Goal: Information Seeking & Learning: Learn about a topic

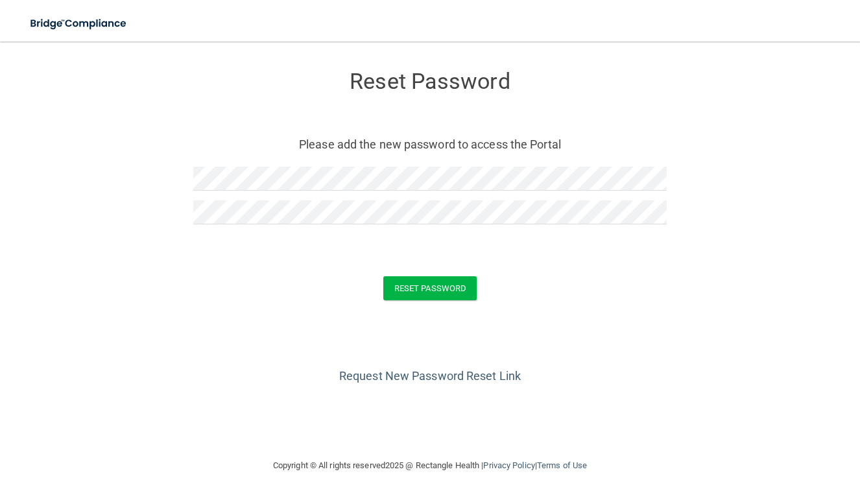
click at [460, 275] on form "Reset Password Please add the new password to access the Portal Reset Password …" at bounding box center [430, 188] width 809 height 267
click at [459, 277] on button "Reset Password" at bounding box center [430, 288] width 93 height 24
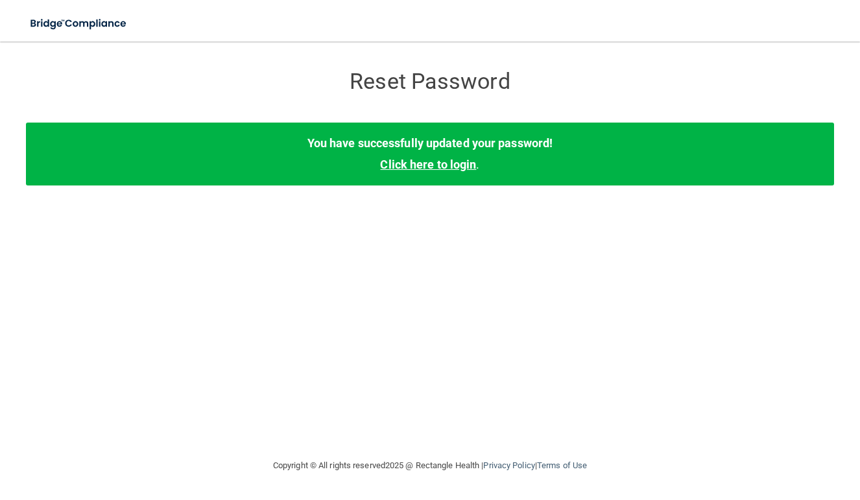
click at [439, 163] on link "Click here to login" at bounding box center [428, 165] width 96 height 14
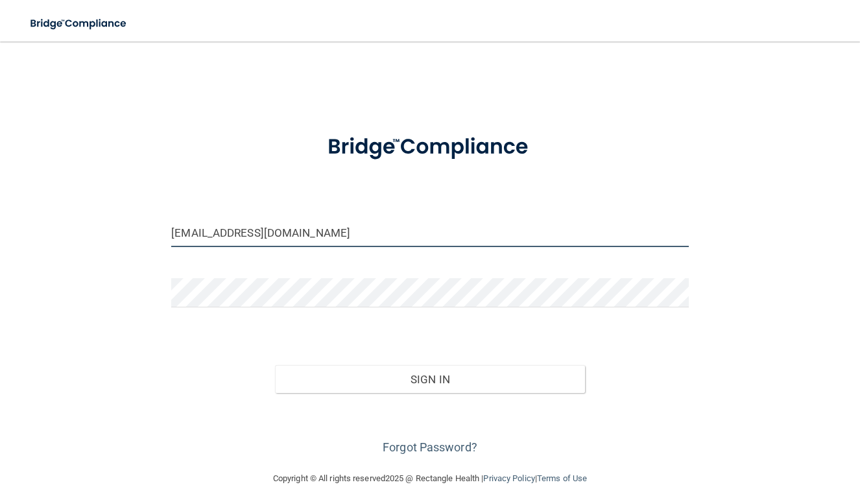
type input "[EMAIL_ADDRESS][DOMAIN_NAME]"
click at [408, 372] on button "Sign In" at bounding box center [430, 379] width 310 height 29
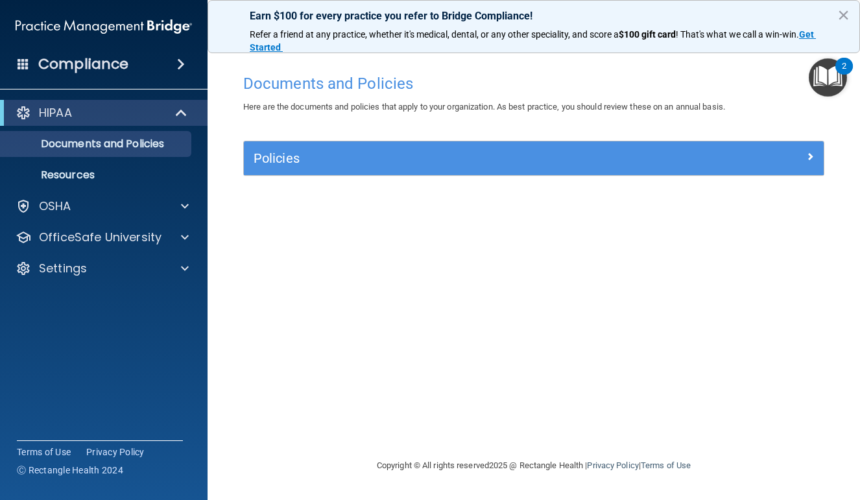
click at [321, 156] on h5 "Policies" at bounding box center [462, 158] width 416 height 14
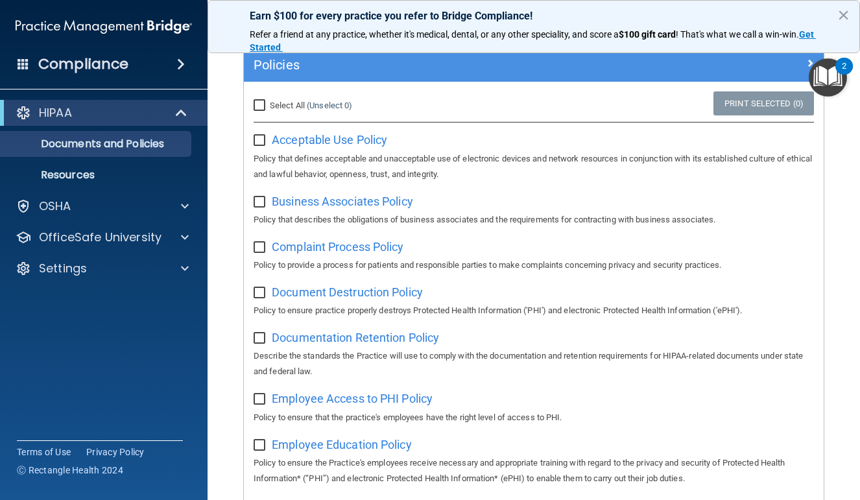
scroll to position [95, 0]
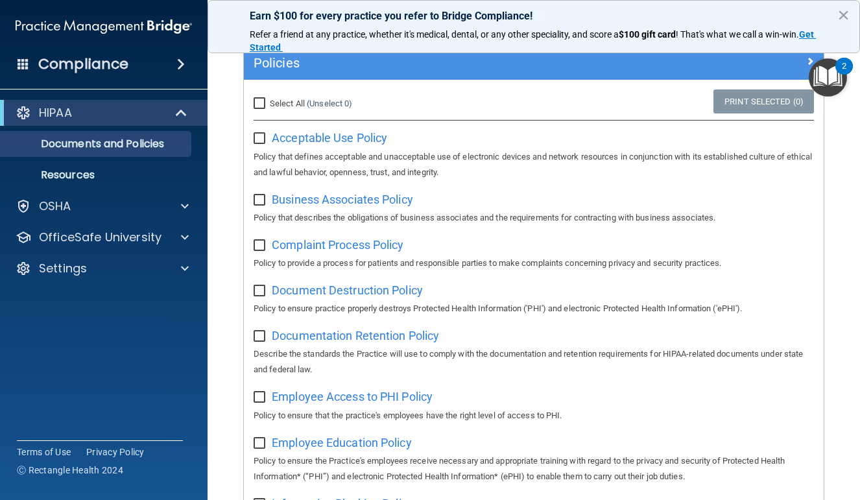
click at [263, 141] on input "checkbox" at bounding box center [261, 139] width 15 height 10
checkbox input "true"
click at [259, 195] on input "checkbox" at bounding box center [261, 200] width 15 height 10
checkbox input "true"
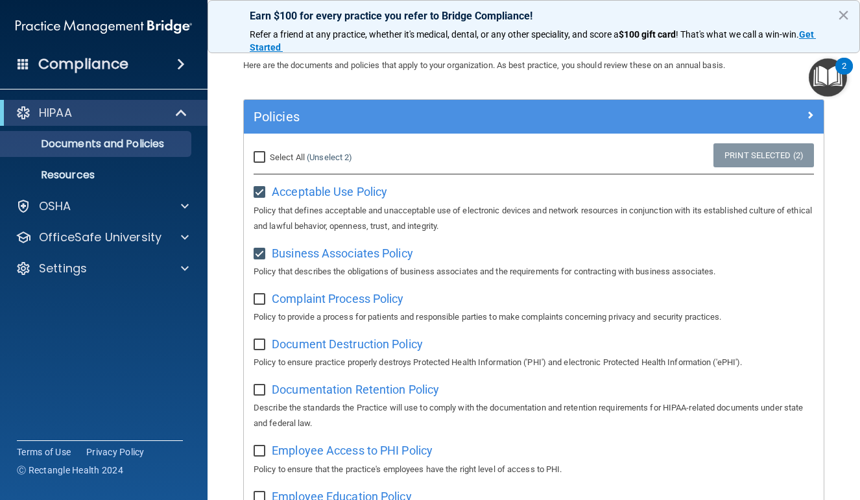
scroll to position [40, 0]
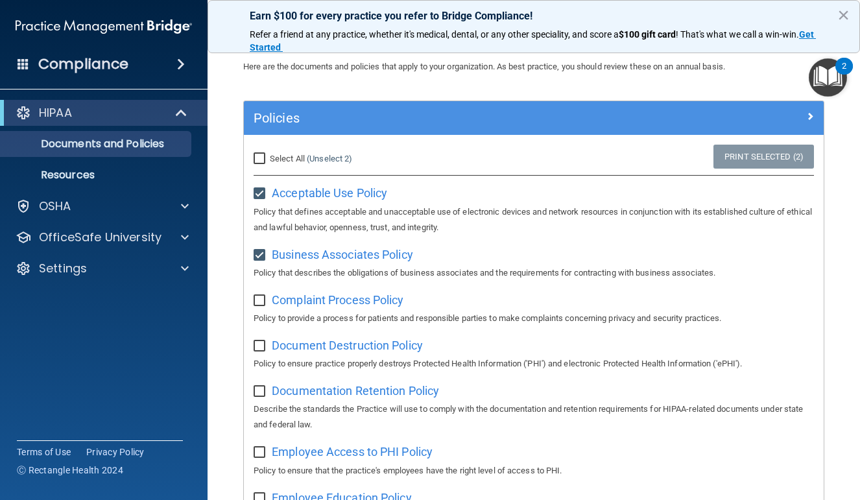
click at [257, 192] on input "checkbox" at bounding box center [261, 194] width 15 height 10
checkbox input "false"
click at [260, 254] on input "checkbox" at bounding box center [261, 255] width 15 height 10
checkbox input "false"
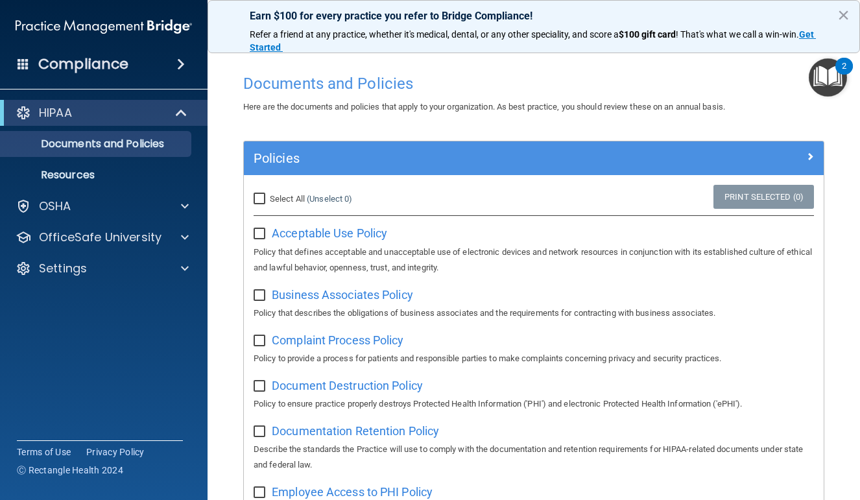
scroll to position [0, 0]
click at [264, 199] on input "Select All (Unselect 0) Unselect All" at bounding box center [261, 199] width 15 height 10
checkbox input "true"
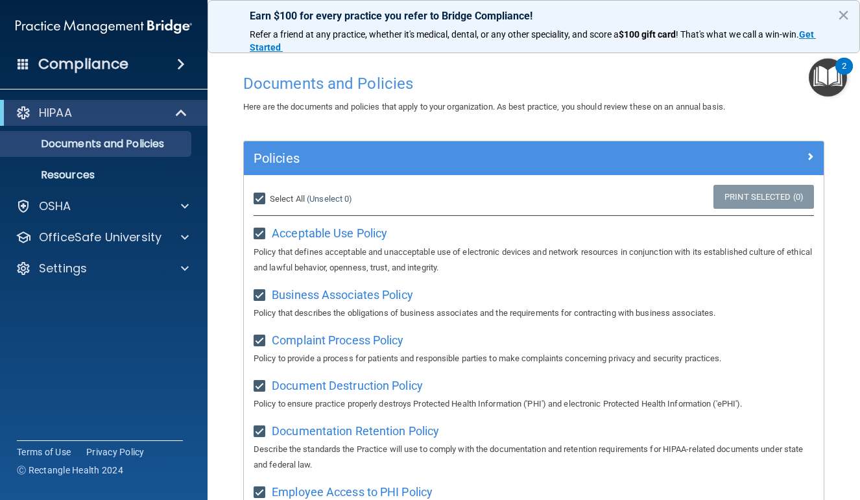
checkbox input "true"
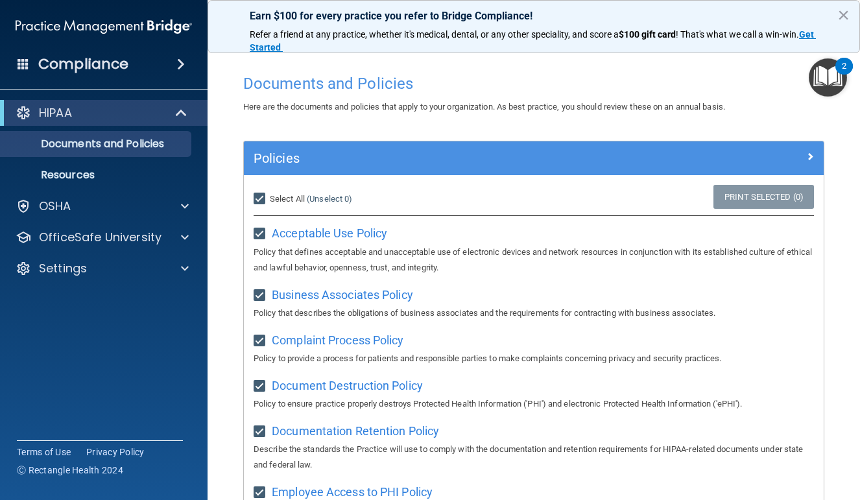
checkbox input "true"
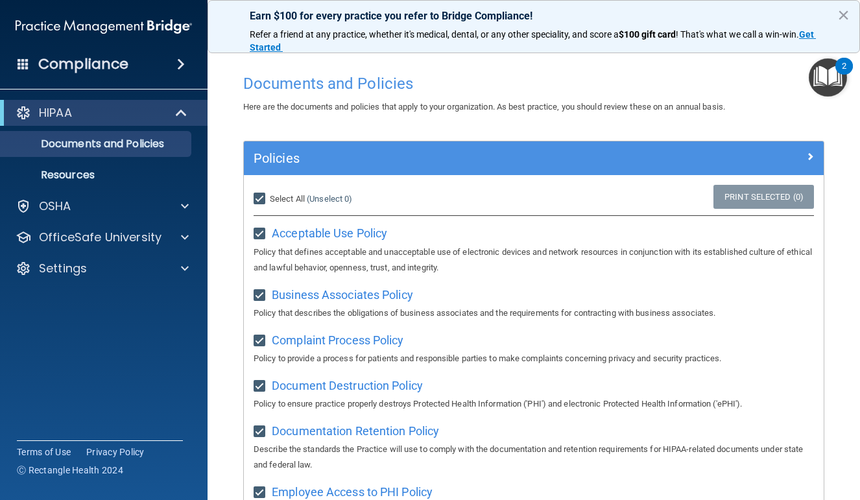
checkbox input "true"
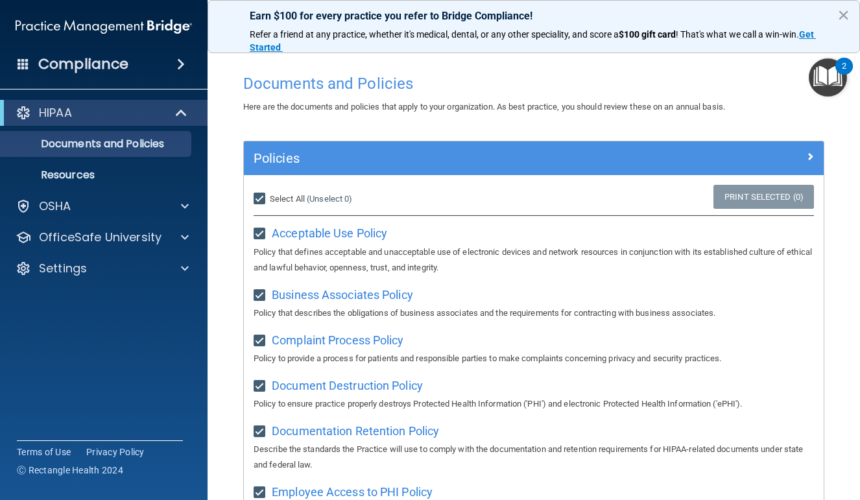
checkbox input "true"
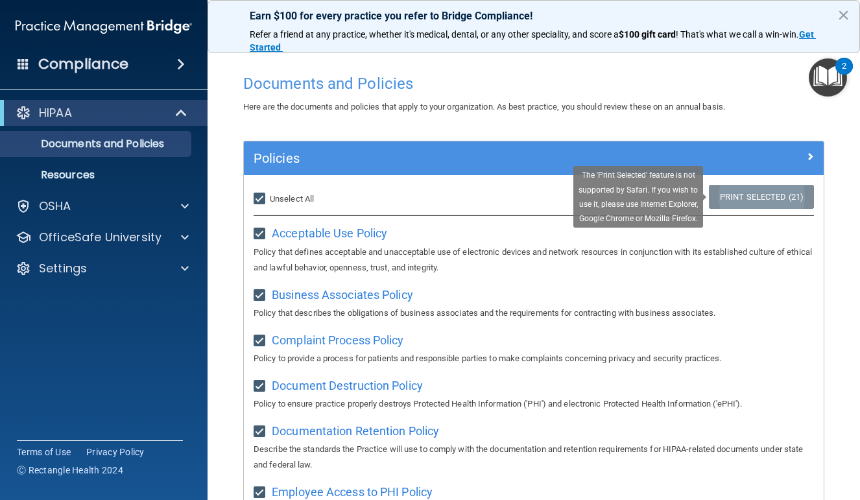
click at [744, 200] on link "Print Selected (21)" at bounding box center [761, 197] width 105 height 24
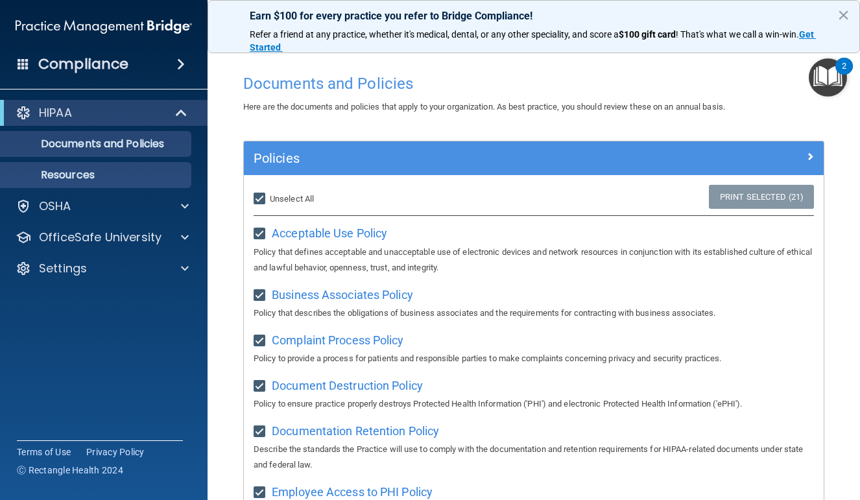
click at [153, 179] on p "Resources" at bounding box center [96, 175] width 177 height 13
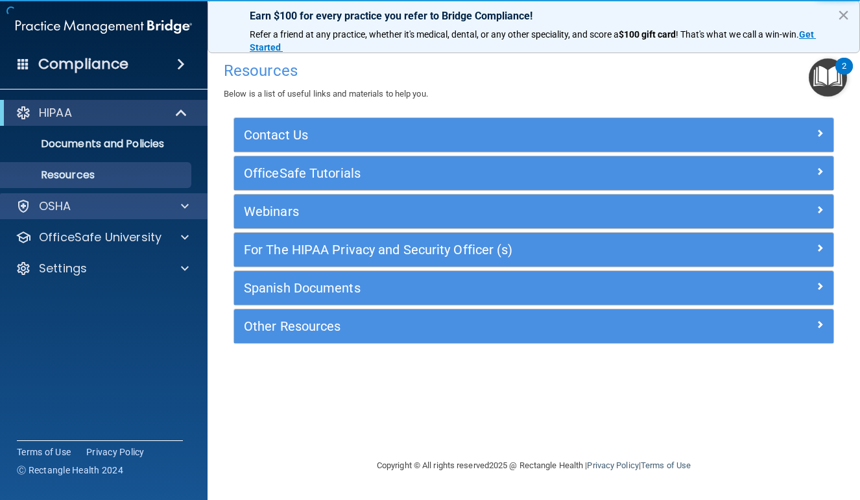
click at [151, 209] on div "OSHA" at bounding box center [86, 207] width 161 height 16
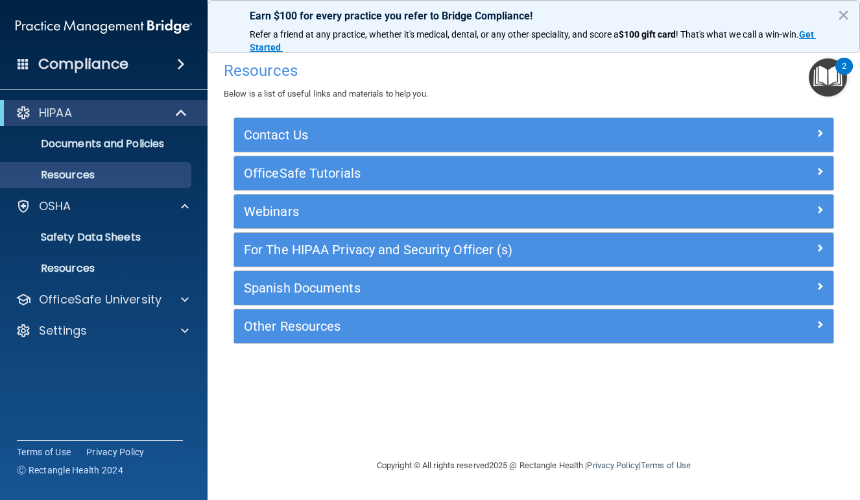
click at [172, 124] on div "HIPAA" at bounding box center [104, 113] width 208 height 26
click at [182, 73] on div "Compliance" at bounding box center [104, 64] width 208 height 29
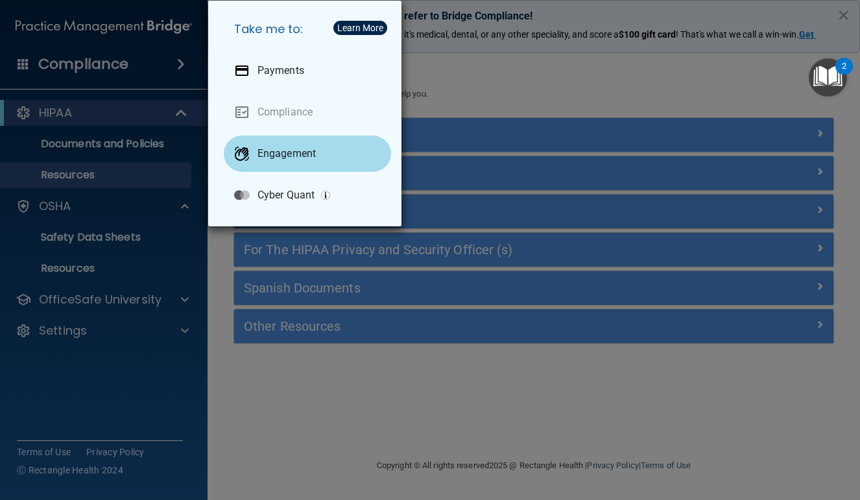
click at [304, 152] on p "Engagement" at bounding box center [287, 153] width 58 height 13
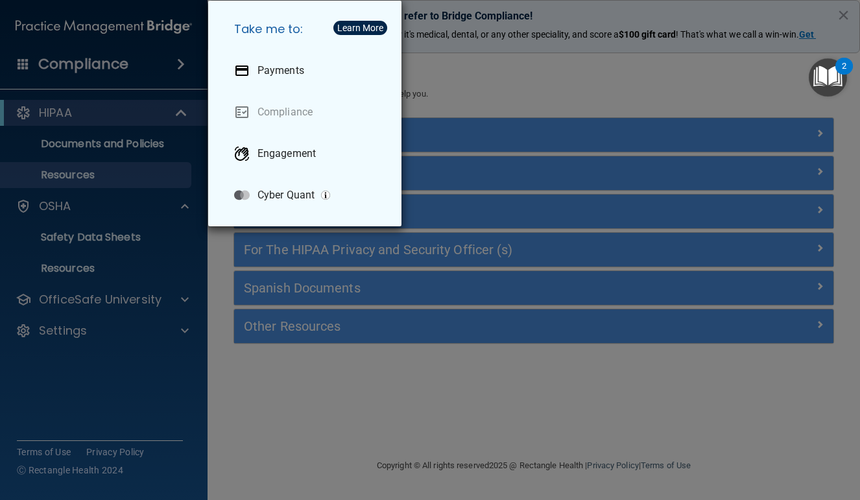
click at [454, 89] on div "Take me to: Payments Compliance Engagement Cyber Quant" at bounding box center [430, 250] width 860 height 500
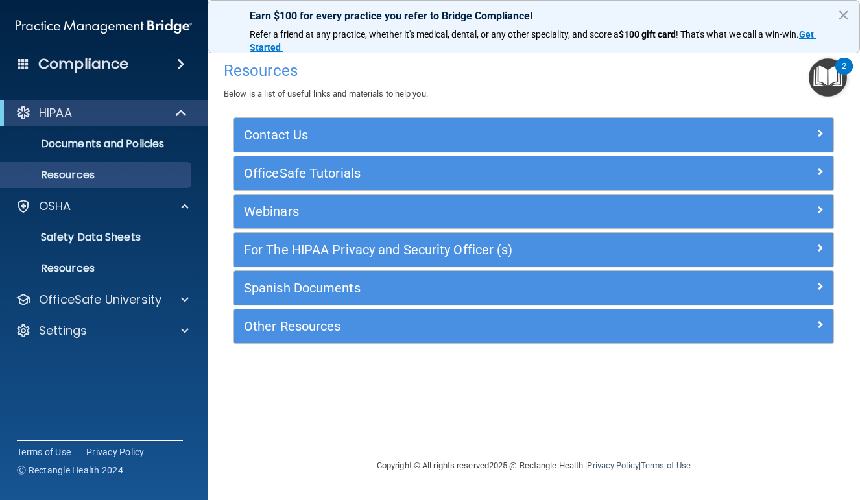
click at [833, 23] on div "Earn $100 for every practice you refer to Bridge Compliance! Refer a friend at …" at bounding box center [534, 26] width 653 height 53
click at [838, 18] on button "×" at bounding box center [844, 15] width 12 height 21
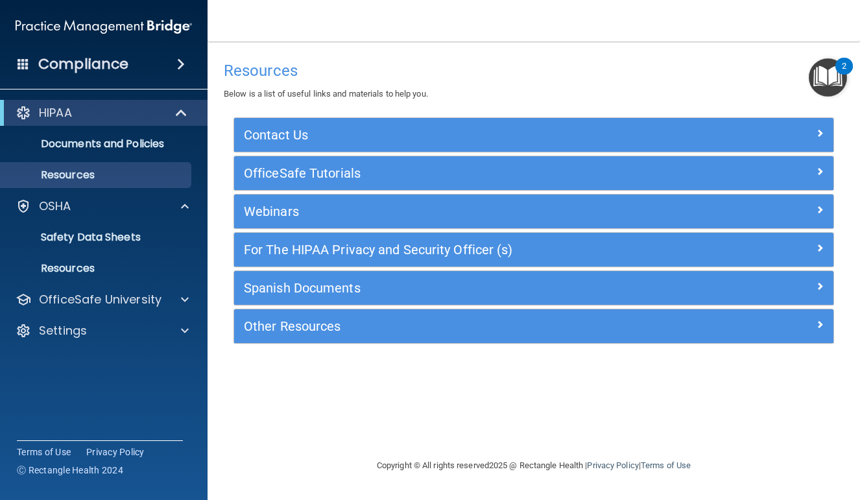
click at [171, 106] on div at bounding box center [182, 113] width 32 height 16
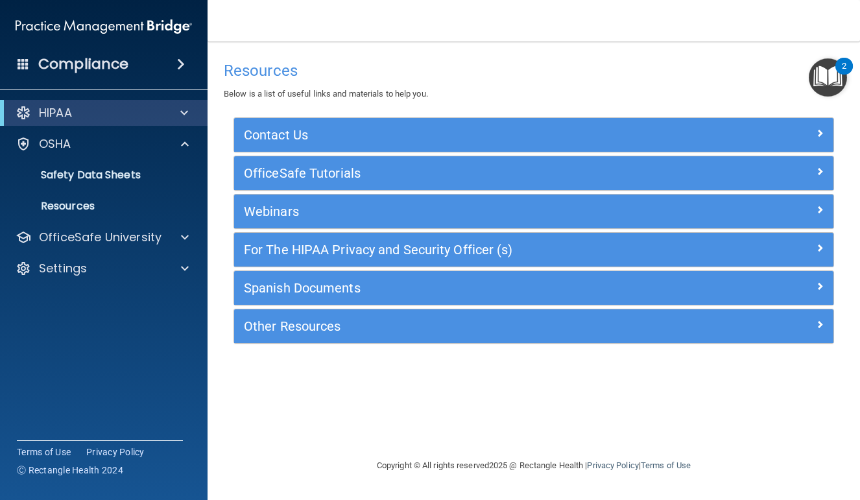
click at [171, 106] on div at bounding box center [182, 113] width 32 height 16
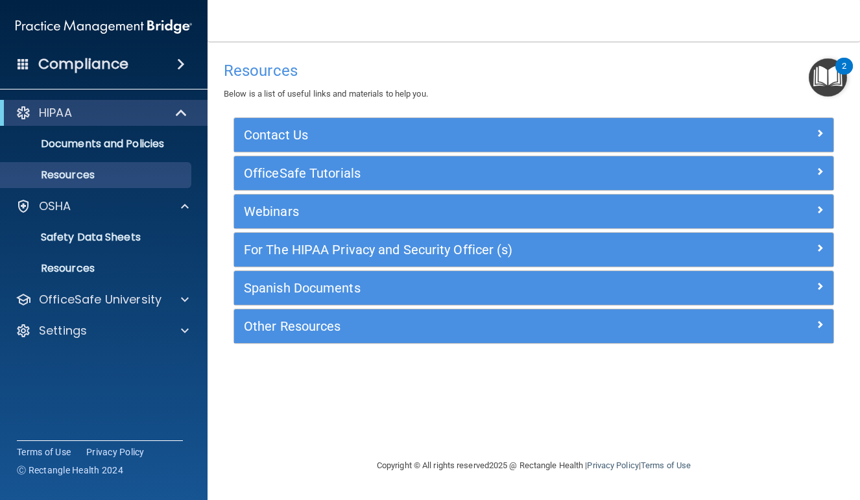
click at [171, 106] on div at bounding box center [182, 113] width 32 height 16
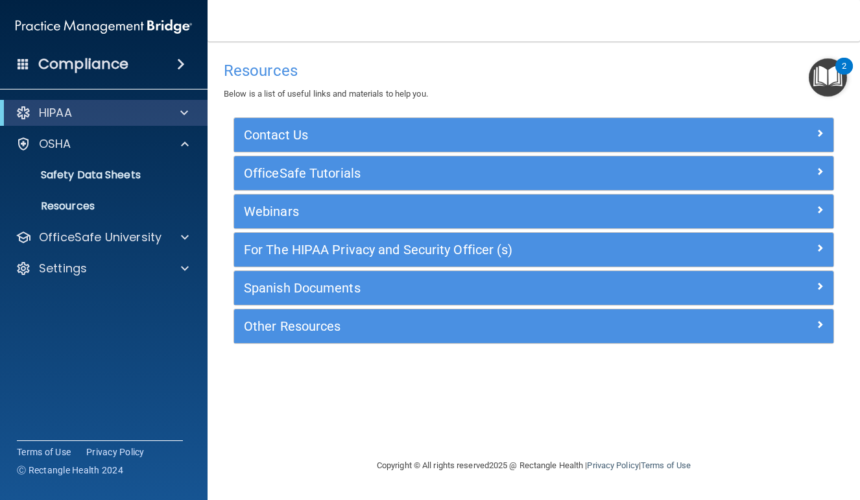
click at [832, 75] on img "Open Resource Center, 2 new notifications" at bounding box center [828, 77] width 38 height 38
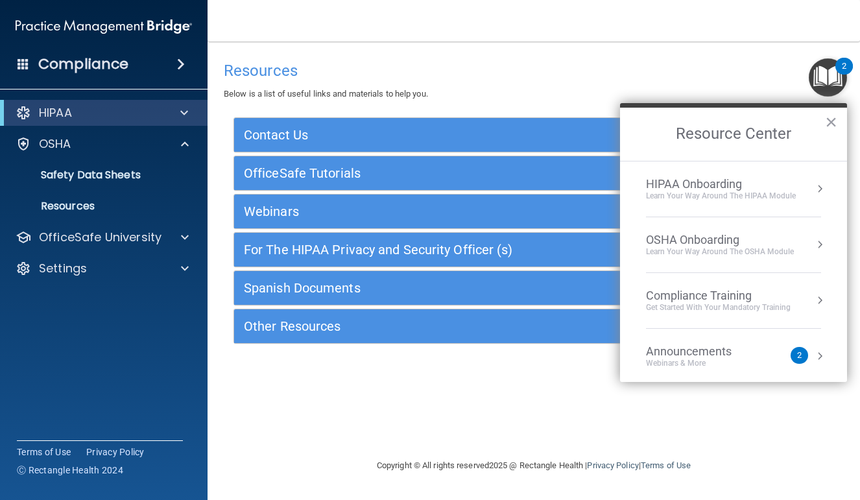
click at [765, 307] on div "Get Started with your mandatory training" at bounding box center [718, 307] width 145 height 11
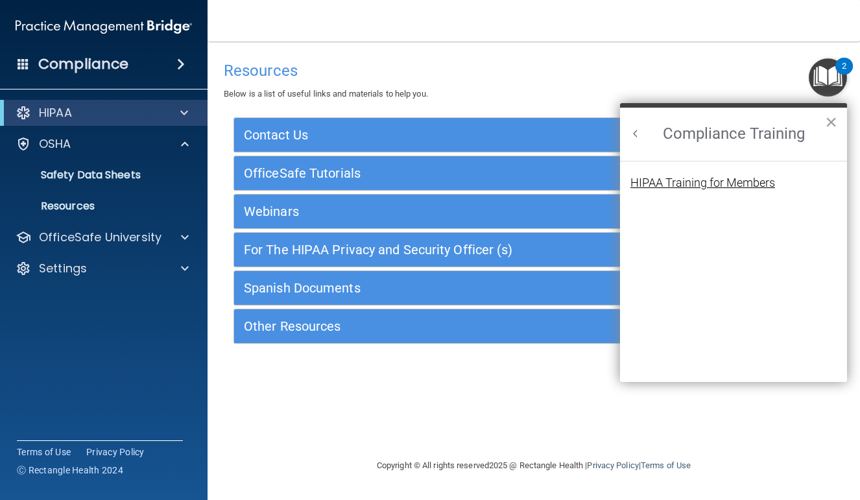
click at [694, 182] on div "HIPAA Training for Members" at bounding box center [703, 183] width 145 height 12
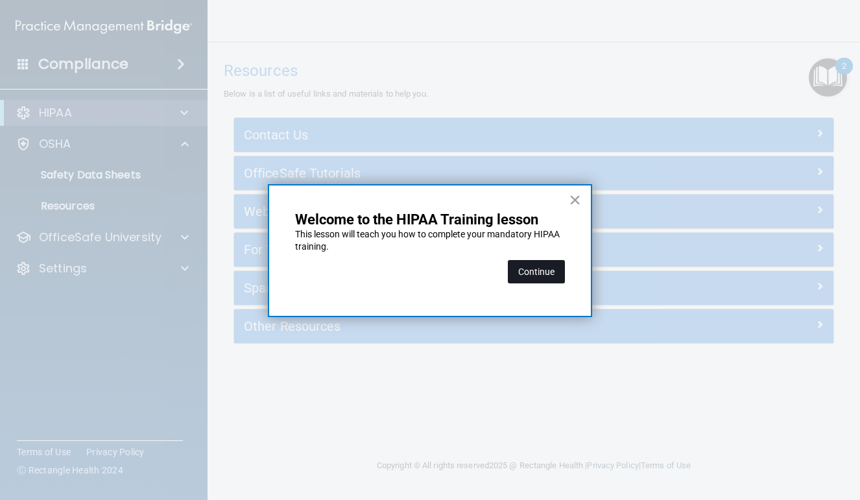
click at [533, 276] on button "Continue" at bounding box center [536, 271] width 57 height 23
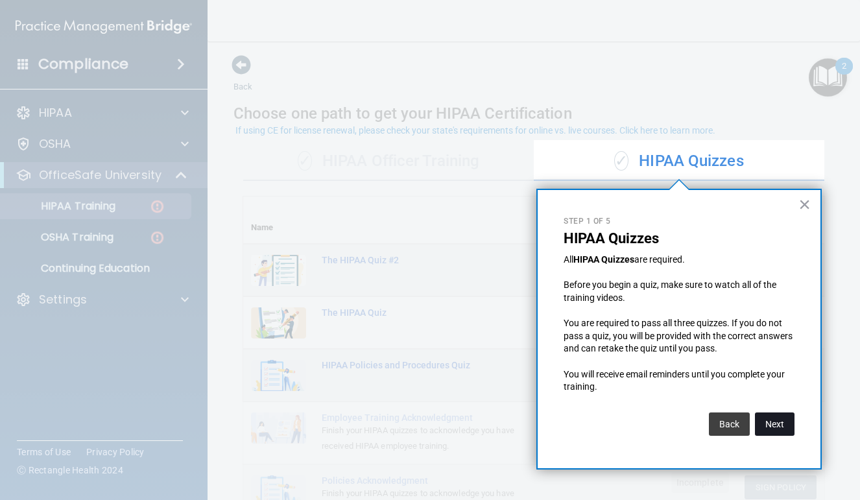
click at [781, 424] on button "Next" at bounding box center [775, 424] width 40 height 23
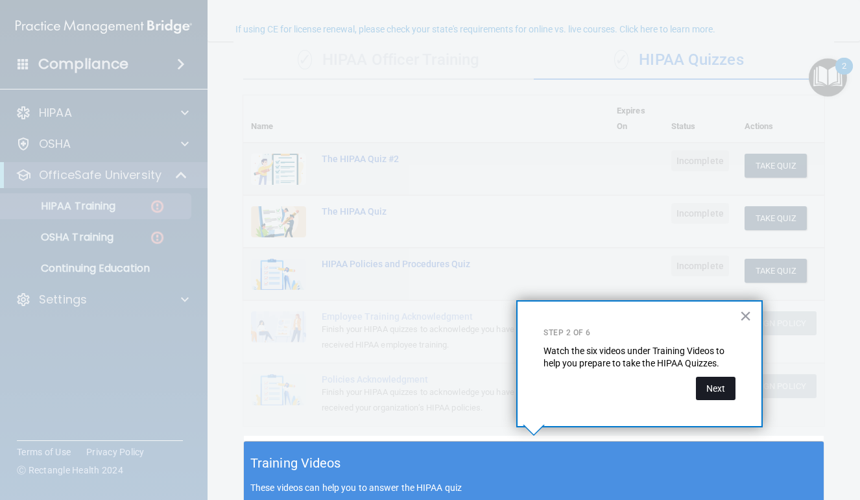
click at [716, 393] on button "Next" at bounding box center [716, 388] width 40 height 23
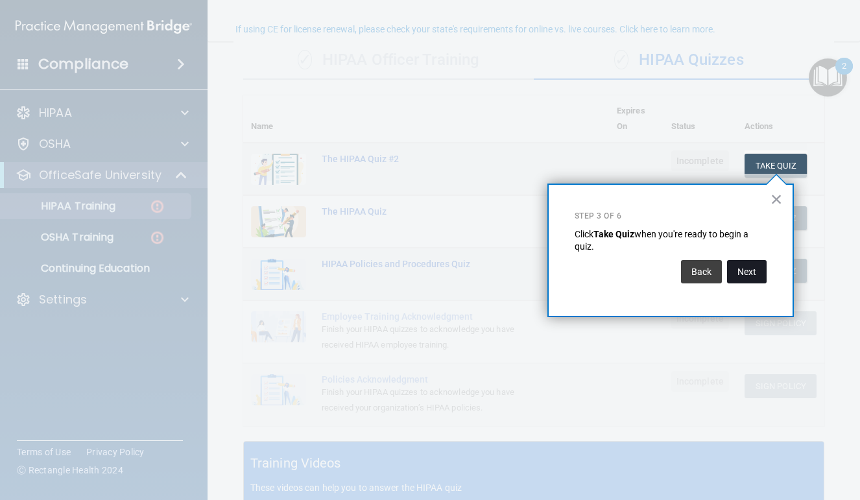
click at [756, 278] on button "Next" at bounding box center [747, 271] width 40 height 23
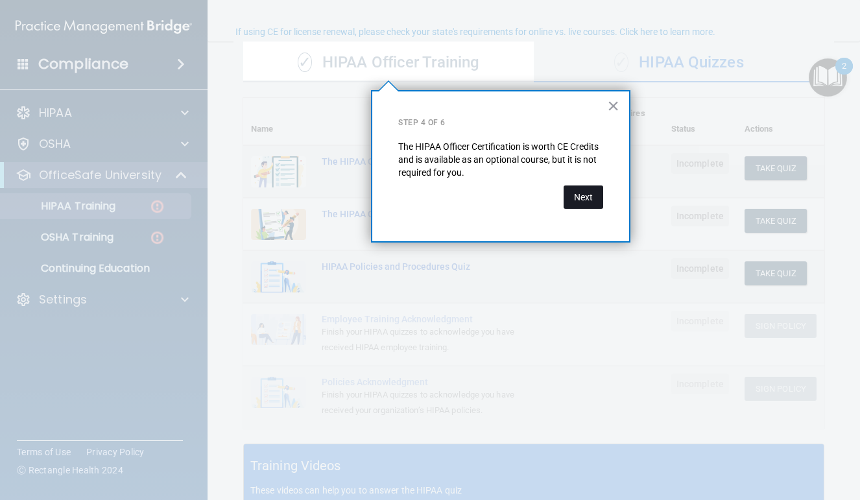
click at [602, 198] on button "Next" at bounding box center [584, 197] width 40 height 23
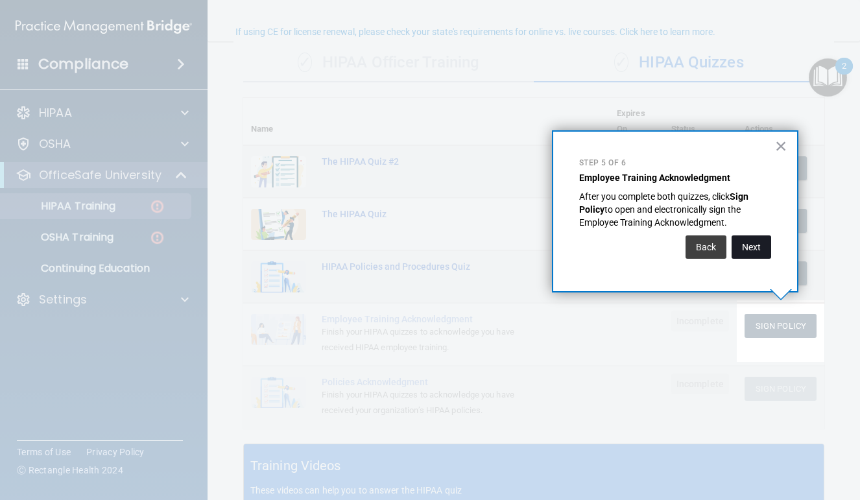
click at [751, 244] on button "Next" at bounding box center [752, 247] width 40 height 23
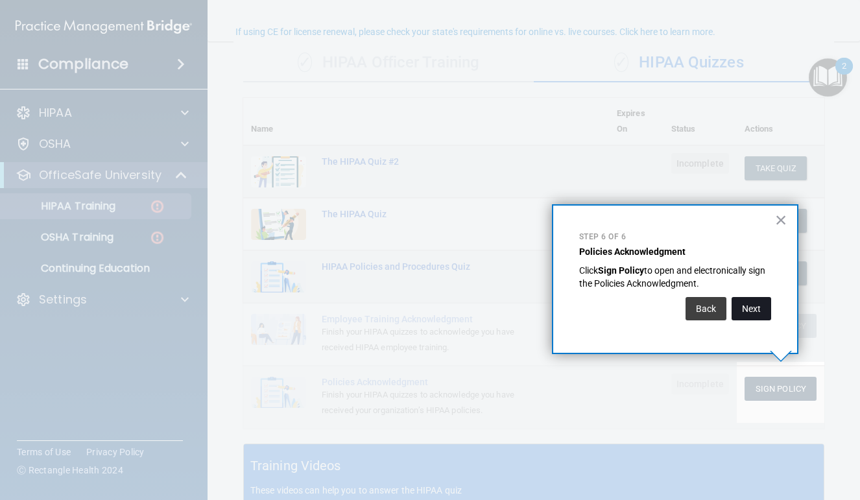
click at [758, 303] on button "Next" at bounding box center [752, 308] width 40 height 23
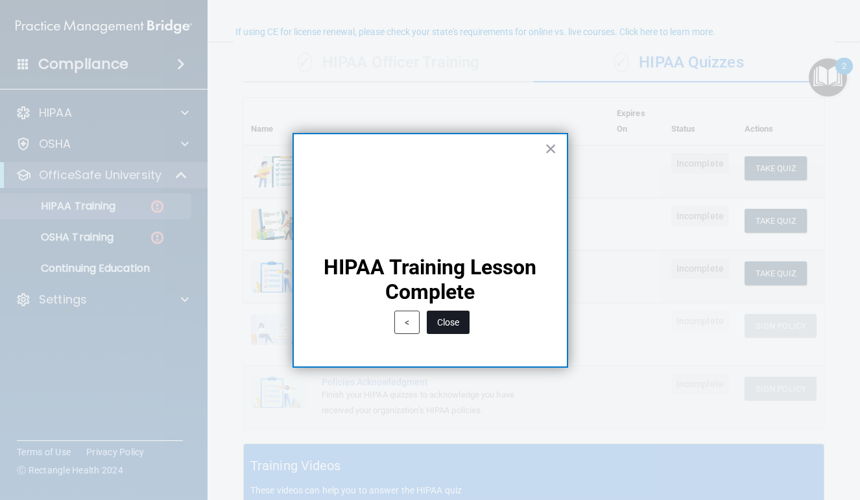
click at [461, 327] on button "Close" at bounding box center [448, 322] width 43 height 23
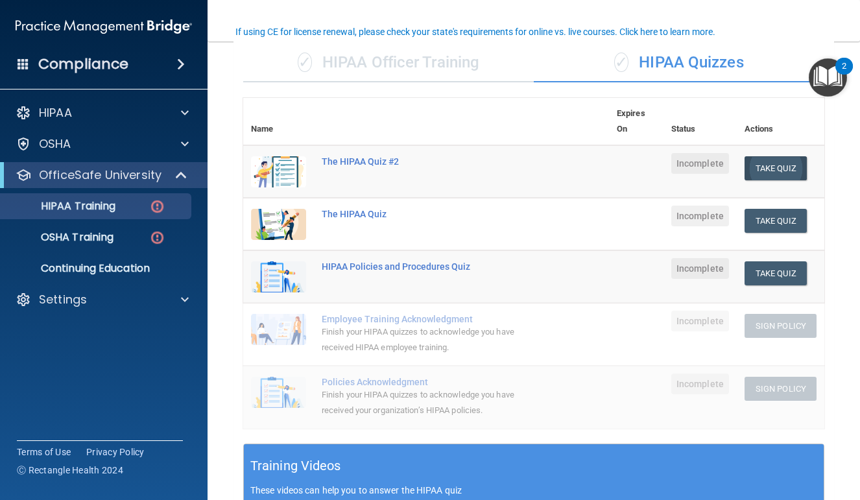
click at [774, 173] on button "Take Quiz" at bounding box center [776, 168] width 62 height 24
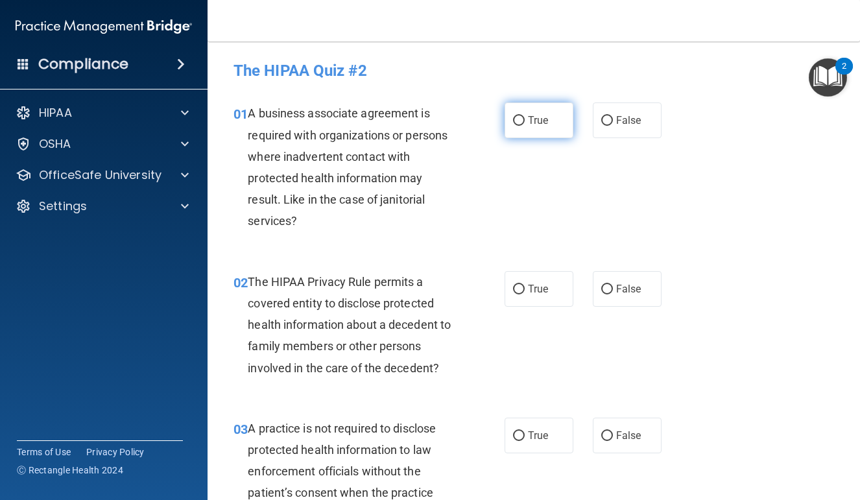
click at [544, 134] on label "True" at bounding box center [539, 121] width 69 height 36
click at [525, 126] on input "True" at bounding box center [519, 121] width 12 height 10
radio input "true"
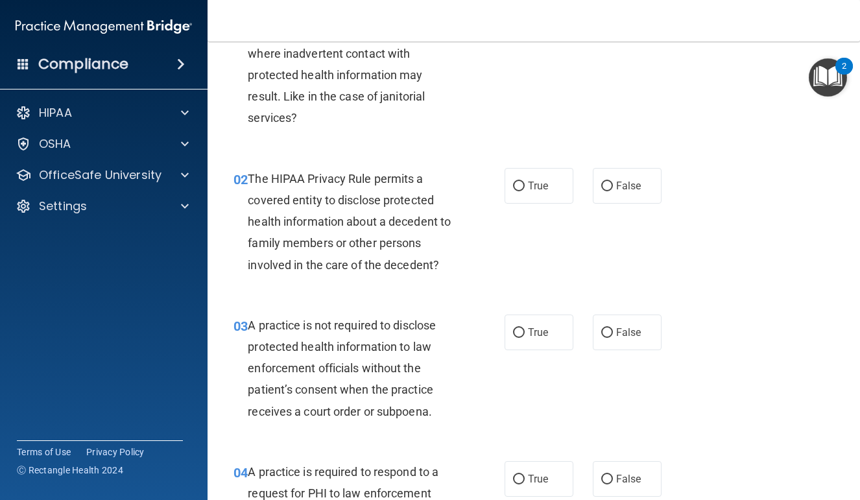
scroll to position [103, 0]
click at [568, 193] on label "True" at bounding box center [539, 187] width 69 height 36
click at [525, 192] on input "True" at bounding box center [519, 187] width 12 height 10
radio input "true"
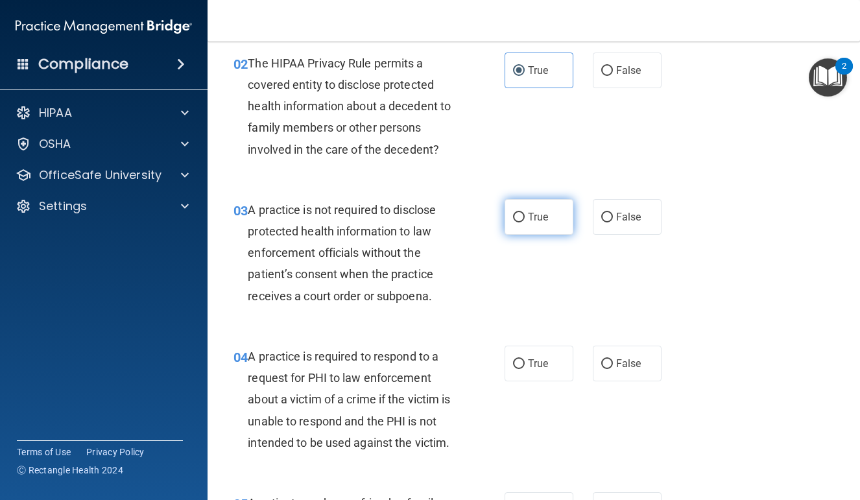
scroll to position [236, 0]
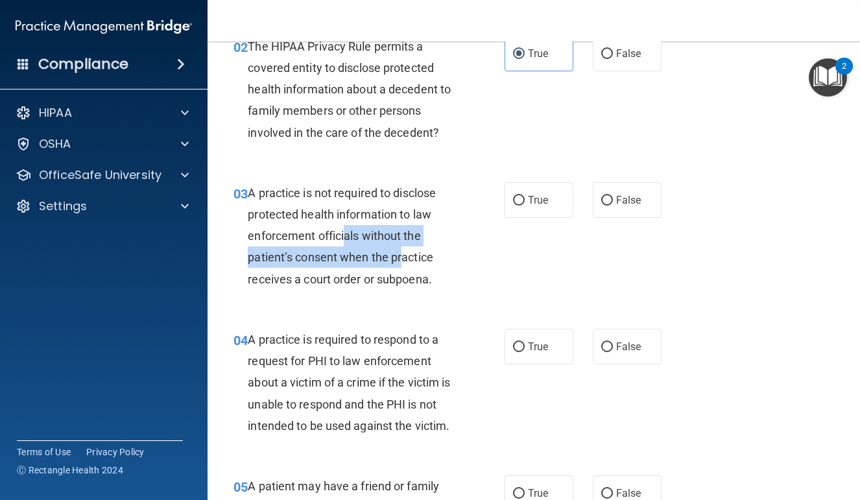
drag, startPoint x: 347, startPoint y: 231, endPoint x: 401, endPoint y: 262, distance: 62.5
click at [401, 262] on span "A practice is not required to disclose protected health information to law enfo…" at bounding box center [342, 236] width 188 height 100
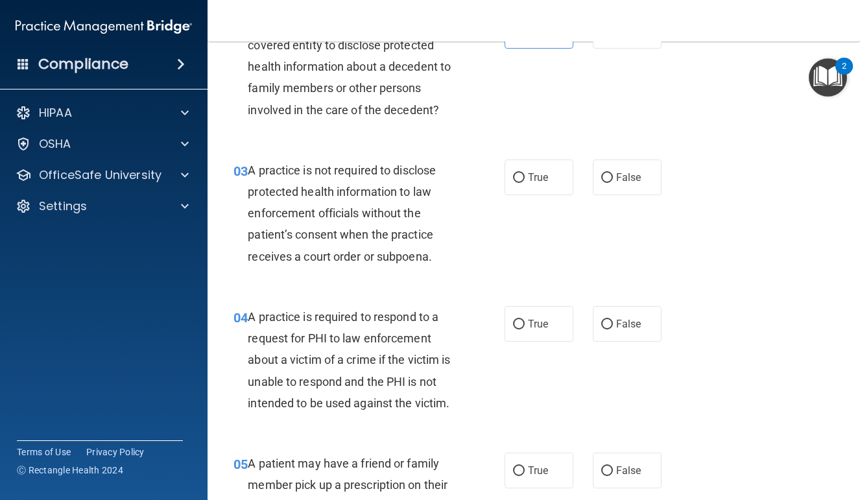
scroll to position [260, 0]
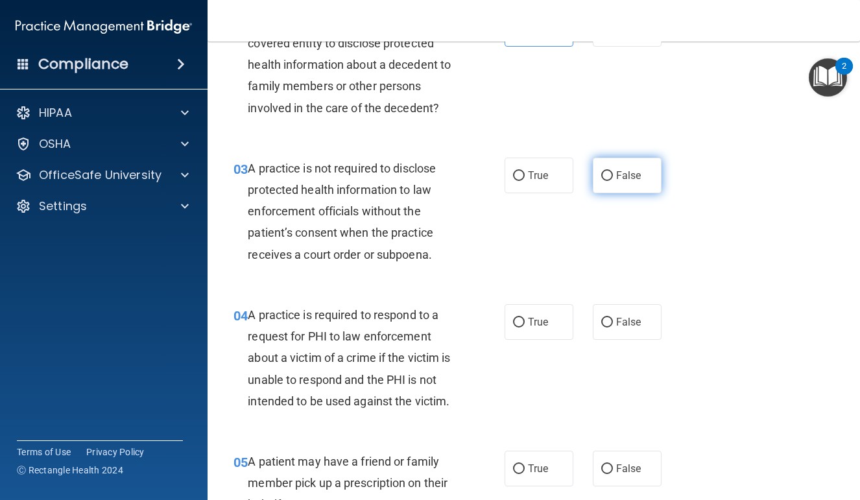
click at [607, 185] on label "False" at bounding box center [627, 176] width 69 height 36
click at [607, 181] on input "False" at bounding box center [608, 176] width 12 height 10
radio input "true"
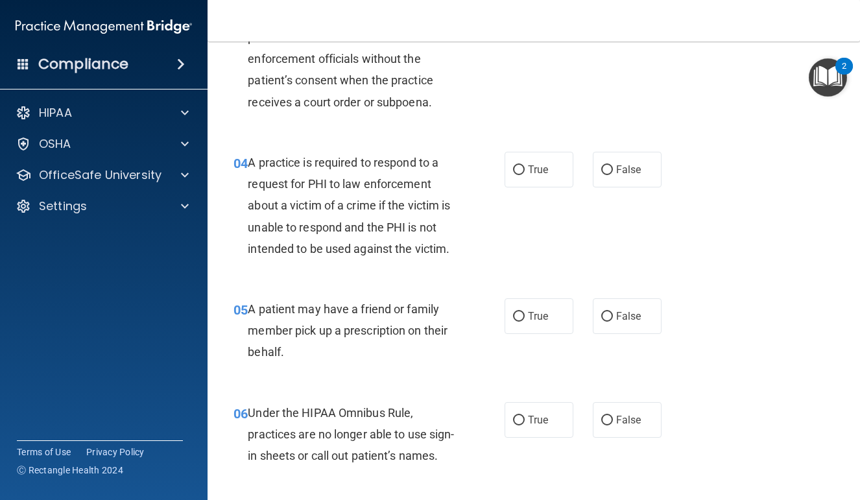
scroll to position [411, 0]
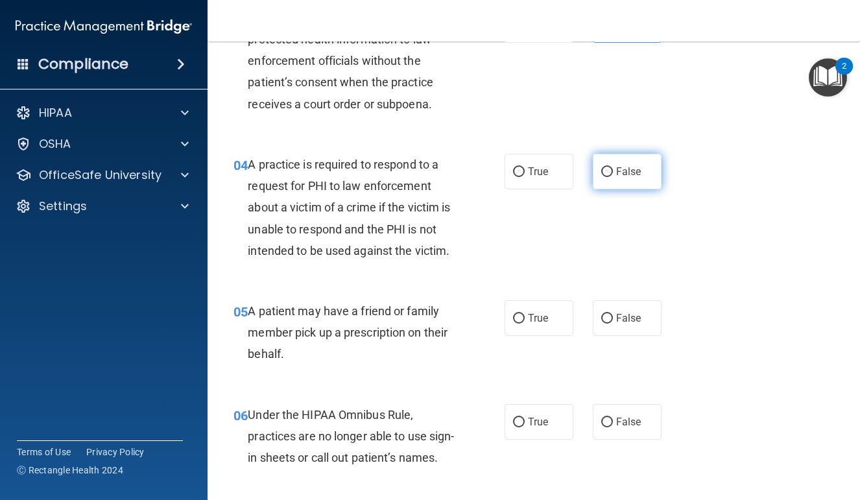
click at [630, 174] on span "False" at bounding box center [628, 171] width 25 height 12
click at [613, 174] on input "False" at bounding box center [608, 172] width 12 height 10
radio input "true"
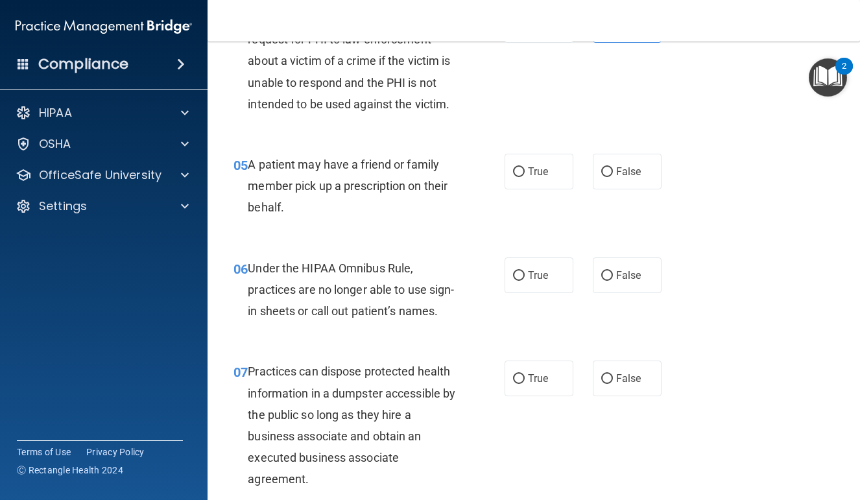
scroll to position [585, 0]
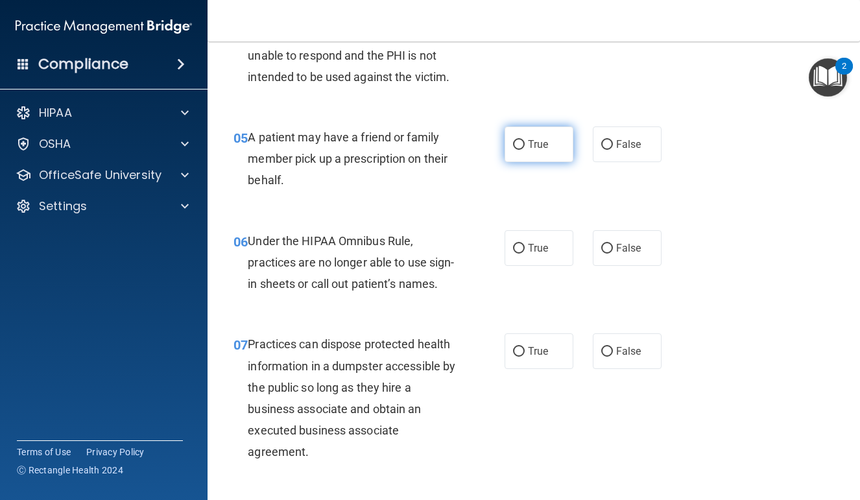
click at [560, 142] on label "True" at bounding box center [539, 145] width 69 height 36
click at [525, 142] on input "True" at bounding box center [519, 145] width 12 height 10
radio input "true"
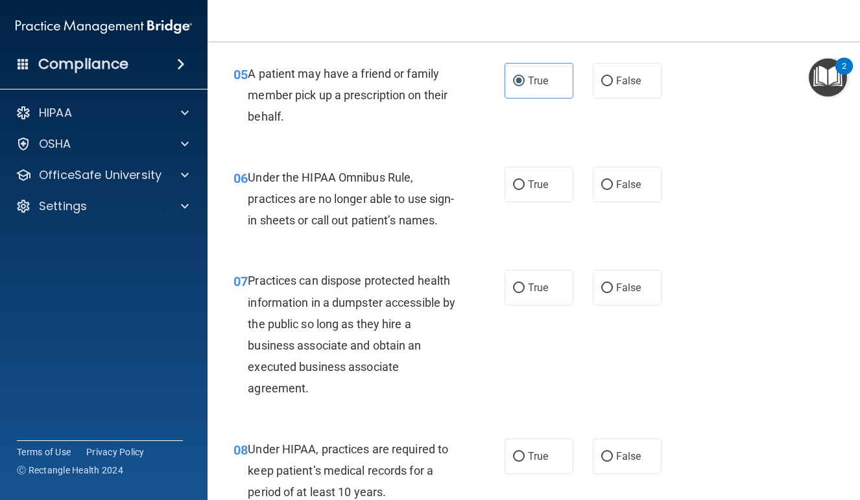
scroll to position [660, 0]
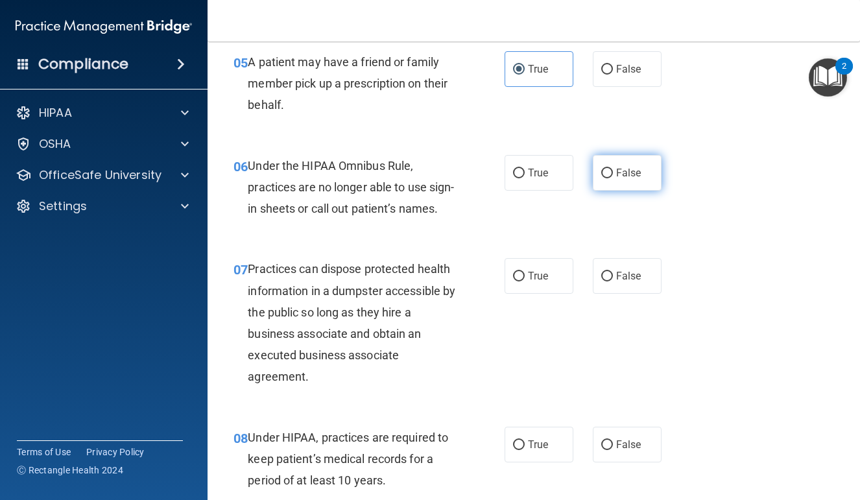
click at [633, 182] on label "False" at bounding box center [627, 173] width 69 height 36
click at [613, 178] on input "False" at bounding box center [608, 174] width 12 height 10
radio input "true"
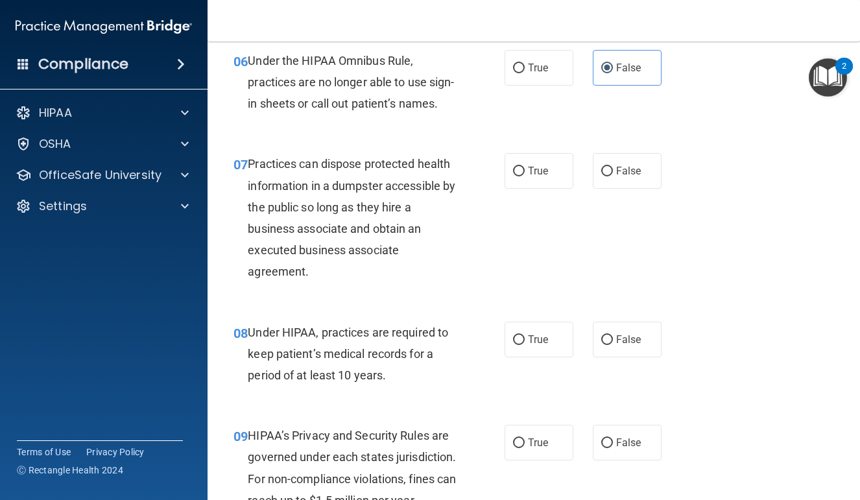
scroll to position [801, 0]
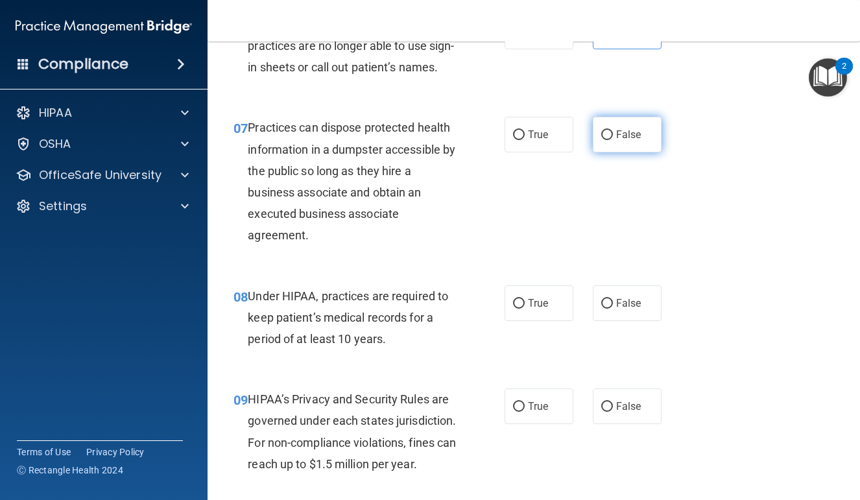
click at [648, 152] on label "False" at bounding box center [627, 135] width 69 height 36
click at [613, 140] on input "False" at bounding box center [608, 135] width 12 height 10
radio input "true"
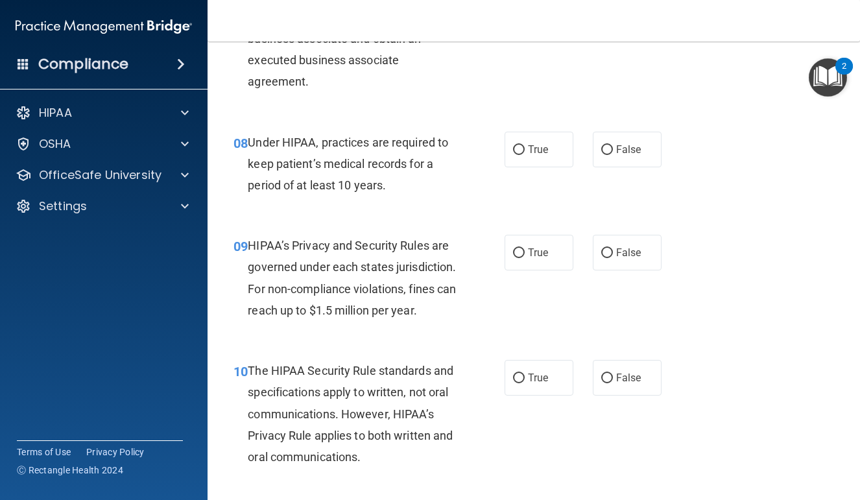
scroll to position [956, 0]
click at [650, 167] on label "False" at bounding box center [627, 149] width 69 height 36
click at [613, 154] on input "False" at bounding box center [608, 150] width 12 height 10
radio input "true"
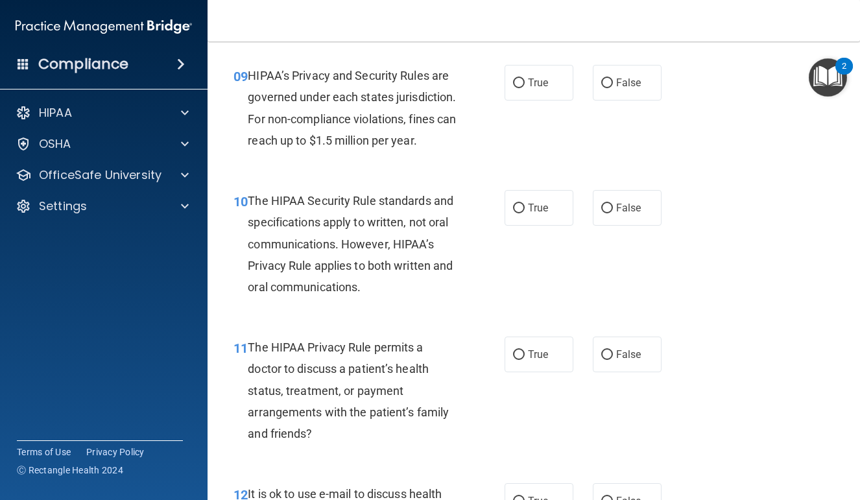
scroll to position [1124, 0]
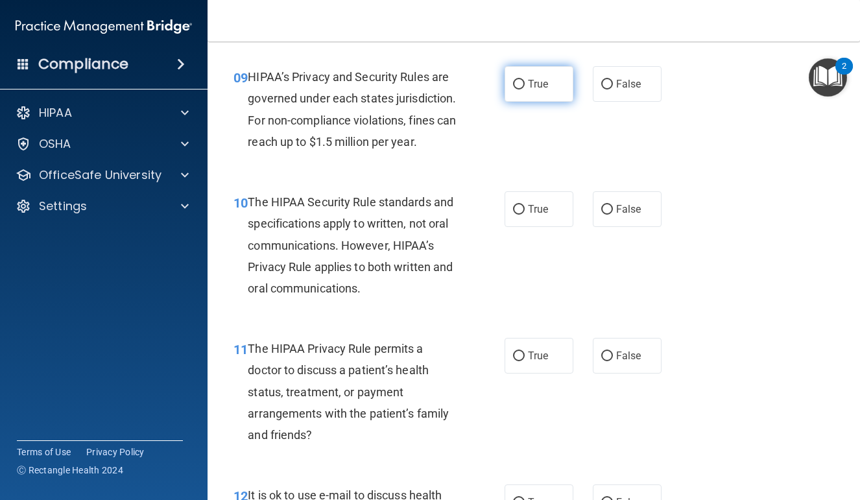
click at [539, 92] on label "True" at bounding box center [539, 84] width 69 height 36
click at [525, 90] on input "True" at bounding box center [519, 85] width 12 height 10
radio input "true"
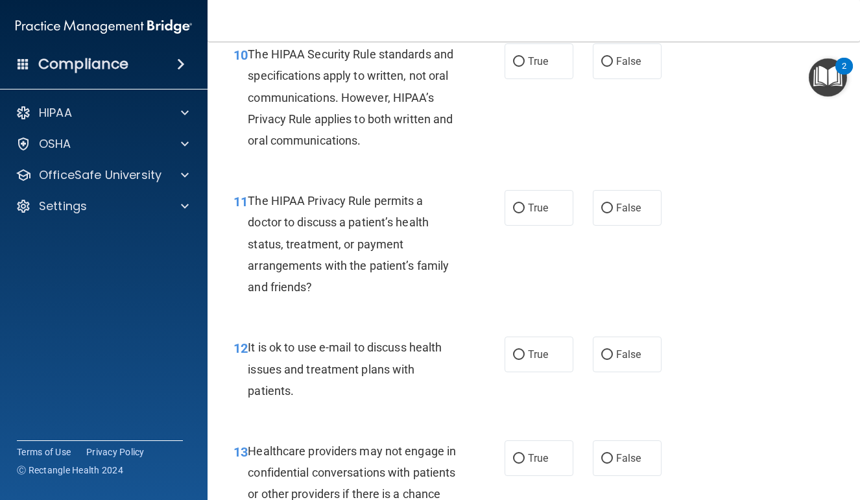
scroll to position [1270, 0]
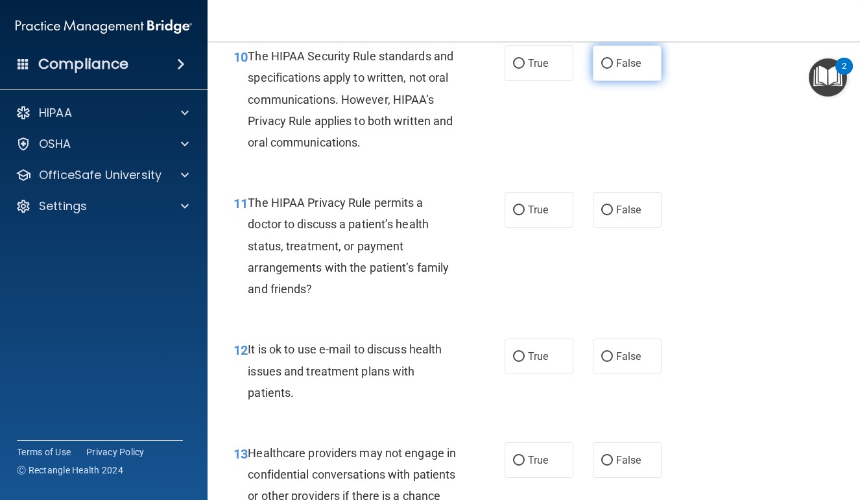
click at [622, 81] on label "False" at bounding box center [627, 63] width 69 height 36
click at [613, 69] on input "False" at bounding box center [608, 64] width 12 height 10
radio input "true"
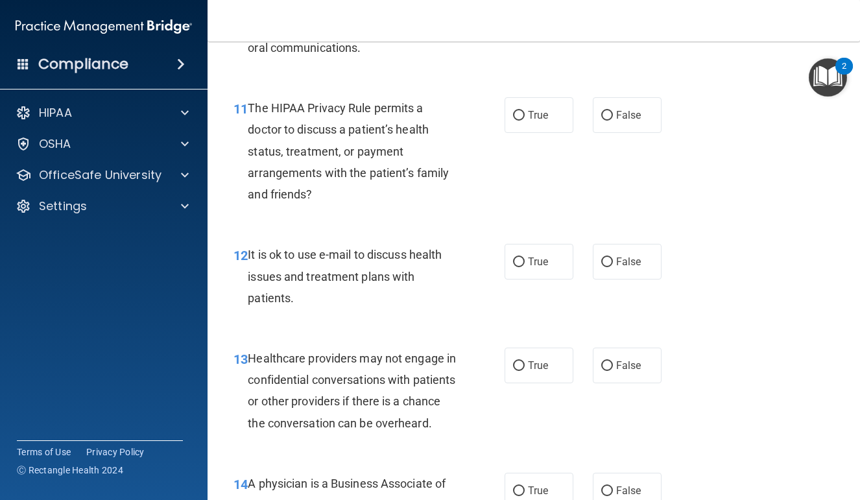
scroll to position [1401, 0]
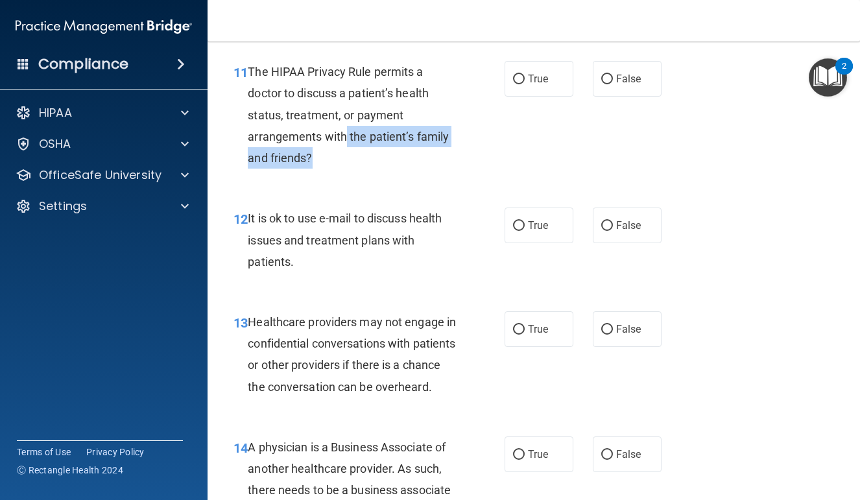
drag, startPoint x: 347, startPoint y: 175, endPoint x: 368, endPoint y: 183, distance: 23.0
click at [368, 169] on div "The HIPAA Privacy Rule permits a doctor to discuss a patient’s health status, t…" at bounding box center [357, 115] width 218 height 108
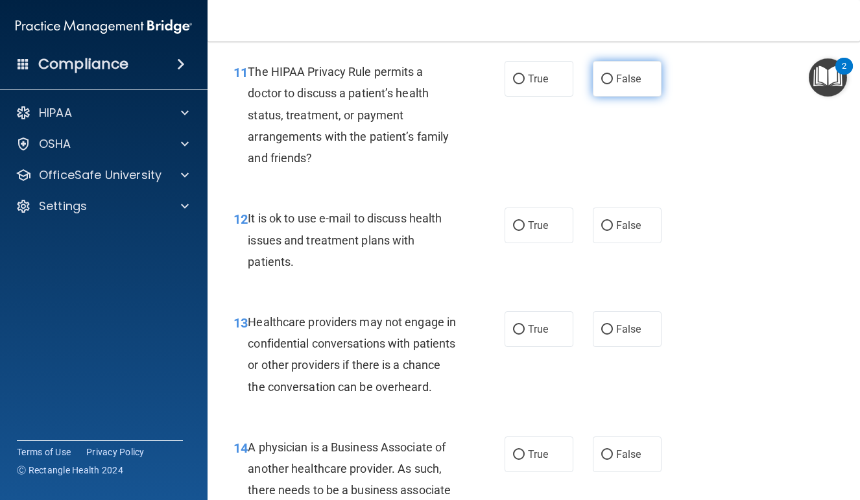
click at [596, 97] on label "False" at bounding box center [627, 79] width 69 height 36
click at [602, 84] on input "False" at bounding box center [608, 80] width 12 height 10
radio input "true"
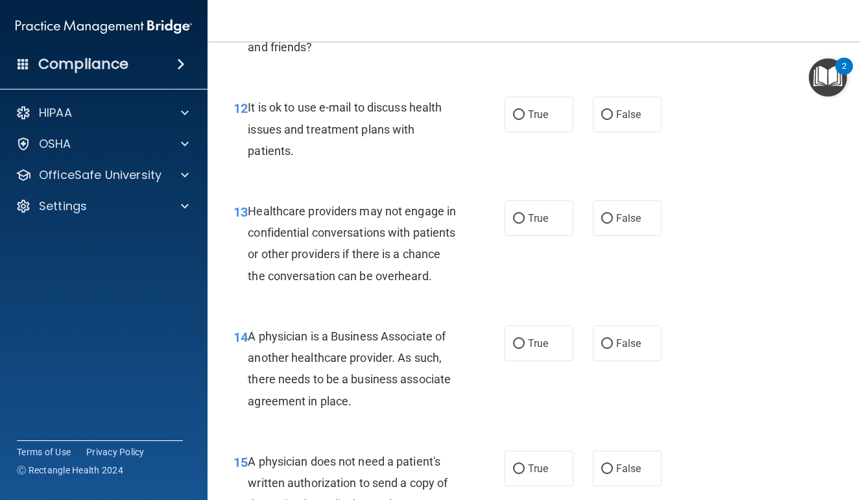
scroll to position [1514, 0]
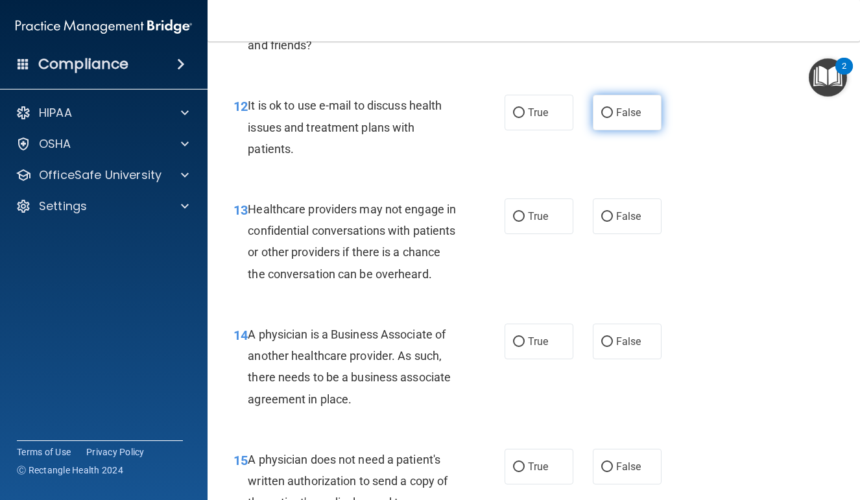
click at [645, 130] on label "False" at bounding box center [627, 113] width 69 height 36
click at [613, 118] on input "False" at bounding box center [608, 113] width 12 height 10
radio input "true"
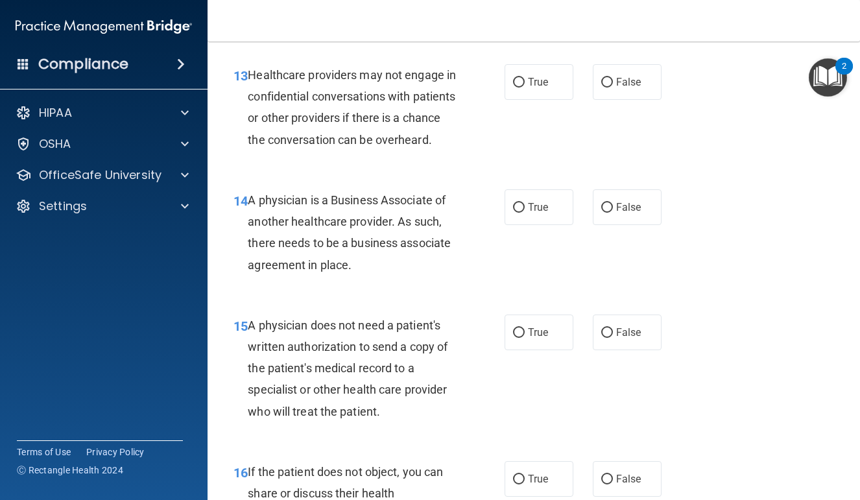
scroll to position [1652, 0]
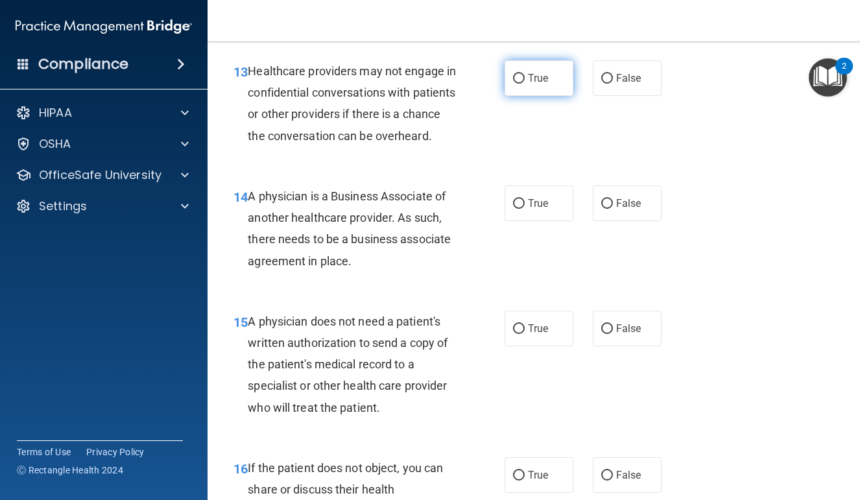
click at [565, 96] on label "True" at bounding box center [539, 78] width 69 height 36
click at [525, 84] on input "True" at bounding box center [519, 79] width 12 height 10
radio input "true"
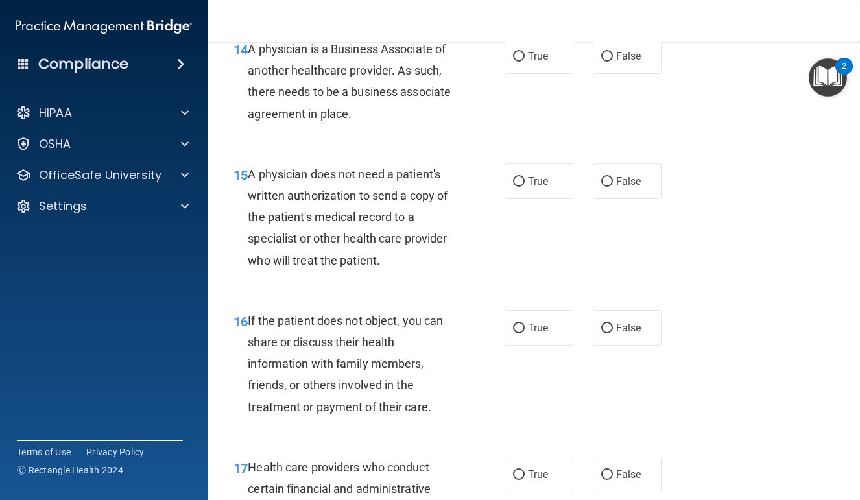
scroll to position [1796, 0]
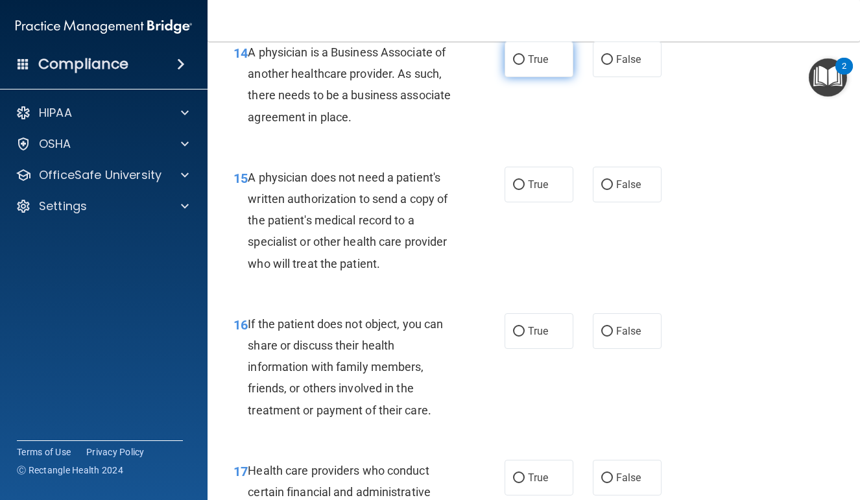
click at [541, 66] on span "True" at bounding box center [538, 59] width 20 height 12
click at [525, 65] on input "True" at bounding box center [519, 60] width 12 height 10
radio input "true"
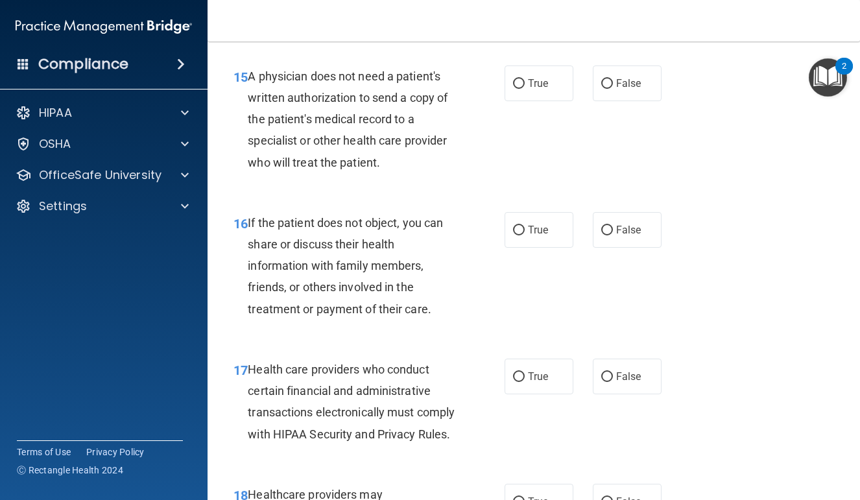
scroll to position [1914, 0]
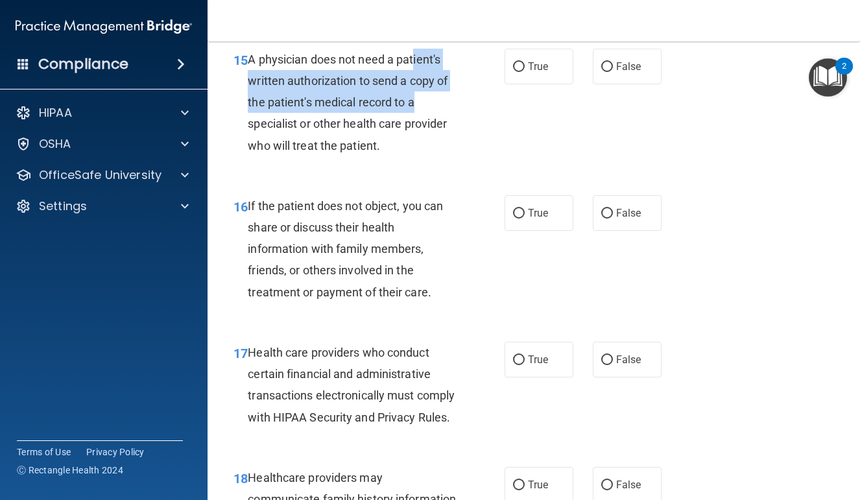
drag, startPoint x: 413, startPoint y: 115, endPoint x: 428, endPoint y: 144, distance: 32.5
click at [428, 144] on div "A physician does not need a patient's written authorization to send a copy of t…" at bounding box center [357, 103] width 218 height 108
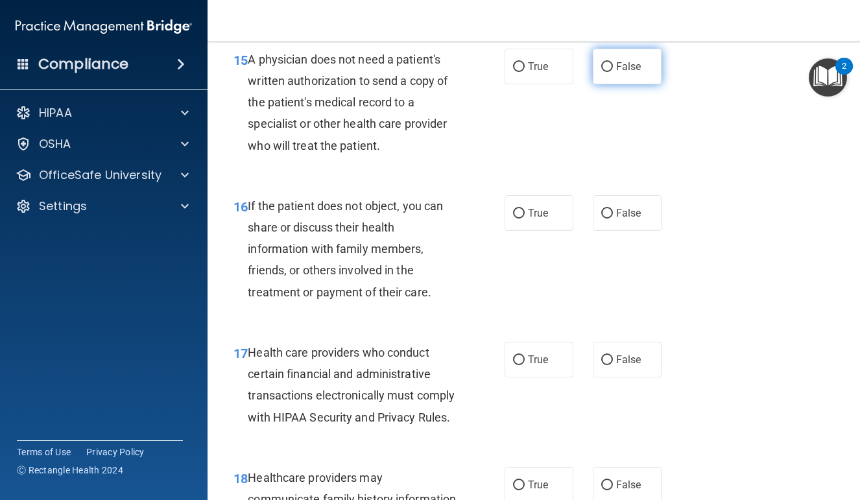
click at [608, 84] on label "False" at bounding box center [627, 67] width 69 height 36
click at [608, 72] on input "False" at bounding box center [608, 67] width 12 height 10
radio input "true"
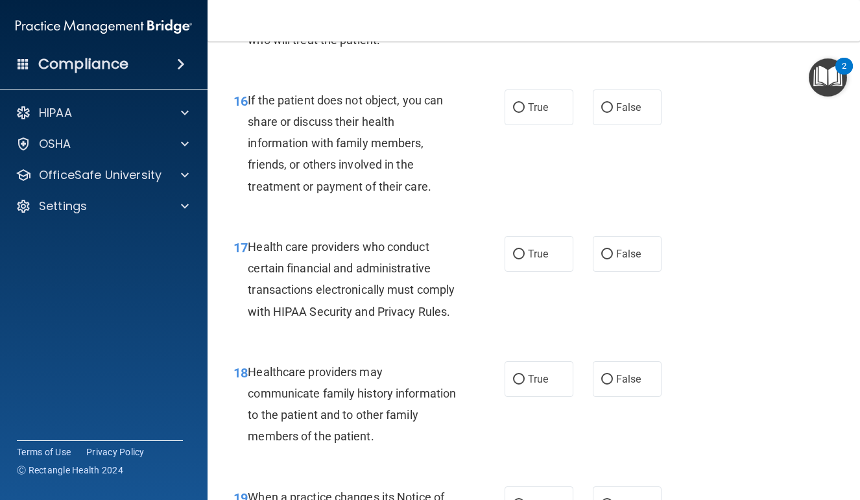
scroll to position [2037, 0]
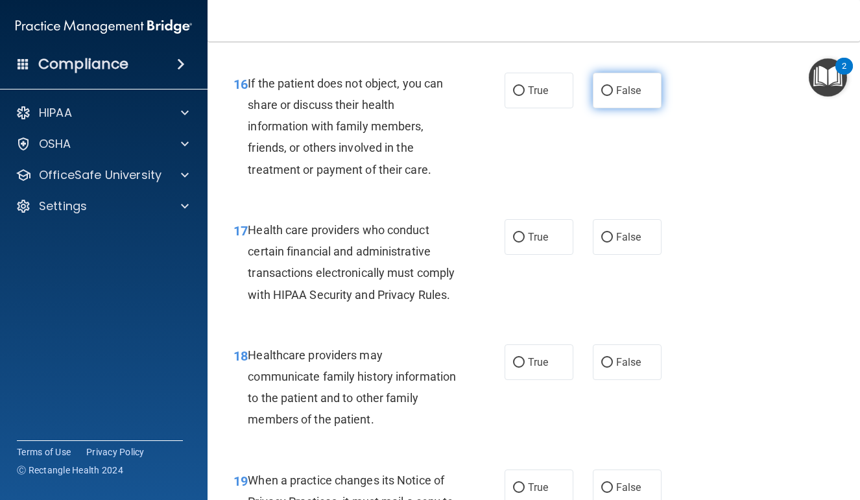
click at [633, 108] on label "False" at bounding box center [627, 91] width 69 height 36
click at [613, 96] on input "False" at bounding box center [608, 91] width 12 height 10
radio input "true"
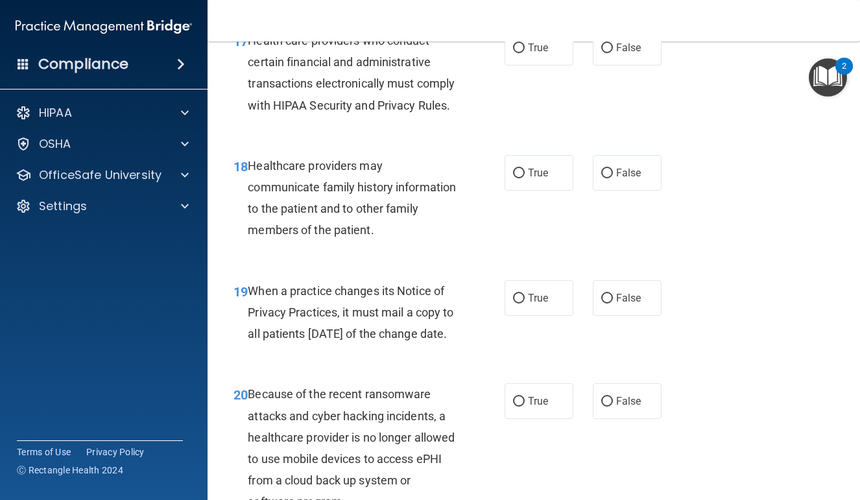
scroll to position [2233, 0]
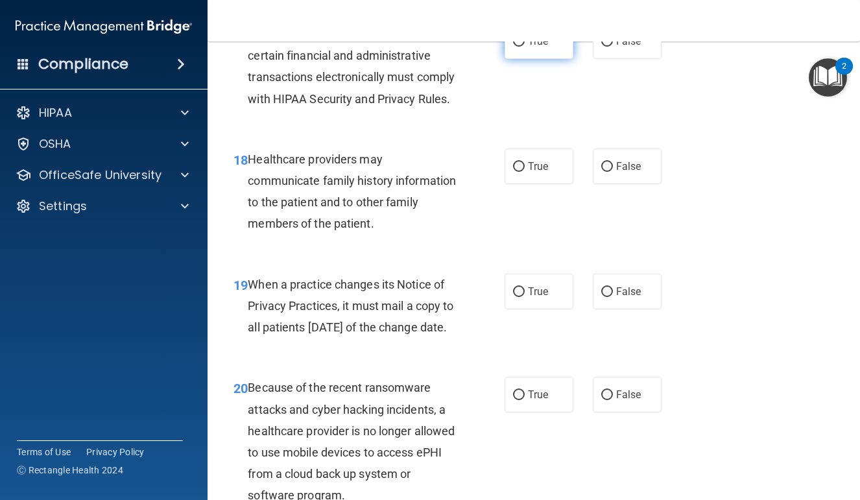
click at [547, 59] on label "True" at bounding box center [539, 41] width 69 height 36
click at [525, 47] on input "True" at bounding box center [519, 42] width 12 height 10
radio input "true"
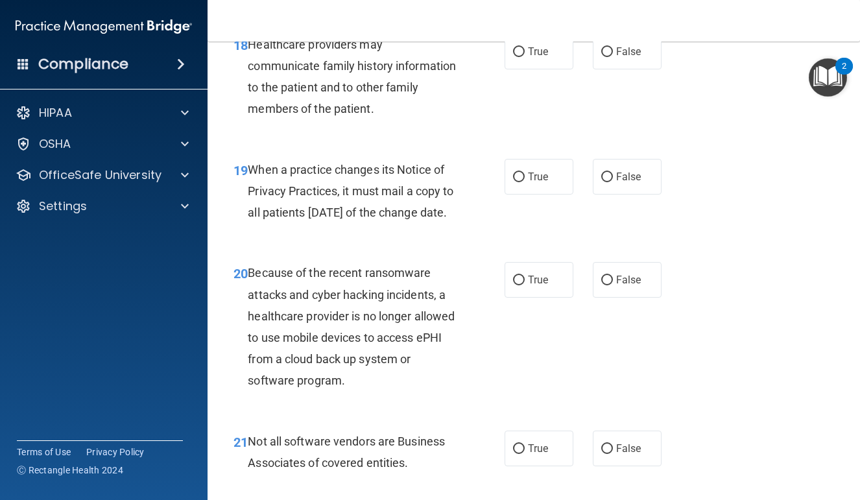
scroll to position [2348, 0]
click at [666, 69] on div "True False" at bounding box center [587, 51] width 165 height 36
click at [653, 69] on label "False" at bounding box center [627, 51] width 69 height 36
click at [613, 56] on input "False" at bounding box center [608, 52] width 12 height 10
radio input "true"
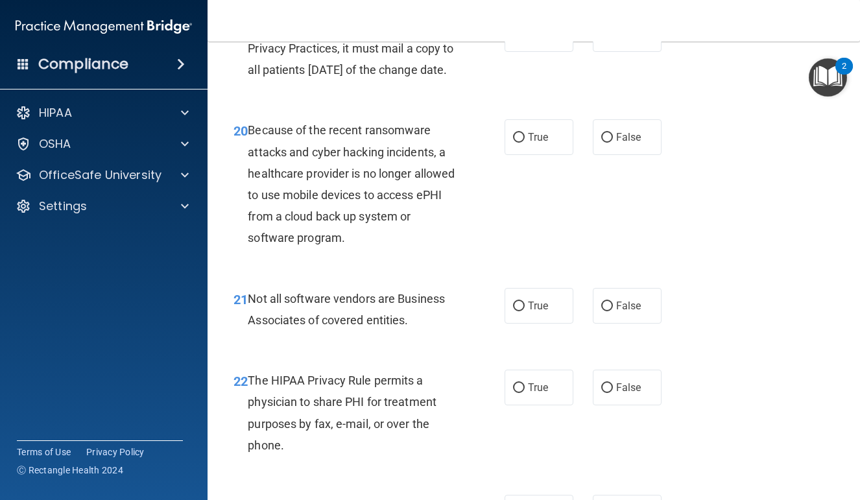
scroll to position [2493, 0]
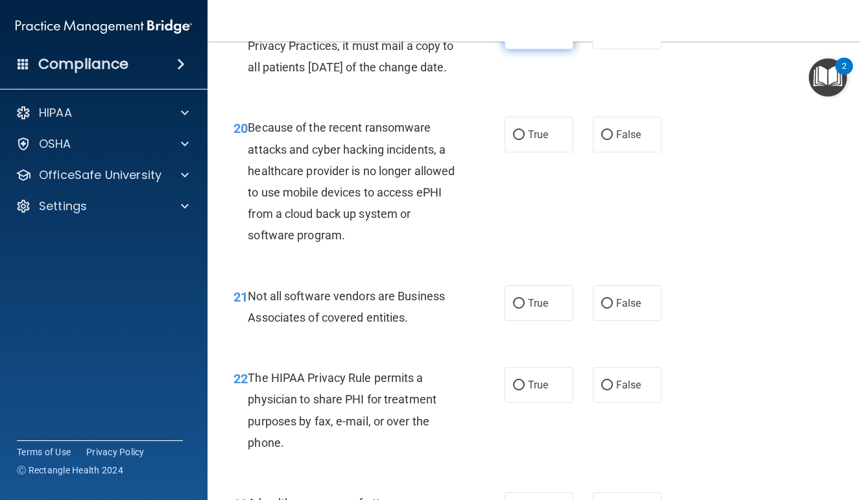
click at [520, 37] on input "True" at bounding box center [519, 32] width 12 height 10
radio input "true"
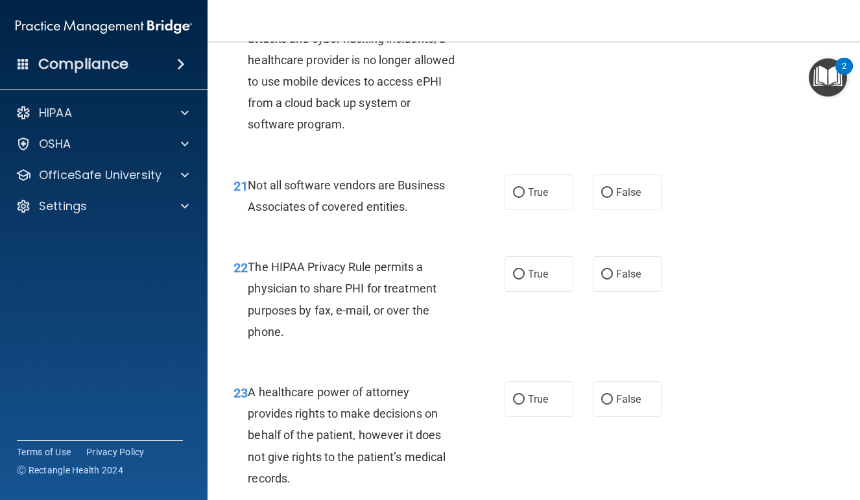
scroll to position [2626, 0]
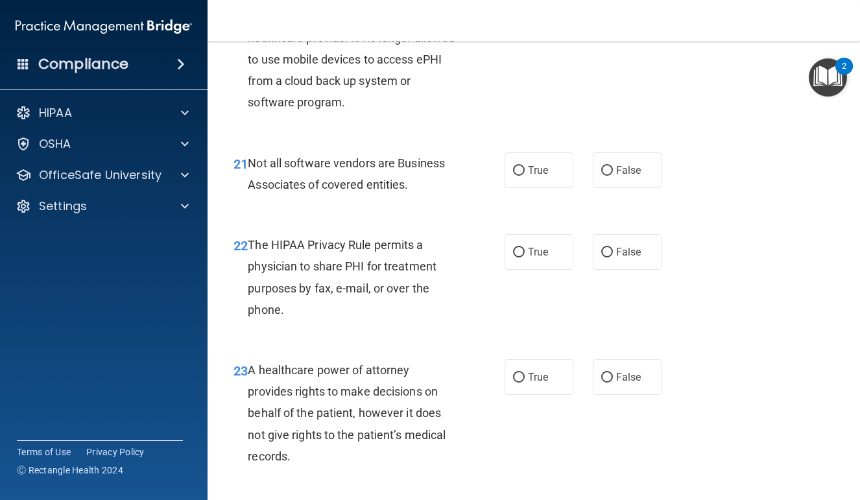
click at [600, 19] on label "False" at bounding box center [627, 2] width 69 height 36
click at [602, 7] on input "False" at bounding box center [608, 2] width 12 height 10
radio input "true"
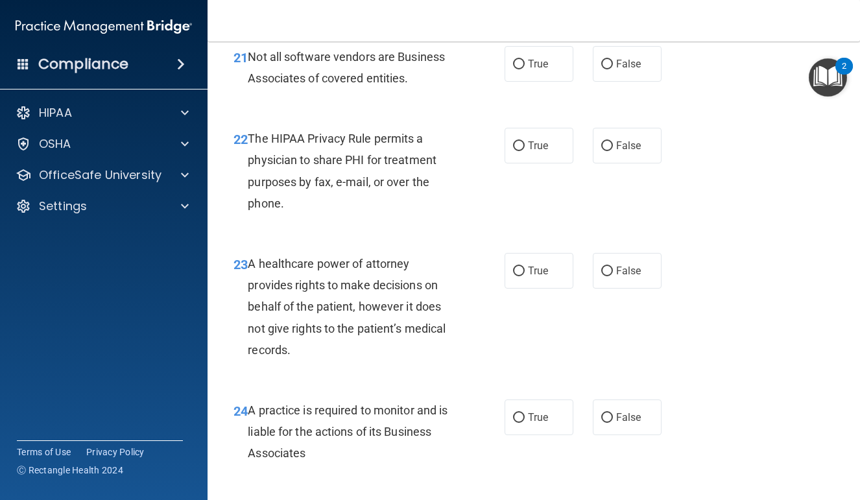
scroll to position [2757, 0]
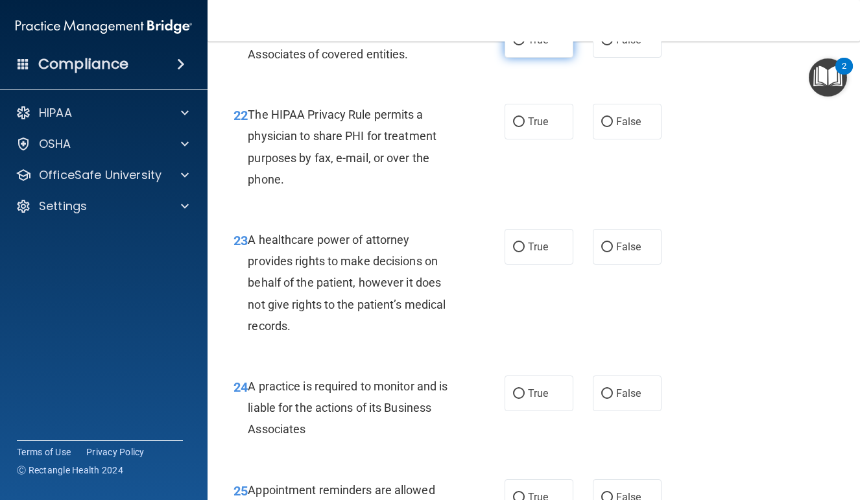
click at [540, 58] on label "True" at bounding box center [539, 40] width 69 height 36
click at [525, 45] on input "True" at bounding box center [519, 41] width 12 height 10
radio input "true"
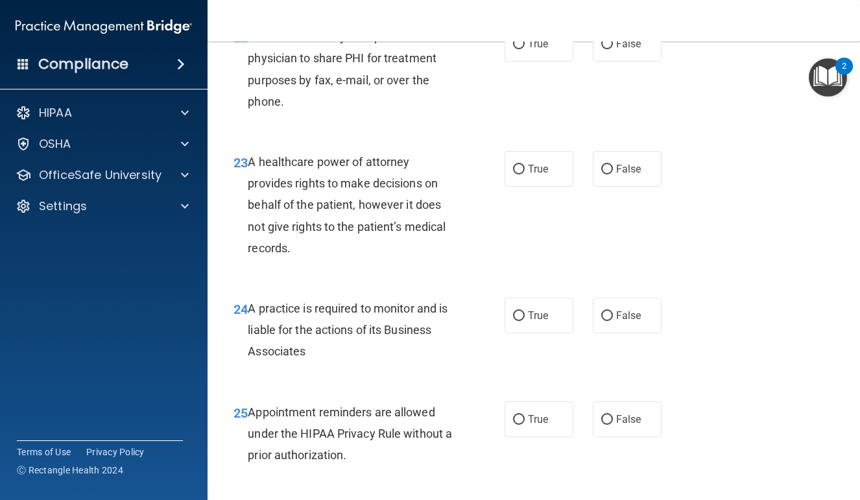
scroll to position [2851, 0]
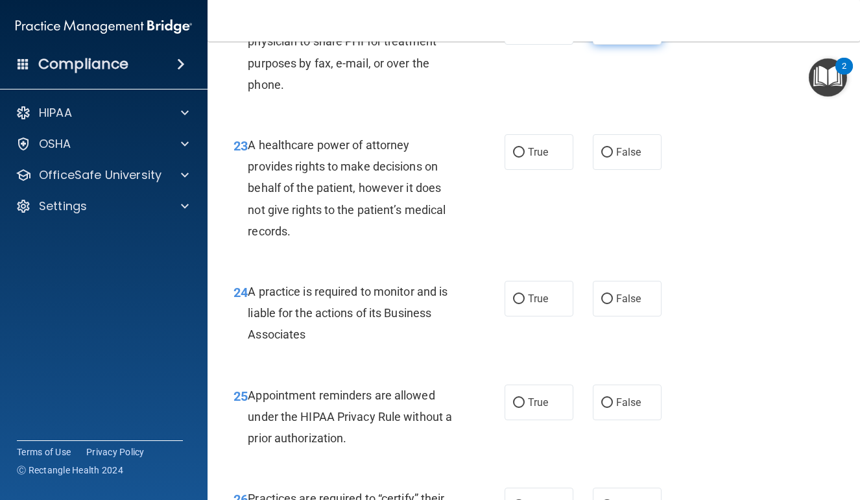
click at [629, 45] on label "False" at bounding box center [627, 27] width 69 height 36
click at [613, 32] on input "False" at bounding box center [608, 28] width 12 height 10
radio input "true"
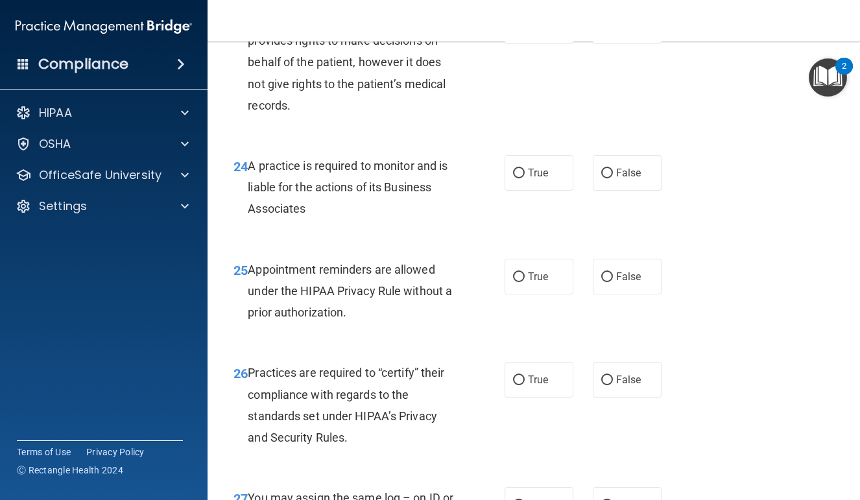
scroll to position [2999, 0]
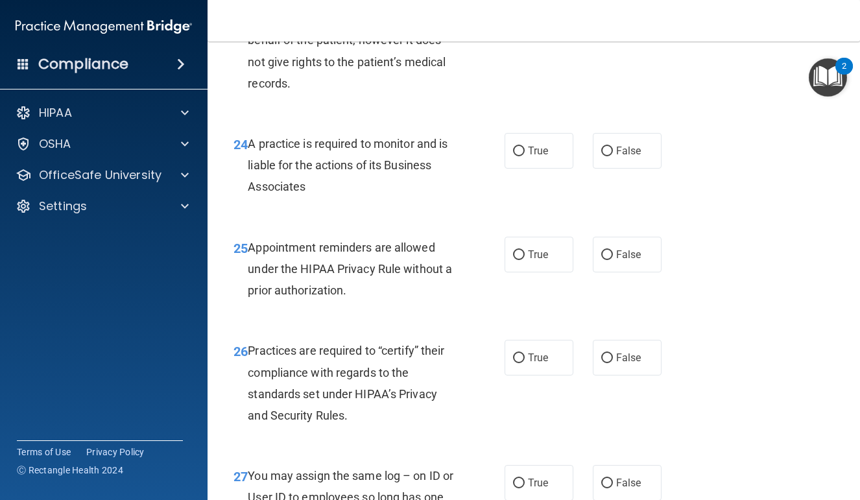
click at [531, 22] on label "True" at bounding box center [539, 4] width 69 height 36
click at [525, 10] on input "True" at bounding box center [519, 5] width 12 height 10
radio input "true"
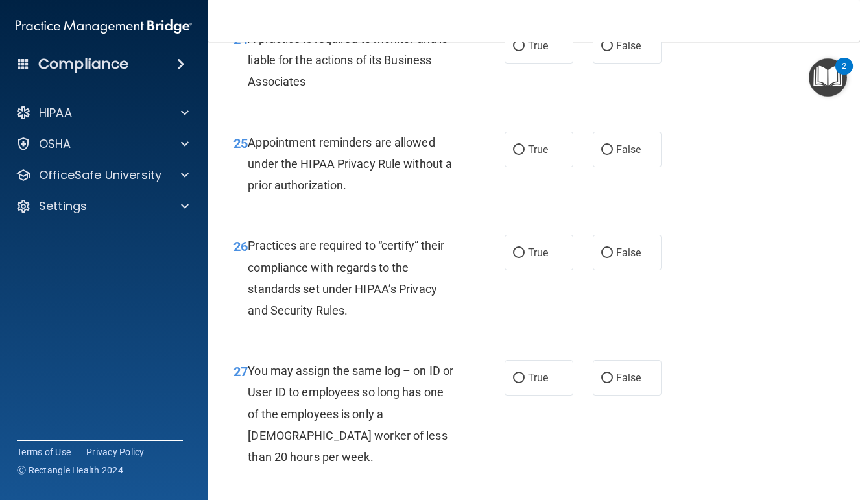
scroll to position [3126, 0]
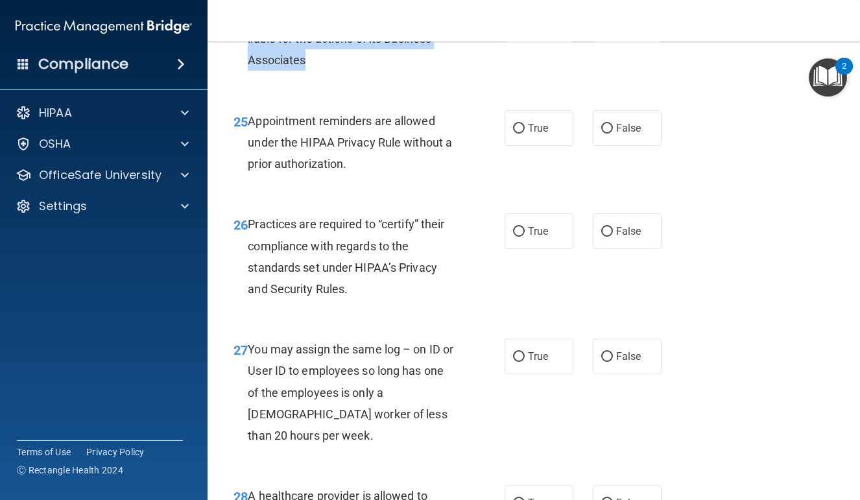
drag, startPoint x: 394, startPoint y: 107, endPoint x: 415, endPoint y: 143, distance: 41.6
click at [415, 71] on div "A practice is required to monitor and is liable for the actions of its Business…" at bounding box center [357, 38] width 218 height 65
click at [525, 42] on label "True" at bounding box center [539, 24] width 69 height 36
click at [525, 30] on input "True" at bounding box center [519, 25] width 12 height 10
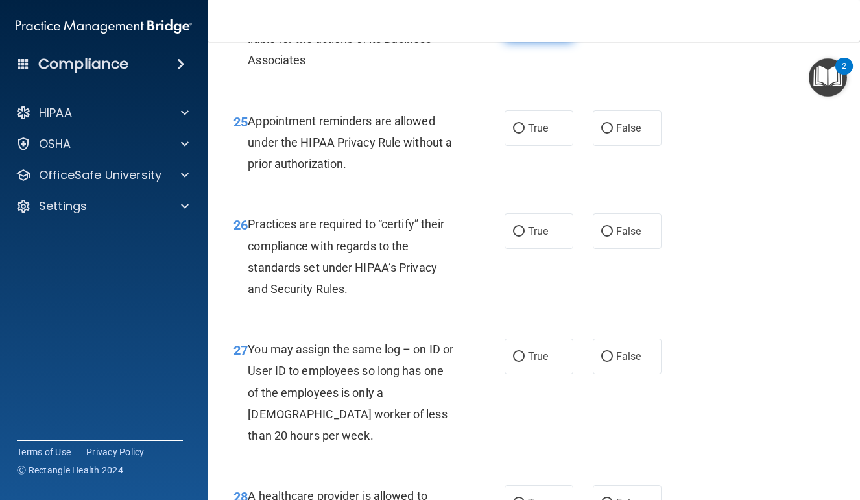
radio input "true"
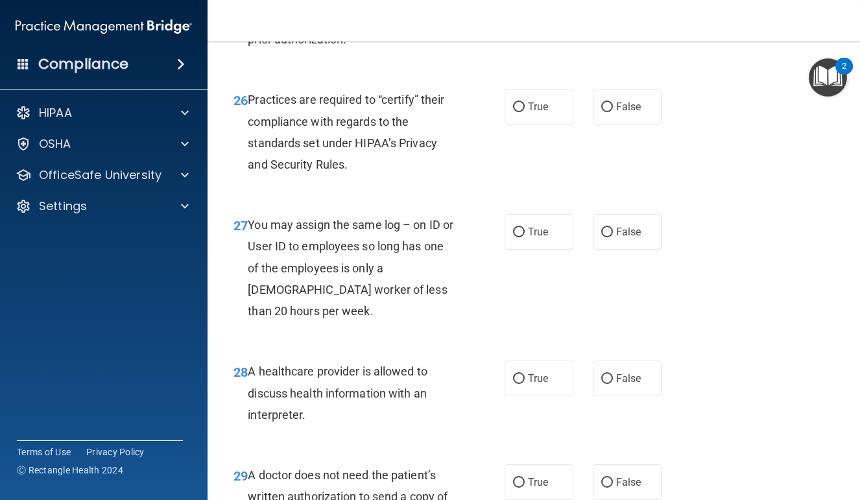
scroll to position [3258, 0]
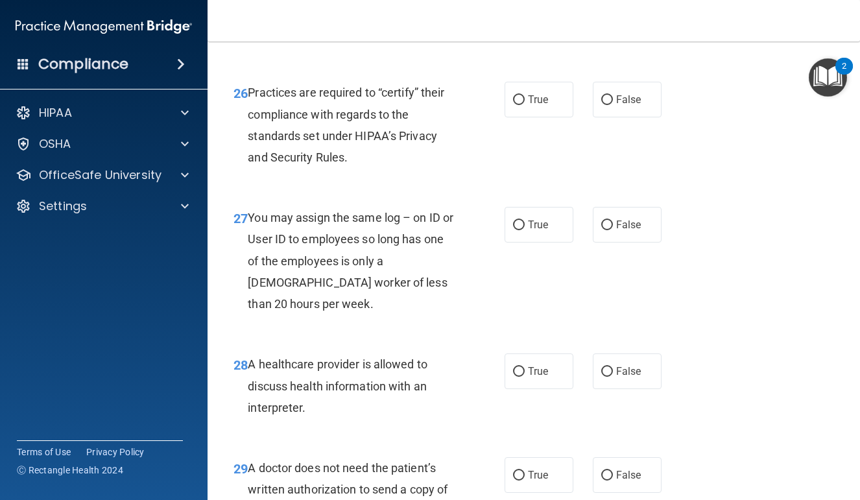
click at [501, 50] on div "25 Appointment reminders are allowed under the HIPAA Privacy Rule without a pri…" at bounding box center [369, 14] width 310 height 71
radio input "true"
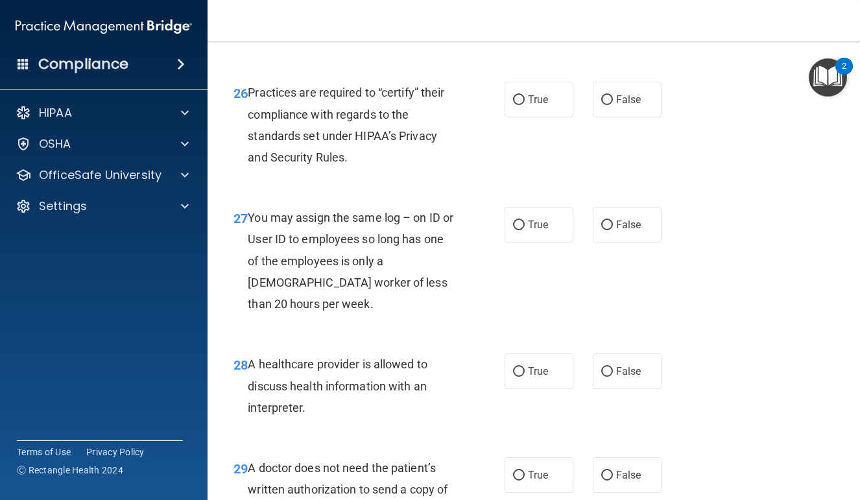
radio input "true"
radio input "false"
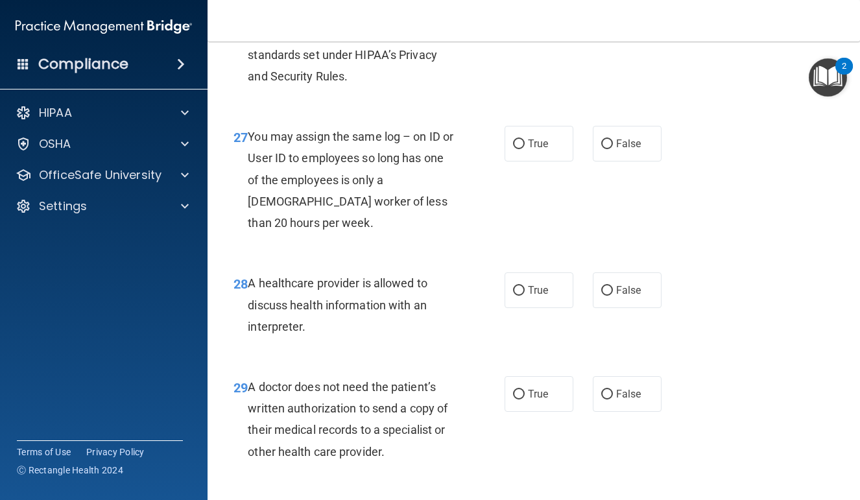
scroll to position [3339, 0]
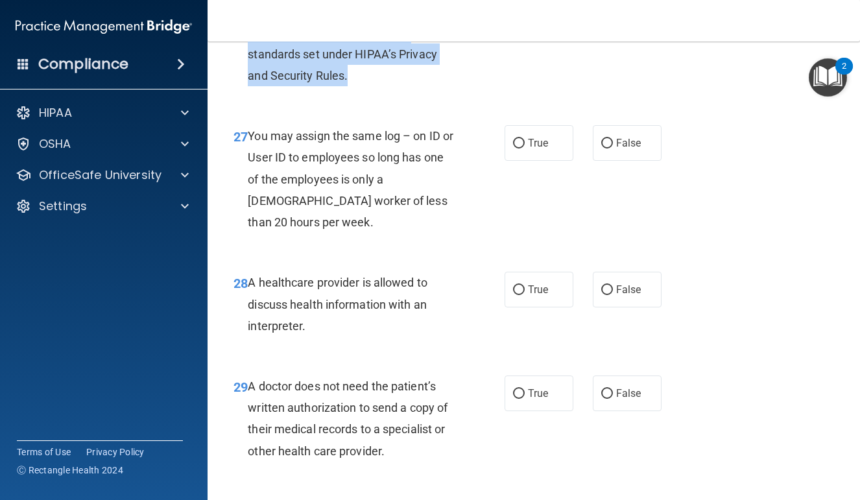
drag, startPoint x: 363, startPoint y: 105, endPoint x: 397, endPoint y: 162, distance: 66.1
click at [397, 86] on div "Practices are required to “certify” their compliance with regards to the standa…" at bounding box center [357, 43] width 218 height 86
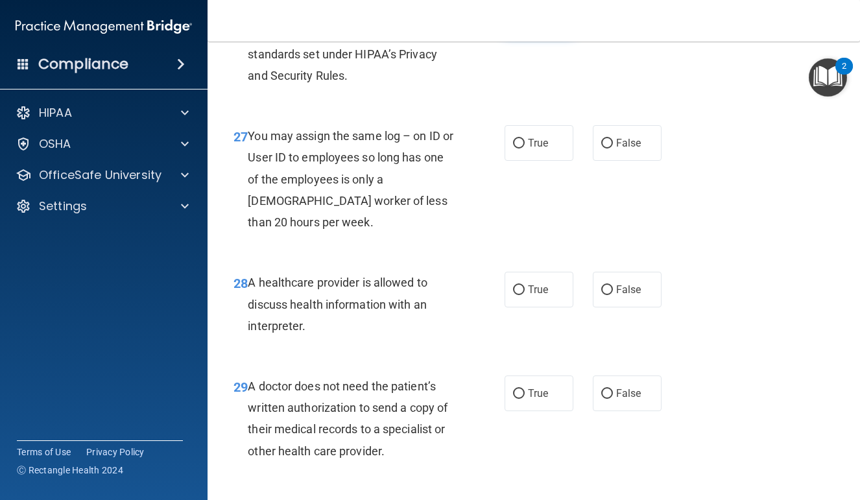
click at [528, 36] on label "True" at bounding box center [539, 18] width 69 height 36
click at [525, 23] on input "True" at bounding box center [519, 19] width 12 height 10
radio input "true"
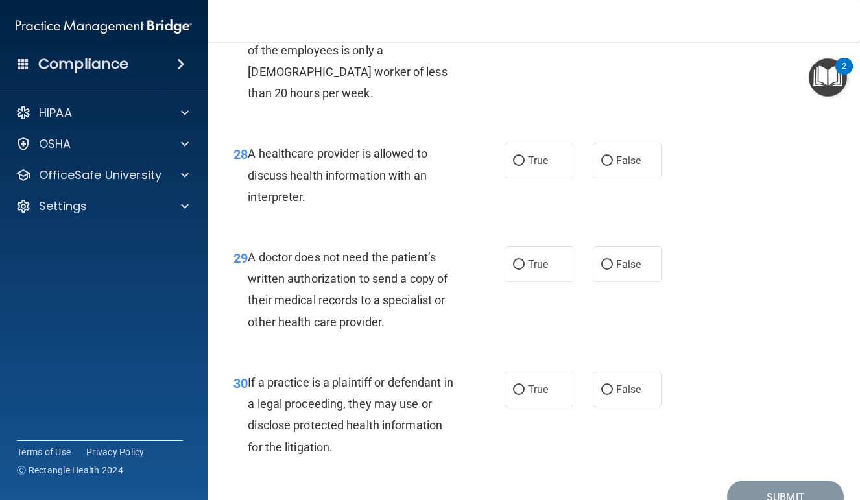
scroll to position [3482, 0]
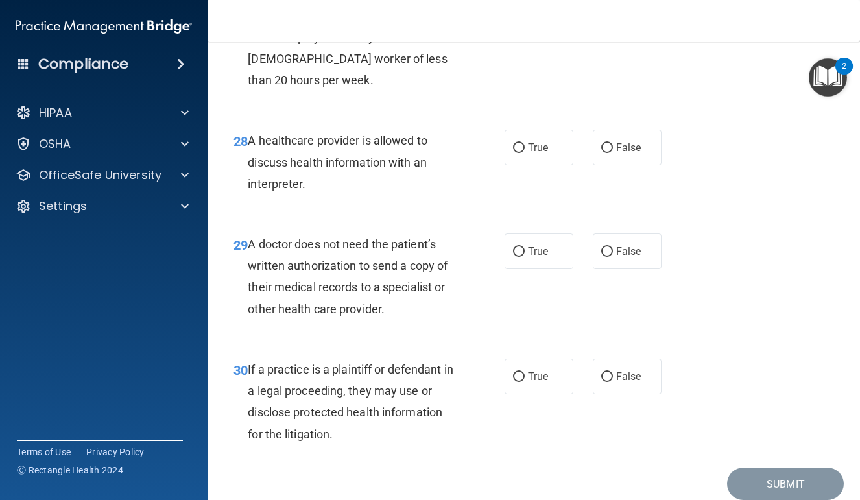
click at [605, 6] on input "False" at bounding box center [608, 2] width 12 height 10
radio input "true"
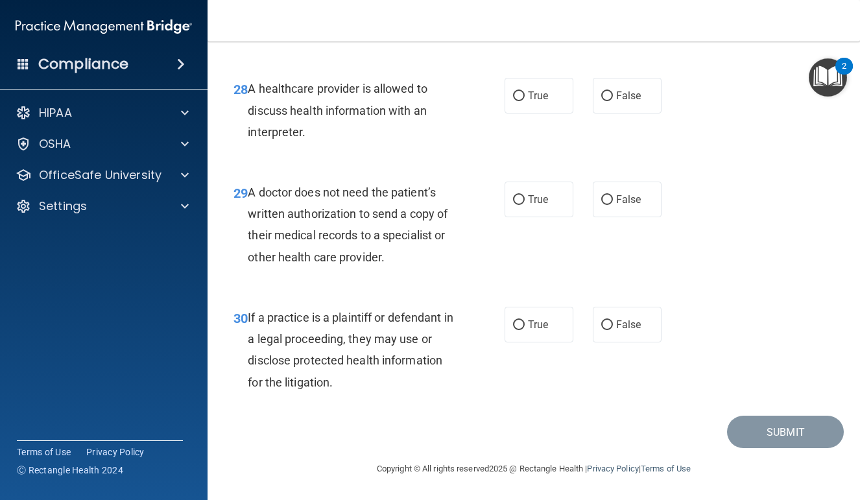
scroll to position [3601, 0]
click at [547, 113] on label "True" at bounding box center [539, 96] width 69 height 36
click at [525, 101] on input "True" at bounding box center [519, 96] width 12 height 10
radio input "true"
click at [634, 205] on span "False" at bounding box center [628, 199] width 25 height 12
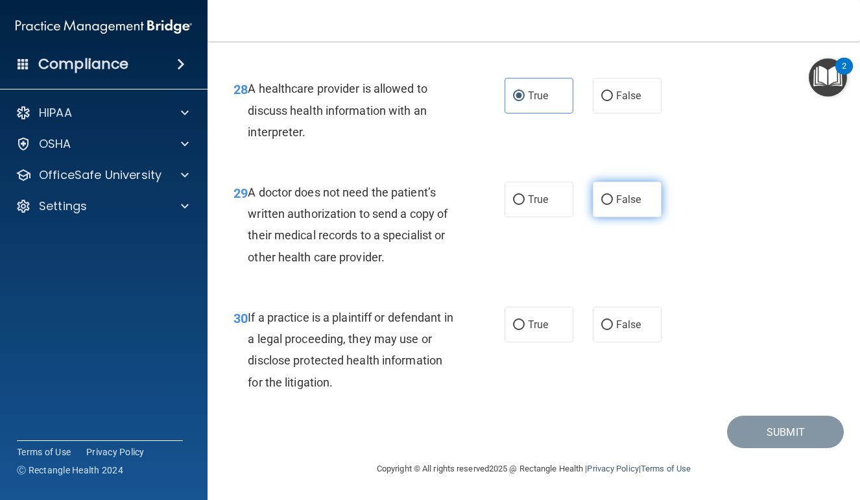
click at [613, 205] on input "False" at bounding box center [608, 200] width 12 height 10
radio input "true"
click at [644, 328] on label "False" at bounding box center [627, 325] width 69 height 36
click at [613, 328] on input "False" at bounding box center [608, 326] width 12 height 10
radio input "true"
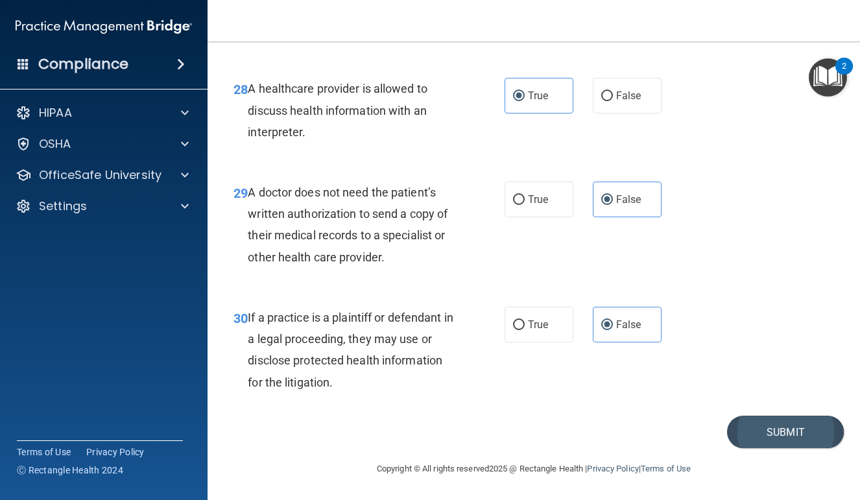
click at [759, 420] on button "Submit" at bounding box center [785, 432] width 117 height 33
click at [759, 430] on button "Submit" at bounding box center [785, 432] width 117 height 33
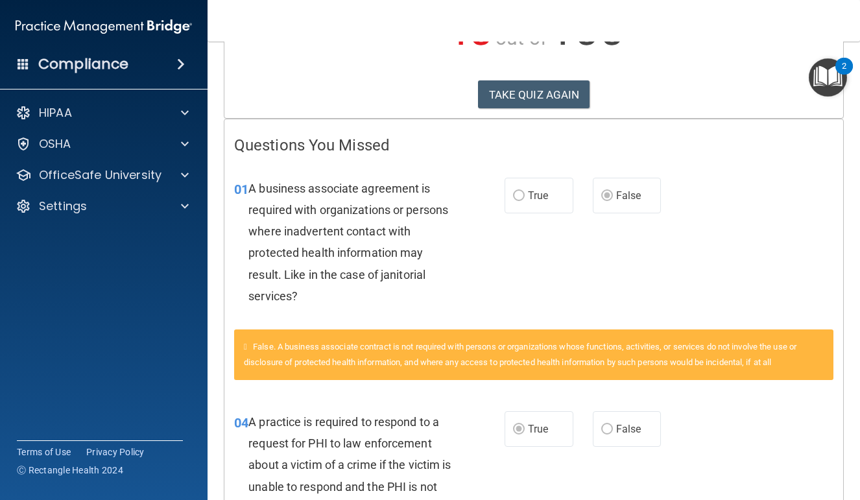
scroll to position [188, 0]
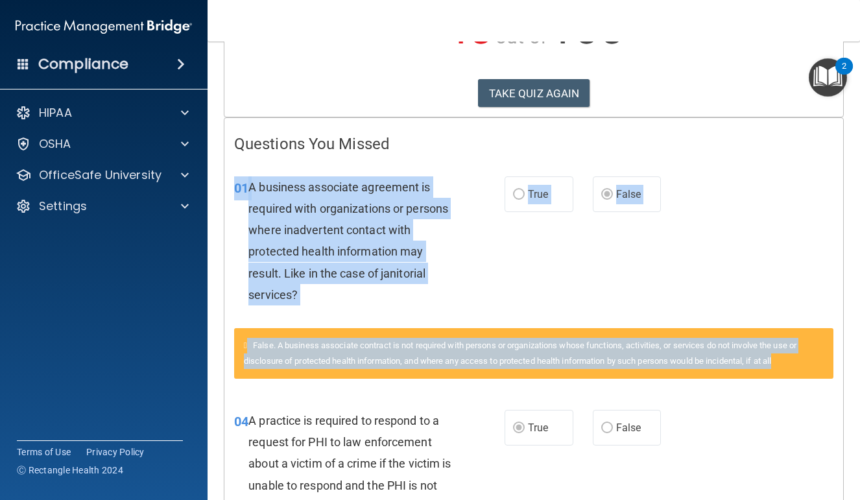
drag, startPoint x: 604, startPoint y: 317, endPoint x: 620, endPoint y: 366, distance: 51.1
click at [620, 366] on div "01 A business associate agreement is required with organizations or persons whe…" at bounding box center [534, 277] width 600 height 234
click at [620, 366] on div "False. A business associate contract is not required with persons or organizati…" at bounding box center [534, 353] width 600 height 51
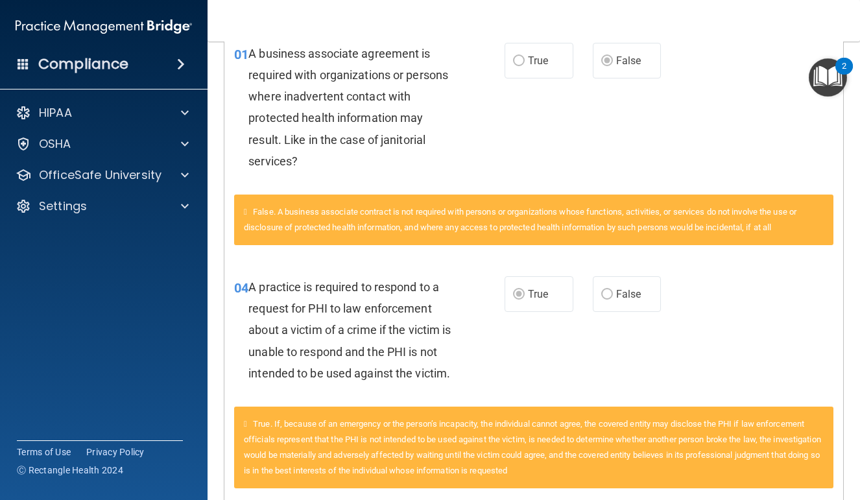
scroll to position [330, 0]
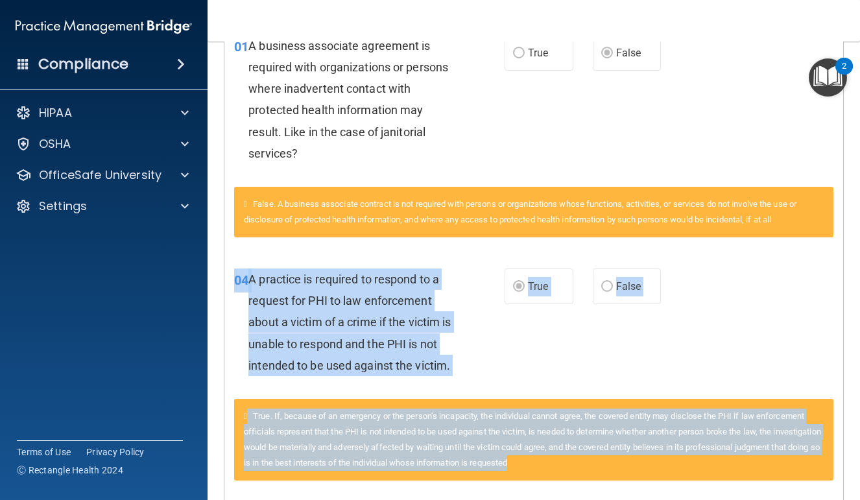
drag, startPoint x: 621, startPoint y: 371, endPoint x: 637, endPoint y: 452, distance: 83.2
click at [637, 453] on div "04 A practice is required to respond to a request for PHI to law enforcement ab…" at bounding box center [534, 373] width 600 height 243
click at [637, 452] on div "True. If, because of an emergency or the person’s incapacity, the individual ca…" at bounding box center [534, 440] width 600 height 82
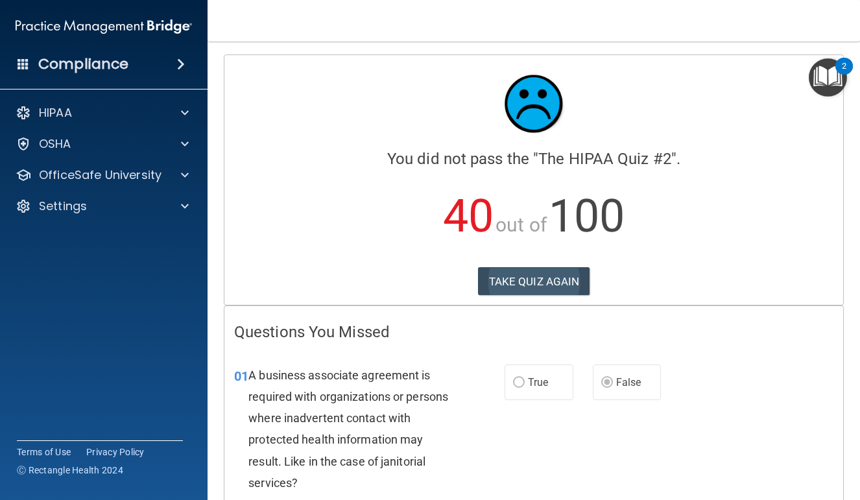
scroll to position [0, 0]
click at [565, 291] on button "TAKE QUIZ AGAIN" at bounding box center [534, 281] width 112 height 29
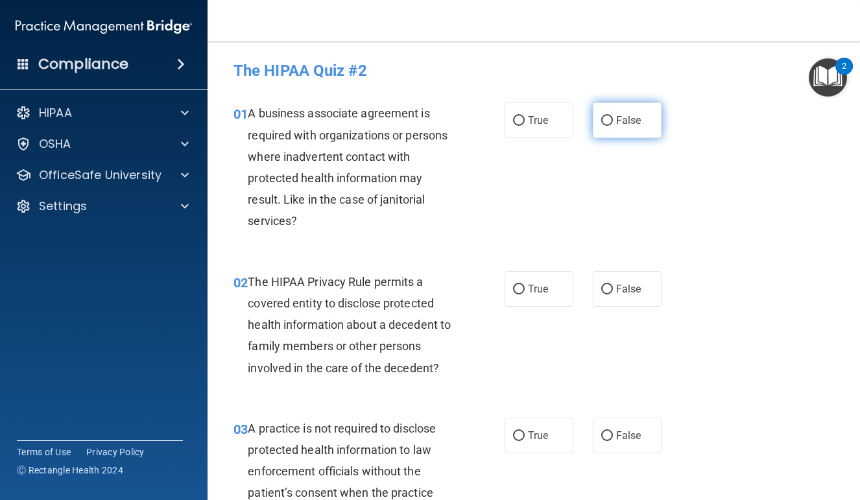
click at [627, 130] on label "False" at bounding box center [627, 121] width 69 height 36
click at [613, 126] on input "False" at bounding box center [608, 121] width 12 height 10
radio input "true"
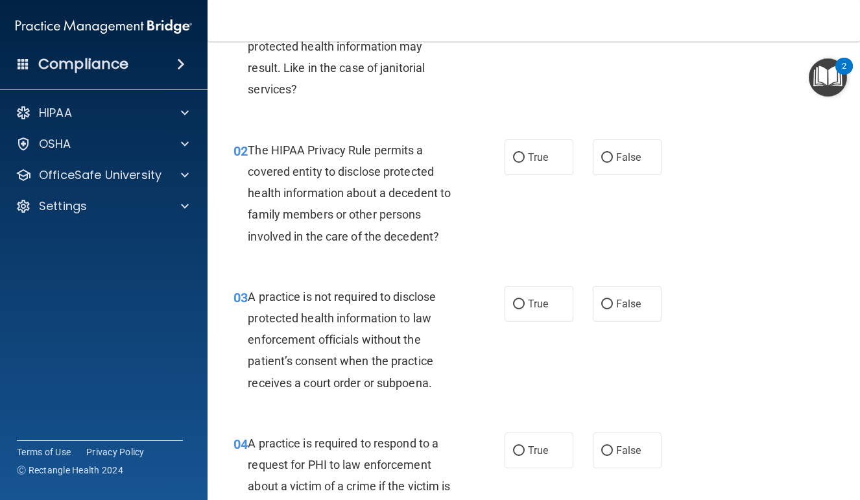
scroll to position [138, 0]
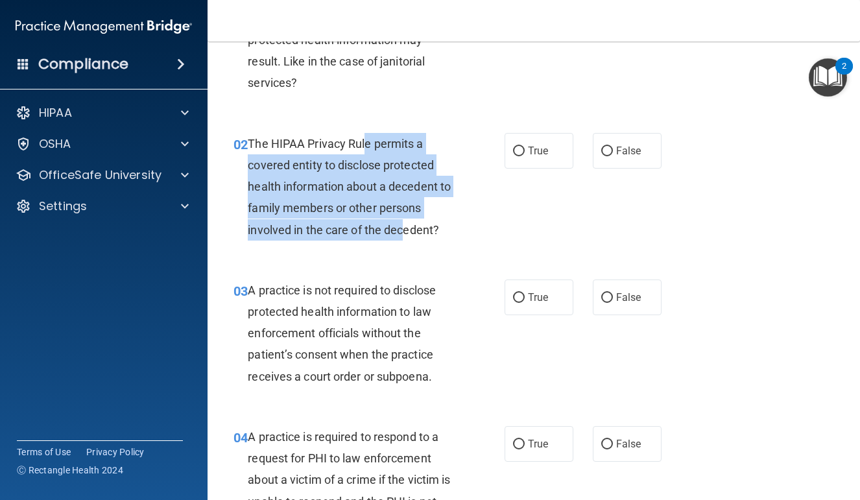
drag, startPoint x: 367, startPoint y: 137, endPoint x: 405, endPoint y: 232, distance: 101.9
click at [405, 232] on span "The HIPAA Privacy Rule permits a covered entity to disclose protected health in…" at bounding box center [349, 187] width 203 height 100
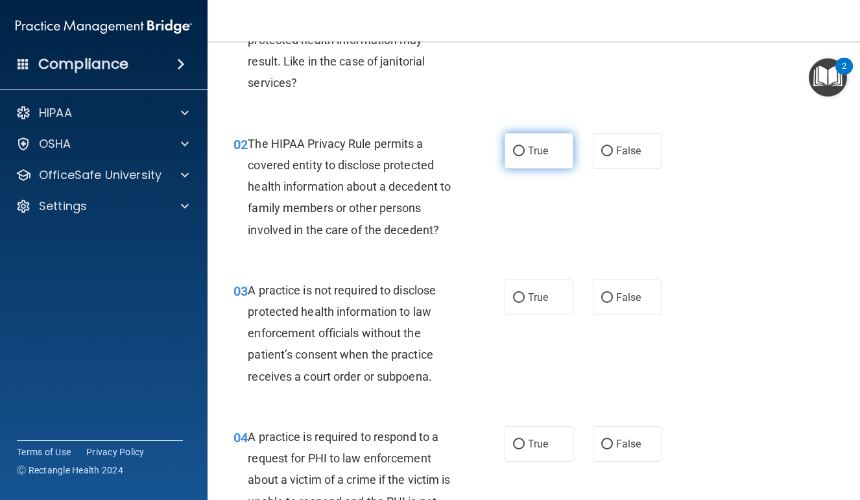
click at [561, 147] on label "True" at bounding box center [539, 151] width 69 height 36
click at [525, 147] on input "True" at bounding box center [519, 152] width 12 height 10
radio input "true"
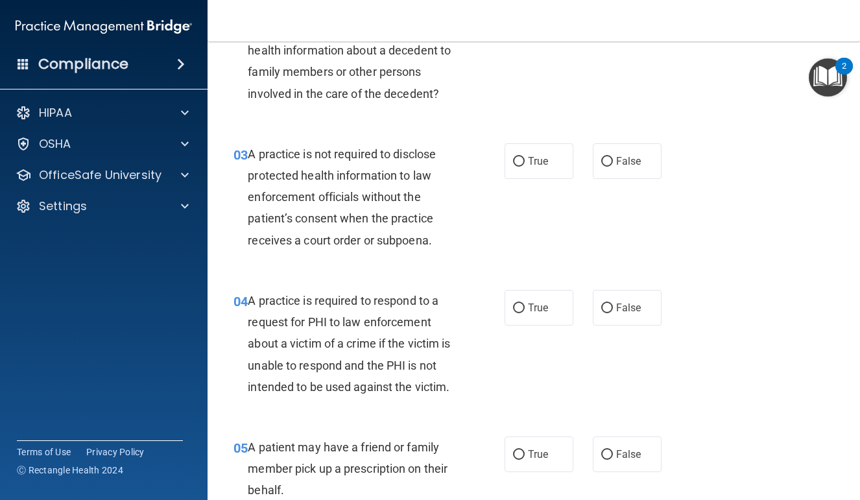
scroll to position [276, 0]
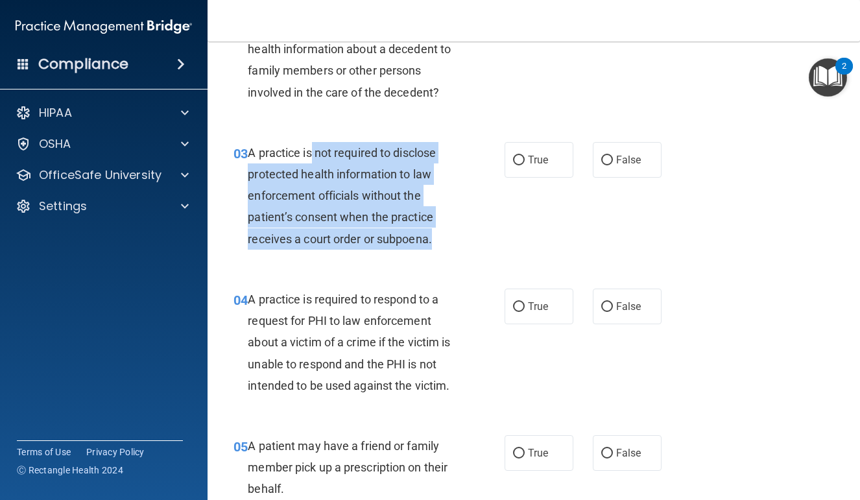
drag, startPoint x: 314, startPoint y: 152, endPoint x: 441, endPoint y: 240, distance: 154.8
click at [441, 240] on div "A practice is not required to disclose protected health information to law enfo…" at bounding box center [357, 196] width 218 height 108
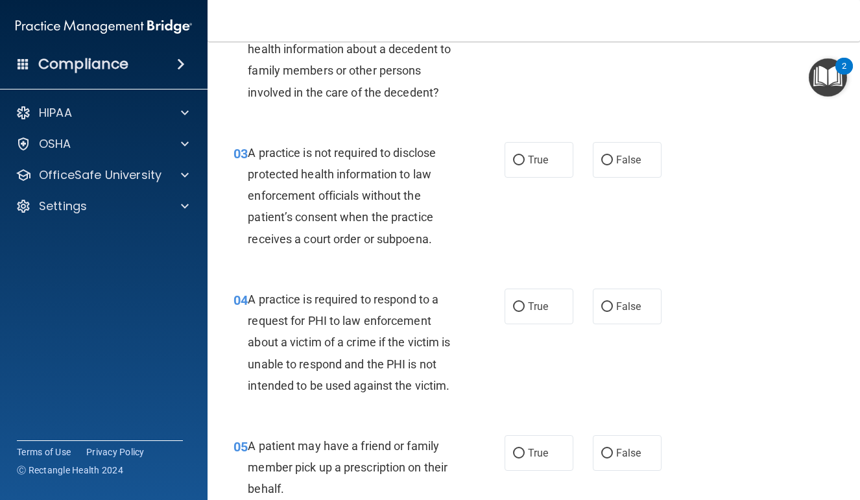
click at [630, 182] on div "03 A practice is not required to disclose protected health information to law e…" at bounding box center [534, 199] width 620 height 147
click at [630, 169] on label "False" at bounding box center [627, 160] width 69 height 36
click at [613, 165] on input "False" at bounding box center [608, 161] width 12 height 10
radio input "true"
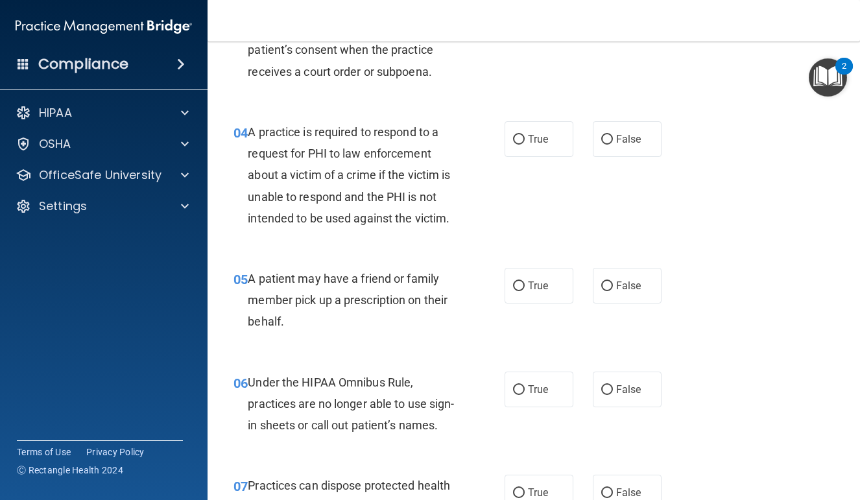
scroll to position [450, 0]
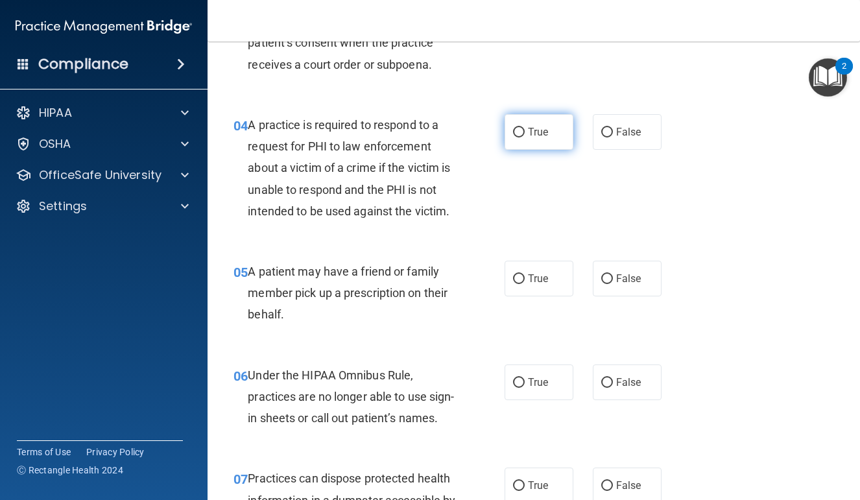
click at [526, 140] on label "True" at bounding box center [539, 132] width 69 height 36
click at [525, 138] on input "True" at bounding box center [519, 133] width 12 height 10
radio input "true"
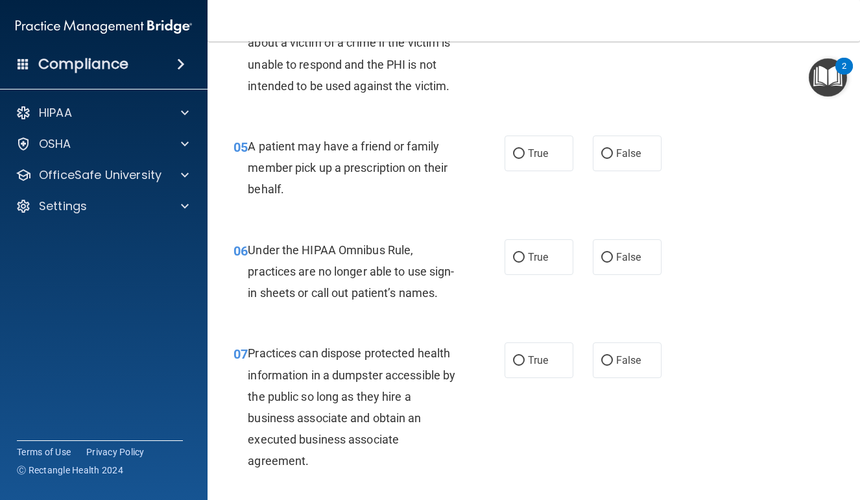
scroll to position [577, 0]
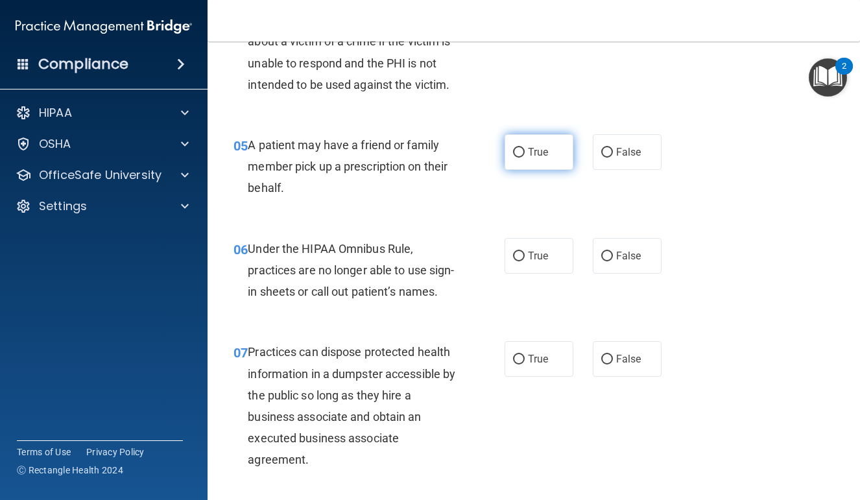
click at [537, 158] on label "True" at bounding box center [539, 152] width 69 height 36
click at [525, 158] on input "True" at bounding box center [519, 153] width 12 height 10
radio input "true"
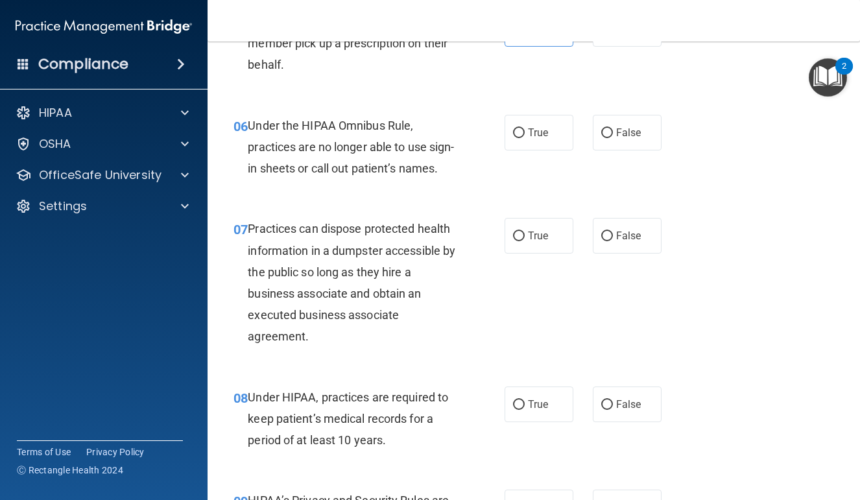
scroll to position [701, 0]
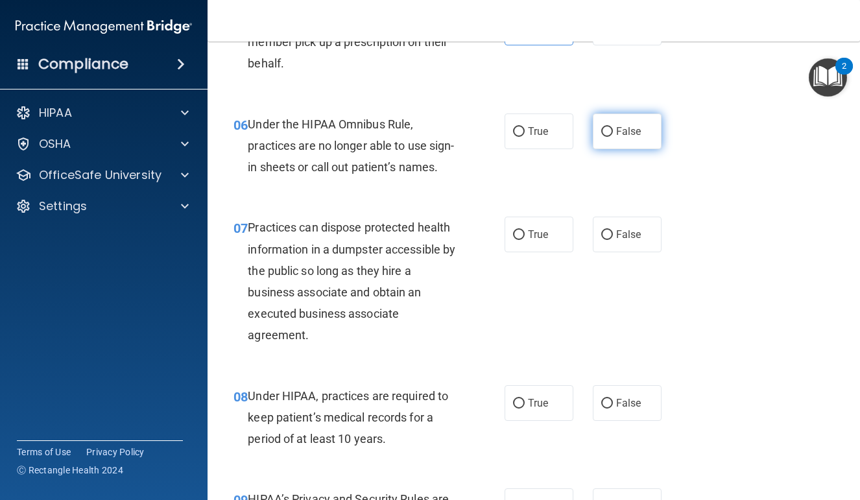
click at [639, 134] on label "False" at bounding box center [627, 132] width 69 height 36
click at [613, 134] on input "False" at bounding box center [608, 132] width 12 height 10
radio input "true"
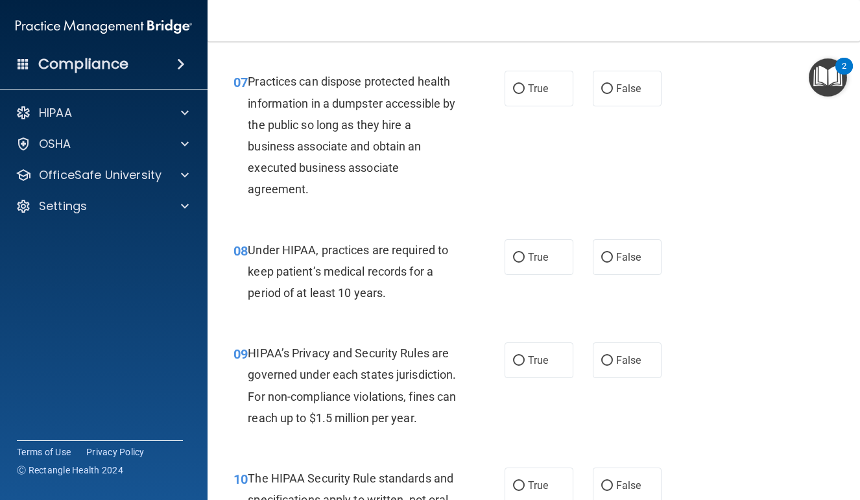
scroll to position [847, 0]
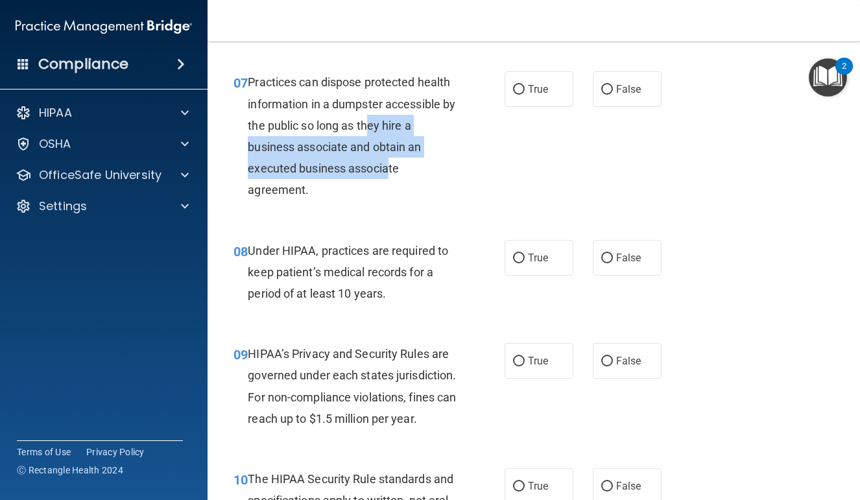
drag, startPoint x: 383, startPoint y: 141, endPoint x: 387, endPoint y: 174, distance: 33.4
click at [387, 174] on div "Practices can dispose protected health information in a dumpster accessible by …" at bounding box center [357, 135] width 218 height 129
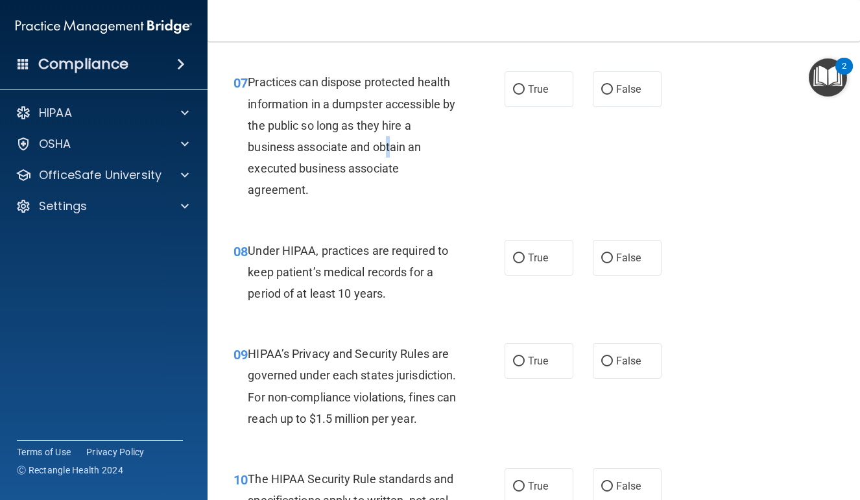
click at [390, 169] on span "Practices can dispose protected health information in a dumpster accessible by …" at bounding box center [352, 135] width 208 height 121
click at [623, 100] on label "False" at bounding box center [627, 89] width 69 height 36
click at [613, 95] on input "False" at bounding box center [608, 90] width 12 height 10
radio input "true"
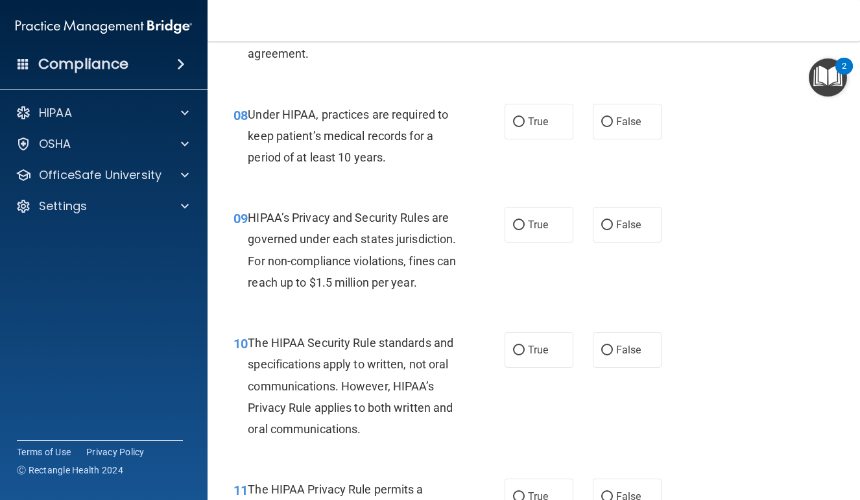
scroll to position [984, 0]
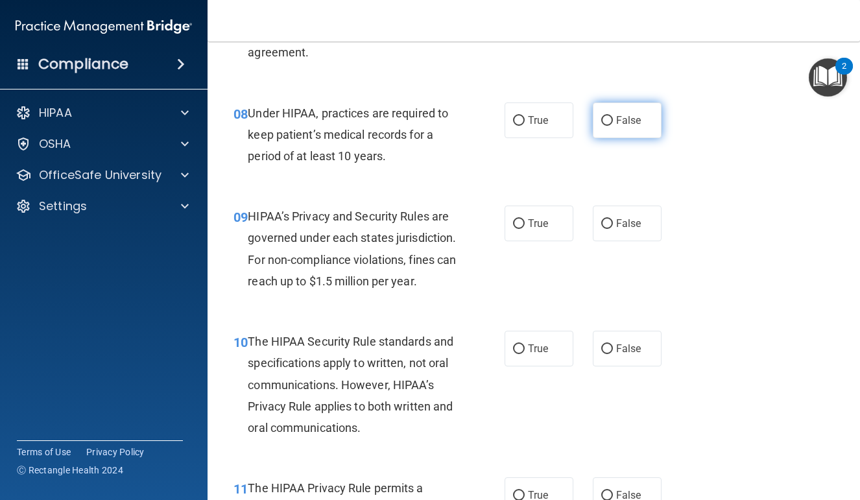
click at [650, 138] on label "False" at bounding box center [627, 121] width 69 height 36
click at [613, 126] on input "False" at bounding box center [608, 121] width 12 height 10
radio input "true"
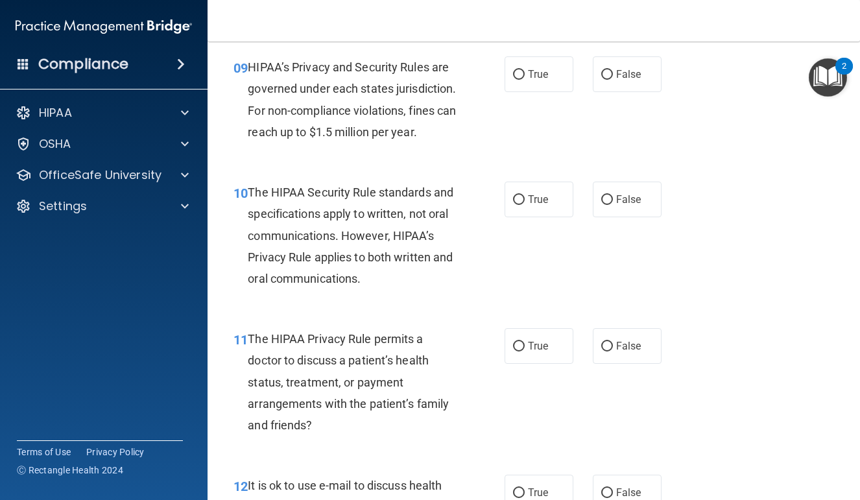
scroll to position [1133, 0]
click at [639, 93] on label "False" at bounding box center [627, 75] width 69 height 36
click at [613, 80] on input "False" at bounding box center [608, 76] width 12 height 10
radio input "true"
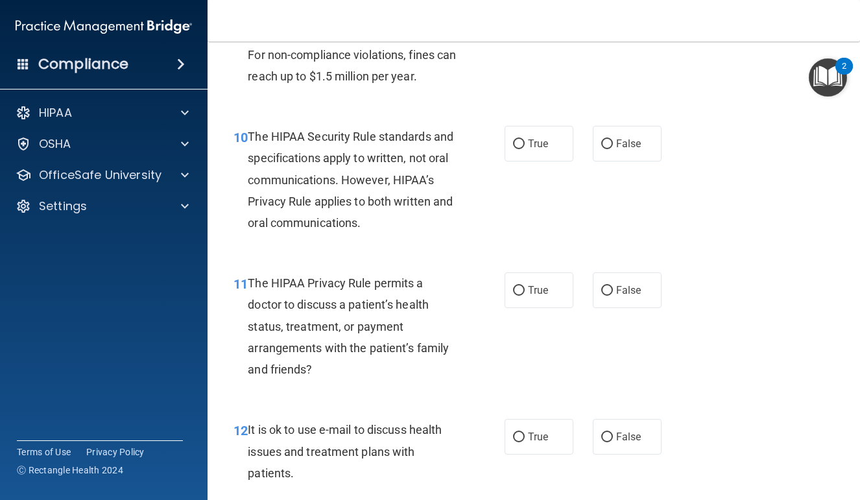
scroll to position [1188, 0]
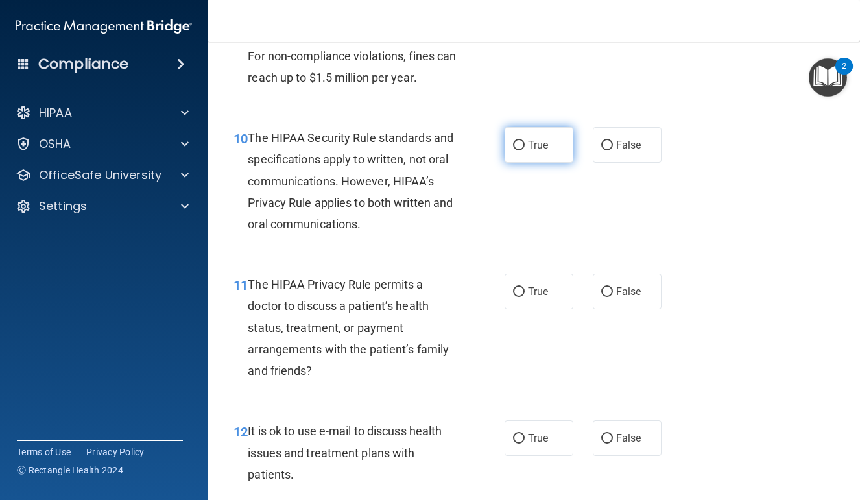
click at [518, 151] on input "True" at bounding box center [519, 146] width 12 height 10
radio input "true"
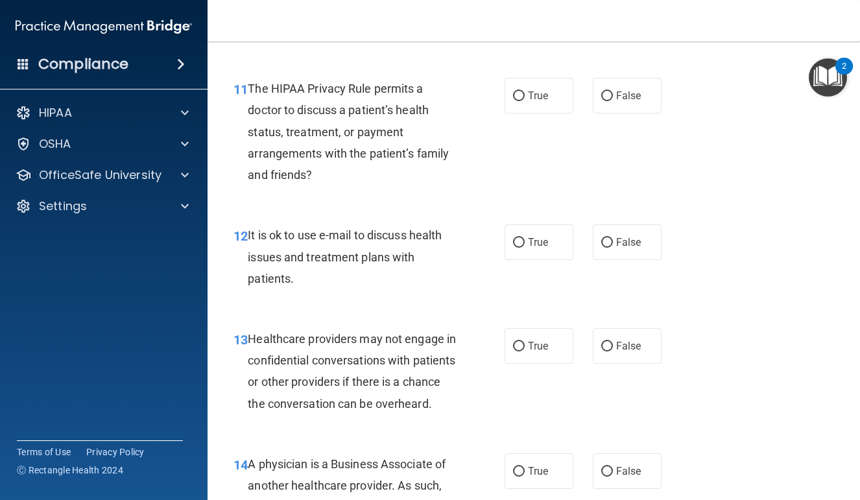
scroll to position [1385, 0]
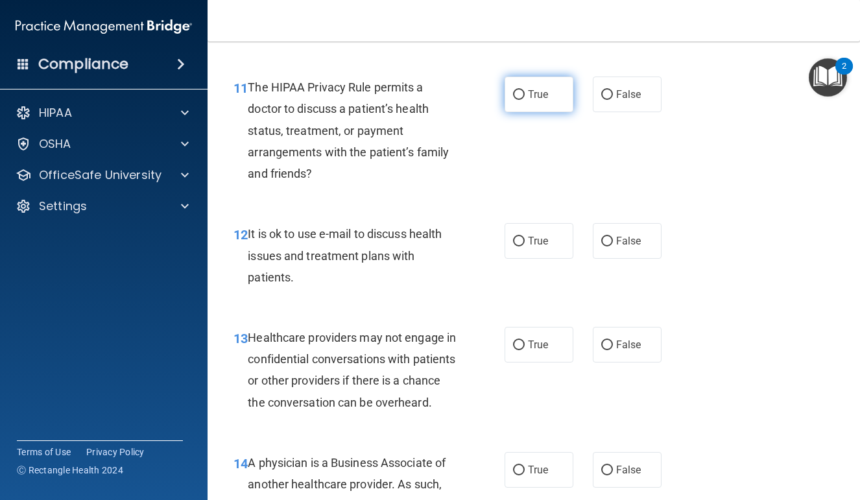
click at [530, 112] on label "True" at bounding box center [539, 95] width 69 height 36
click at [525, 100] on input "True" at bounding box center [519, 95] width 12 height 10
radio input "true"
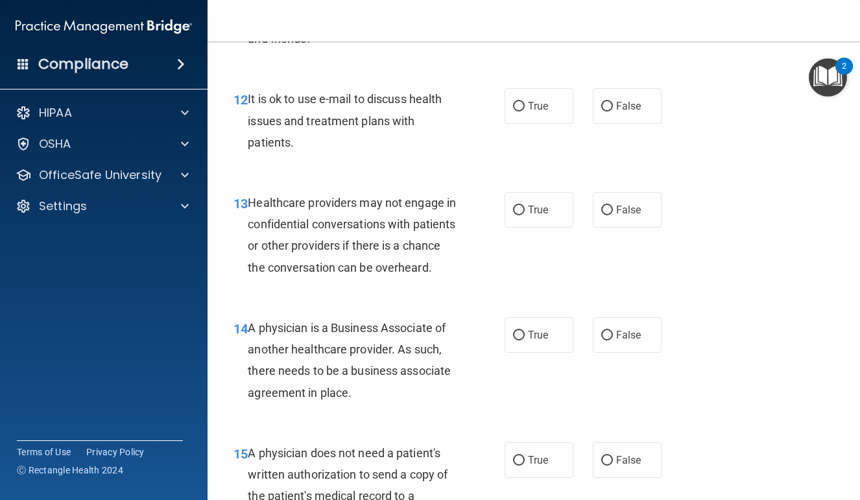
scroll to position [1519, 0]
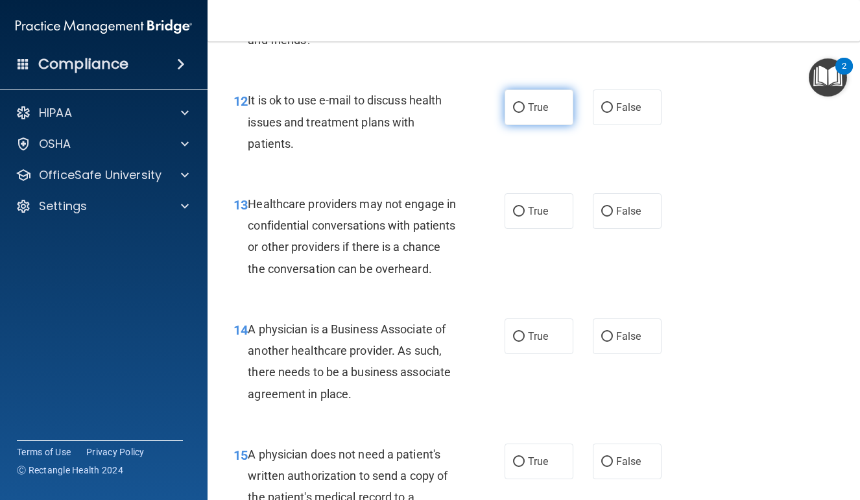
click at [538, 125] on label "True" at bounding box center [539, 108] width 69 height 36
click at [525, 113] on input "True" at bounding box center [519, 108] width 12 height 10
radio input "true"
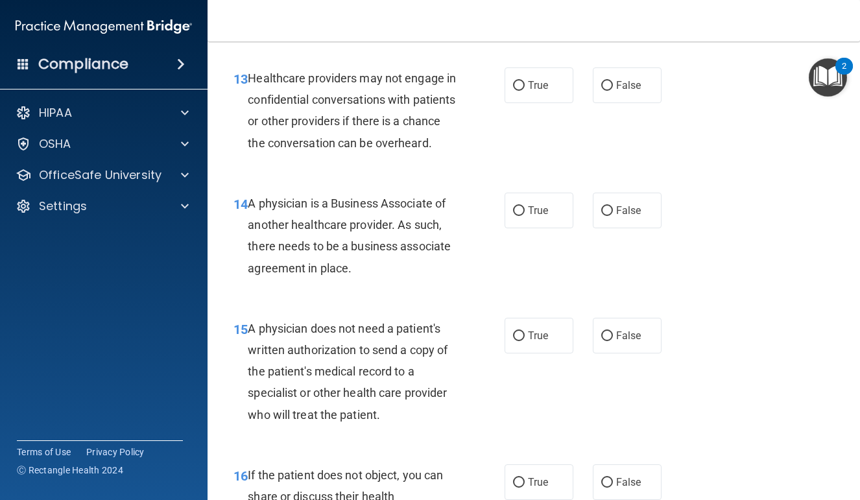
scroll to position [1646, 0]
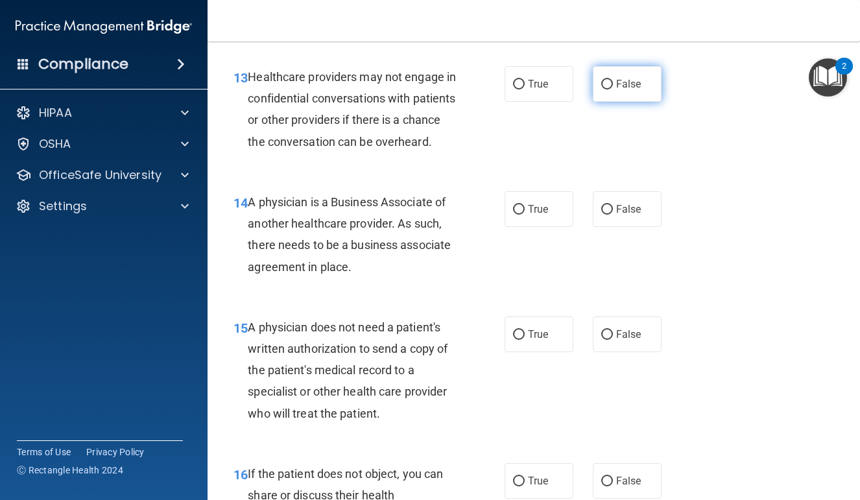
click at [620, 102] on label "False" at bounding box center [627, 84] width 69 height 36
click at [613, 90] on input "False" at bounding box center [608, 85] width 12 height 10
radio input "true"
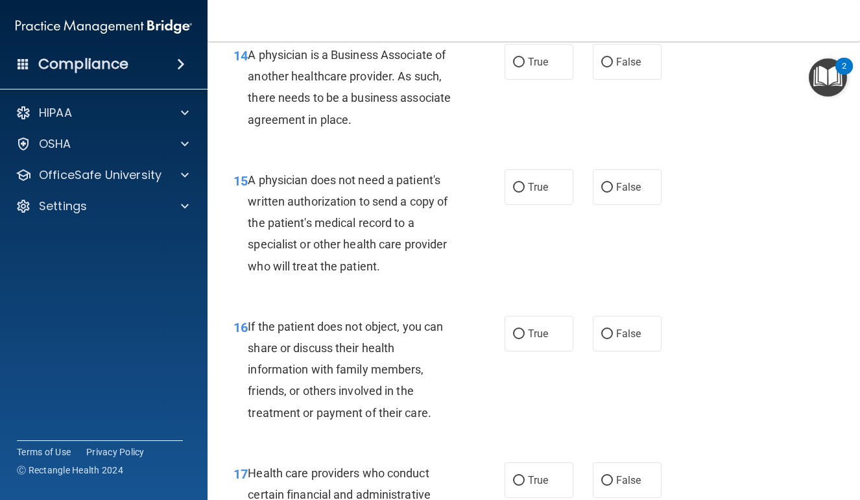
scroll to position [1811, 0]
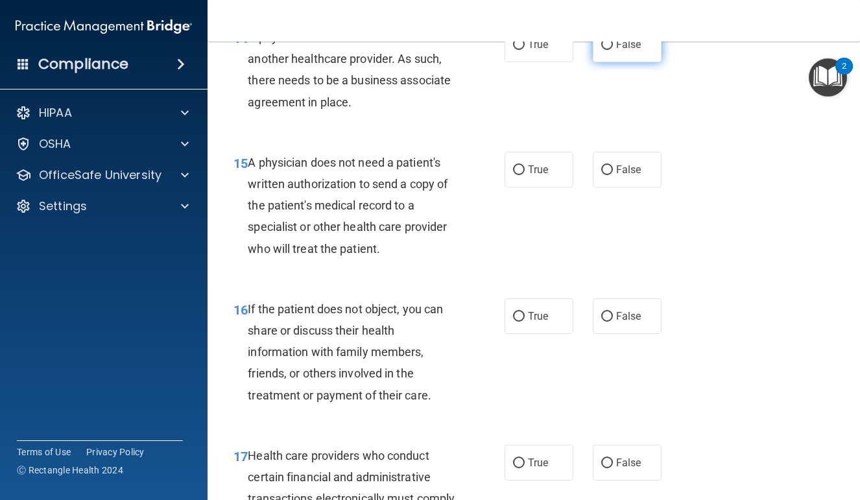
click at [628, 51] on span "False" at bounding box center [628, 44] width 25 height 12
click at [613, 50] on input "False" at bounding box center [608, 45] width 12 height 10
radio input "true"
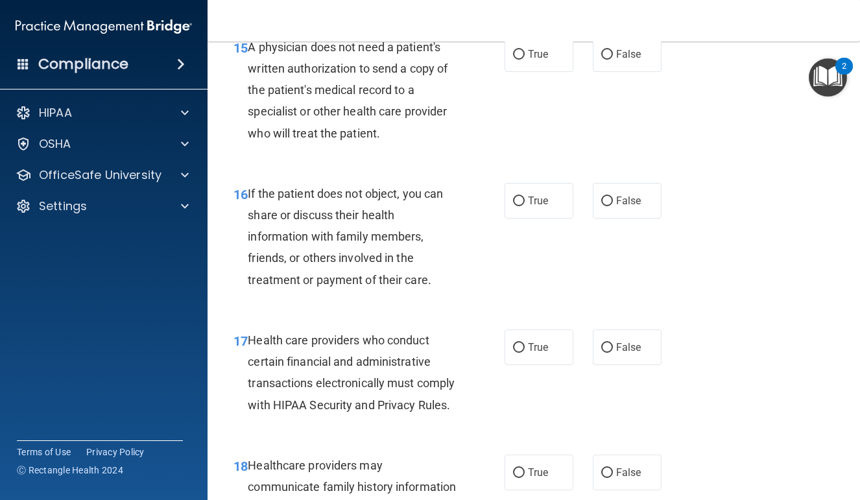
scroll to position [1928, 0]
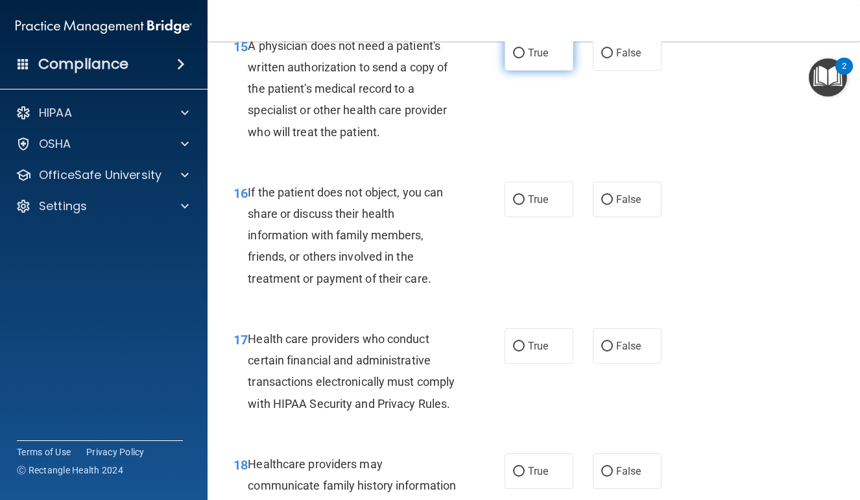
click at [535, 71] on label "True" at bounding box center [539, 53] width 69 height 36
click at [525, 58] on input "True" at bounding box center [519, 54] width 12 height 10
radio input "true"
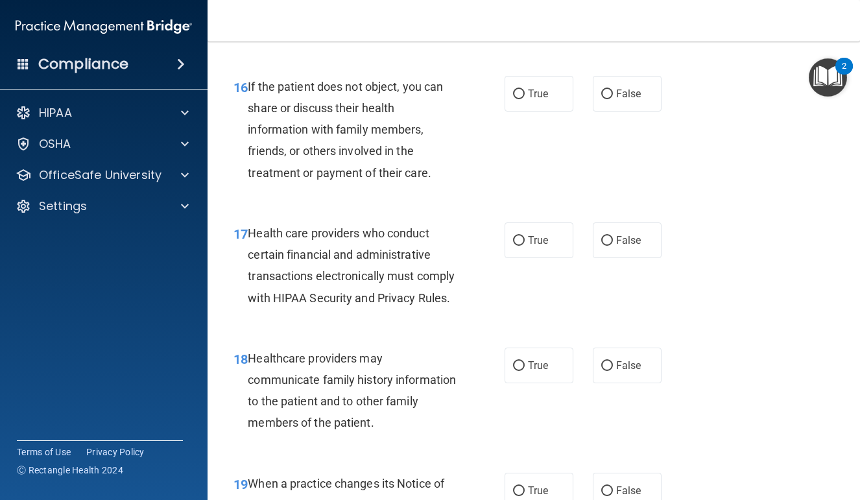
scroll to position [2034, 0]
click at [555, 111] on label "True" at bounding box center [539, 93] width 69 height 36
click at [525, 99] on input "True" at bounding box center [519, 94] width 12 height 10
radio input "true"
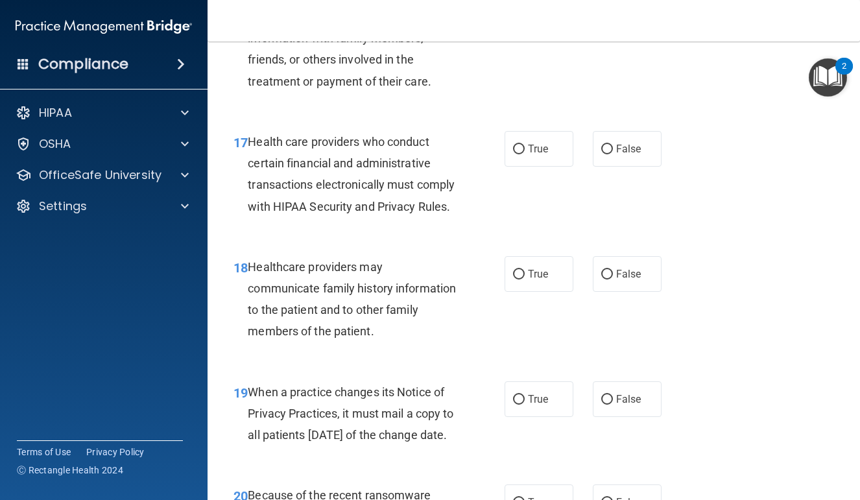
scroll to position [2126, 0]
click at [567, 166] on label "True" at bounding box center [539, 148] width 69 height 36
click at [525, 154] on input "True" at bounding box center [519, 149] width 12 height 10
radio input "true"
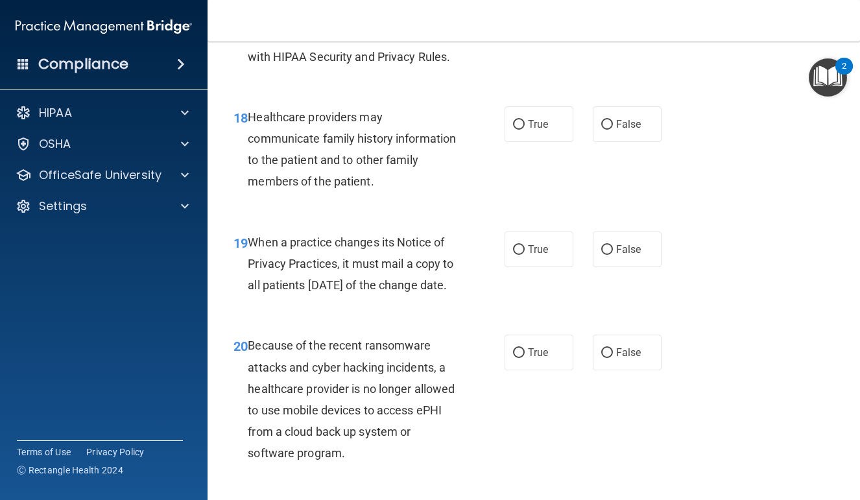
scroll to position [2276, 0]
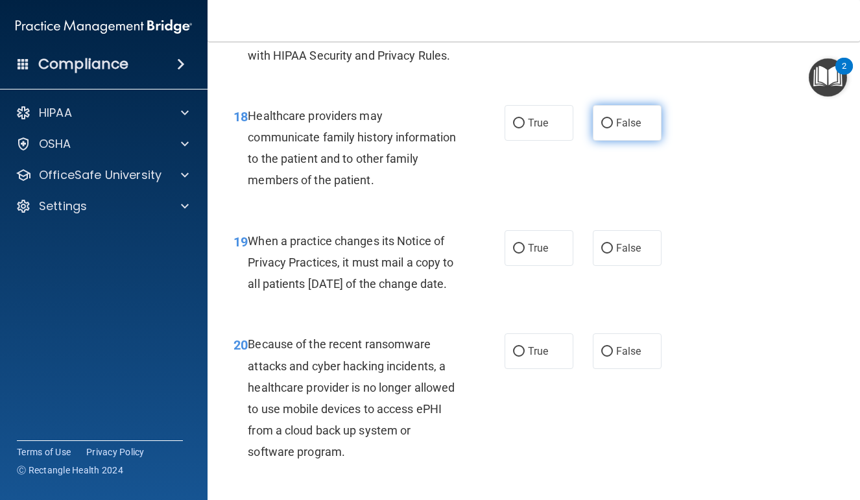
click at [620, 129] on span "False" at bounding box center [628, 123] width 25 height 12
click at [613, 128] on input "False" at bounding box center [608, 124] width 12 height 10
radio input "true"
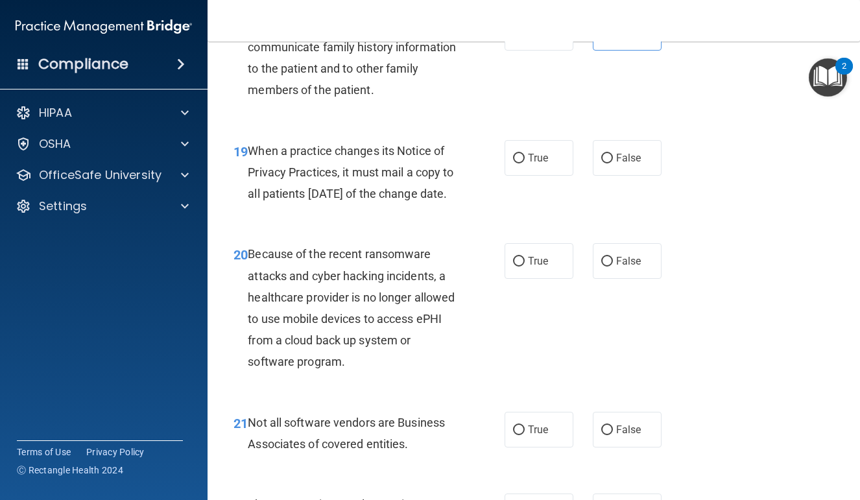
scroll to position [2386, 0]
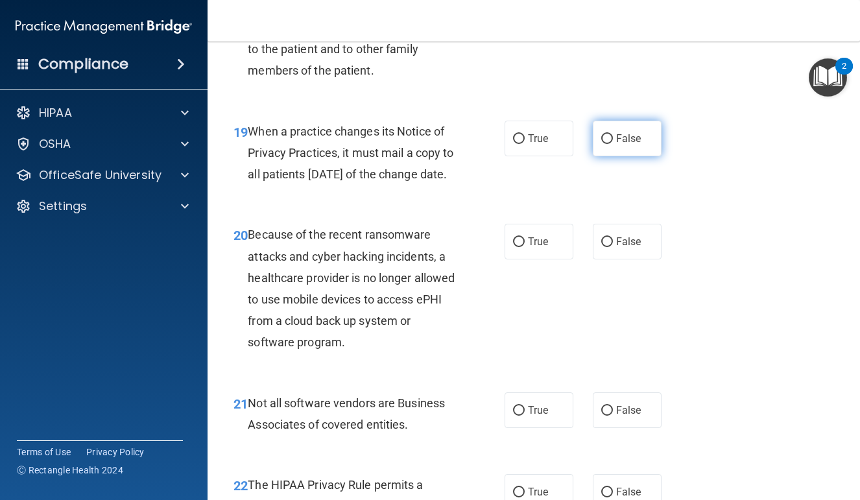
click at [635, 145] on span "False" at bounding box center [628, 138] width 25 height 12
click at [613, 144] on input "False" at bounding box center [608, 139] width 12 height 10
radio input "true"
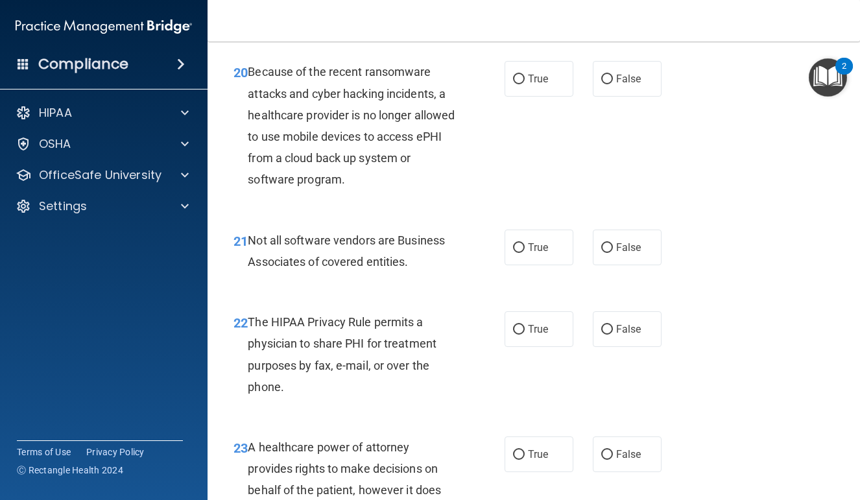
scroll to position [2546, 0]
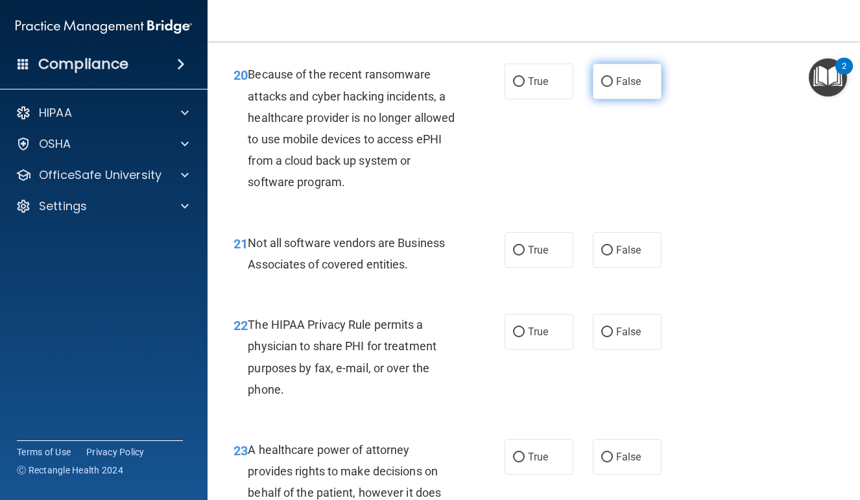
click at [632, 99] on label "False" at bounding box center [627, 82] width 69 height 36
click at [613, 87] on input "False" at bounding box center [608, 82] width 12 height 10
radio input "true"
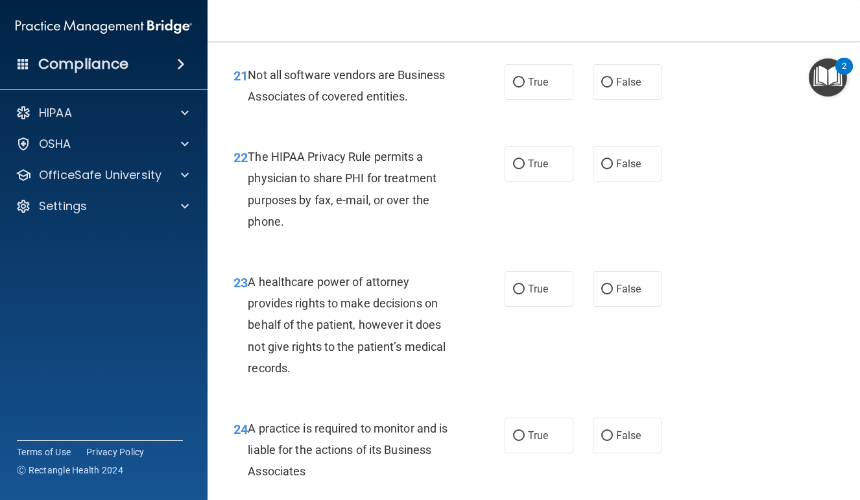
scroll to position [2713, 0]
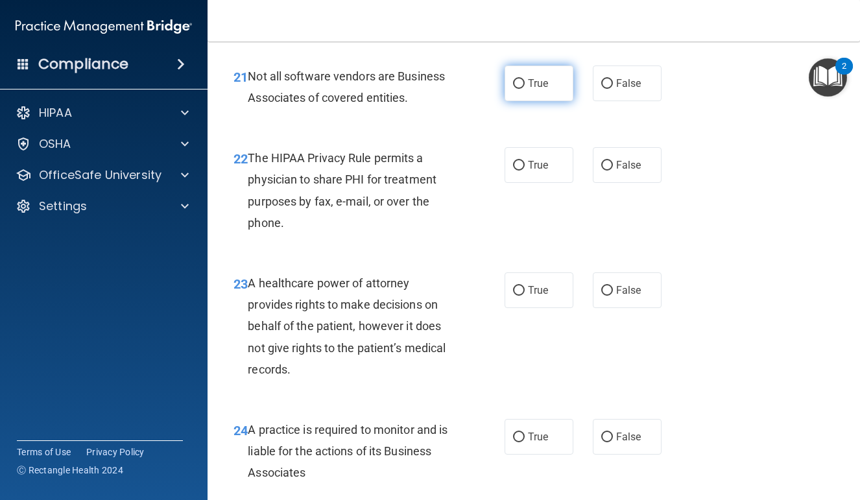
click at [521, 101] on label "True" at bounding box center [539, 84] width 69 height 36
click at [521, 89] on input "True" at bounding box center [519, 84] width 12 height 10
radio input "true"
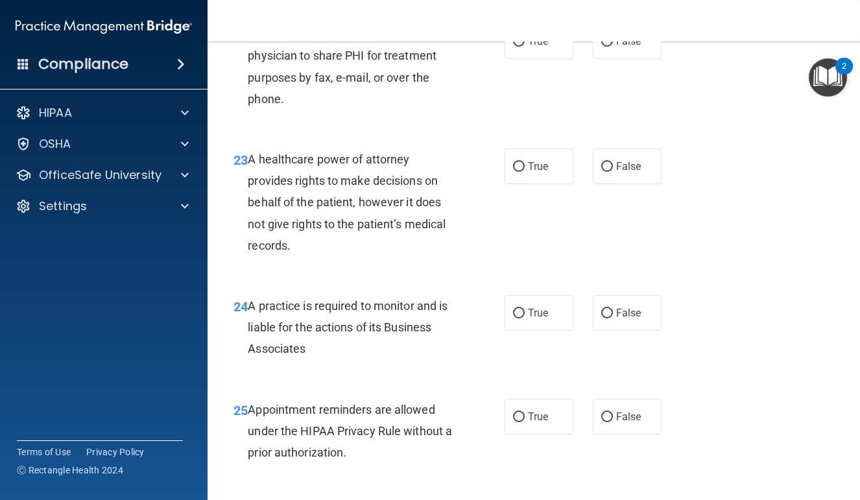
scroll to position [2855, 0]
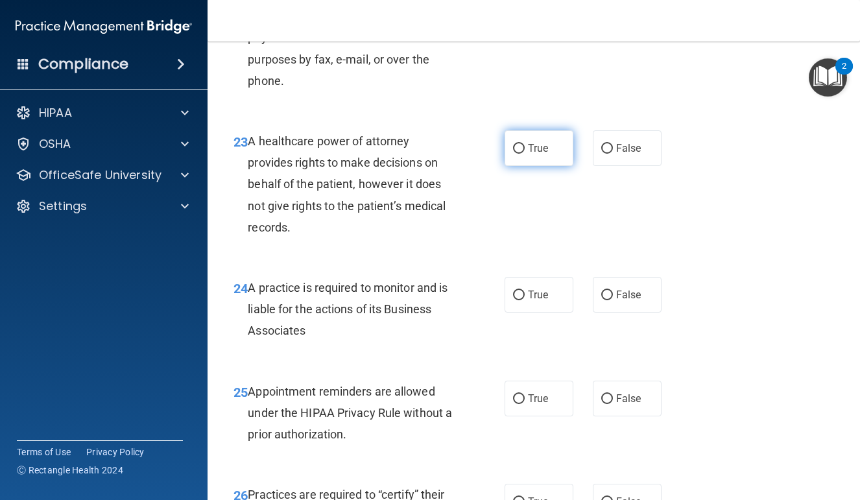
click at [529, 154] on span "True" at bounding box center [538, 148] width 20 height 12
click at [525, 154] on input "True" at bounding box center [519, 149] width 12 height 10
radio input "true"
click at [528, 29] on span "True" at bounding box center [538, 23] width 20 height 12
click at [525, 29] on input "True" at bounding box center [519, 24] width 12 height 10
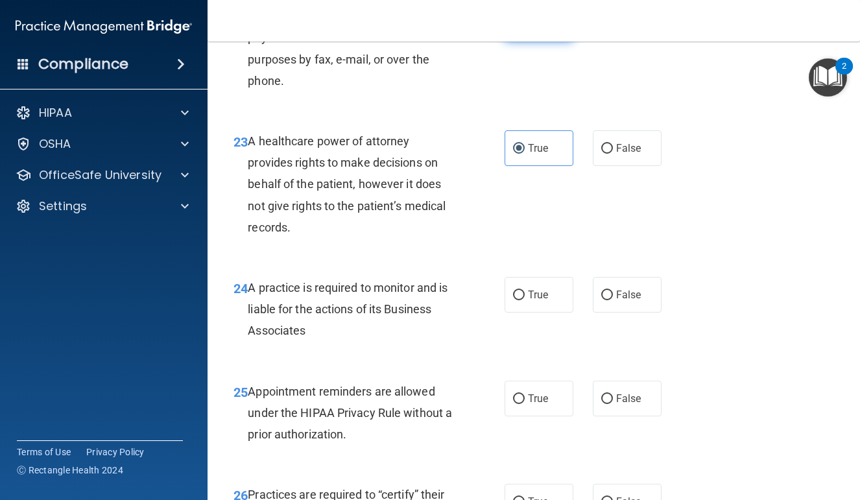
radio input "true"
click at [617, 166] on label "False" at bounding box center [627, 148] width 69 height 36
click at [613, 154] on input "False" at bounding box center [608, 149] width 12 height 10
radio input "true"
radio input "false"
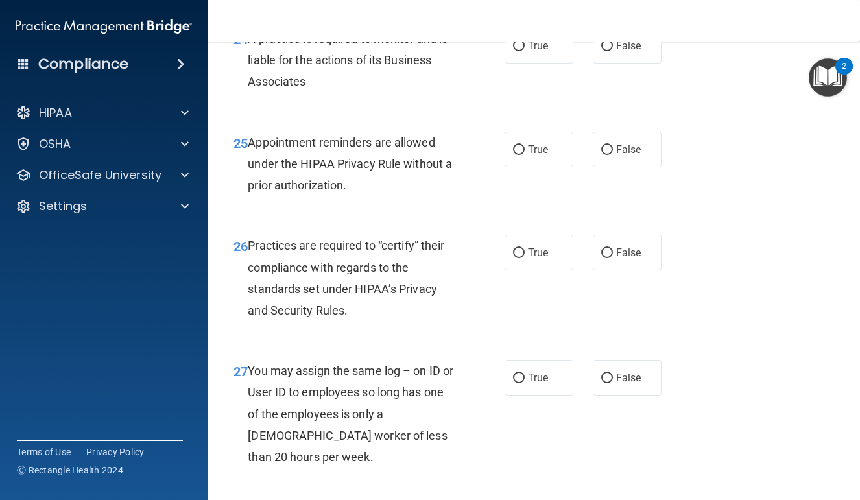
scroll to position [3108, 0]
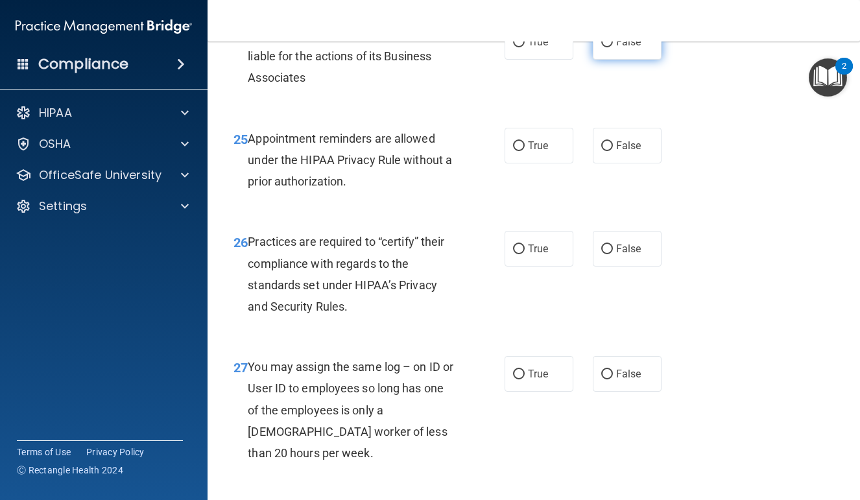
click at [615, 60] on label "False" at bounding box center [627, 42] width 69 height 36
click at [613, 47] on input "False" at bounding box center [608, 43] width 12 height 10
radio input "true"
click at [519, 151] on input "True" at bounding box center [519, 146] width 12 height 10
radio input "true"
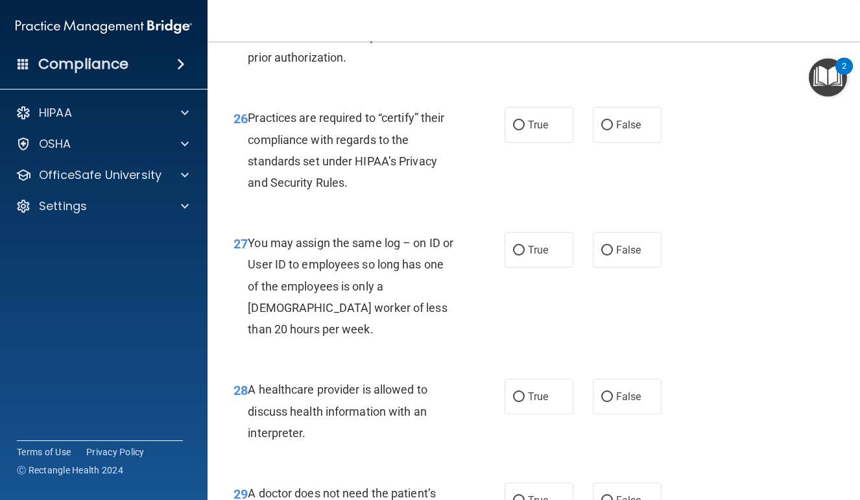
scroll to position [3262, 0]
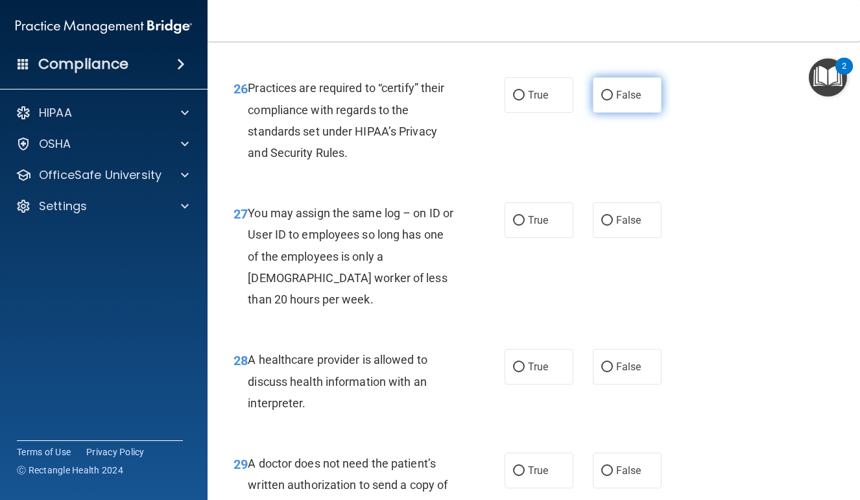
click at [616, 113] on label "False" at bounding box center [627, 95] width 69 height 36
click at [613, 101] on input "False" at bounding box center [608, 96] width 12 height 10
radio input "true"
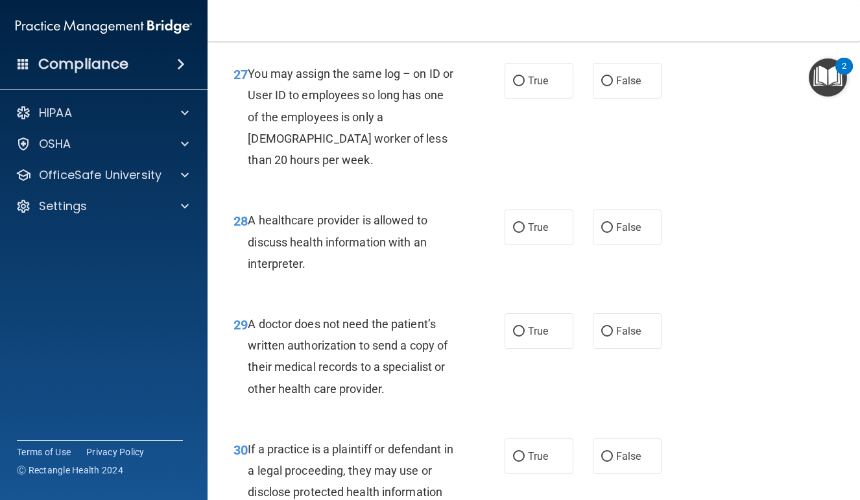
scroll to position [3406, 0]
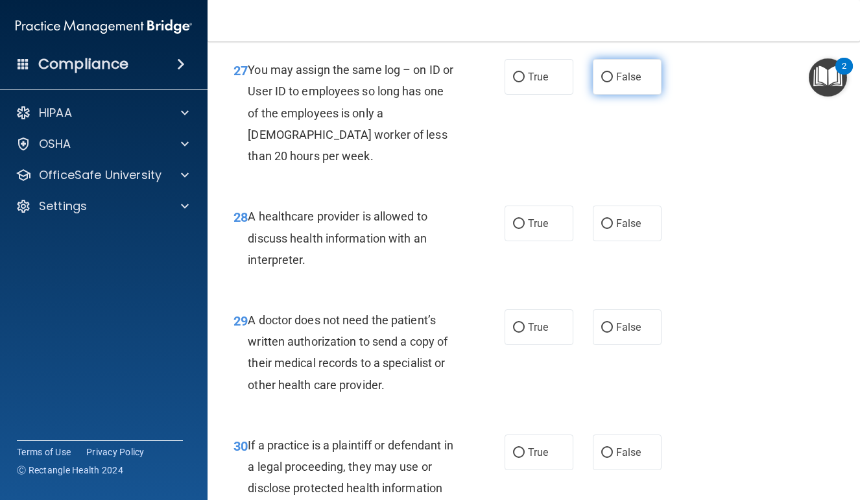
click at [625, 95] on label "False" at bounding box center [627, 77] width 69 height 36
click at [613, 82] on input "False" at bounding box center [608, 78] width 12 height 10
radio input "true"
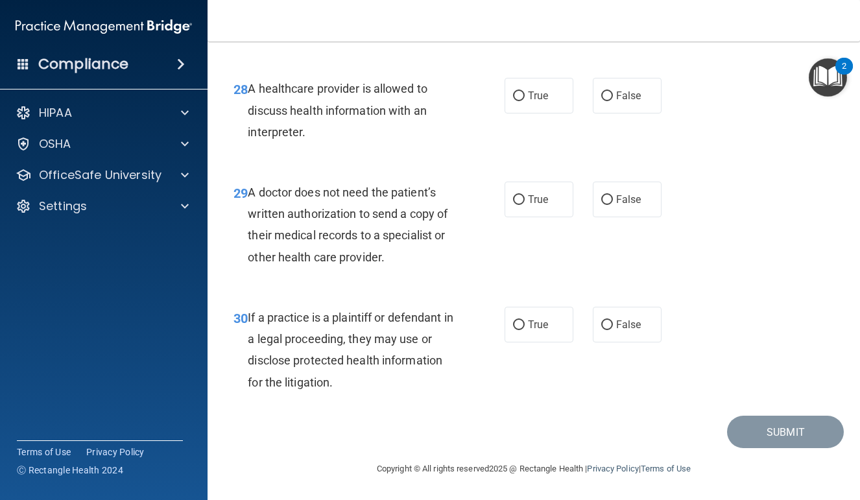
scroll to position [3568, 0]
click at [537, 149] on div "28 A healthcare provider is allowed to discuss health information with an inter…" at bounding box center [534, 114] width 620 height 104
click at [534, 114] on label "True" at bounding box center [539, 96] width 69 height 36
click at [525, 101] on input "True" at bounding box center [519, 96] width 12 height 10
radio input "true"
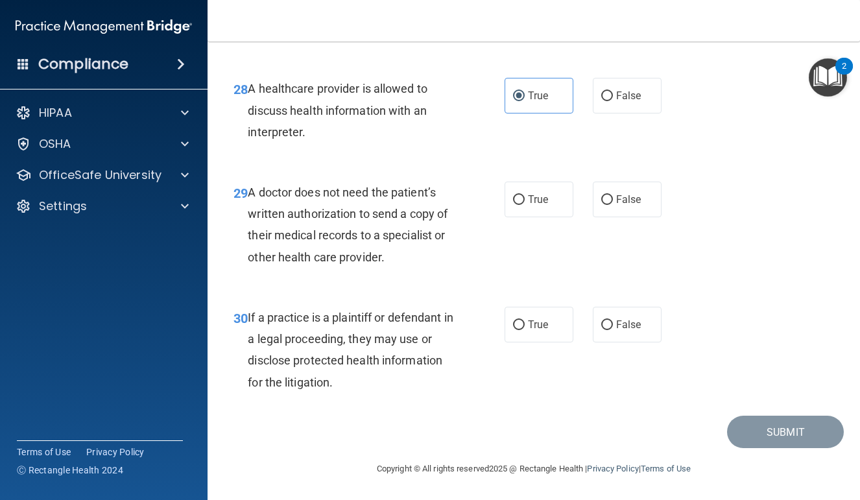
scroll to position [3601, 0]
click at [540, 205] on span "True" at bounding box center [538, 199] width 20 height 12
click at [525, 205] on input "True" at bounding box center [519, 200] width 12 height 10
radio input "true"
click at [539, 341] on label "True" at bounding box center [539, 325] width 69 height 36
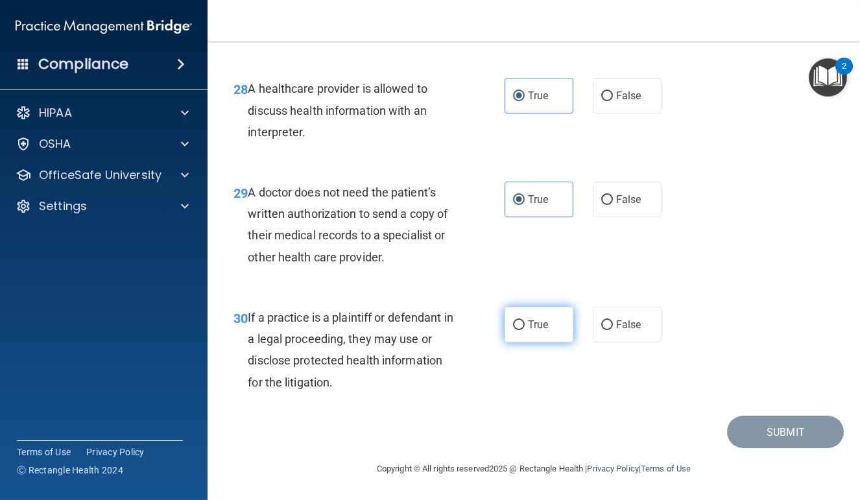
click at [525, 330] on input "True" at bounding box center [519, 326] width 12 height 10
radio input "true"
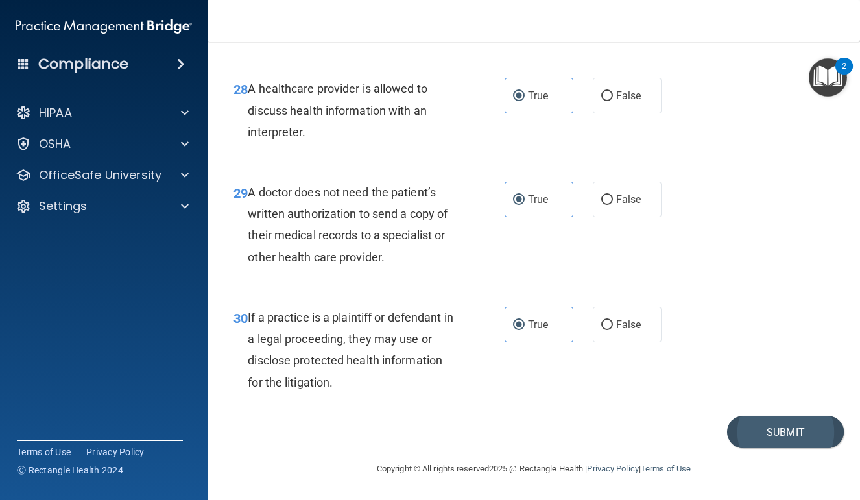
click at [753, 446] on button "Submit" at bounding box center [785, 432] width 117 height 33
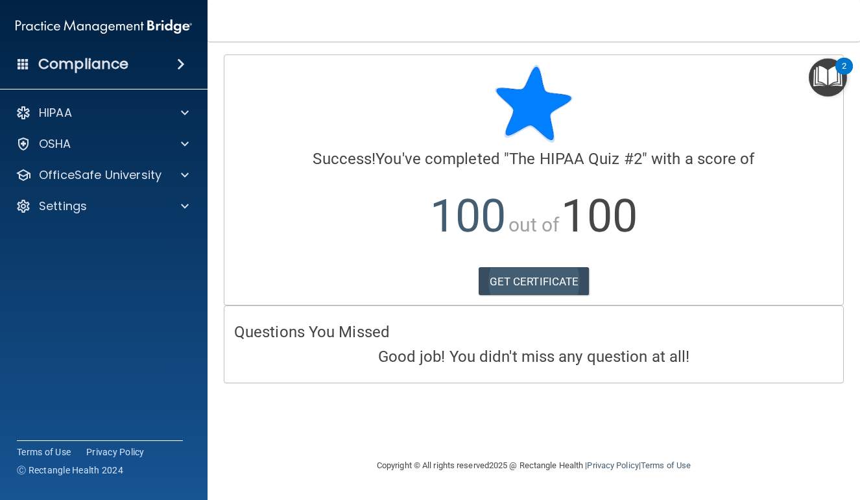
click at [578, 290] on link "GET CERTIFICATE" at bounding box center [534, 281] width 111 height 29
click at [829, 81] on img "Open Resource Center, 2 new notifications" at bounding box center [828, 77] width 38 height 38
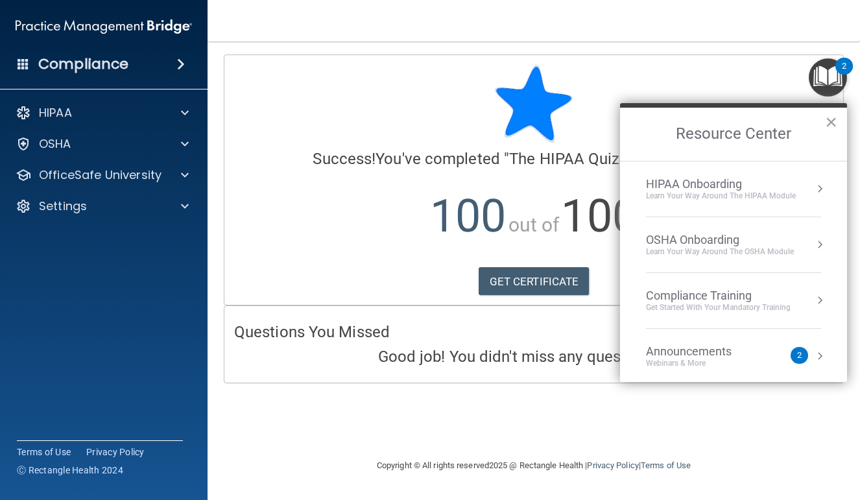
click at [744, 193] on div "Learn Your Way around the HIPAA module" at bounding box center [721, 196] width 150 height 11
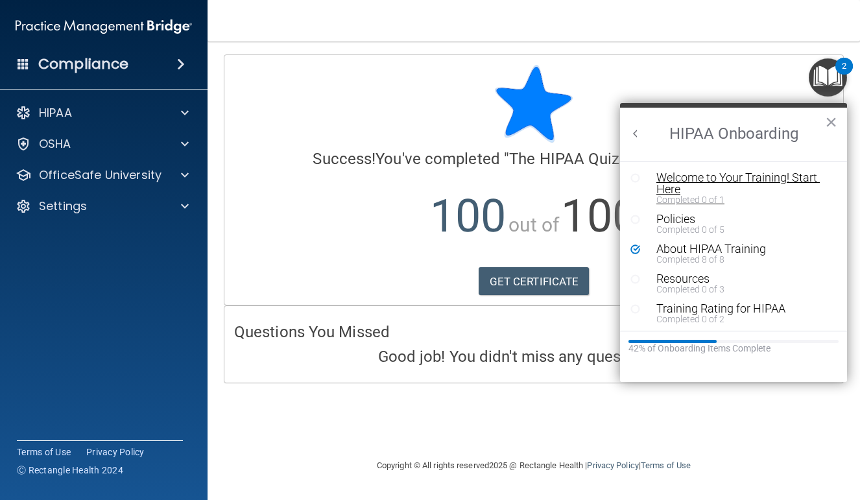
click at [723, 185] on div "Welcome to Your Training! Start Here" at bounding box center [744, 183] width 174 height 23
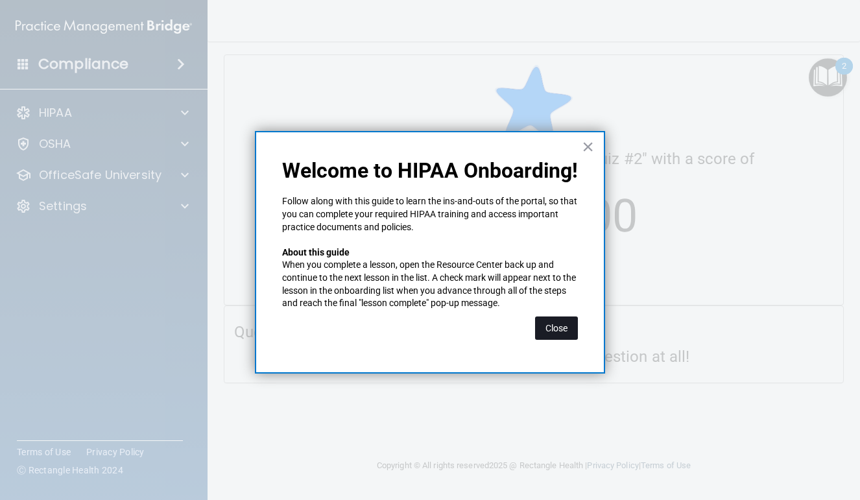
click at [574, 317] on button "Close" at bounding box center [556, 328] width 43 height 23
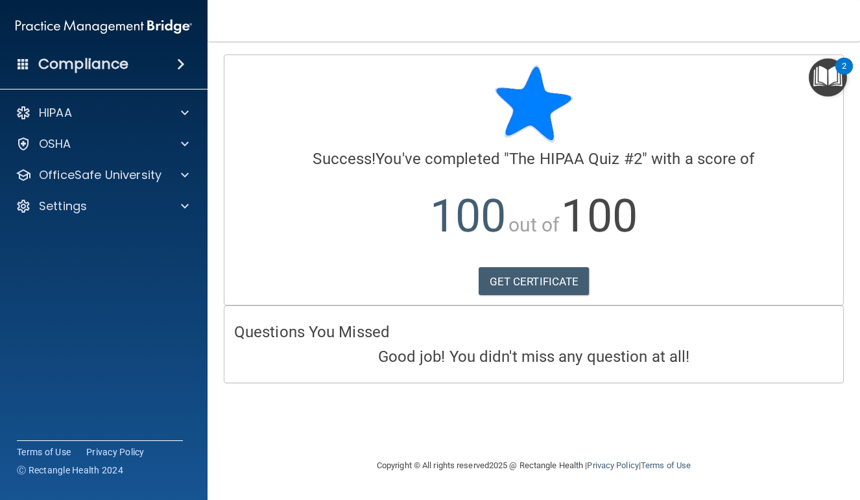
click at [822, 73] on img "Open Resource Center, 2 new notifications" at bounding box center [828, 77] width 38 height 38
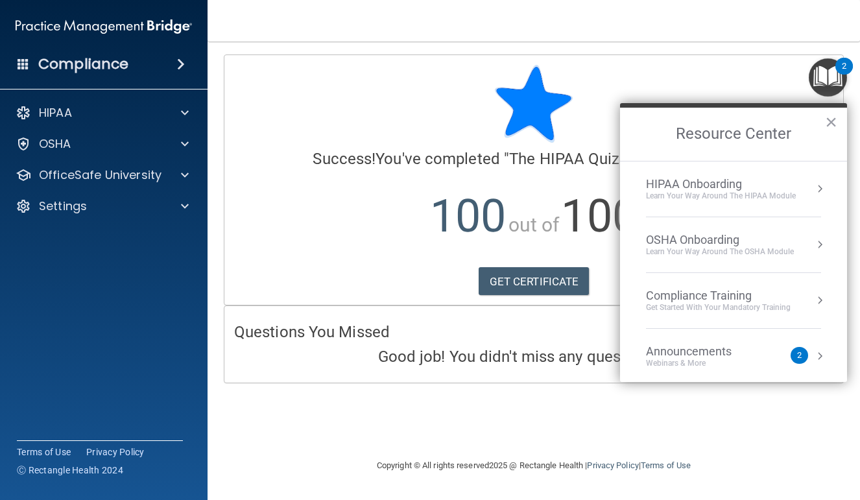
click at [685, 175] on li "HIPAA Onboarding Learn Your Way around the HIPAA module" at bounding box center [733, 190] width 175 height 56
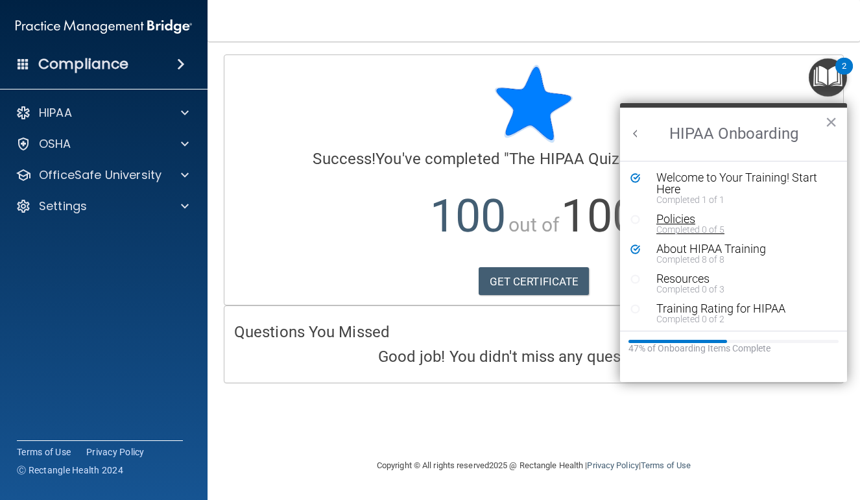
click at [694, 217] on div "Policies" at bounding box center [744, 219] width 174 height 12
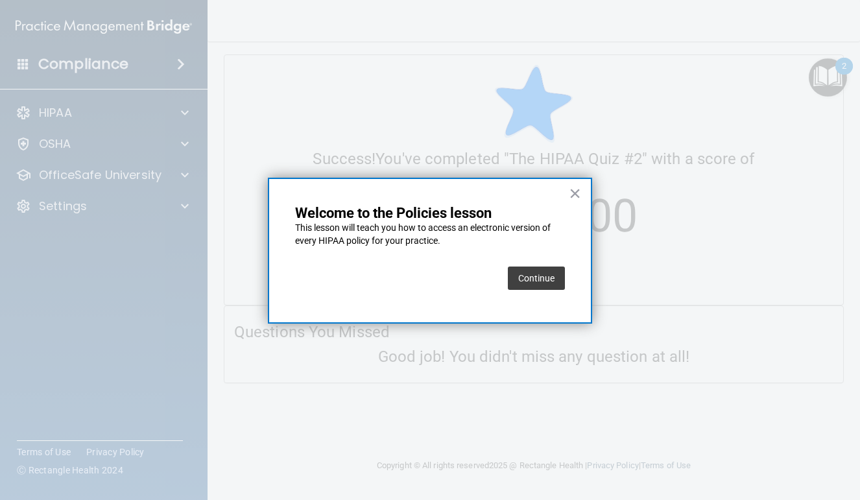
click at [561, 272] on button "Continue" at bounding box center [536, 278] width 57 height 23
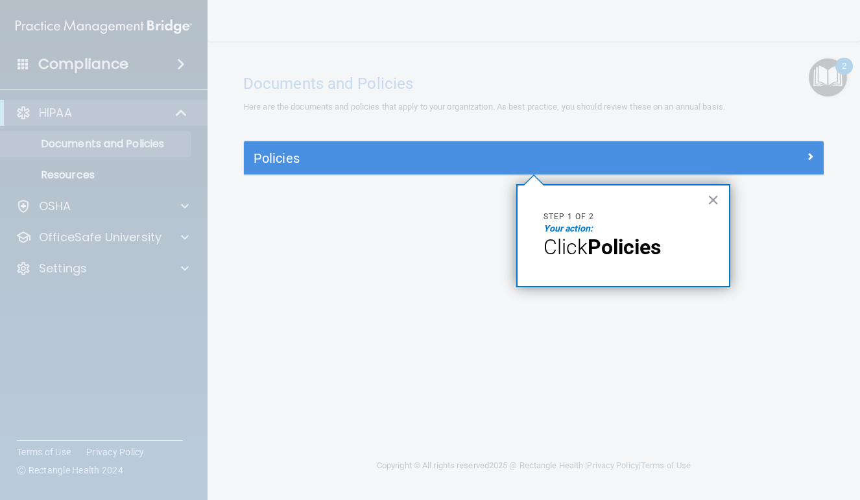
click at [476, 162] on h5 "Policies" at bounding box center [462, 158] width 416 height 14
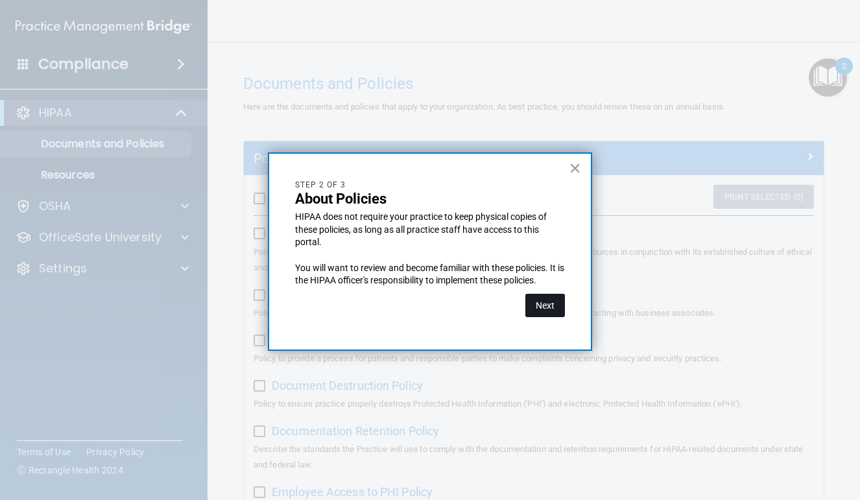
click at [548, 298] on button "Next" at bounding box center [546, 305] width 40 height 23
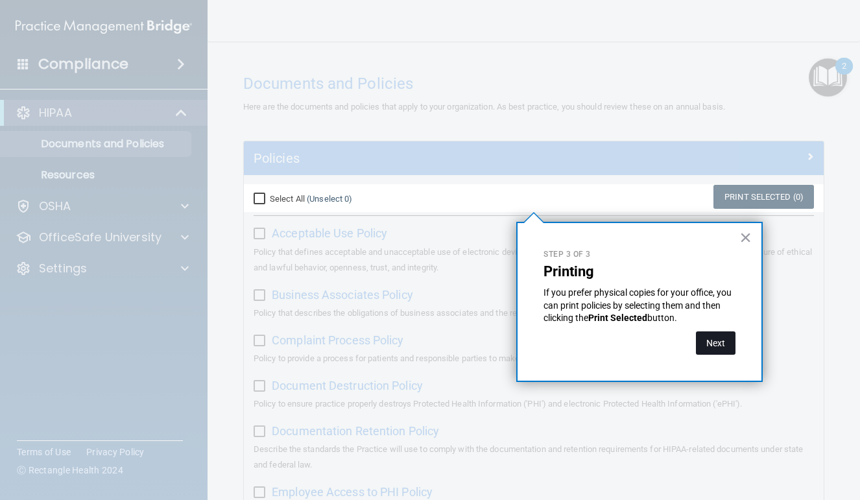
click at [709, 341] on button "Next" at bounding box center [716, 343] width 40 height 23
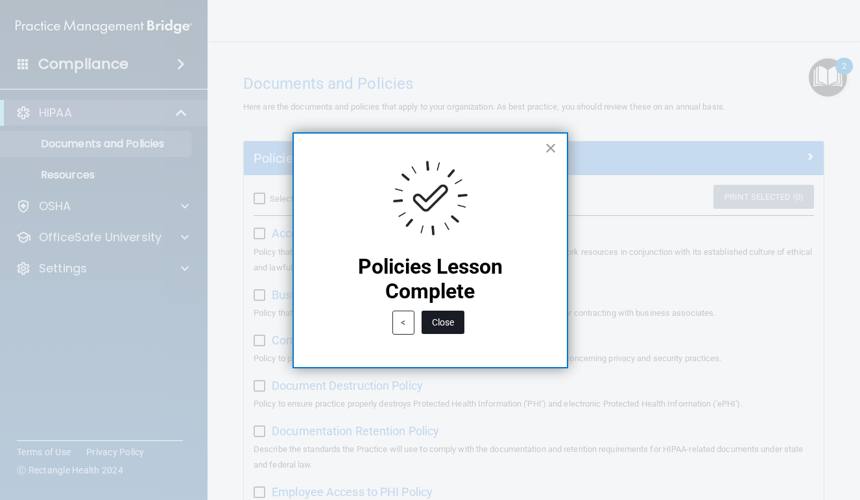
click at [456, 322] on button "Close" at bounding box center [443, 322] width 43 height 23
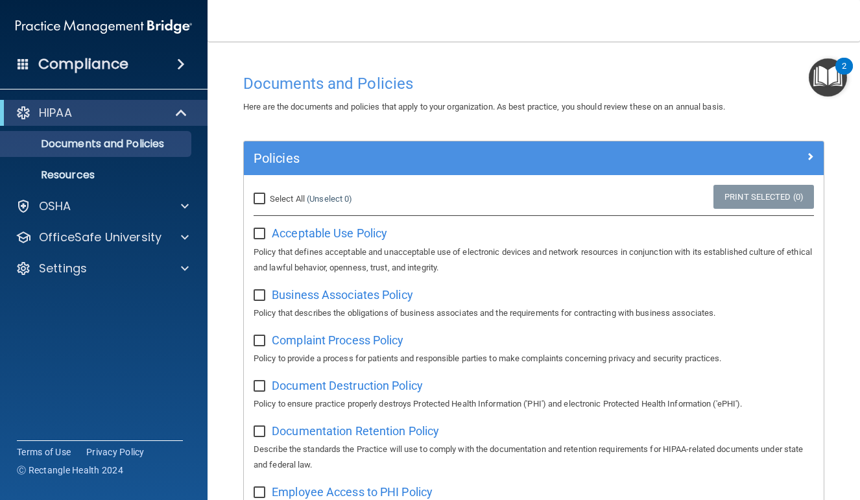
click at [833, 86] on img "Open Resource Center, 2 new notifications" at bounding box center [828, 77] width 38 height 38
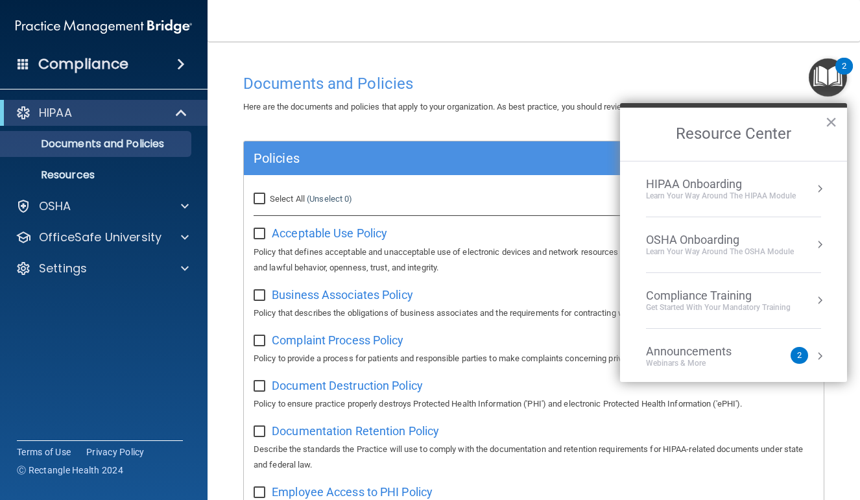
click at [766, 185] on div "HIPAA Onboarding" at bounding box center [721, 184] width 150 height 14
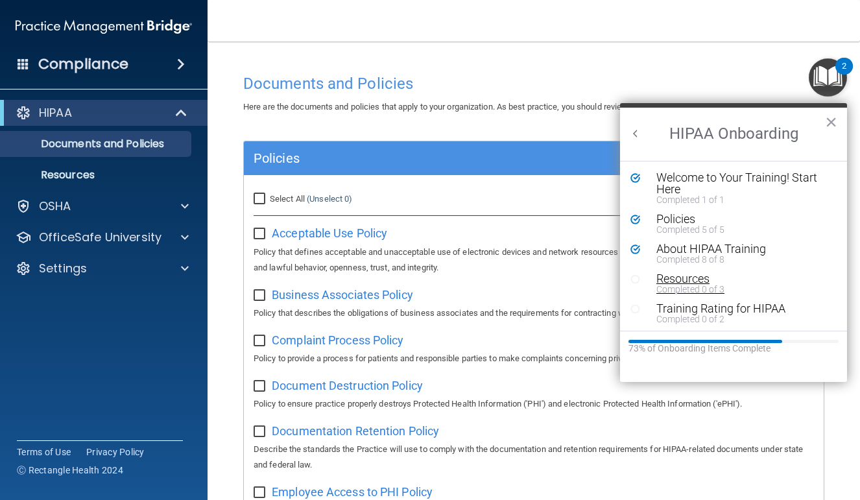
click at [718, 285] on div "Completed 0 of 3" at bounding box center [744, 289] width 174 height 9
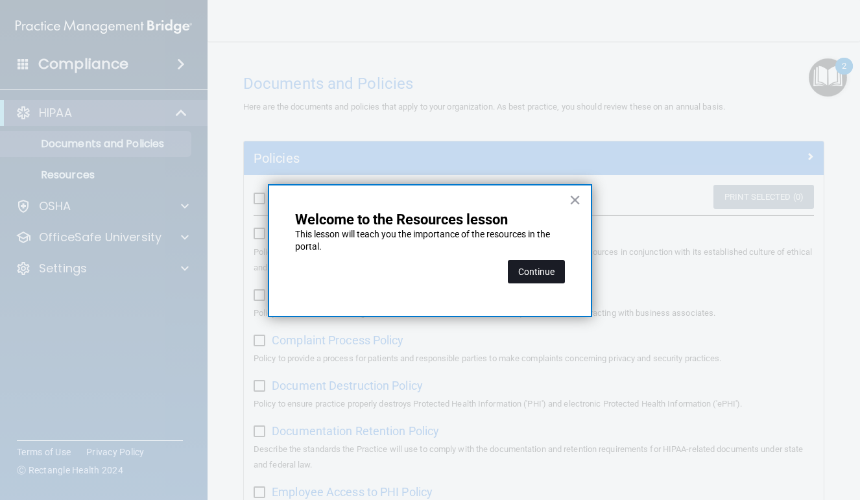
click at [546, 269] on button "Continue" at bounding box center [536, 271] width 57 height 23
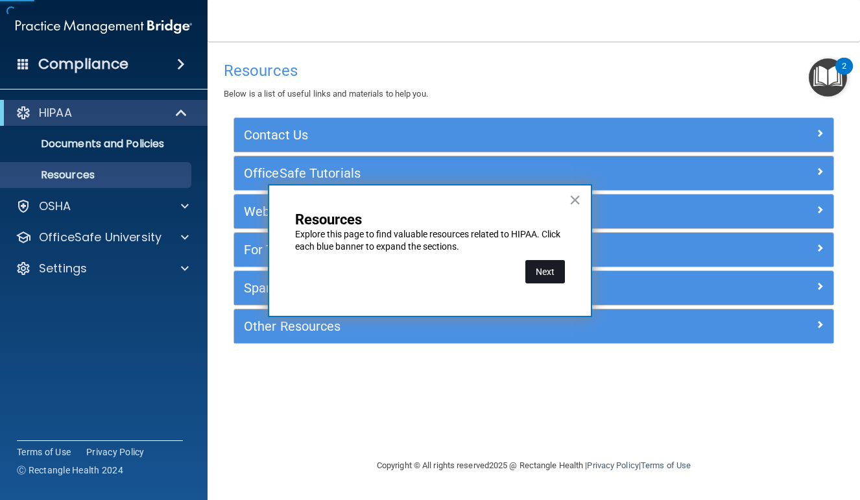
click at [555, 270] on button "Next" at bounding box center [546, 271] width 40 height 23
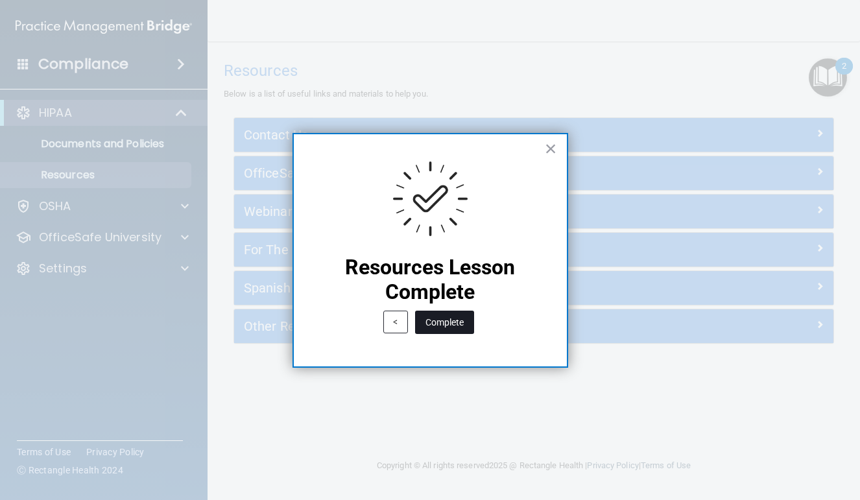
click at [459, 316] on button "Complete" at bounding box center [444, 322] width 59 height 23
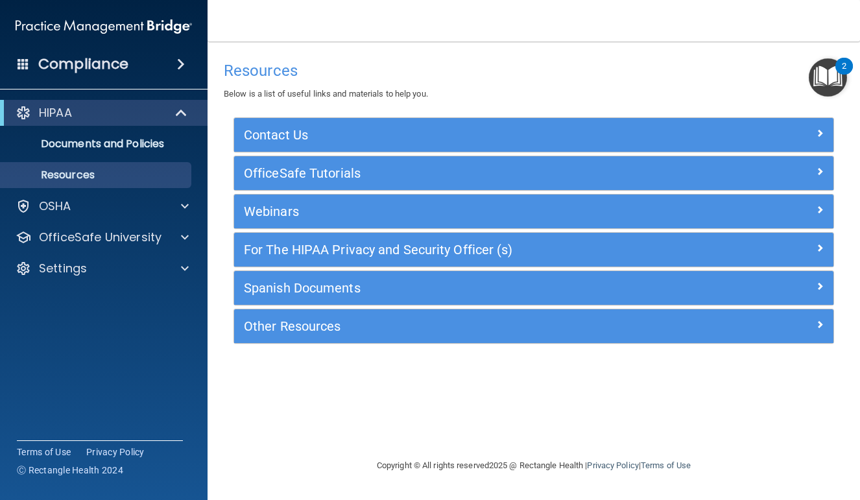
click at [831, 86] on img "Open Resource Center, 2 new notifications" at bounding box center [828, 77] width 38 height 38
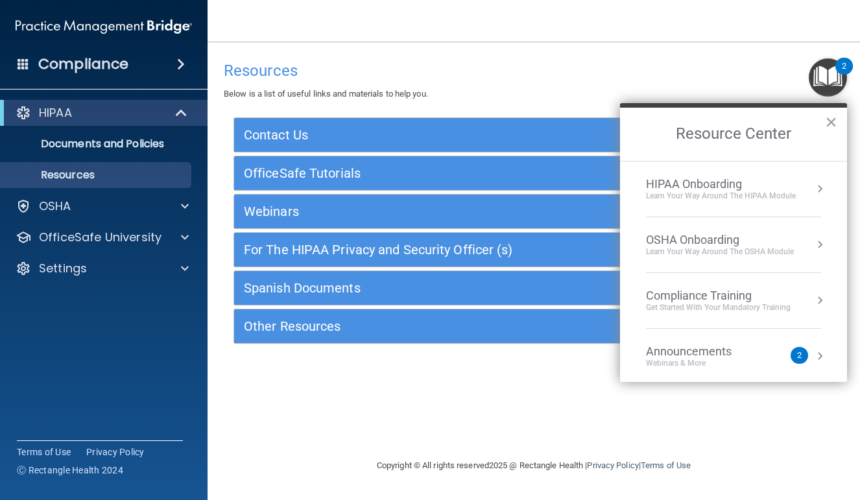
click at [779, 175] on li "HIPAA Onboarding Learn Your Way around the HIPAA module" at bounding box center [733, 190] width 175 height 56
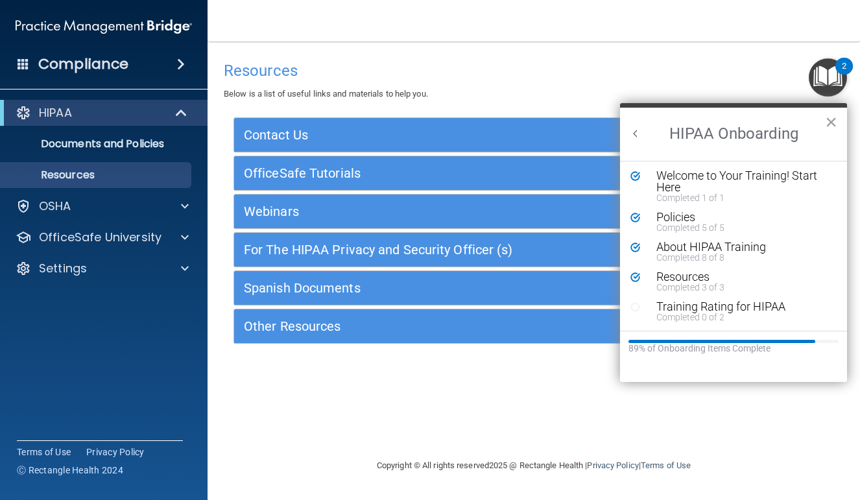
scroll to position [2, 0]
click at [757, 306] on div "Training Rating for HIPAA" at bounding box center [744, 307] width 174 height 12
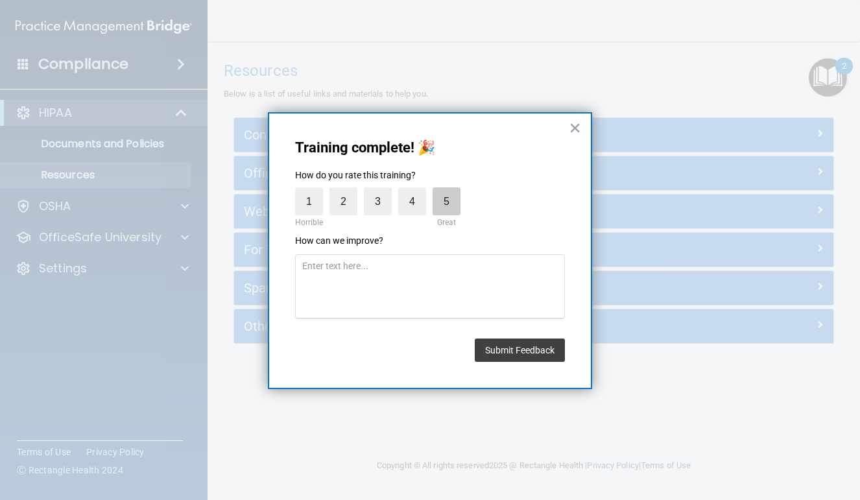
click at [446, 197] on label "5" at bounding box center [447, 202] width 28 height 28
click at [417, 191] on input "5" at bounding box center [417, 191] width 0 height 0
click at [529, 343] on button "Submit Feedback" at bounding box center [520, 350] width 90 height 23
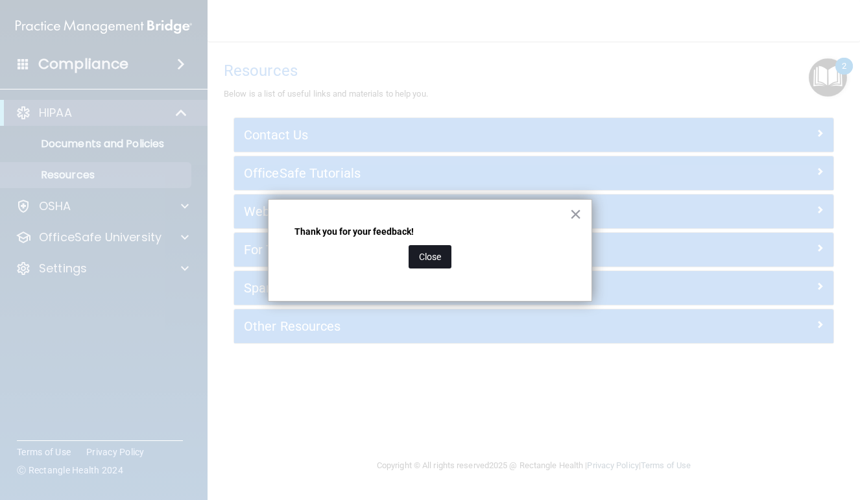
click at [448, 257] on button "Close" at bounding box center [430, 256] width 43 height 23
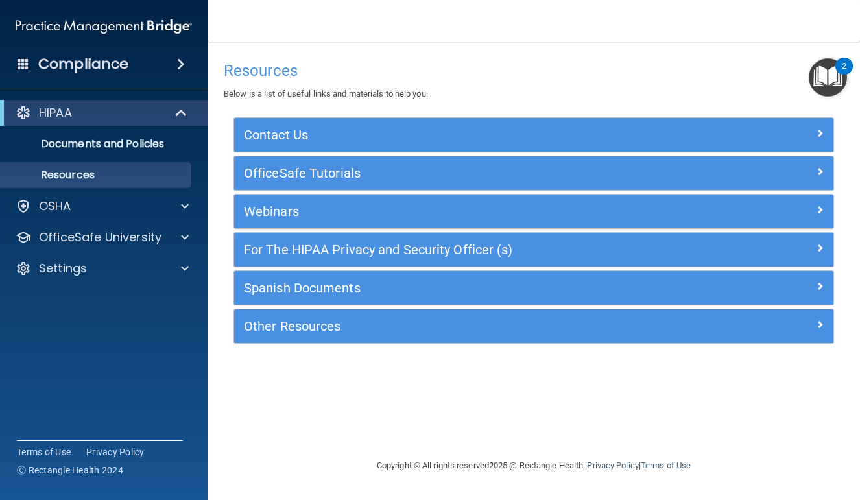
click at [838, 74] on img "Open Resource Center, 2 new notifications" at bounding box center [828, 77] width 38 height 38
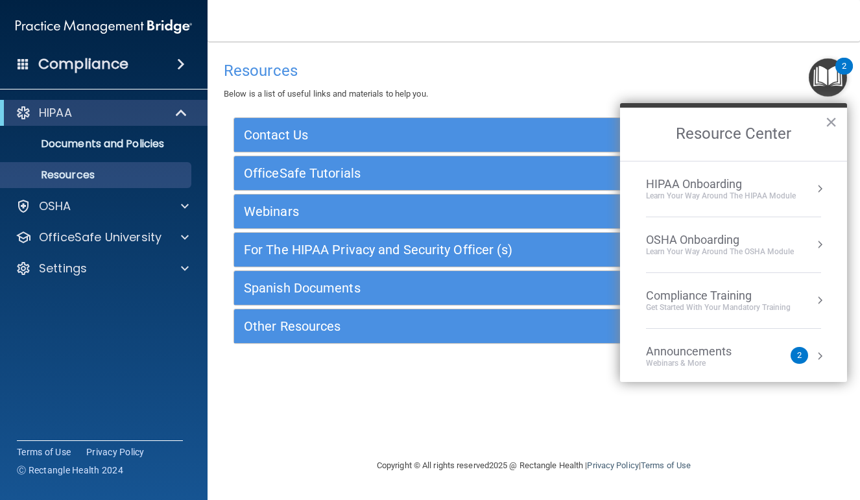
click at [774, 206] on li "HIPAA Onboarding Learn Your Way around the HIPAA module" at bounding box center [733, 190] width 175 height 56
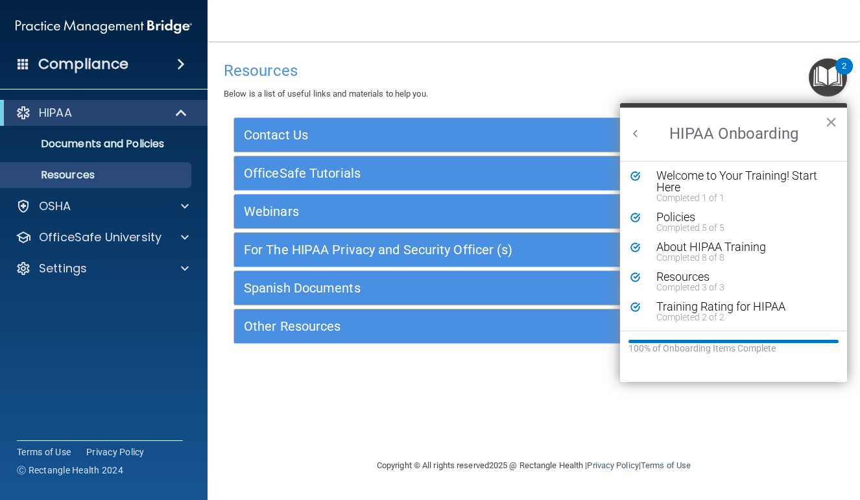
click at [639, 132] on button "Back to Resource Center Home" at bounding box center [635, 133] width 13 height 13
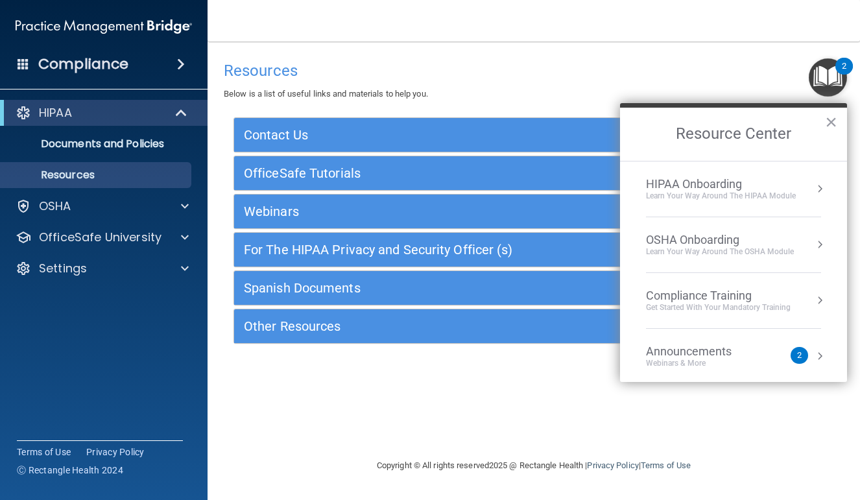
click at [731, 241] on div "OSHA Onboarding" at bounding box center [720, 240] width 148 height 14
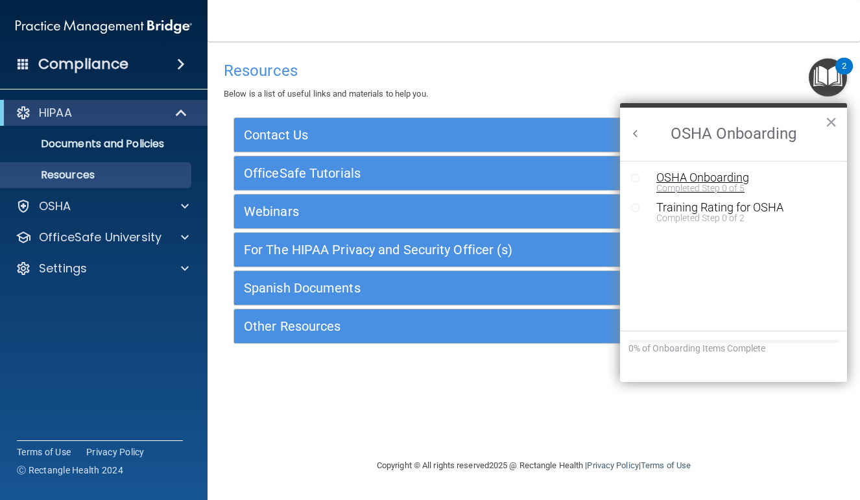
click at [716, 180] on div "OSHA Onboarding" at bounding box center [744, 178] width 174 height 12
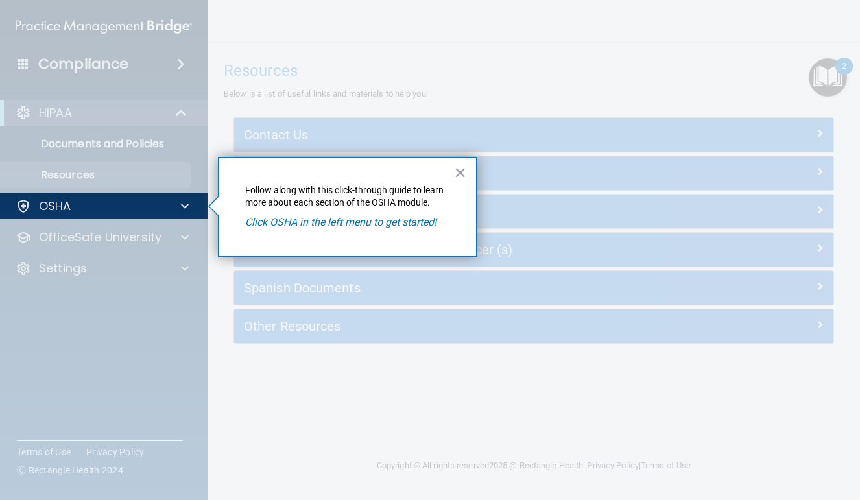
click at [396, 224] on em "Click OSHA in the left menu to get started!" at bounding box center [340, 222] width 191 height 12
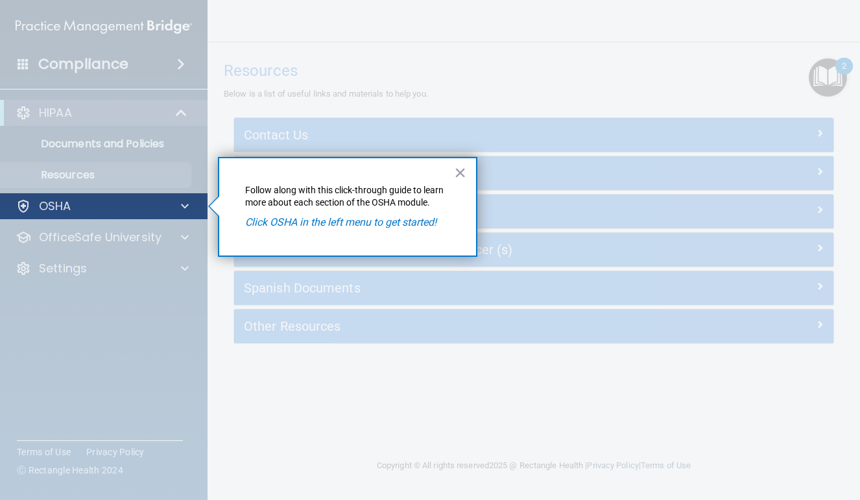
click at [142, 204] on div "OSHA" at bounding box center [86, 207] width 161 height 16
click at [73, 212] on div "OSHA" at bounding box center [86, 207] width 161 height 16
click at [66, 210] on p "OSHA" at bounding box center [55, 207] width 32 height 16
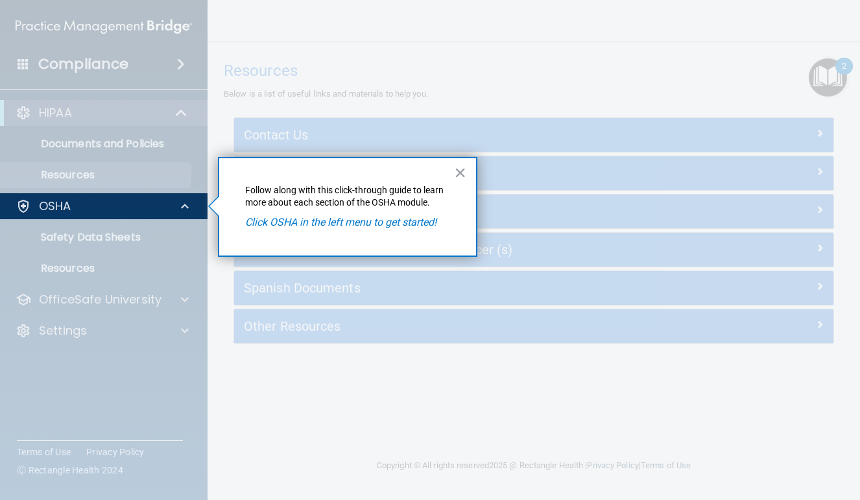
click at [108, 234] on div at bounding box center [104, 359] width 208 height 281
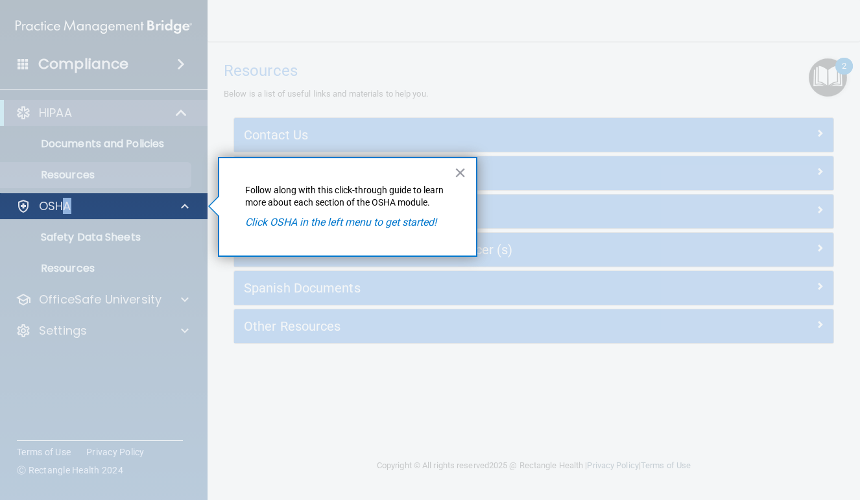
click at [63, 213] on div "OSHA" at bounding box center [104, 206] width 208 height 26
click at [36, 205] on div "OSHA" at bounding box center [86, 207] width 161 height 16
click at [62, 205] on p "OSHA" at bounding box center [55, 207] width 32 height 16
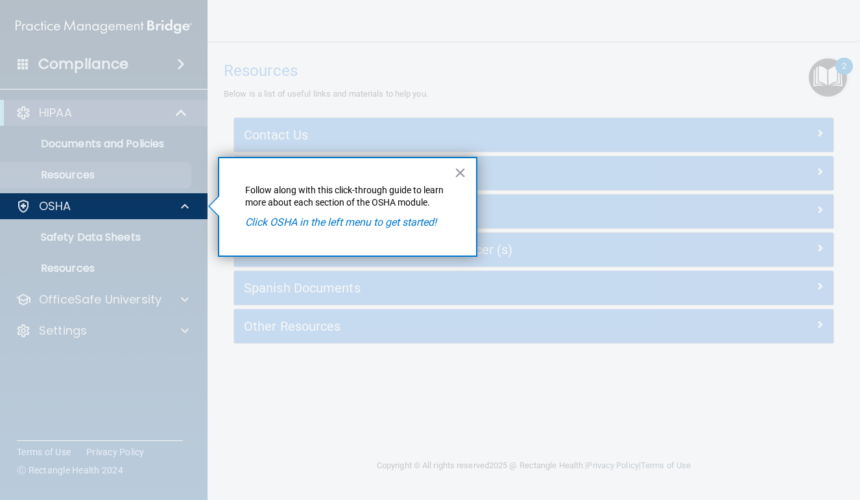
click at [107, 235] on div at bounding box center [104, 359] width 208 height 281
click at [337, 218] on em "Click OSHA in the left menu to get started!" at bounding box center [340, 222] width 191 height 12
click at [467, 171] on div "× Follow along with this click-through guide to learn more about each section o…" at bounding box center [348, 207] width 260 height 101
click at [457, 172] on button "×" at bounding box center [460, 172] width 12 height 21
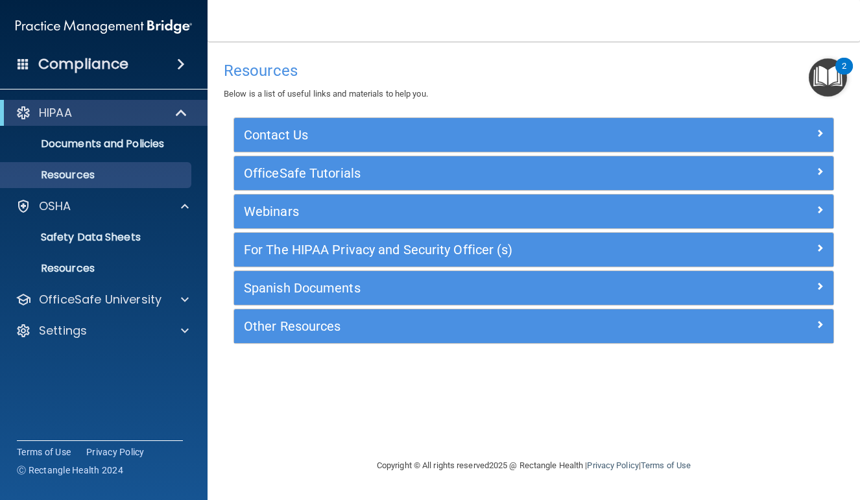
click at [820, 77] on img "Open Resource Center, 2 new notifications" at bounding box center [828, 77] width 38 height 38
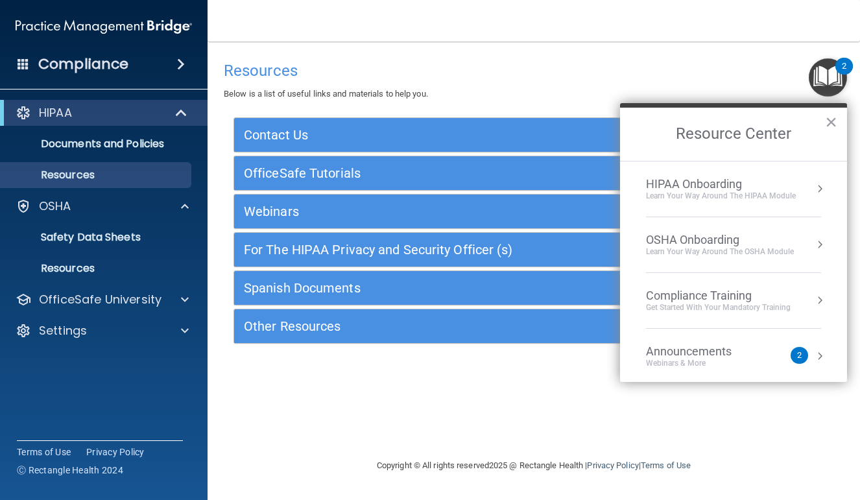
click at [731, 199] on div "Learn Your Way around the HIPAA module" at bounding box center [721, 196] width 150 height 11
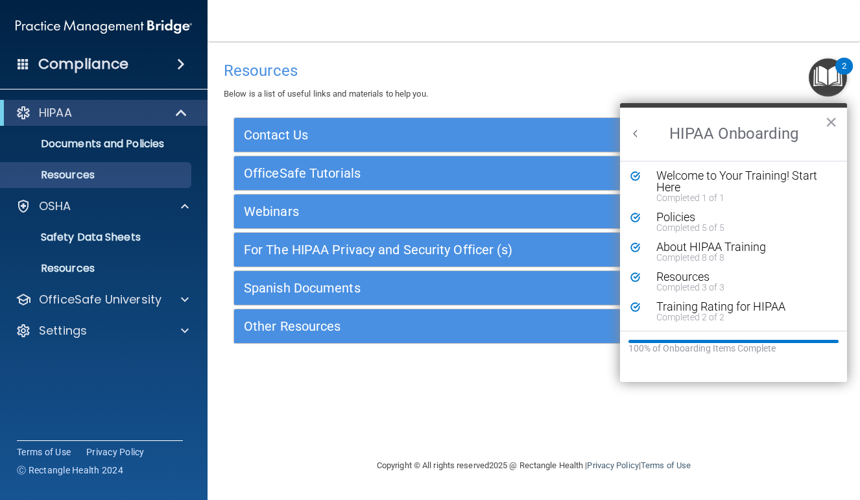
scroll to position [2, 0]
click at [638, 127] on button "Back to Resource Center Home" at bounding box center [635, 133] width 13 height 13
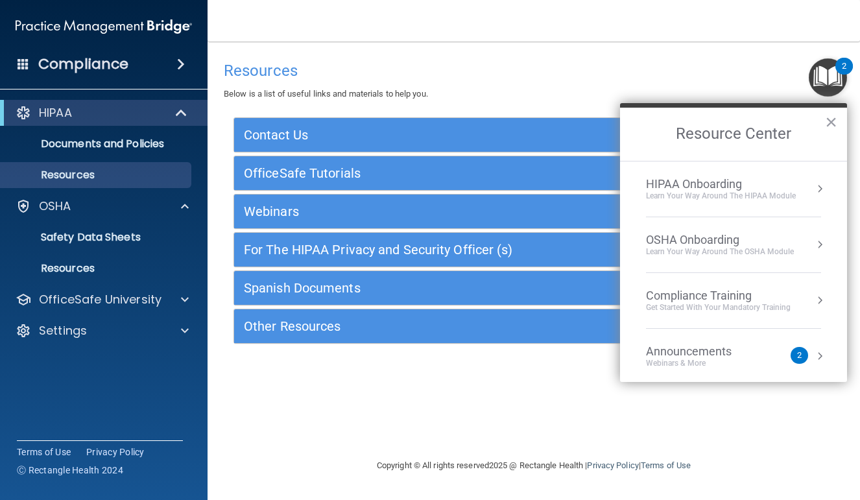
scroll to position [0, 0]
click at [736, 247] on div "Learn your way around the OSHA module" at bounding box center [720, 252] width 148 height 11
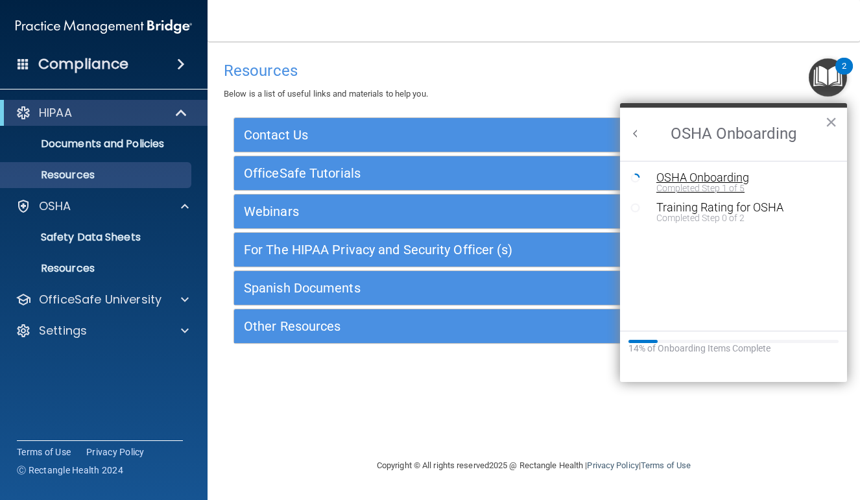
click at [705, 187] on div "Completed Step 1 of 5" at bounding box center [744, 188] width 174 height 9
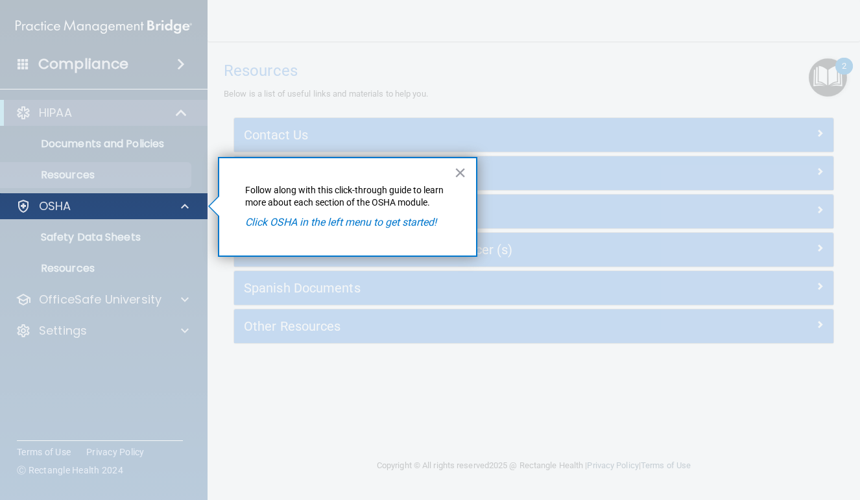
click at [181, 208] on span at bounding box center [185, 207] width 8 height 16
click at [46, 212] on p "OSHA" at bounding box center [55, 207] width 32 height 16
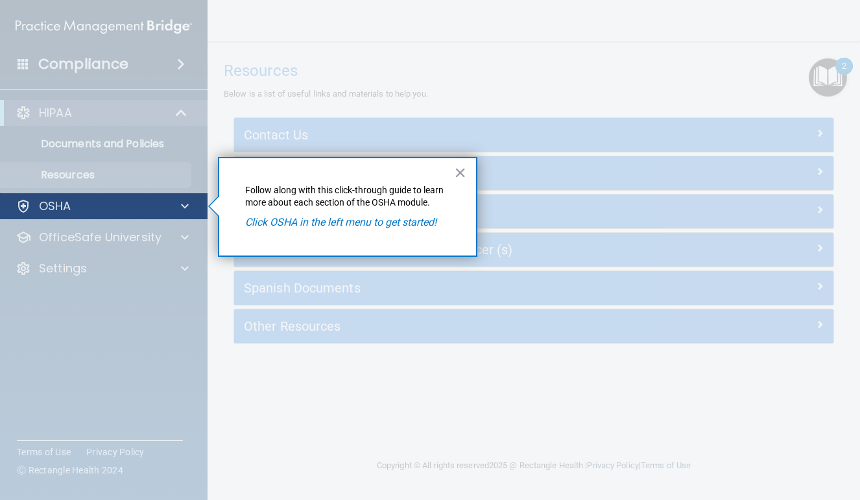
click at [25, 207] on div at bounding box center [24, 207] width 16 height 16
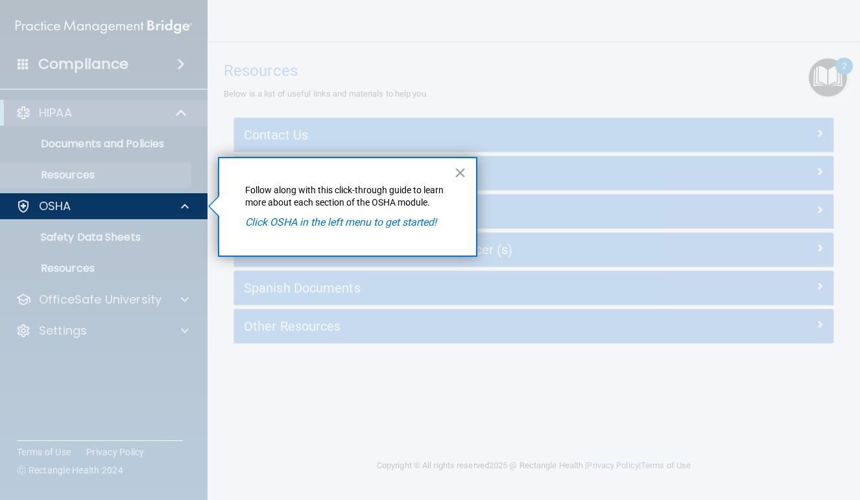
click at [298, 219] on em "Click OSHA in the left menu to get started!" at bounding box center [340, 222] width 191 height 12
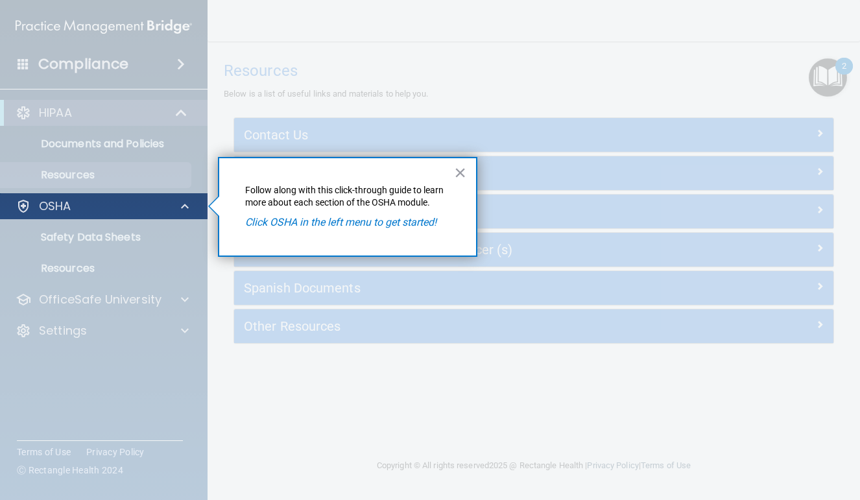
click at [50, 208] on p "OSHA" at bounding box center [55, 207] width 32 height 16
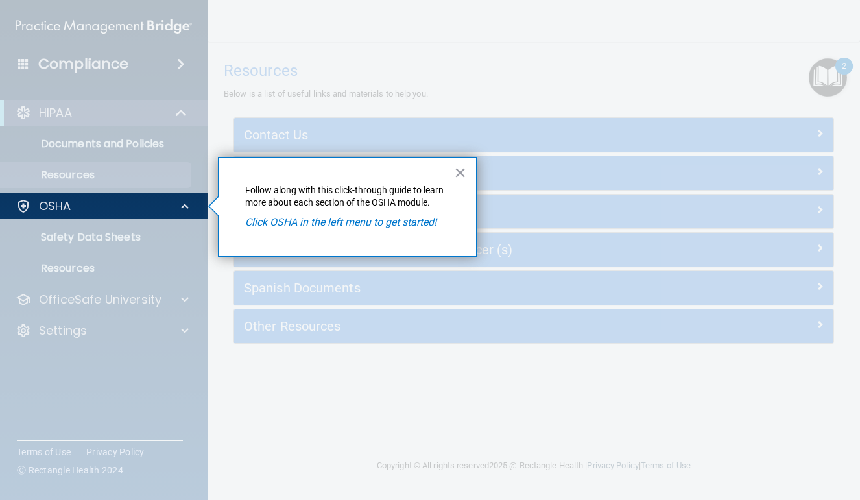
click at [84, 238] on div at bounding box center [104, 359] width 208 height 281
click at [461, 173] on button "×" at bounding box center [460, 172] width 12 height 21
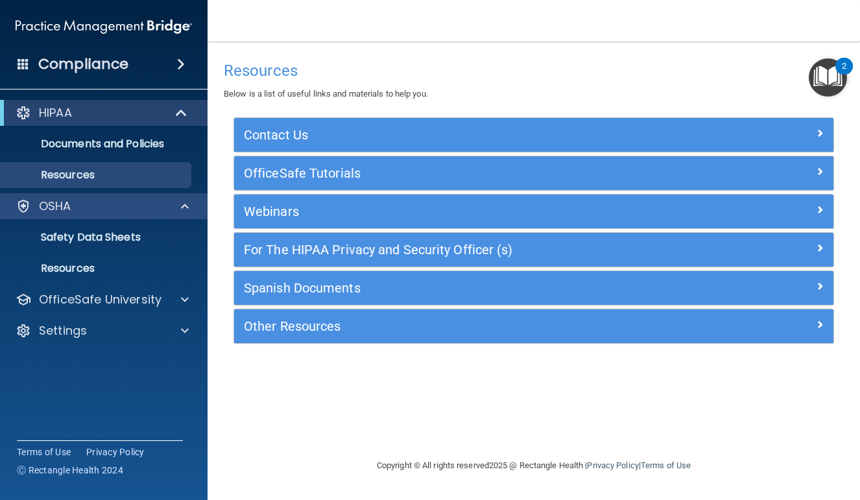
click at [140, 208] on div "OSHA" at bounding box center [86, 207] width 161 height 16
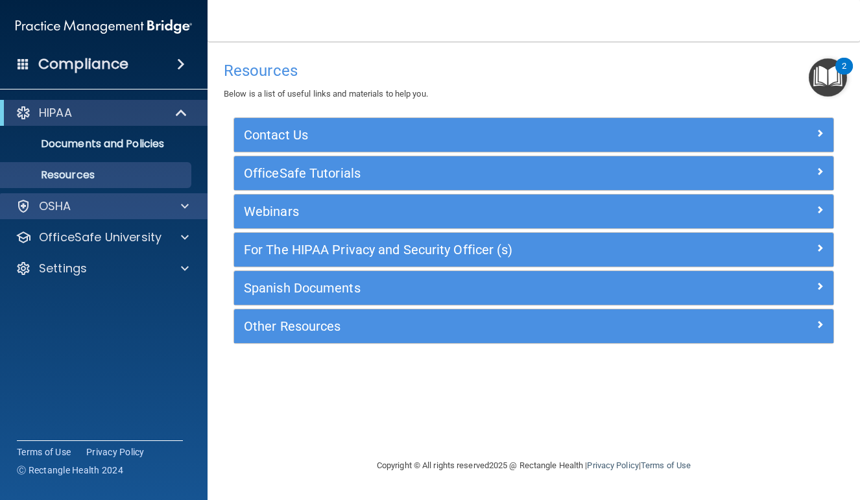
click at [140, 208] on div "OSHA" at bounding box center [86, 207] width 161 height 16
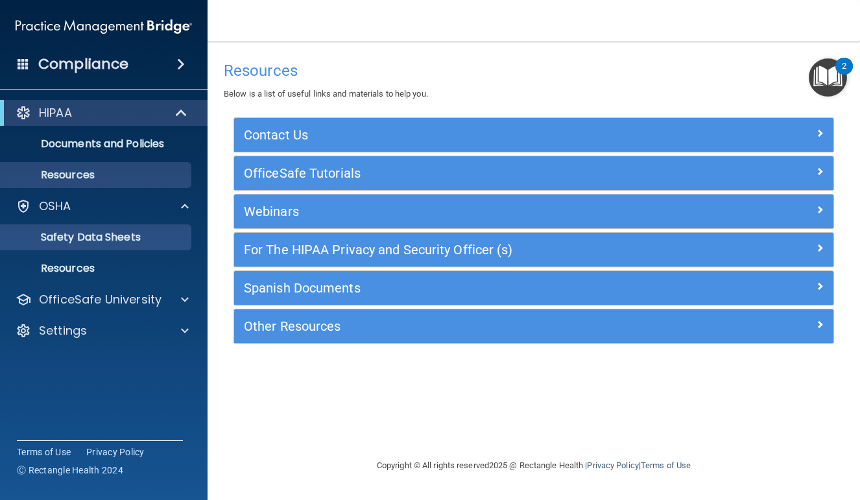
click at [138, 240] on p "Safety Data Sheets" at bounding box center [96, 237] width 177 height 13
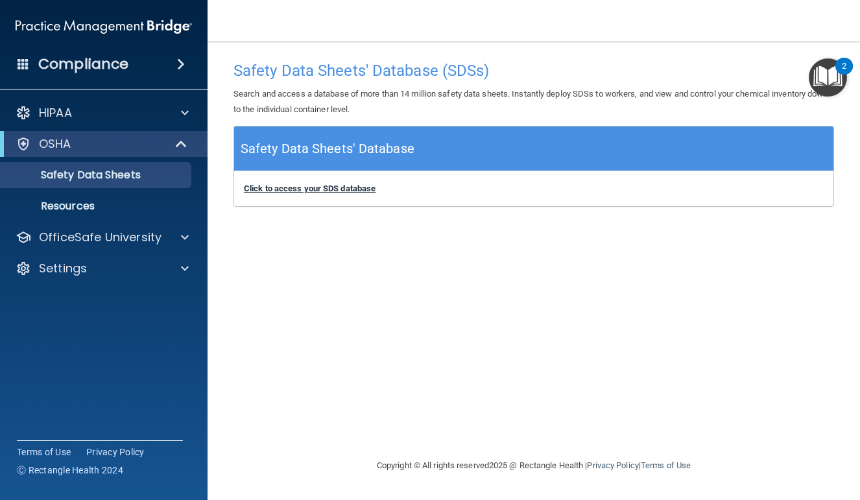
click at [311, 185] on b "Click to access your SDS database" at bounding box center [310, 189] width 132 height 10
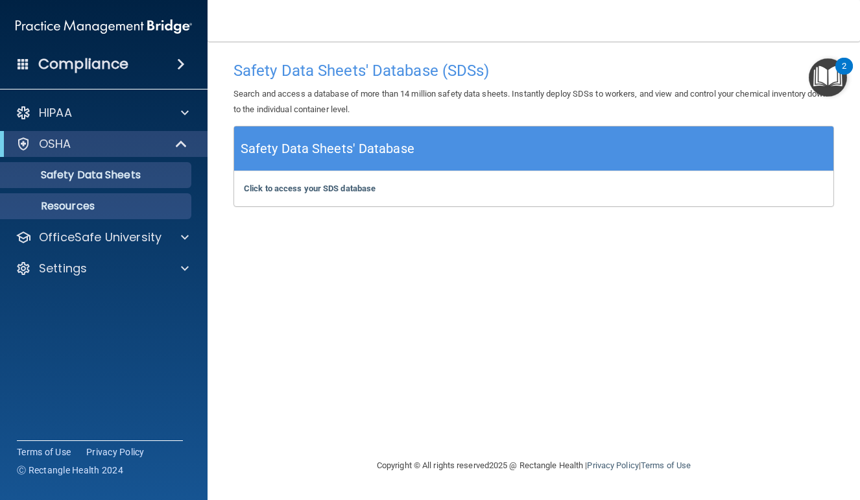
click at [156, 201] on p "Resources" at bounding box center [96, 206] width 177 height 13
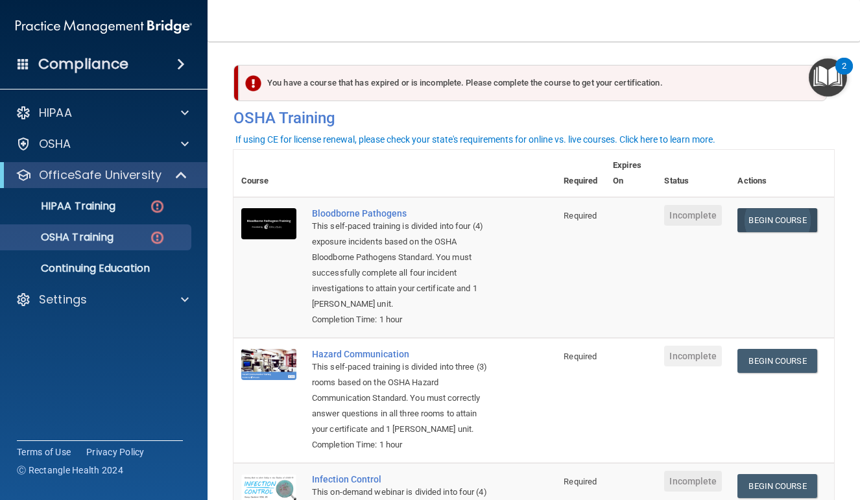
click at [768, 219] on link "Begin Course" at bounding box center [777, 220] width 79 height 24
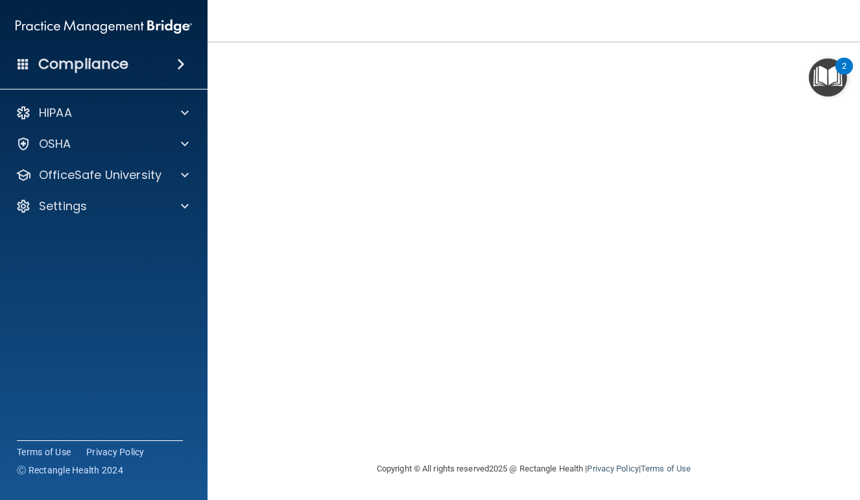
scroll to position [55, 0]
click at [809, 93] on img "Open Resource Center, 2 new notifications" at bounding box center [828, 77] width 38 height 38
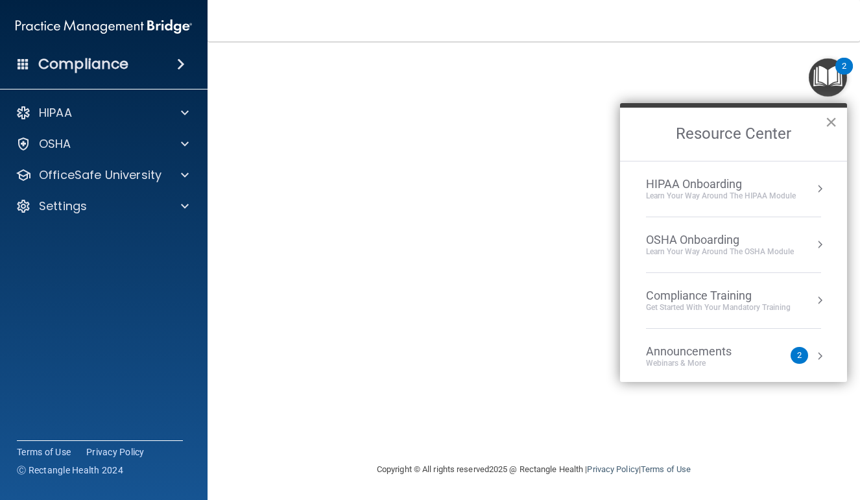
click at [830, 125] on button "×" at bounding box center [831, 122] width 12 height 21
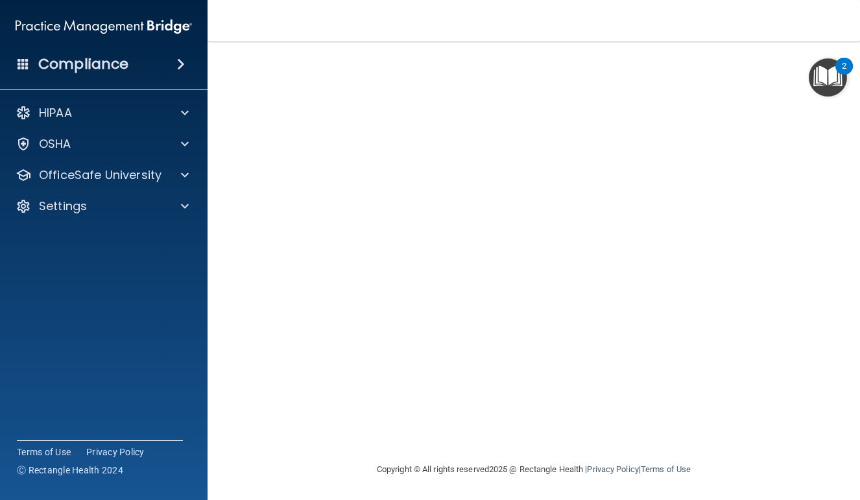
click at [809, 86] on img "Open Resource Center, 2 new notifications" at bounding box center [828, 77] width 38 height 38
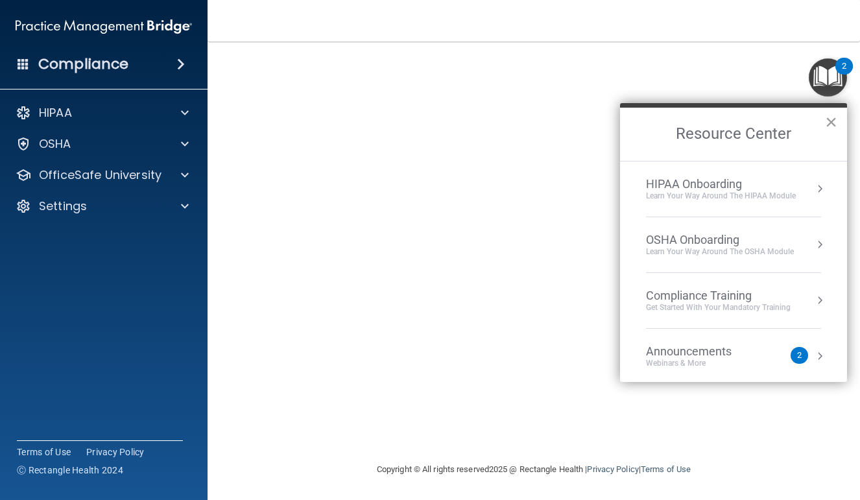
click at [831, 122] on button "×" at bounding box center [831, 122] width 12 height 21
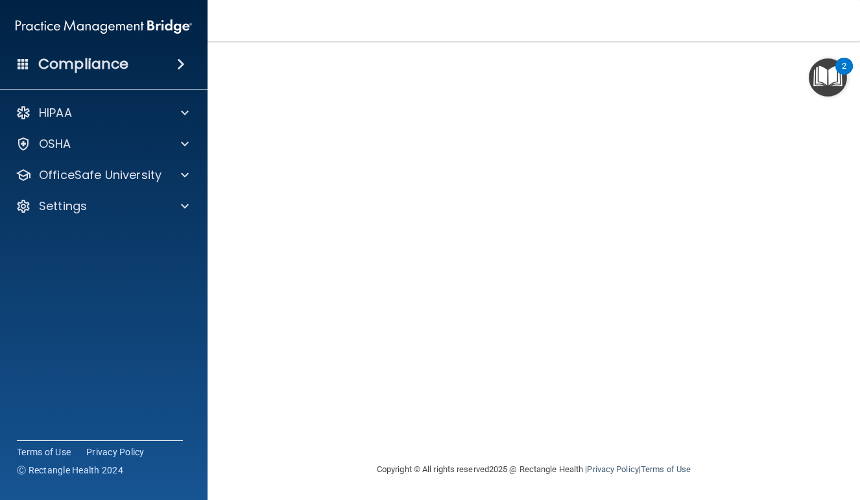
click at [819, 79] on img "Open Resource Center, 2 new notifications" at bounding box center [828, 77] width 38 height 38
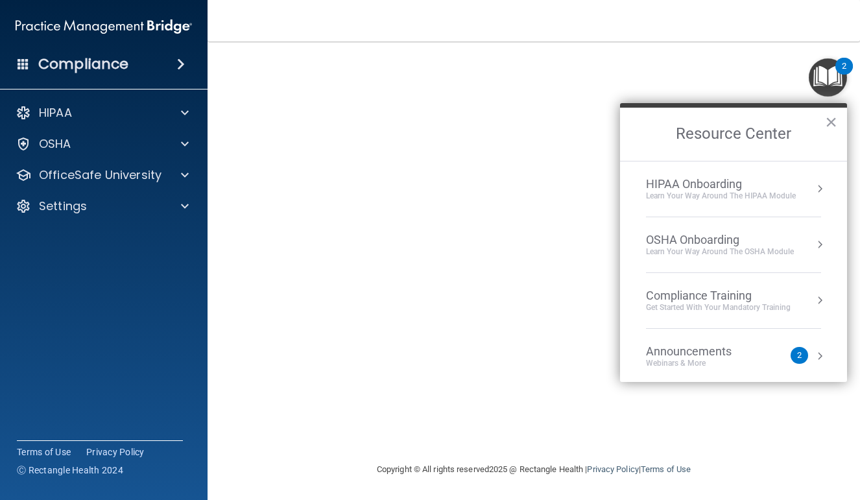
click at [823, 243] on button "Resource Center" at bounding box center [820, 244] width 13 height 13
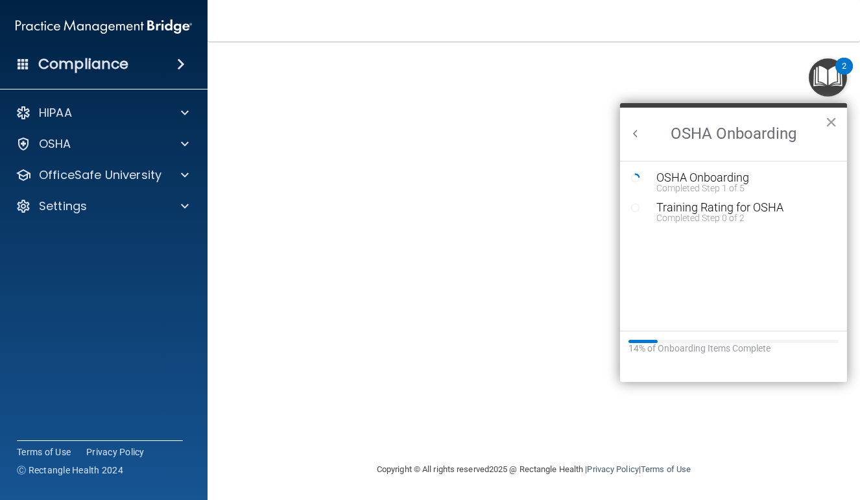
scroll to position [0, 0]
click at [718, 181] on div "OSHA Onboarding" at bounding box center [744, 178] width 174 height 12
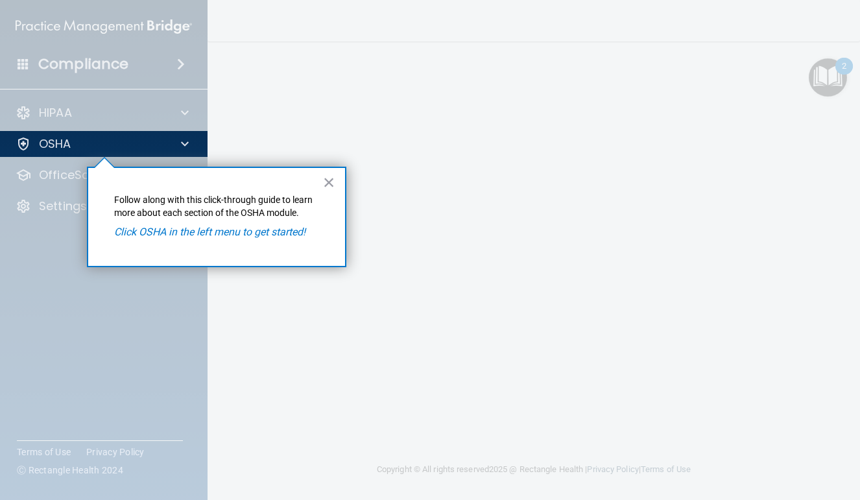
click at [295, 230] on em "Click OSHA in the left menu to get started!" at bounding box center [209, 232] width 191 height 12
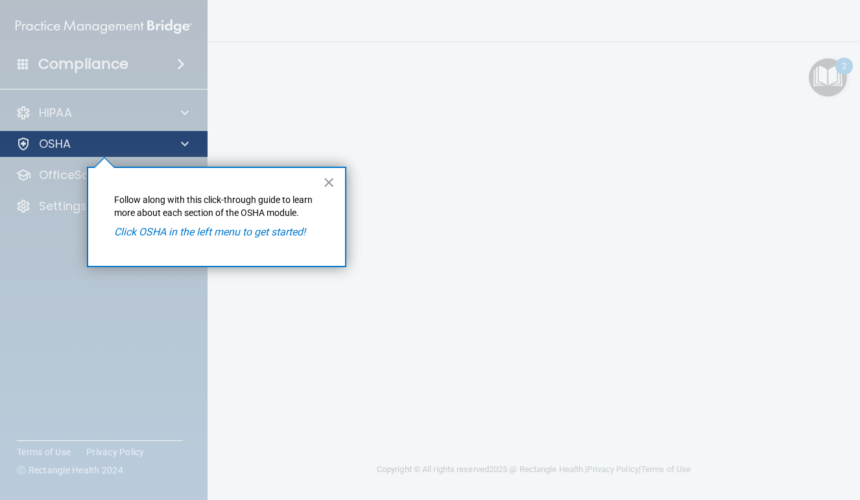
click at [81, 148] on div "OSHA" at bounding box center [86, 144] width 161 height 16
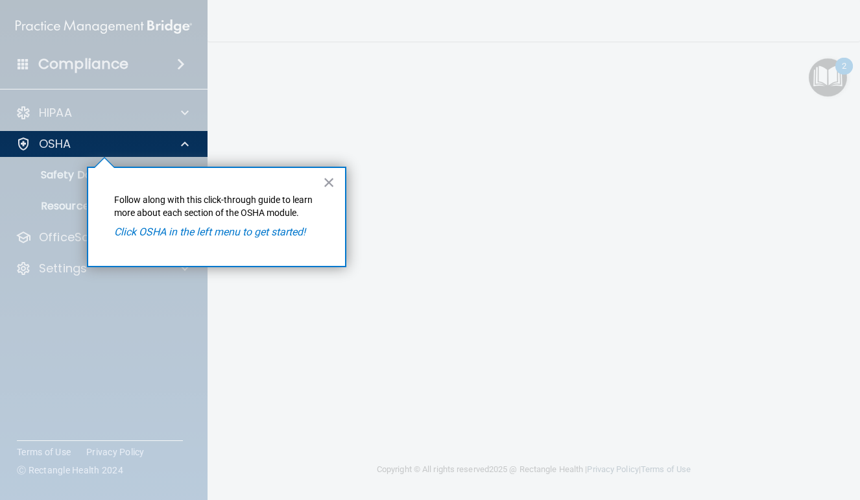
click at [58, 173] on div at bounding box center [104, 328] width 208 height 343
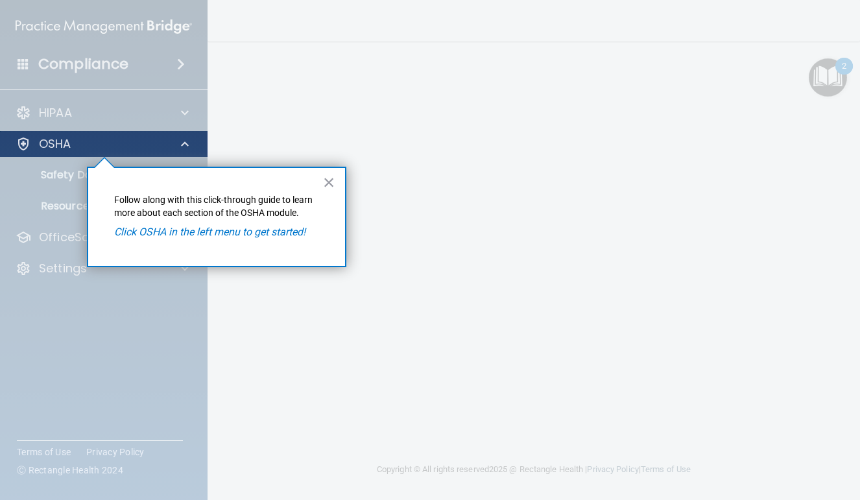
click at [196, 144] on div at bounding box center [183, 144] width 32 height 16
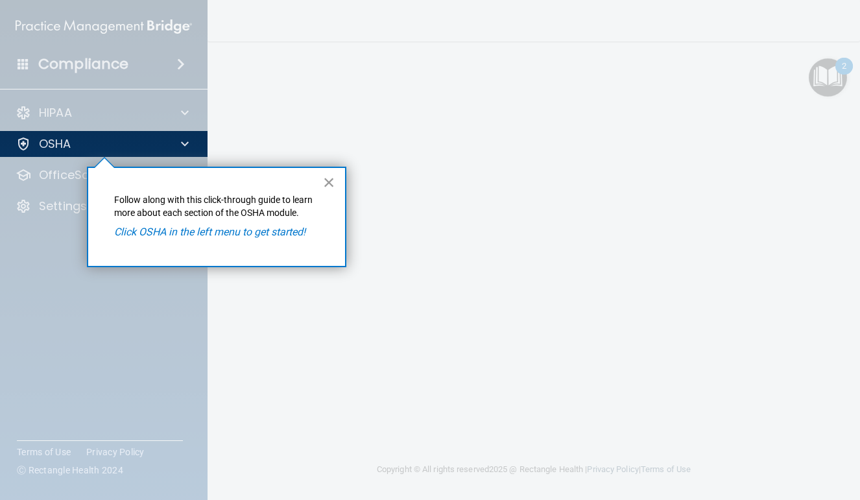
click at [323, 185] on button "×" at bounding box center [329, 182] width 12 height 21
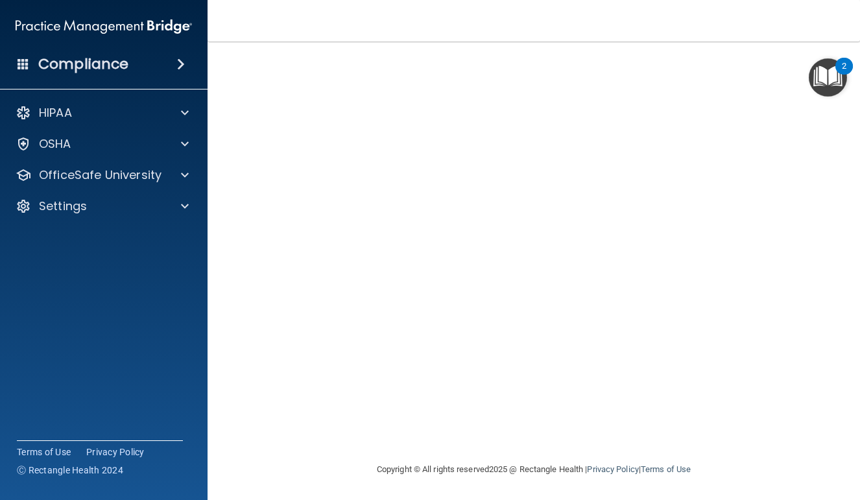
click at [822, 85] on img "Open Resource Center, 2 new notifications" at bounding box center [828, 77] width 38 height 38
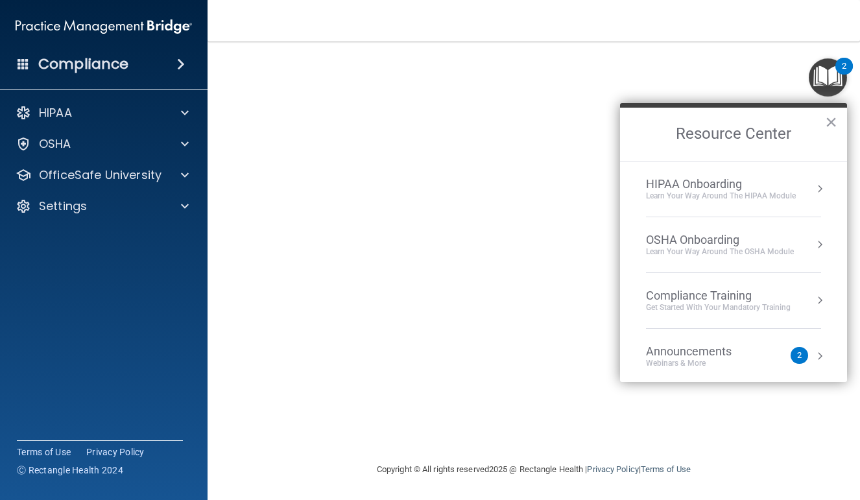
click at [746, 303] on div "Get Started with your mandatory training" at bounding box center [718, 307] width 145 height 11
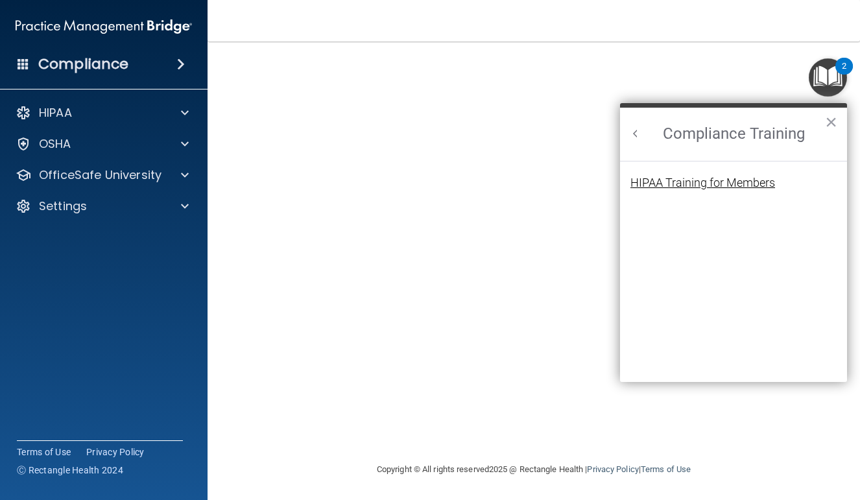
click at [717, 187] on div "HIPAA Training for Members" at bounding box center [703, 183] width 145 height 12
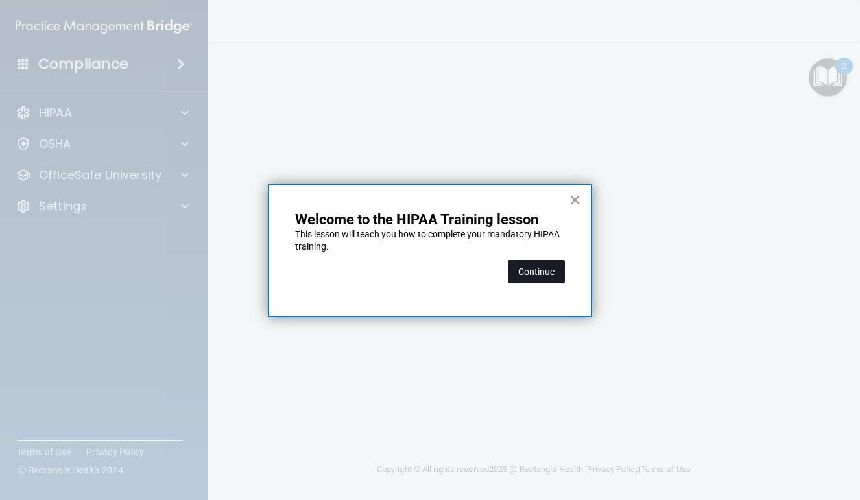
click at [550, 262] on button "Continue" at bounding box center [536, 271] width 57 height 23
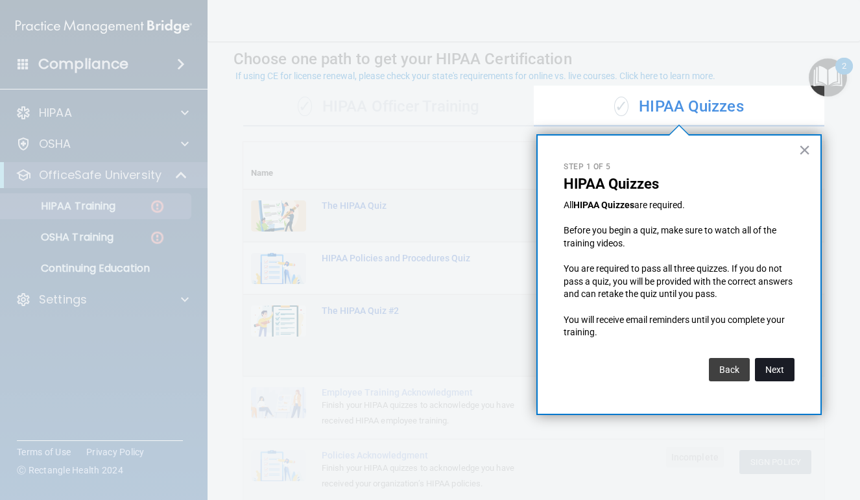
click at [781, 358] on button "Next" at bounding box center [775, 369] width 40 height 23
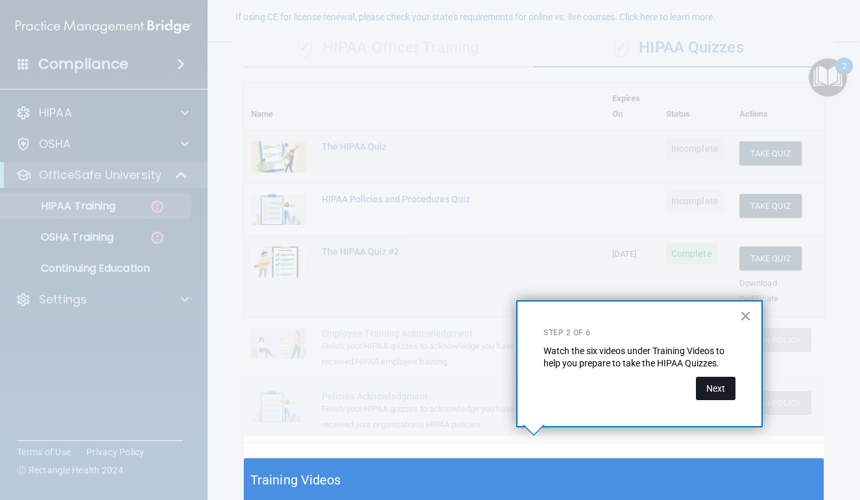
click at [713, 385] on button "Next" at bounding box center [716, 388] width 40 height 23
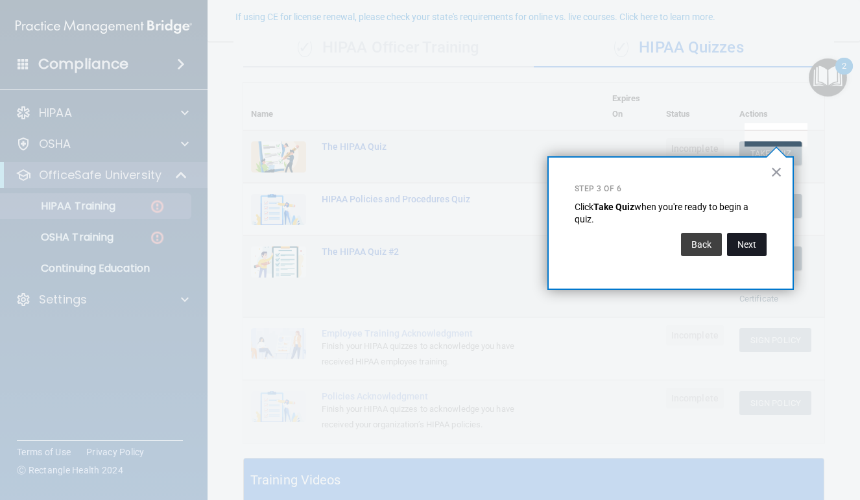
click at [752, 246] on button "Next" at bounding box center [747, 244] width 40 height 23
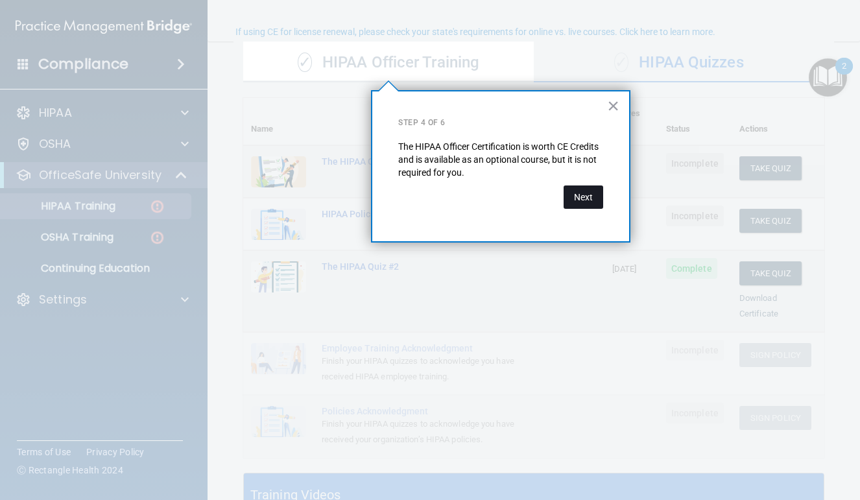
click at [598, 196] on button "Next" at bounding box center [584, 197] width 40 height 23
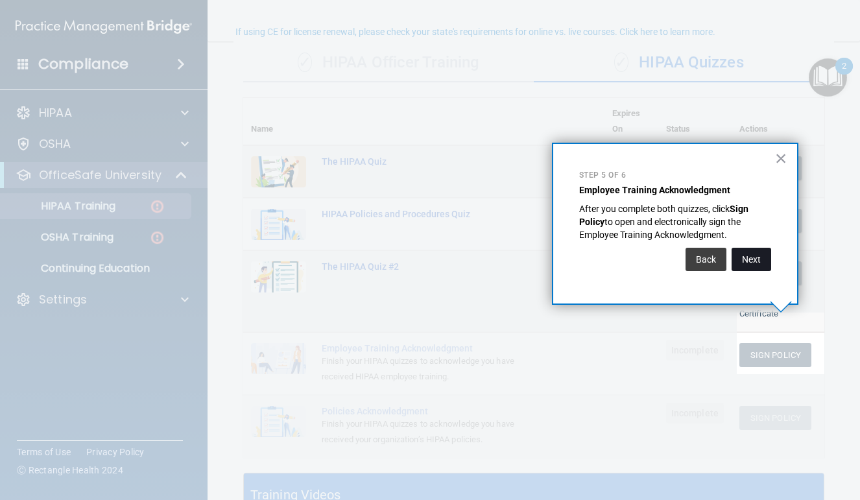
click at [758, 261] on button "Next" at bounding box center [752, 259] width 40 height 23
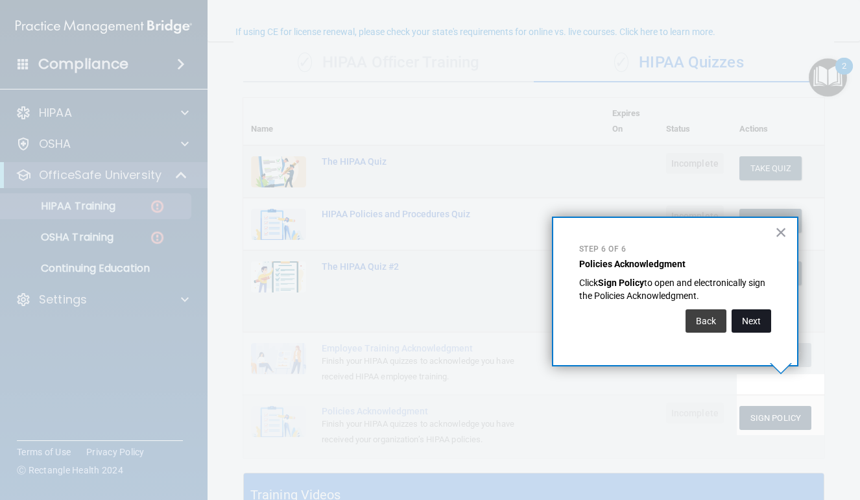
click at [746, 327] on button "Next" at bounding box center [752, 321] width 40 height 23
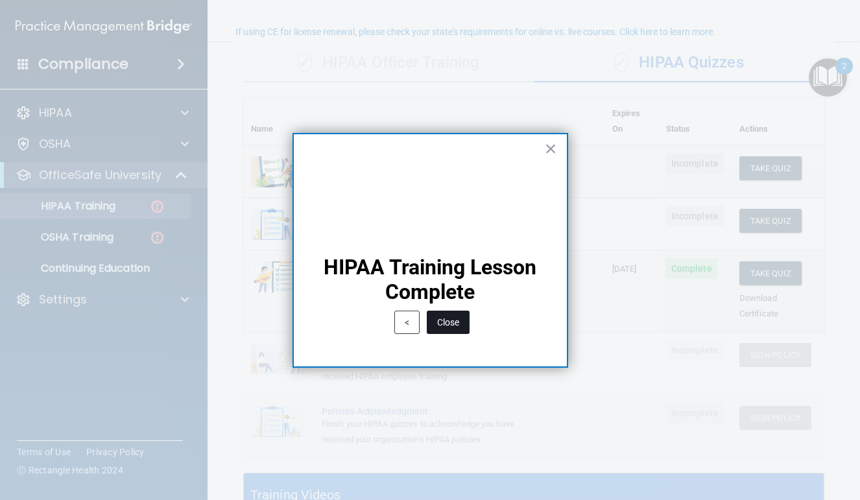
click at [457, 324] on button "Close" at bounding box center [448, 322] width 43 height 23
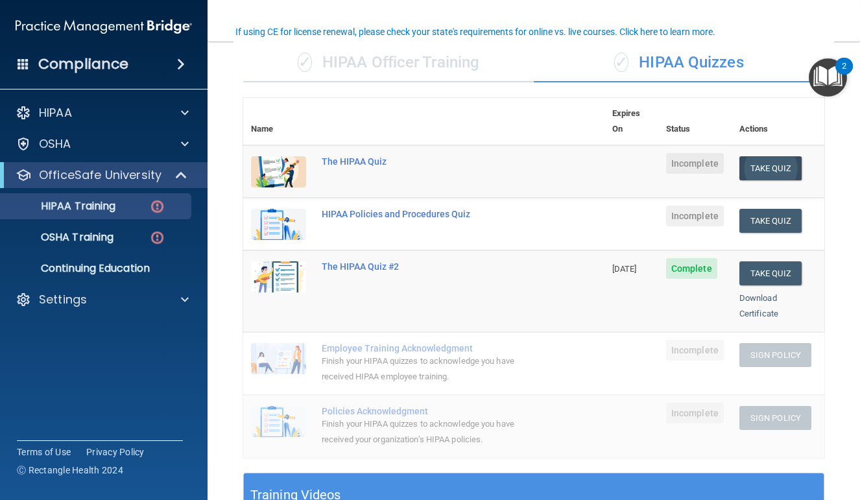
click at [774, 157] on button "Take Quiz" at bounding box center [771, 168] width 62 height 24
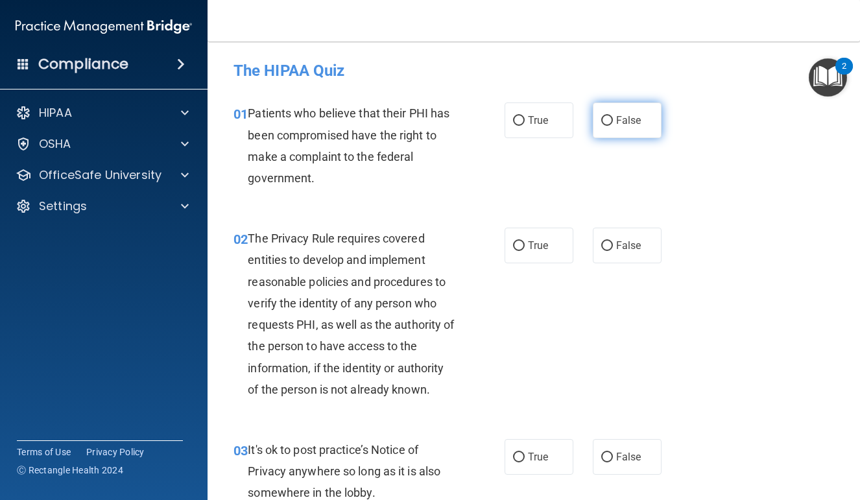
click at [610, 119] on input "False" at bounding box center [608, 121] width 12 height 10
radio input "true"
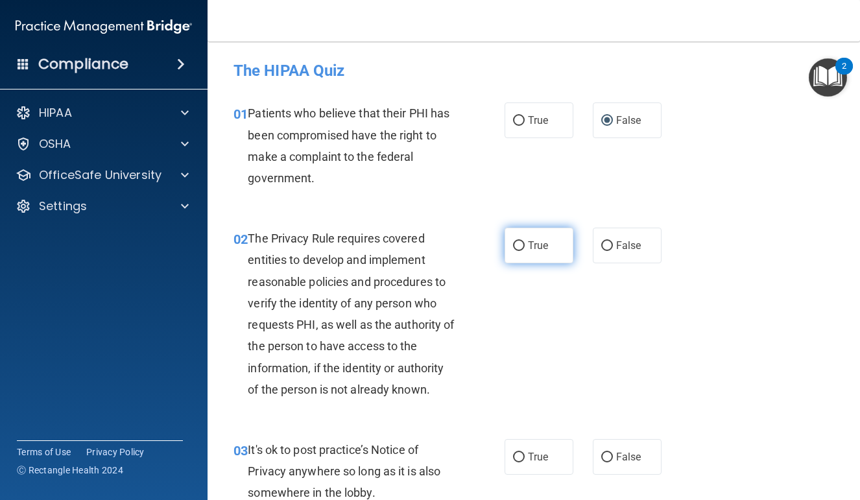
click at [516, 237] on label "True" at bounding box center [539, 246] width 69 height 36
click at [516, 241] on input "True" at bounding box center [519, 246] width 12 height 10
radio input "true"
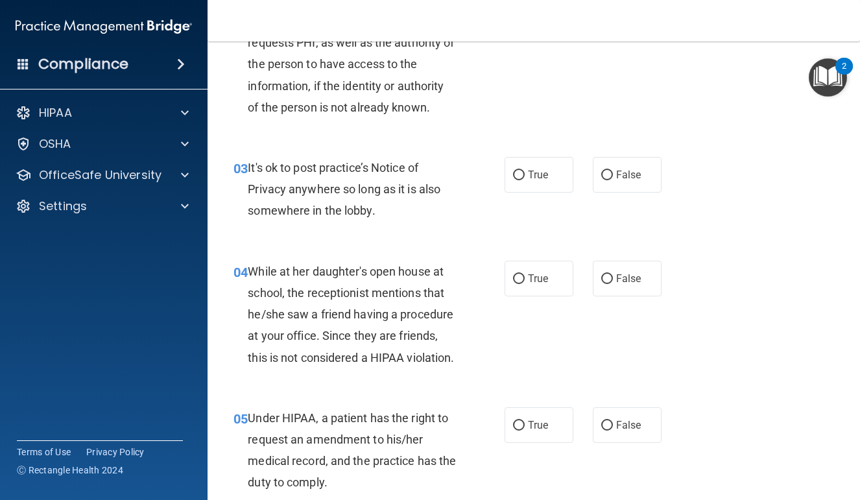
click at [538, 208] on div "03 It's ok to post practice’s Notice of Privacy anywhere so long as it is also …" at bounding box center [534, 193] width 620 height 104
click at [538, 189] on label "True" at bounding box center [539, 175] width 69 height 36
click at [525, 180] on input "True" at bounding box center [519, 176] width 12 height 10
radio input "true"
click at [618, 273] on span "False" at bounding box center [628, 279] width 25 height 12
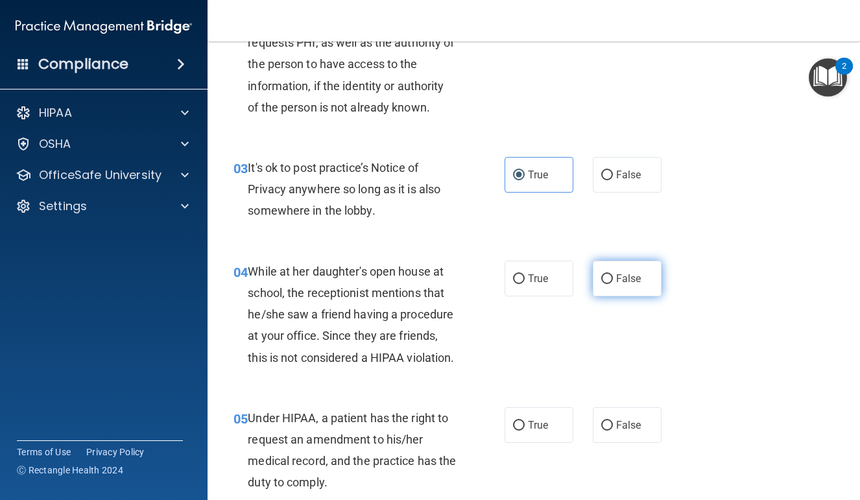
click at [613, 274] on input "False" at bounding box center [608, 279] width 12 height 10
radio input "true"
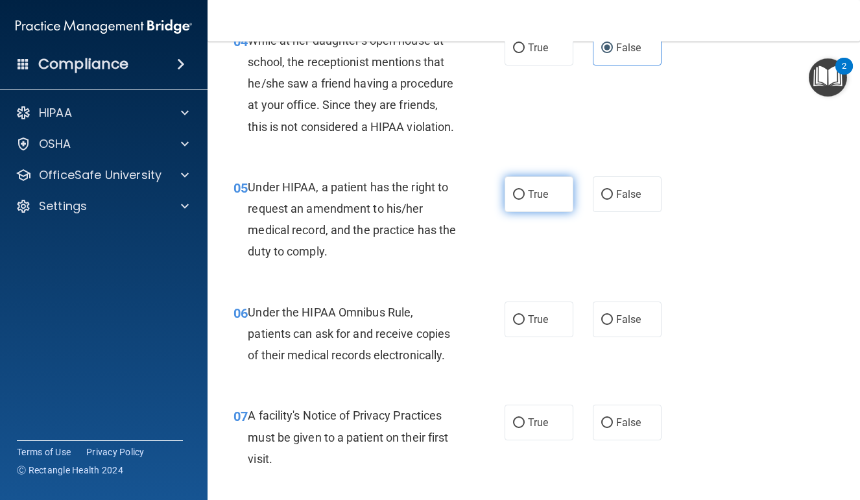
click at [531, 212] on label "True" at bounding box center [539, 195] width 69 height 36
click at [525, 200] on input "True" at bounding box center [519, 195] width 12 height 10
radio input "true"
click at [626, 330] on label "False" at bounding box center [627, 320] width 69 height 36
click at [613, 325] on input "False" at bounding box center [608, 320] width 12 height 10
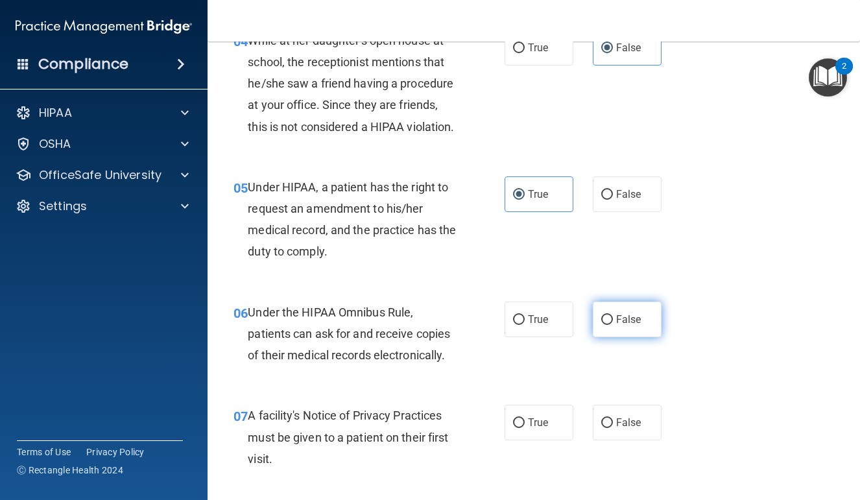
radio input "true"
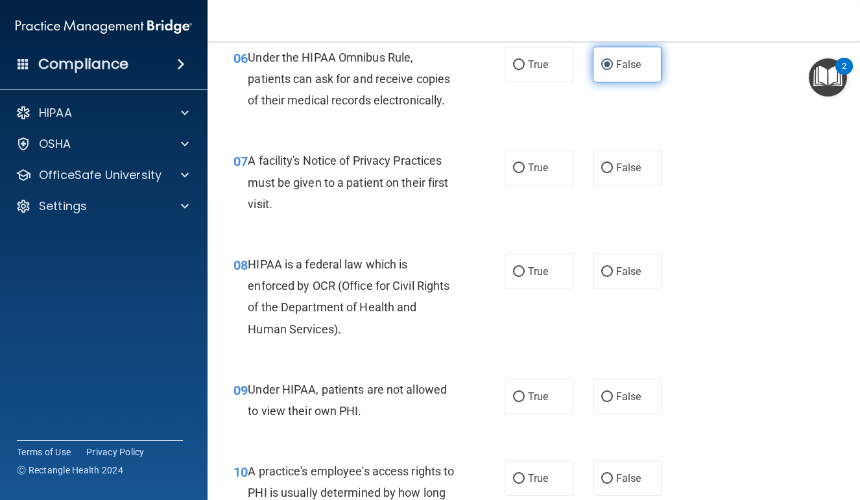
scroll to position [783, 0]
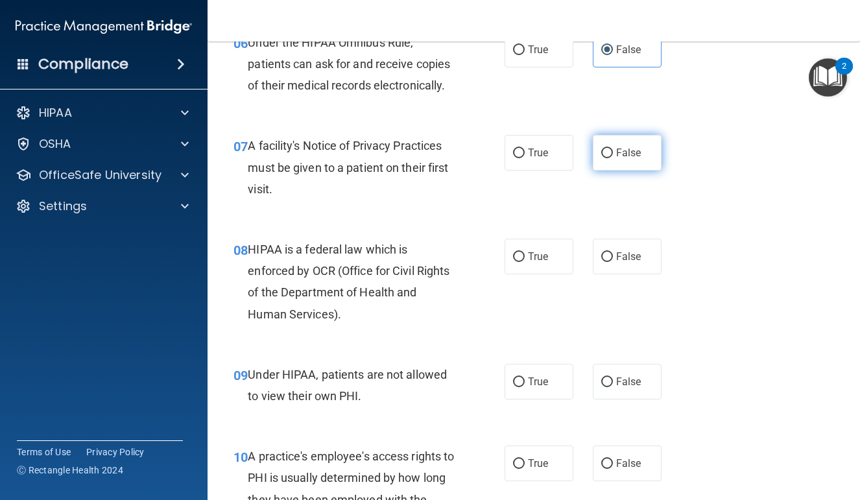
click at [626, 159] on span "False" at bounding box center [628, 153] width 25 height 12
click at [613, 158] on input "False" at bounding box center [608, 154] width 12 height 10
radio input "true"
click at [567, 241] on div "08 HIPAA is a federal law which is enforced by OCR (Office for Civil Rights of …" at bounding box center [534, 285] width 620 height 125
click at [560, 273] on label "True" at bounding box center [539, 257] width 69 height 36
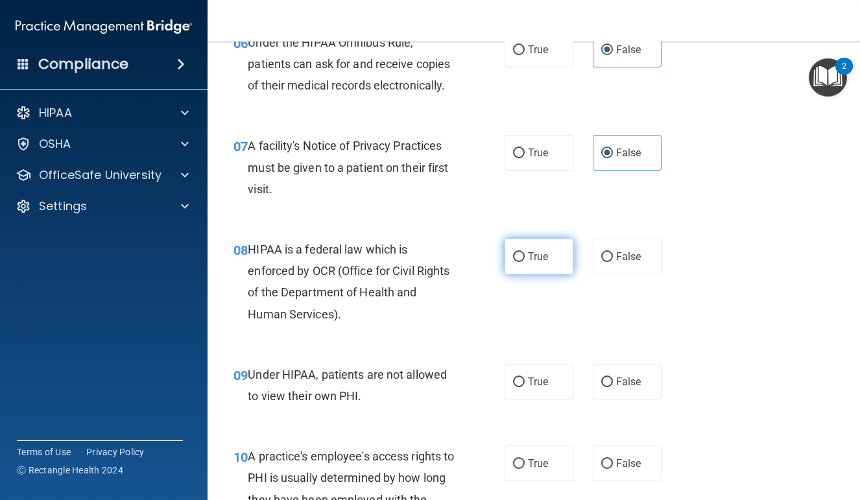
click at [525, 262] on input "True" at bounding box center [519, 257] width 12 height 10
radio input "true"
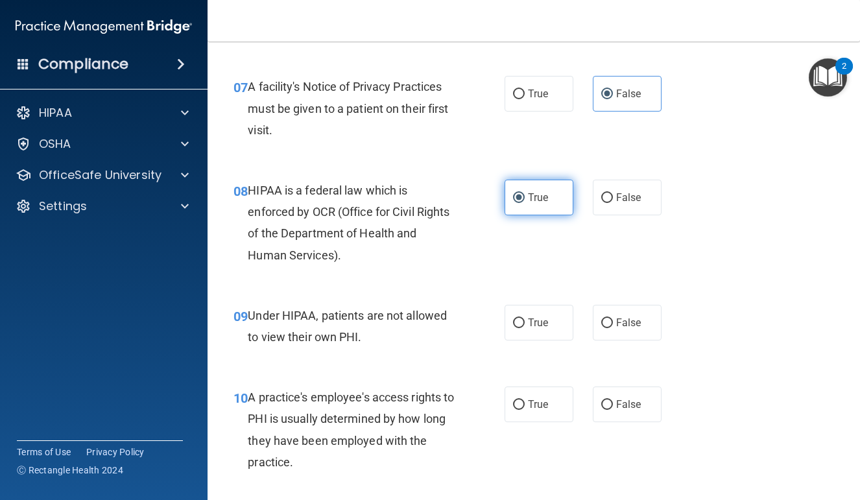
scroll to position [907, 0]
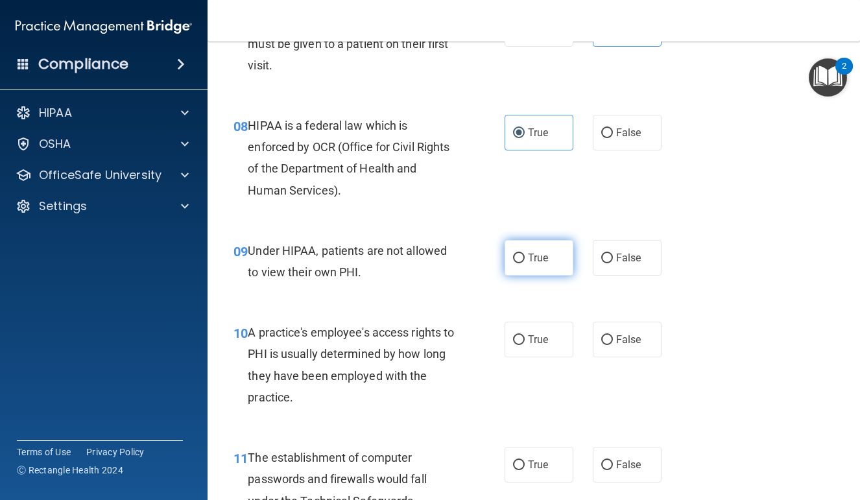
click at [557, 263] on label "True" at bounding box center [539, 258] width 69 height 36
click at [525, 263] on input "True" at bounding box center [519, 259] width 12 height 10
radio input "true"
click at [641, 346] on span "False" at bounding box center [628, 340] width 25 height 12
click at [613, 345] on input "False" at bounding box center [608, 340] width 12 height 10
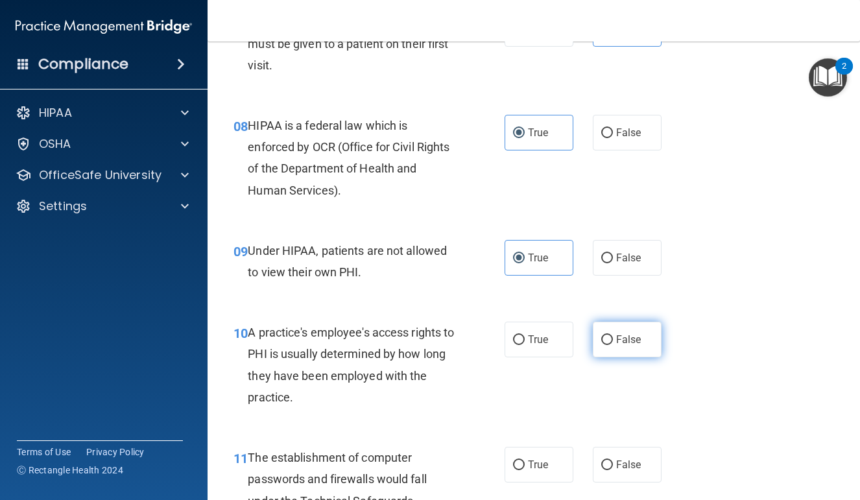
radio input "true"
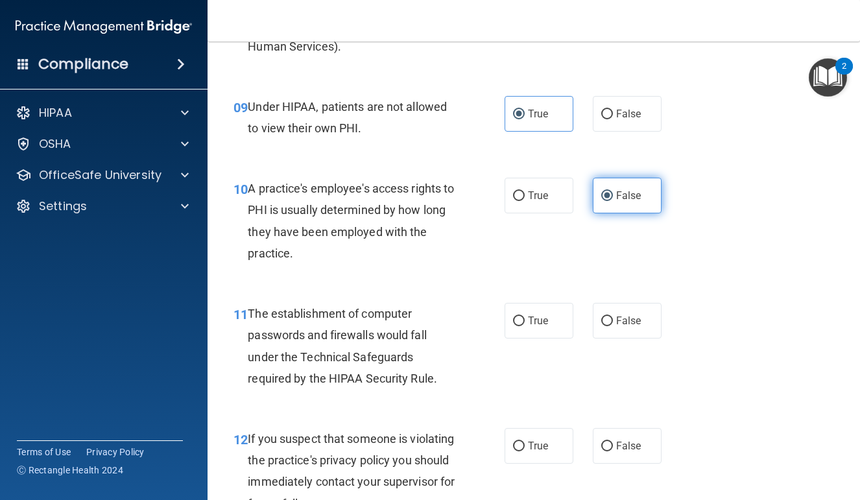
scroll to position [1175, 0]
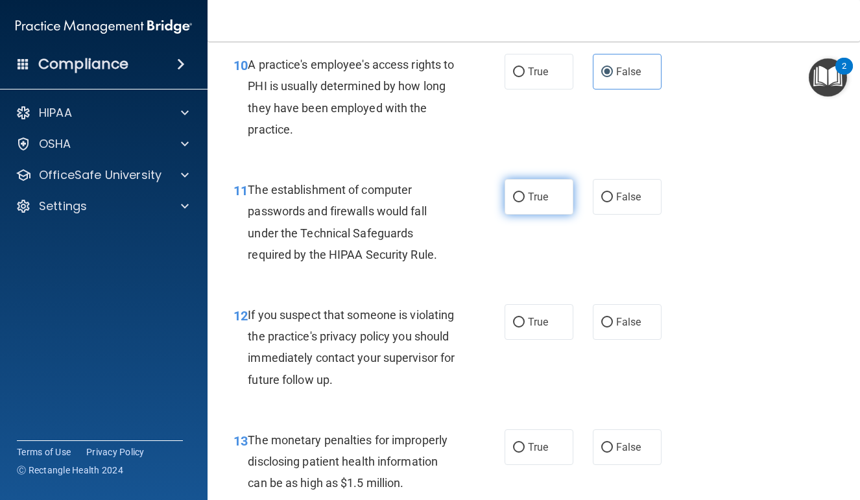
click at [547, 215] on label "True" at bounding box center [539, 197] width 69 height 36
click at [525, 202] on input "True" at bounding box center [519, 198] width 12 height 10
radio input "true"
click at [548, 328] on span "True" at bounding box center [538, 322] width 20 height 12
click at [525, 328] on input "True" at bounding box center [519, 323] width 12 height 10
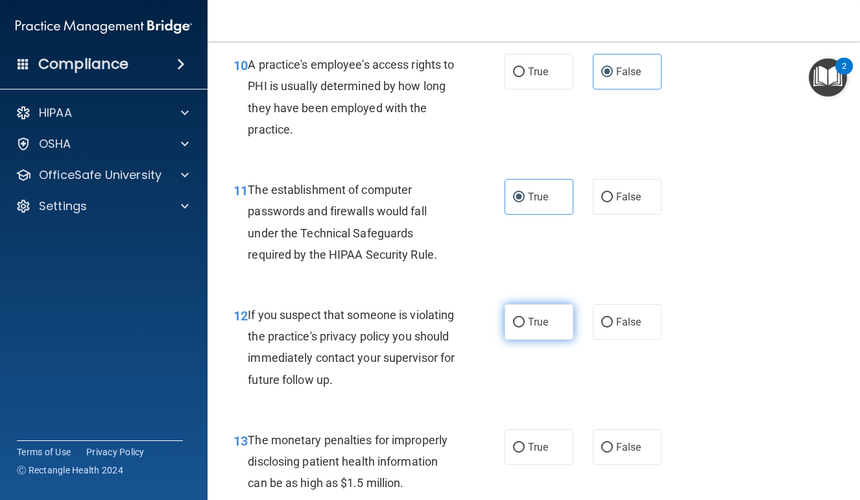
radio input "true"
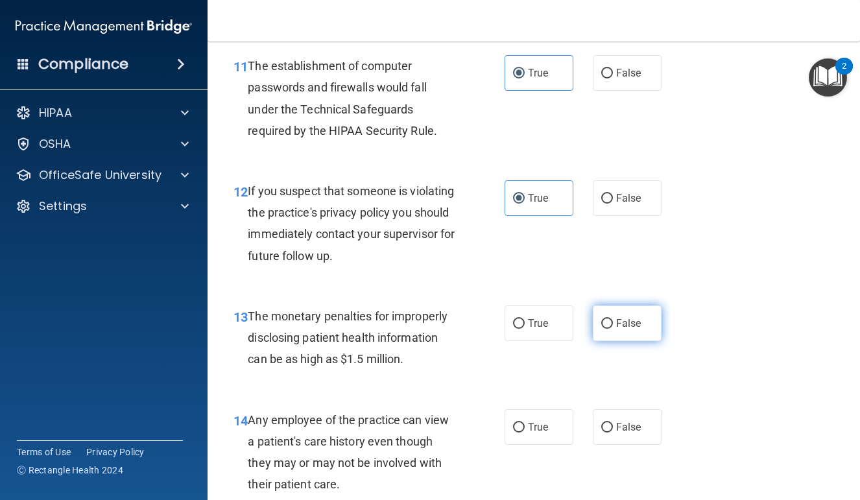
click at [640, 323] on label "False" at bounding box center [627, 324] width 69 height 36
click at [613, 323] on input "False" at bounding box center [608, 324] width 12 height 10
radio input "true"
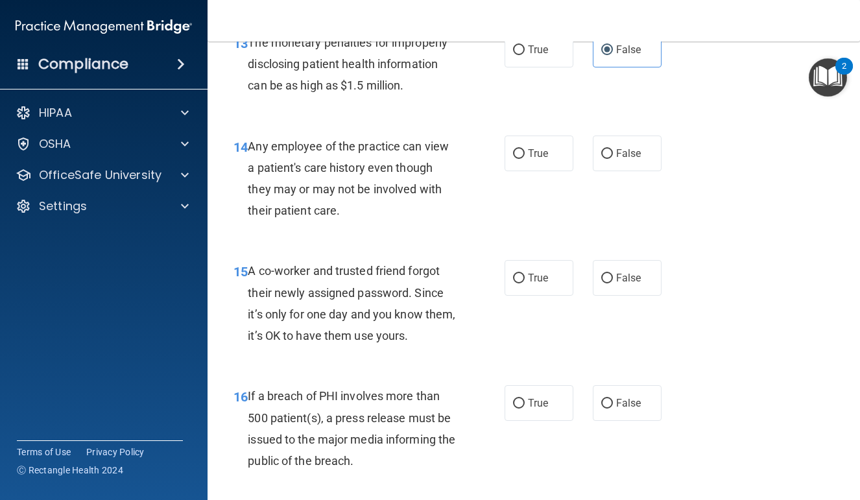
click at [537, 147] on div "14 Any employee of the practice can view a patient's care history even though t…" at bounding box center [534, 181] width 620 height 125
click at [556, 186] on div "14 Any employee of the practice can view a patient's care history even though t…" at bounding box center [534, 181] width 620 height 125
click at [559, 171] on label "True" at bounding box center [539, 154] width 69 height 36
click at [525, 159] on input "True" at bounding box center [519, 154] width 12 height 10
radio input "true"
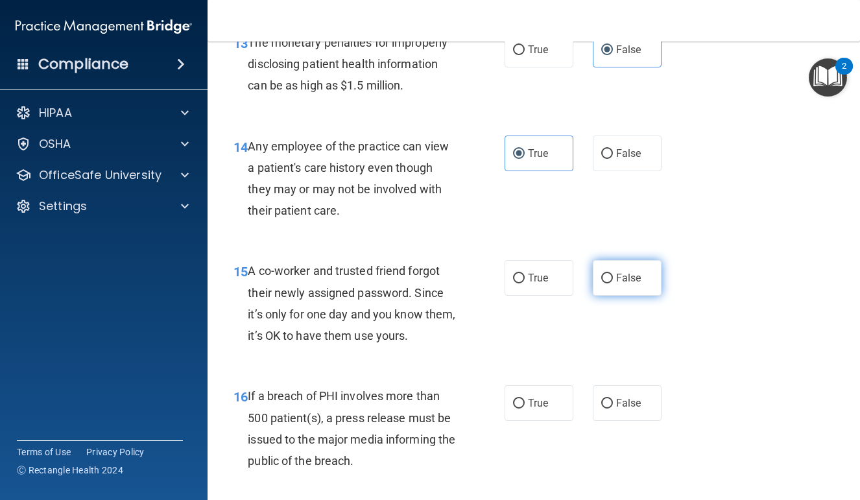
click at [614, 296] on label "False" at bounding box center [627, 278] width 69 height 36
click at [613, 284] on input "False" at bounding box center [608, 279] width 12 height 10
radio input "true"
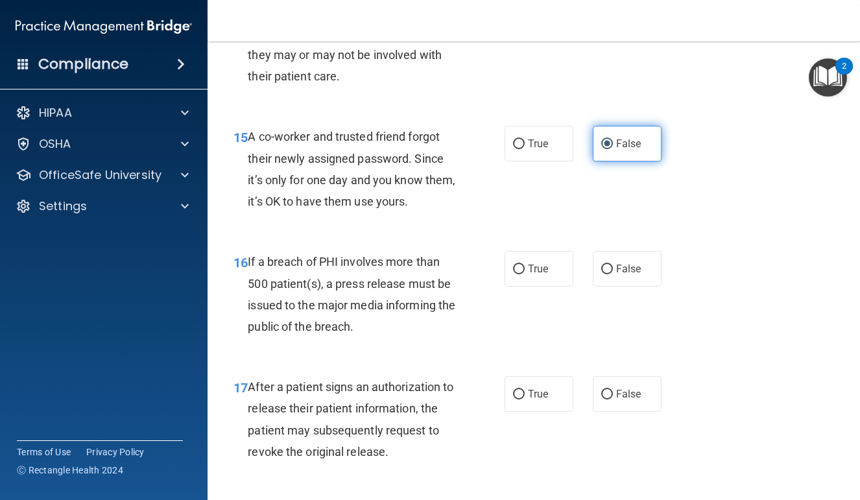
scroll to position [1736, 0]
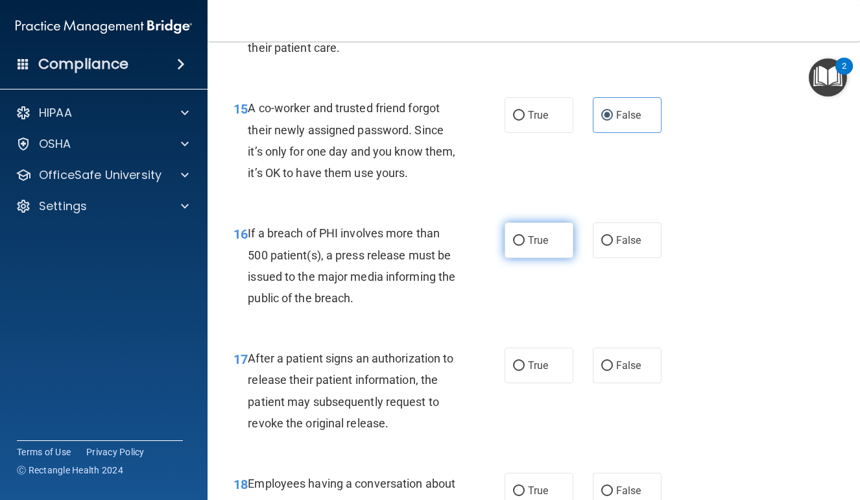
click at [545, 239] on label "True" at bounding box center [539, 241] width 69 height 36
click at [525, 239] on input "True" at bounding box center [519, 241] width 12 height 10
radio input "true"
click at [639, 369] on label "False" at bounding box center [627, 366] width 69 height 36
click at [613, 369] on input "False" at bounding box center [608, 366] width 12 height 10
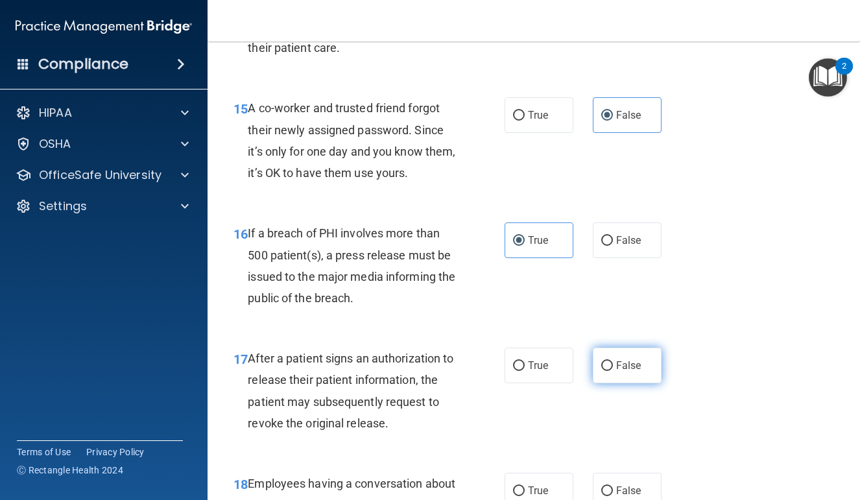
radio input "true"
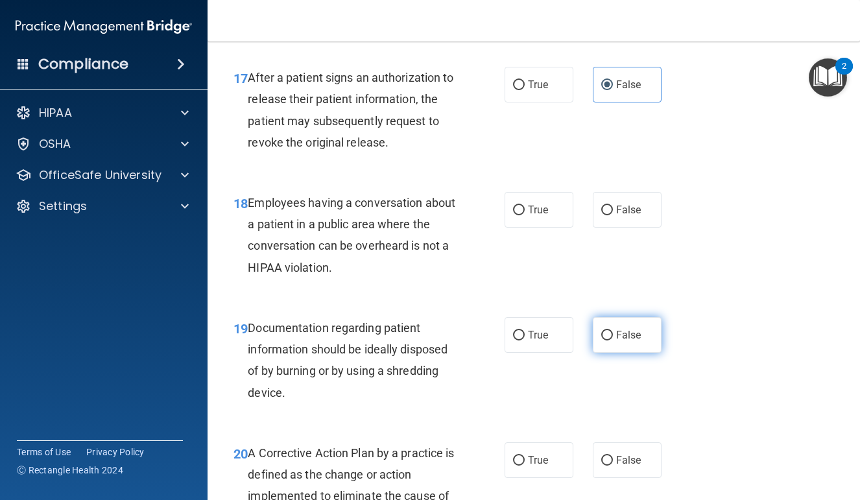
scroll to position [2033, 0]
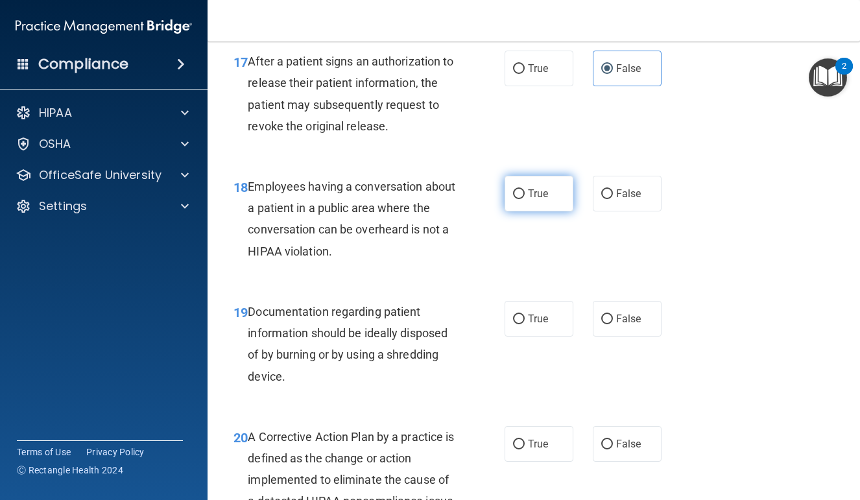
click at [535, 212] on label "True" at bounding box center [539, 194] width 69 height 36
click at [525, 199] on input "True" at bounding box center [519, 194] width 12 height 10
radio input "true"
click at [578, 269] on div "18 Employees having a conversation about a patient in a public area where the c…" at bounding box center [534, 222] width 620 height 125
click at [589, 285] on div "18 Employees having a conversation about a patient in a public area where the c…" at bounding box center [534, 222] width 620 height 125
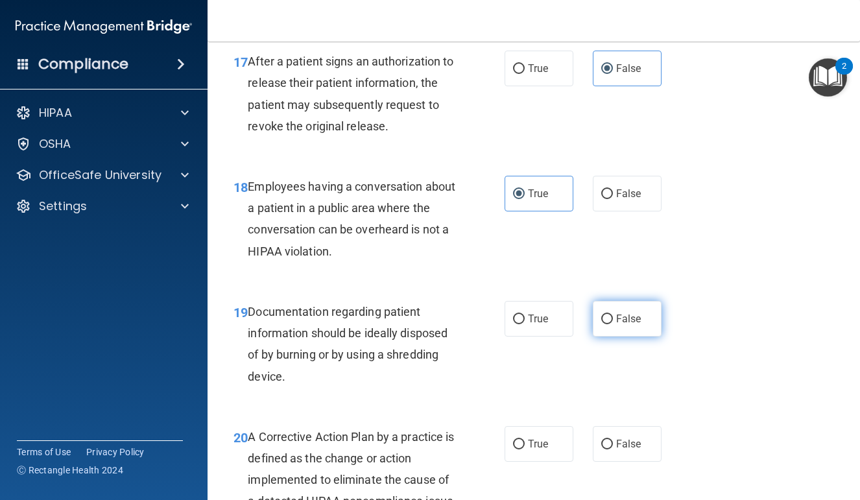
click at [626, 325] on span "False" at bounding box center [628, 319] width 25 height 12
click at [613, 324] on input "False" at bounding box center [608, 320] width 12 height 10
radio input "true"
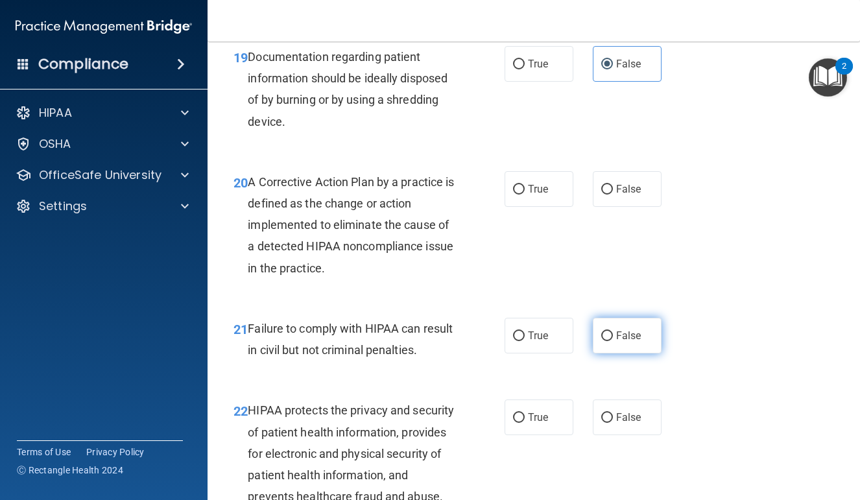
scroll to position [2330, 0]
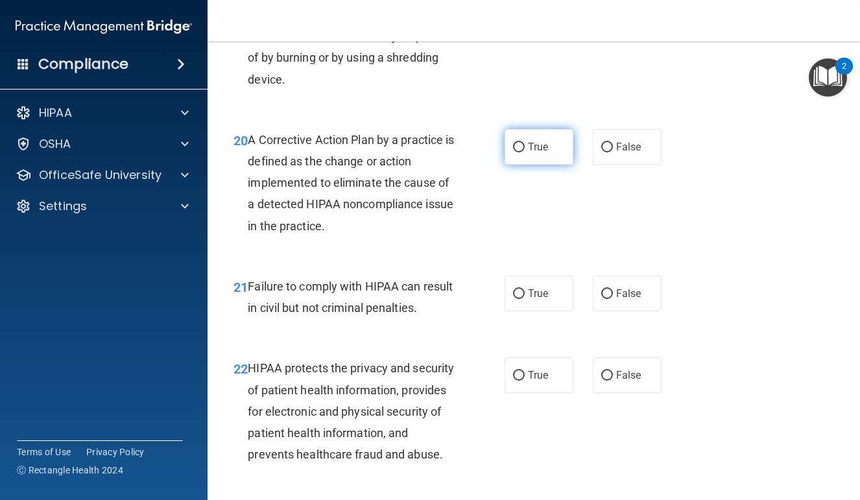
click at [526, 146] on label "True" at bounding box center [539, 147] width 69 height 36
click at [525, 146] on input "True" at bounding box center [519, 148] width 12 height 10
radio input "true"
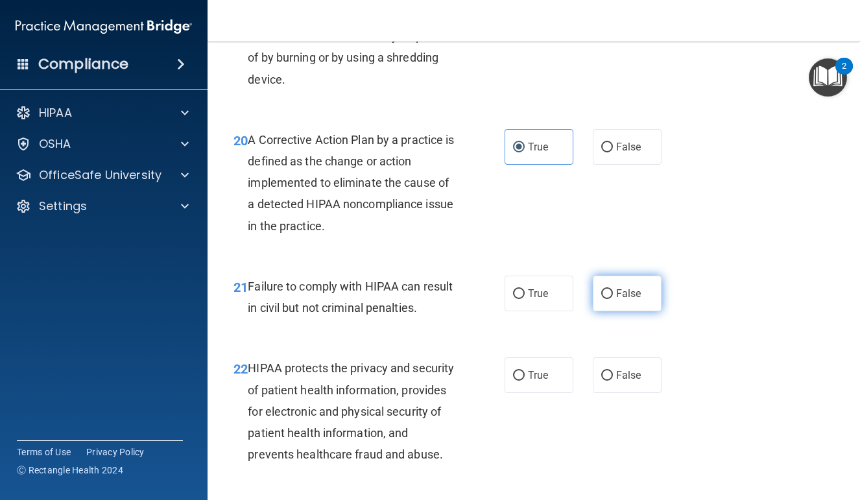
click at [624, 300] on span "False" at bounding box center [628, 293] width 25 height 12
click at [613, 299] on input "False" at bounding box center [608, 294] width 12 height 10
radio input "true"
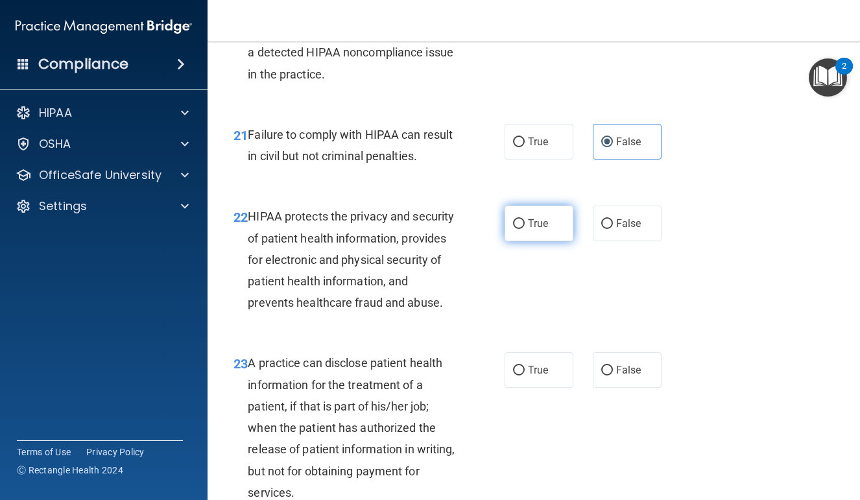
click at [543, 230] on span "True" at bounding box center [538, 223] width 20 height 12
click at [525, 229] on input "True" at bounding box center [519, 224] width 12 height 10
radio input "true"
click at [644, 388] on label "False" at bounding box center [627, 370] width 69 height 36
click at [613, 376] on input "False" at bounding box center [608, 371] width 12 height 10
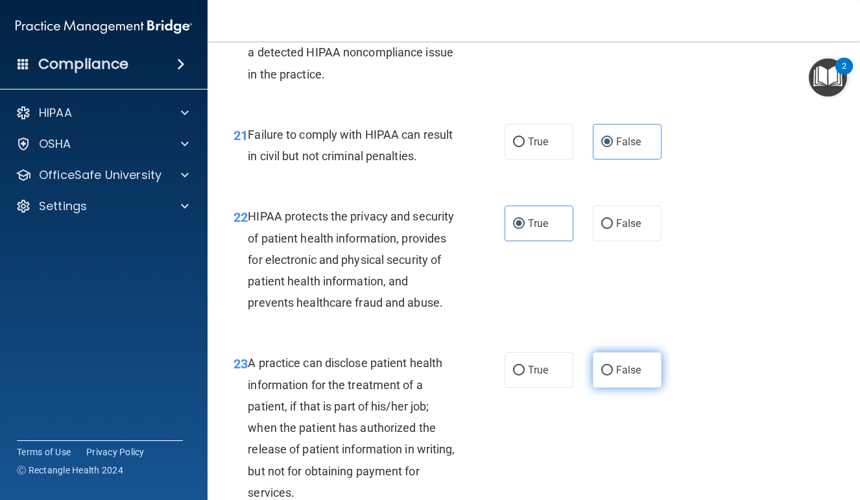
radio input "true"
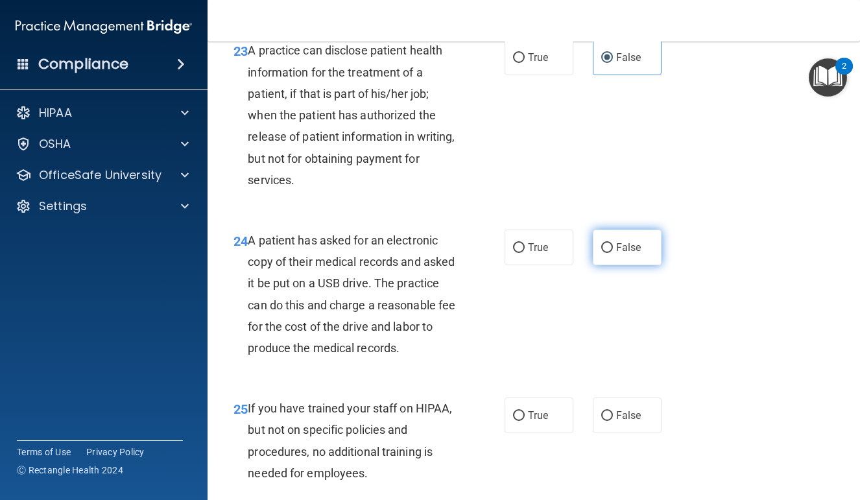
click at [620, 252] on span "False" at bounding box center [628, 247] width 25 height 12
click at [613, 252] on input "False" at bounding box center [608, 248] width 12 height 10
radio input "true"
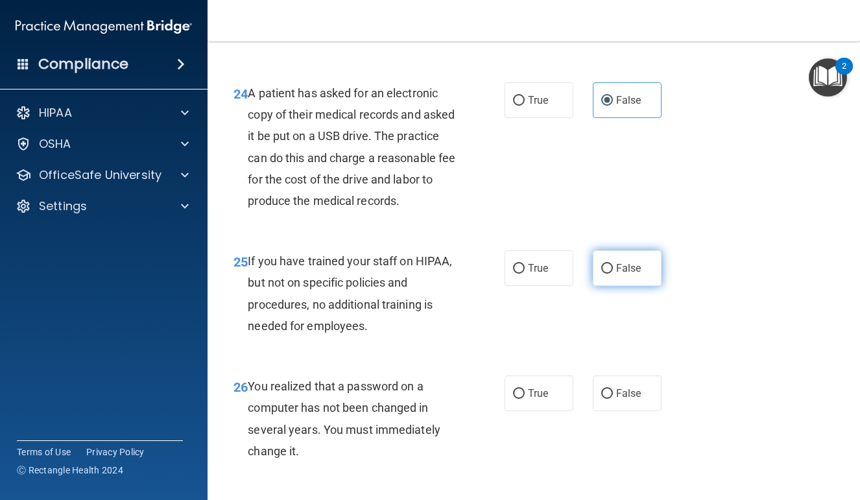
click at [643, 286] on label "False" at bounding box center [627, 268] width 69 height 36
click at [613, 274] on input "False" at bounding box center [608, 269] width 12 height 10
radio input "true"
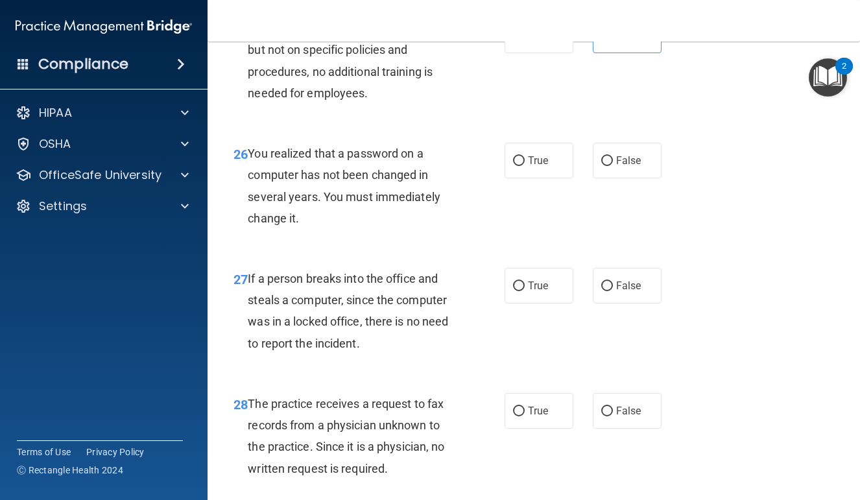
click at [628, 215] on div "26 You realized that a password on a computer has not been changed in several y…" at bounding box center [534, 189] width 620 height 125
click at [628, 178] on label "False" at bounding box center [627, 161] width 69 height 36
click at [613, 166] on input "False" at bounding box center [608, 161] width 12 height 10
radio input "true"
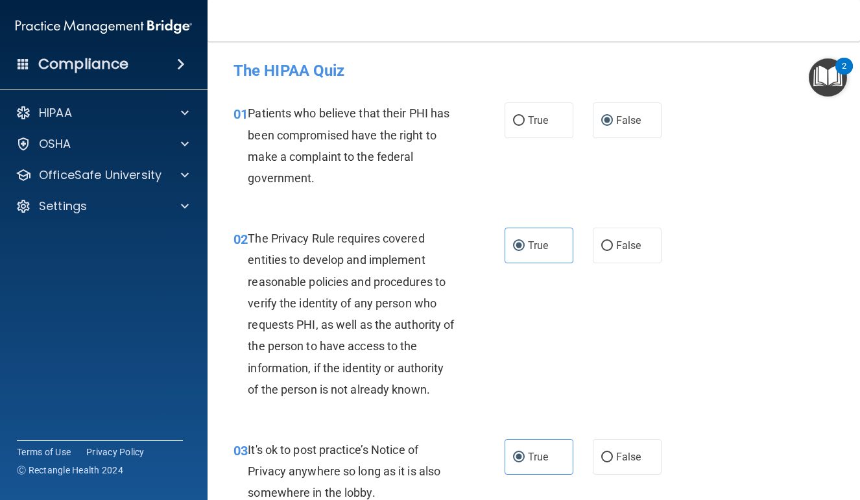
scroll to position [0, 0]
click at [609, 246] on input "False" at bounding box center [608, 246] width 12 height 10
radio input "true"
radio input "false"
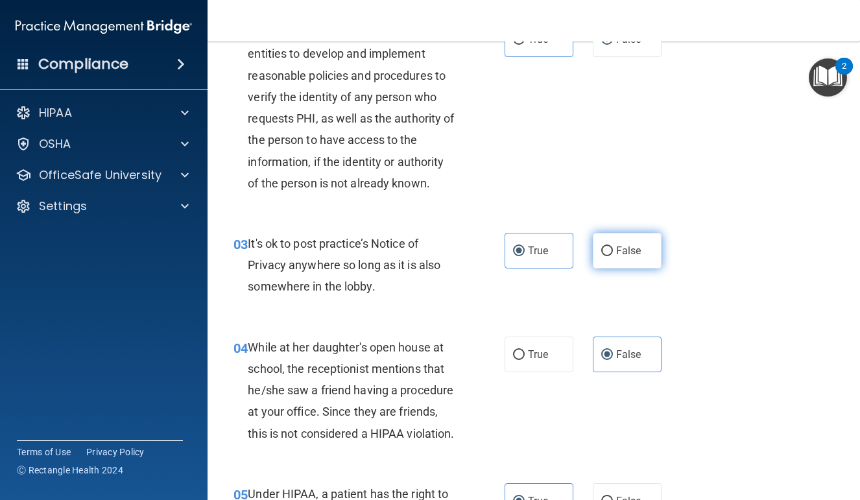
click at [629, 258] on label "False" at bounding box center [627, 251] width 69 height 36
click at [613, 256] on input "False" at bounding box center [608, 252] width 12 height 10
radio input "true"
radio input "false"
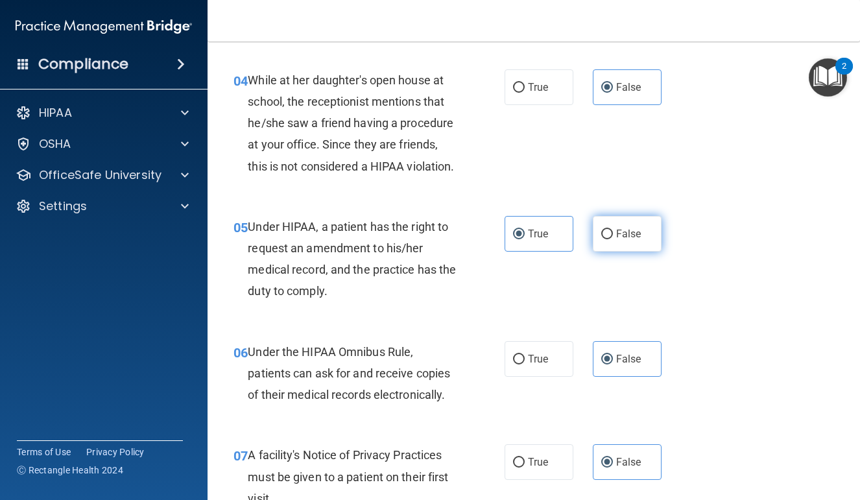
scroll to position [510, 0]
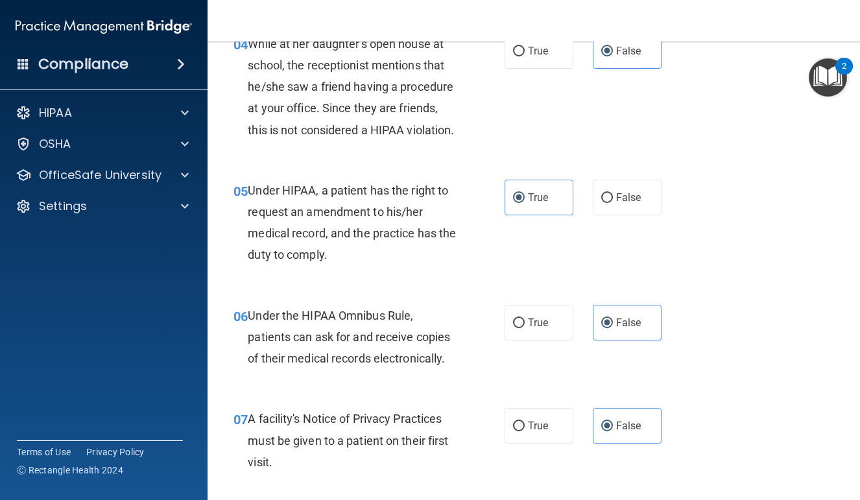
click at [627, 236] on div "05 Under HIPAA, a patient has the right to request an amendment to his/her medi…" at bounding box center [534, 226] width 620 height 125
click at [628, 215] on label "False" at bounding box center [627, 198] width 69 height 36
click at [613, 203] on input "False" at bounding box center [608, 198] width 12 height 10
radio input "true"
radio input "false"
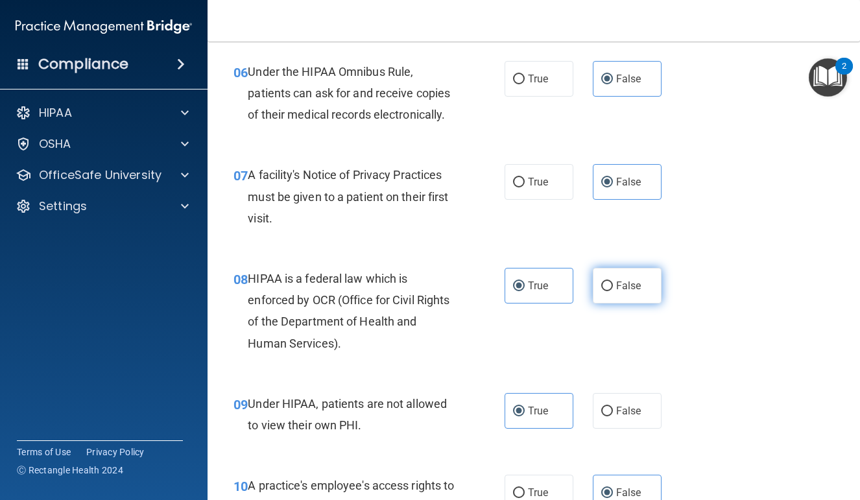
click at [615, 304] on label "False" at bounding box center [627, 286] width 69 height 36
click at [613, 291] on input "False" at bounding box center [608, 287] width 12 height 10
radio input "true"
radio input "false"
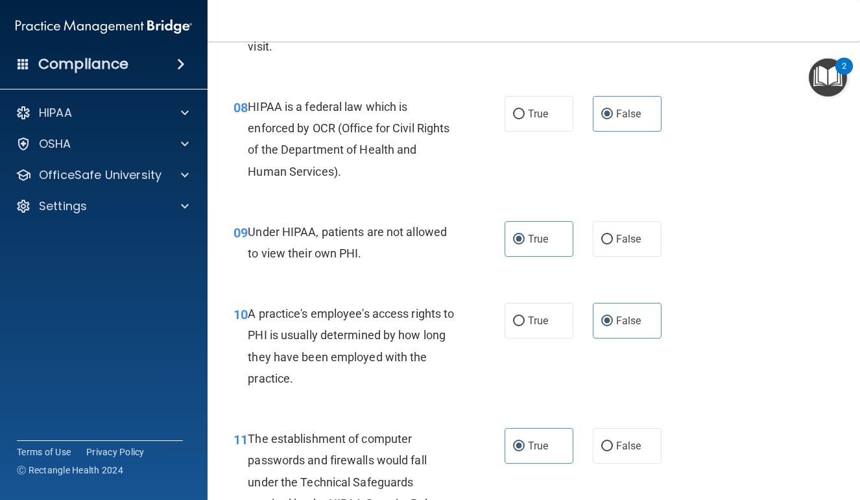
click at [648, 232] on div "09 Under HIPAA, patients are not allowed to view their own PHI. True False" at bounding box center [534, 246] width 620 height 82
click at [646, 250] on label "False" at bounding box center [627, 239] width 69 height 36
click at [613, 245] on input "False" at bounding box center [608, 240] width 12 height 10
radio input "true"
radio input "false"
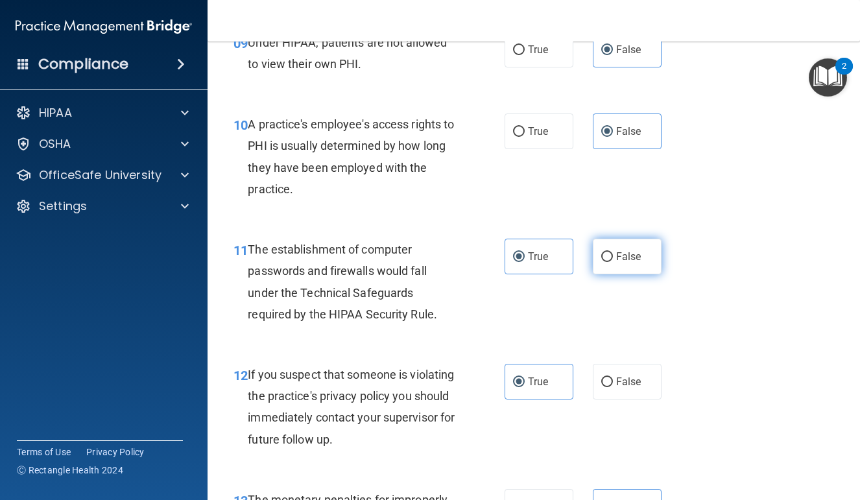
click at [637, 263] on span "False" at bounding box center [628, 256] width 25 height 12
click at [613, 262] on input "False" at bounding box center [608, 257] width 12 height 10
radio input "true"
radio input "false"
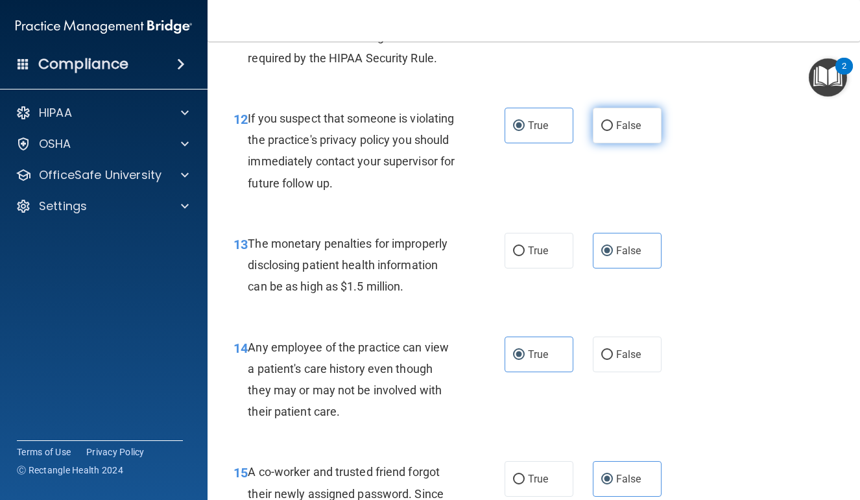
click at [642, 143] on label "False" at bounding box center [627, 126] width 69 height 36
click at [613, 131] on input "False" at bounding box center [608, 126] width 12 height 10
radio input "true"
radio input "false"
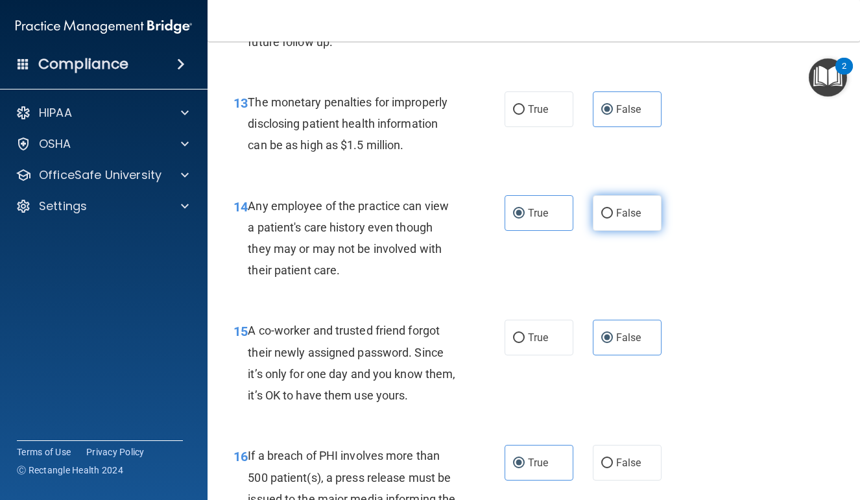
click at [640, 219] on span "False" at bounding box center [628, 213] width 25 height 12
click at [613, 219] on input "False" at bounding box center [608, 214] width 12 height 10
radio input "true"
radio input "false"
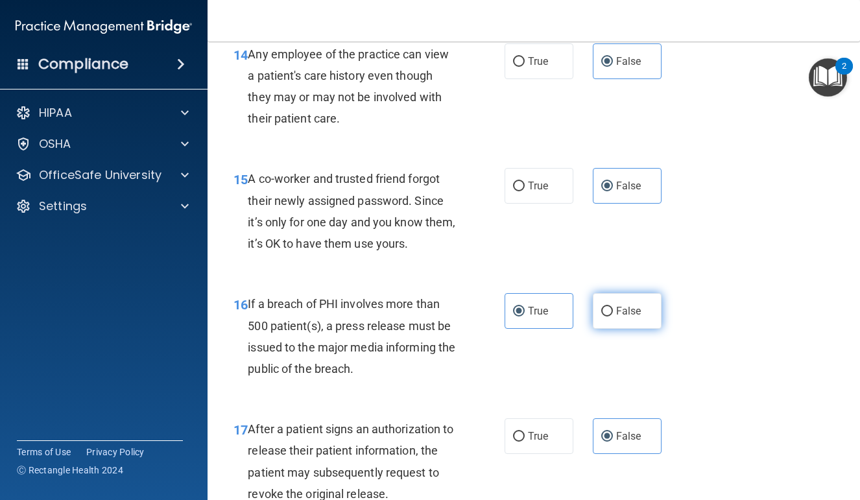
click at [635, 317] on span "False" at bounding box center [628, 311] width 25 height 12
click at [613, 317] on input "False" at bounding box center [608, 312] width 12 height 10
radio input "true"
radio input "false"
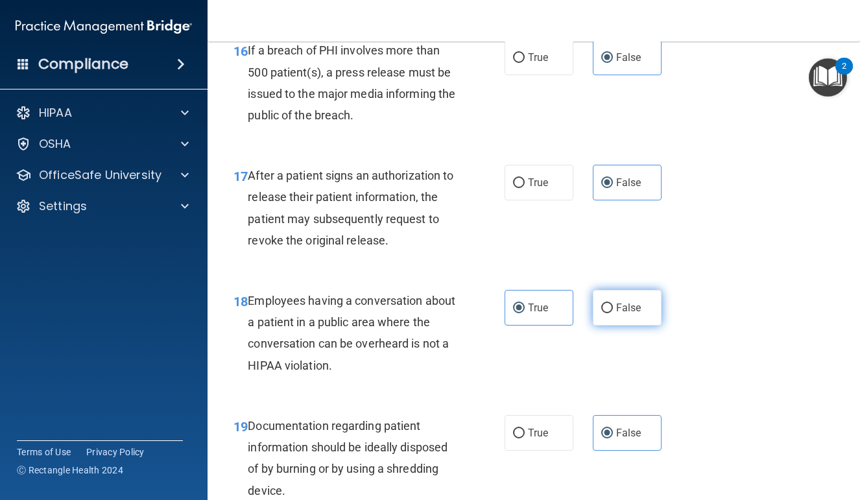
click at [635, 314] on span "False" at bounding box center [628, 308] width 25 height 12
click at [613, 313] on input "False" at bounding box center [608, 309] width 12 height 10
radio input "true"
radio input "false"
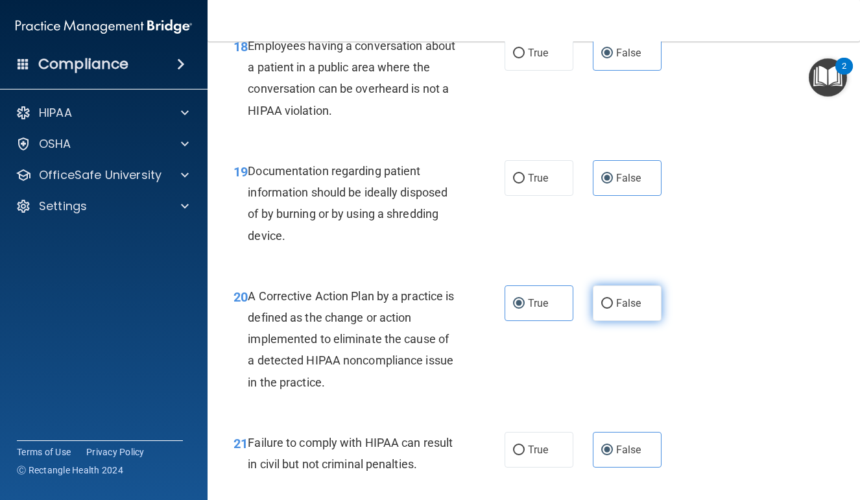
click at [633, 321] on label "False" at bounding box center [627, 304] width 69 height 36
click at [613, 309] on input "False" at bounding box center [608, 304] width 12 height 10
radio input "true"
radio input "false"
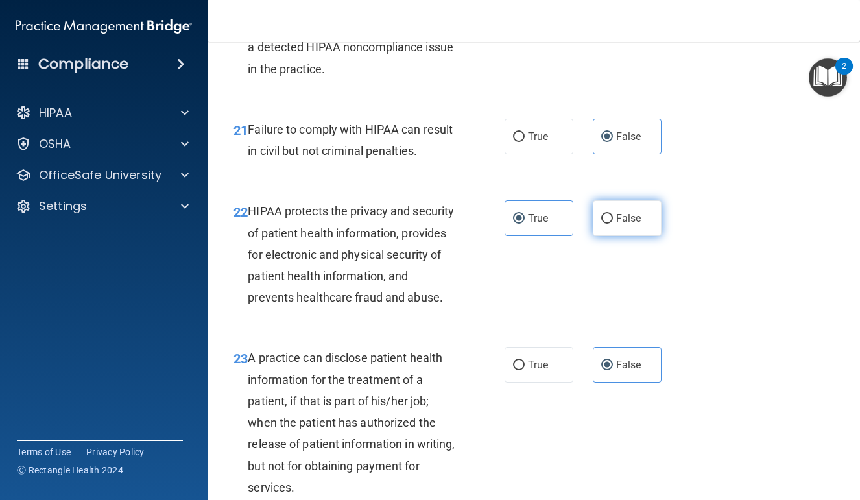
click at [634, 236] on label "False" at bounding box center [627, 219] width 69 height 36
click at [613, 224] on input "False" at bounding box center [608, 219] width 12 height 10
radio input "true"
radio input "false"
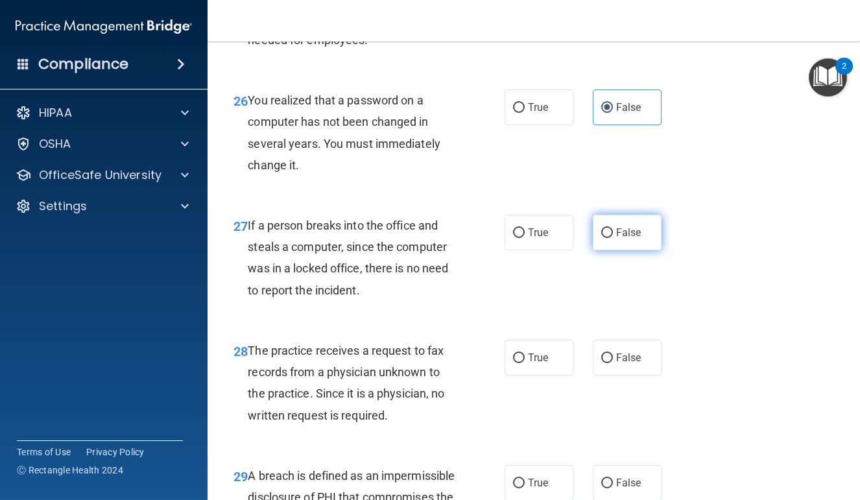
click at [626, 239] on span "False" at bounding box center [628, 232] width 25 height 12
click at [613, 238] on input "False" at bounding box center [608, 233] width 12 height 10
radio input "true"
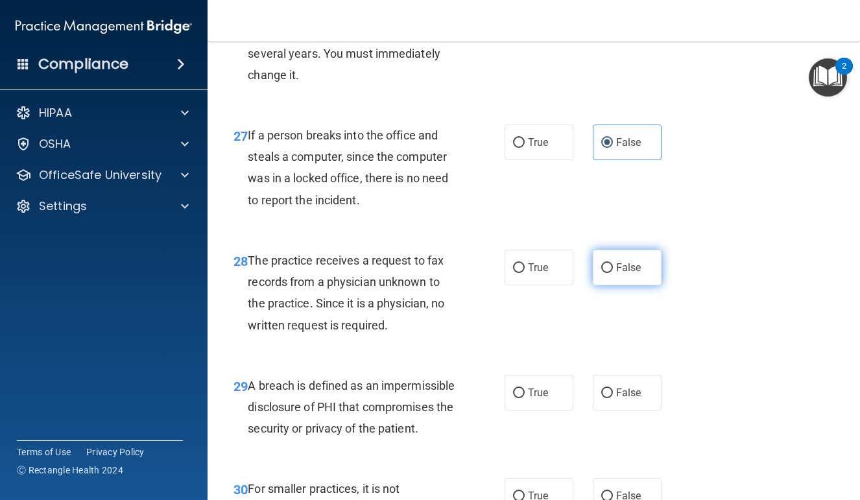
click at [629, 282] on label "False" at bounding box center [627, 268] width 69 height 36
click at [613, 273] on input "False" at bounding box center [608, 268] width 12 height 10
radio input "true"
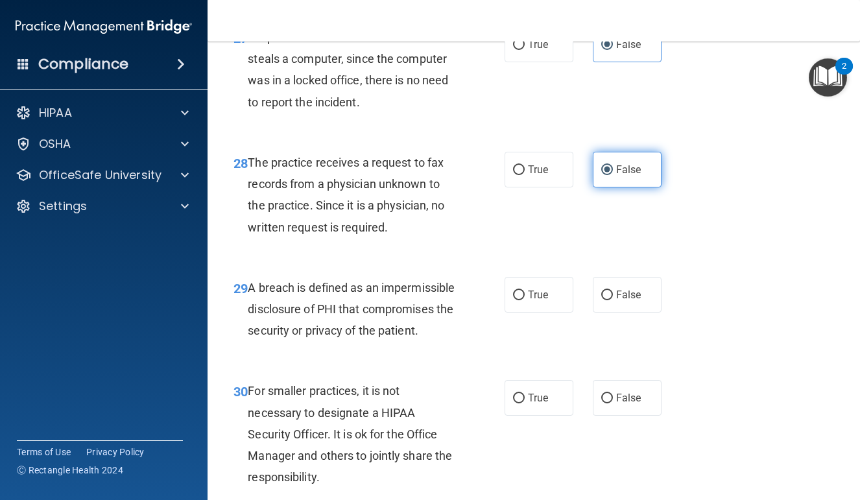
scroll to position [3558, 0]
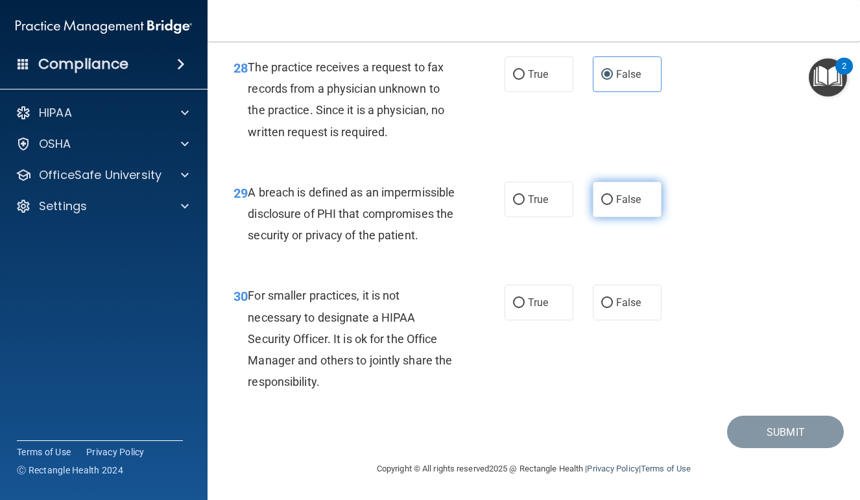
click at [630, 188] on label "False" at bounding box center [627, 200] width 69 height 36
click at [613, 195] on input "False" at bounding box center [608, 200] width 12 height 10
radio input "true"
click at [634, 285] on div "30 For smaller practices, it is not necessary to designate a HIPAA Security Off…" at bounding box center [534, 342] width 620 height 147
click at [632, 294] on label "False" at bounding box center [627, 303] width 69 height 36
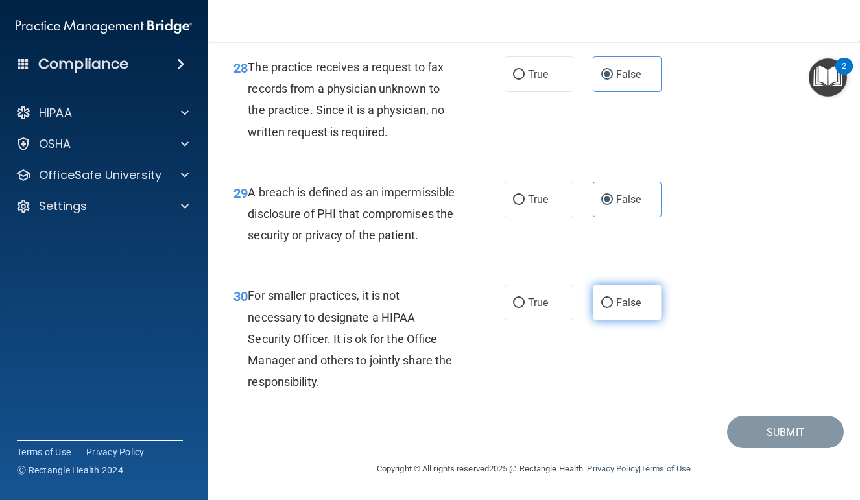
click at [613, 299] on input "False" at bounding box center [608, 304] width 12 height 10
radio input "true"
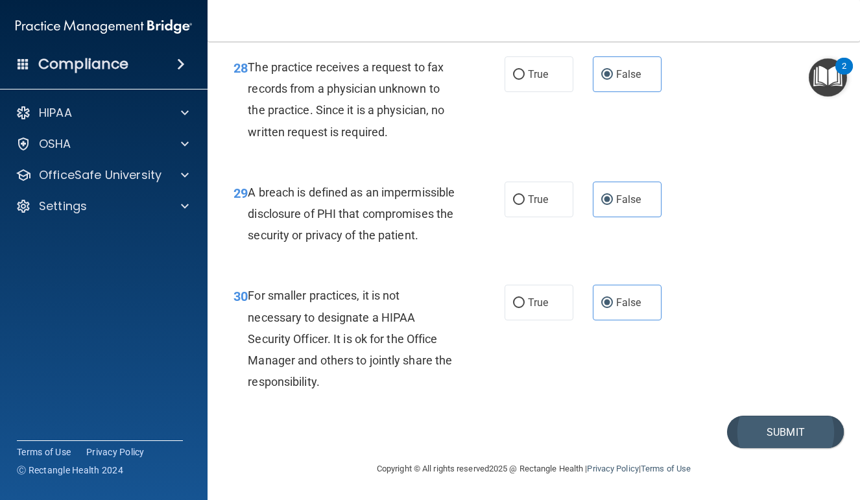
click at [779, 426] on button "Submit" at bounding box center [785, 432] width 117 height 33
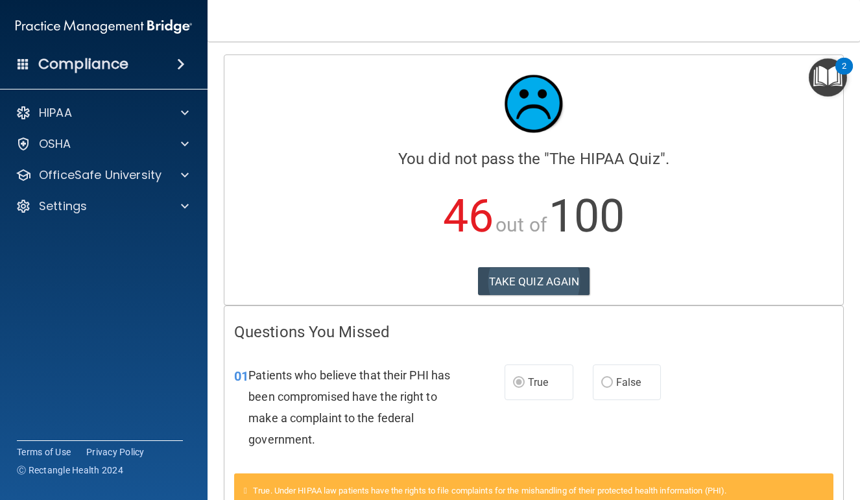
click at [553, 271] on button "TAKE QUIZ AGAIN" at bounding box center [534, 281] width 112 height 29
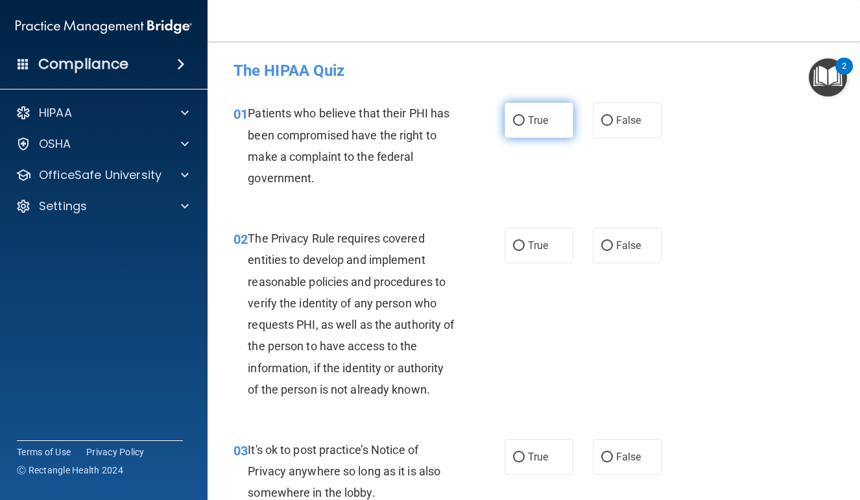
click at [535, 132] on label "True" at bounding box center [539, 121] width 69 height 36
click at [525, 126] on input "True" at bounding box center [519, 121] width 12 height 10
radio input "true"
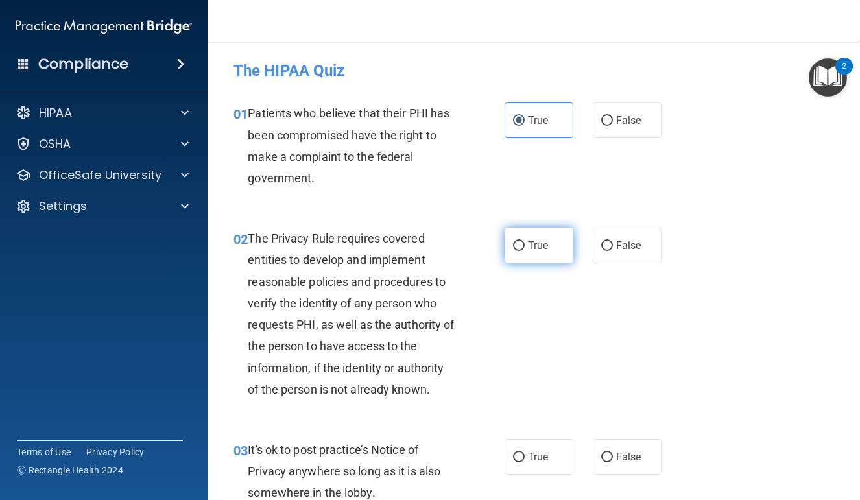
click at [536, 251] on label "True" at bounding box center [539, 246] width 69 height 36
click at [525, 251] on input "True" at bounding box center [519, 246] width 12 height 10
radio input "true"
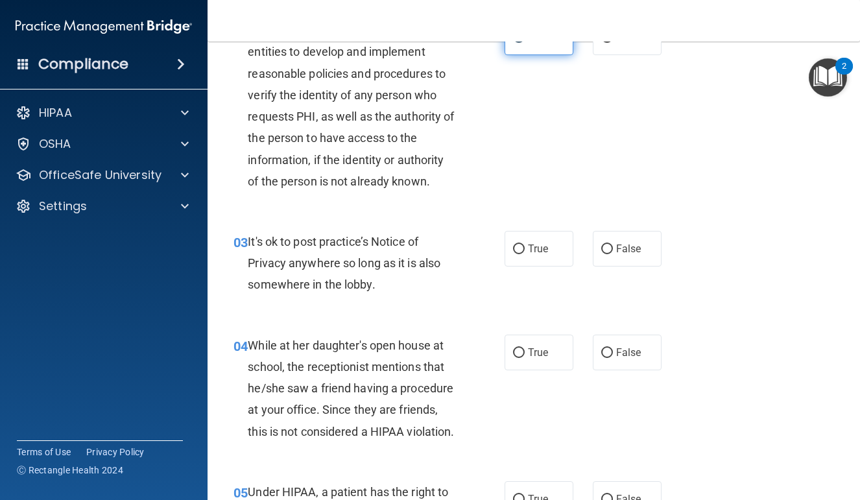
scroll to position [209, 0]
click at [627, 247] on span "False" at bounding box center [628, 248] width 25 height 12
click at [613, 247] on input "False" at bounding box center [608, 249] width 12 height 10
radio input "true"
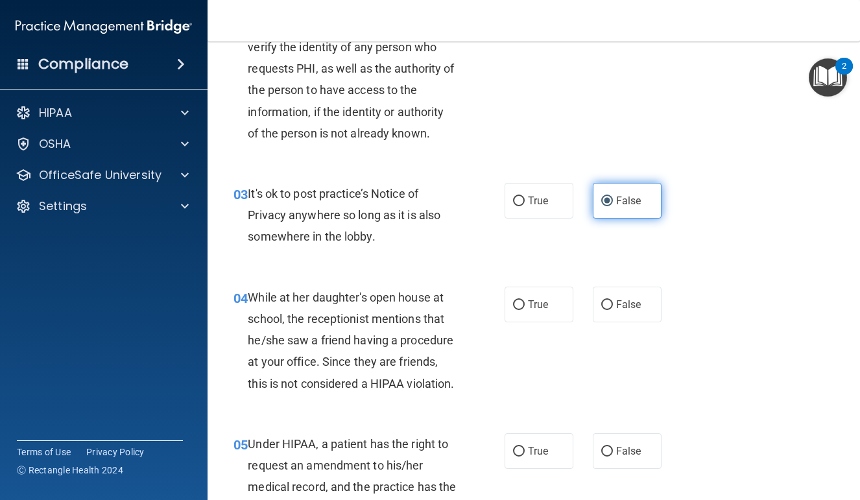
scroll to position [266, 0]
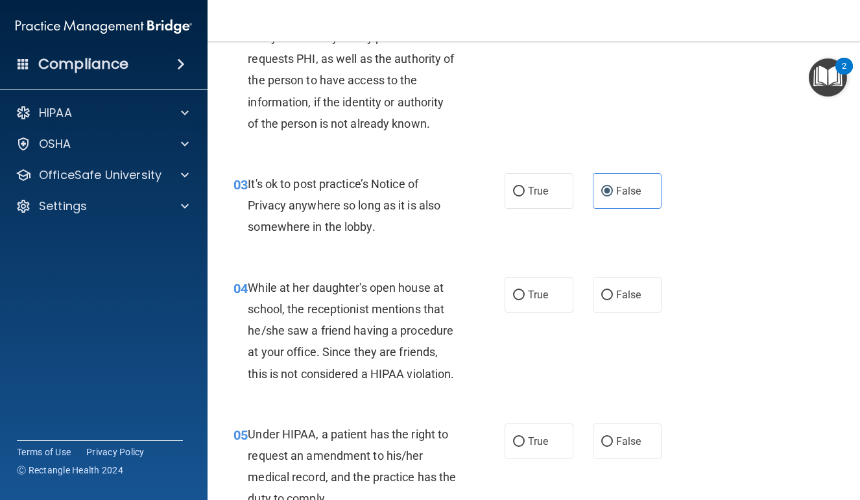
click at [628, 273] on div "04 While at her daughter's open house at school, the receptionist mentions that…" at bounding box center [534, 334] width 620 height 147
click at [624, 289] on span "False" at bounding box center [628, 295] width 25 height 12
click at [613, 291] on input "False" at bounding box center [608, 296] width 12 height 10
radio input "true"
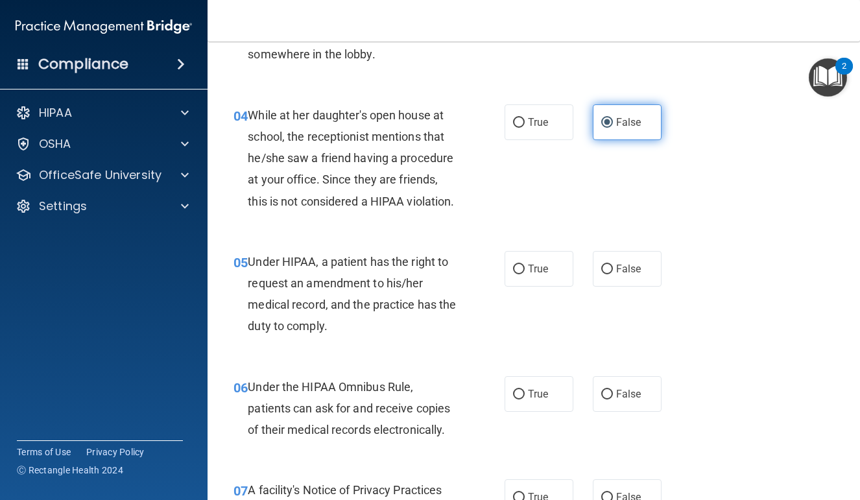
scroll to position [469, 0]
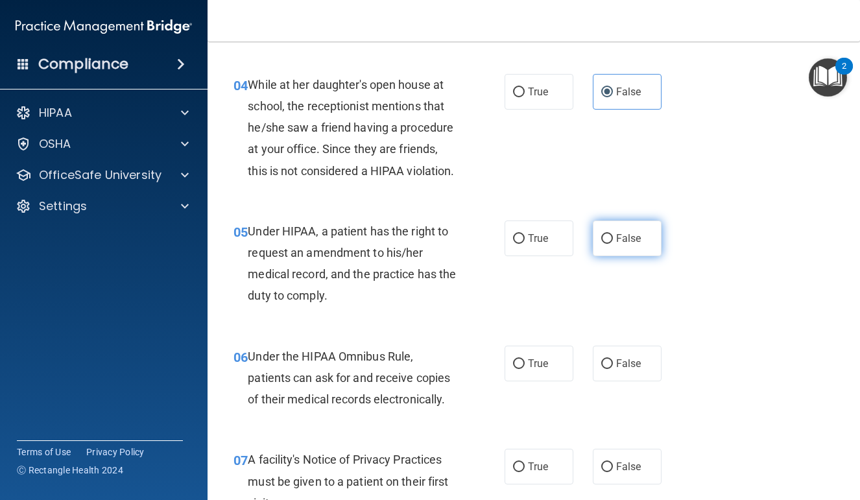
click at [629, 256] on label "False" at bounding box center [627, 239] width 69 height 36
click at [613, 244] on input "False" at bounding box center [608, 239] width 12 height 10
radio input "true"
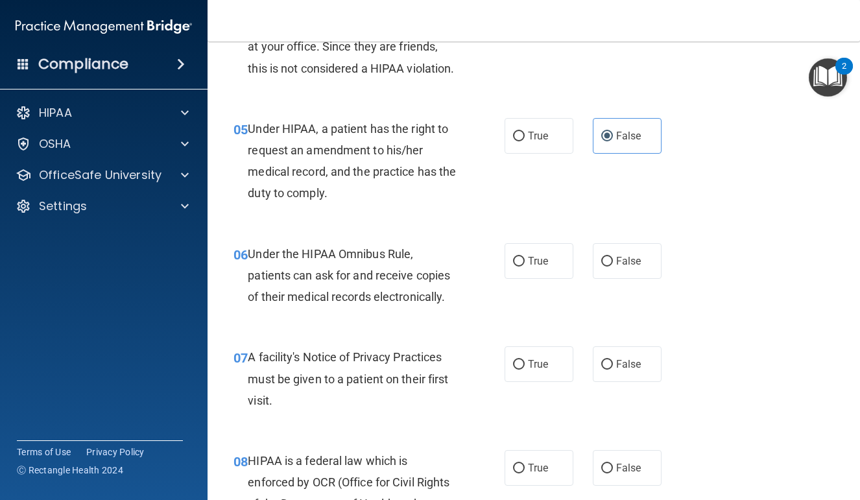
scroll to position [574, 0]
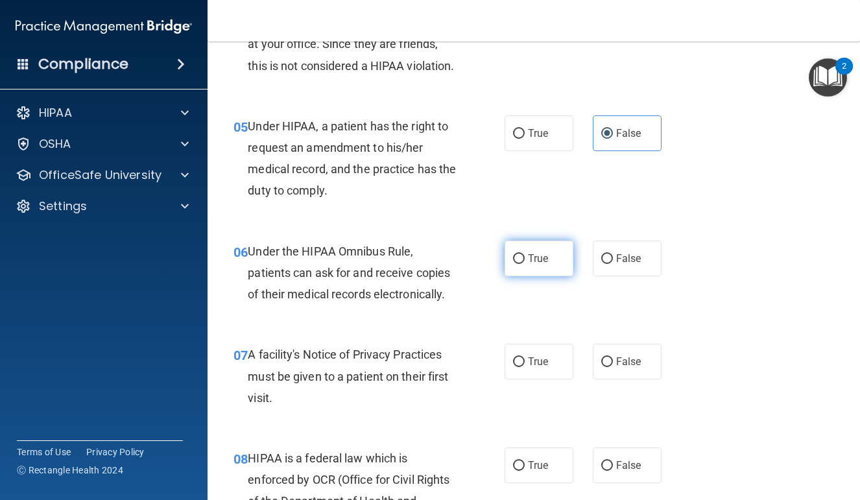
click at [537, 276] on label "True" at bounding box center [539, 259] width 69 height 36
click at [525, 264] on input "True" at bounding box center [519, 259] width 12 height 10
radio input "true"
click at [535, 355] on div "07 A facility's Notice of Privacy Practices must be given to a patient on their…" at bounding box center [534, 380] width 620 height 104
click at [535, 368] on span "True" at bounding box center [538, 362] width 20 height 12
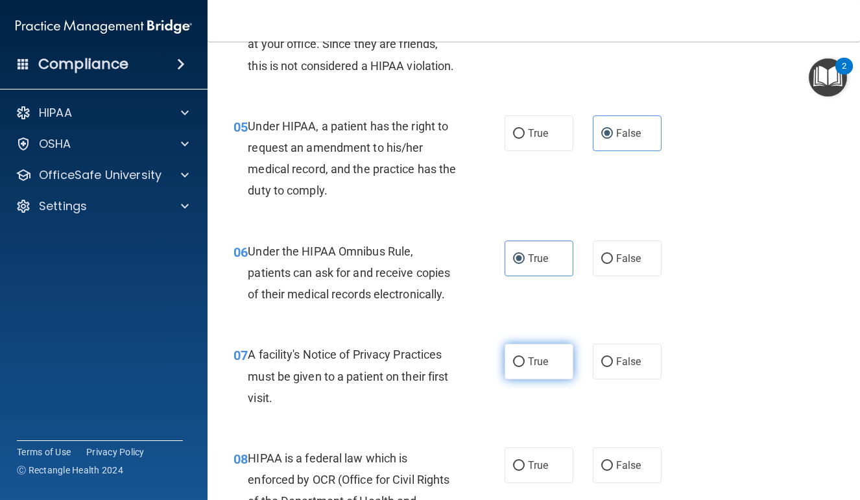
click at [525, 367] on input "True" at bounding box center [519, 363] width 12 height 10
radio input "true"
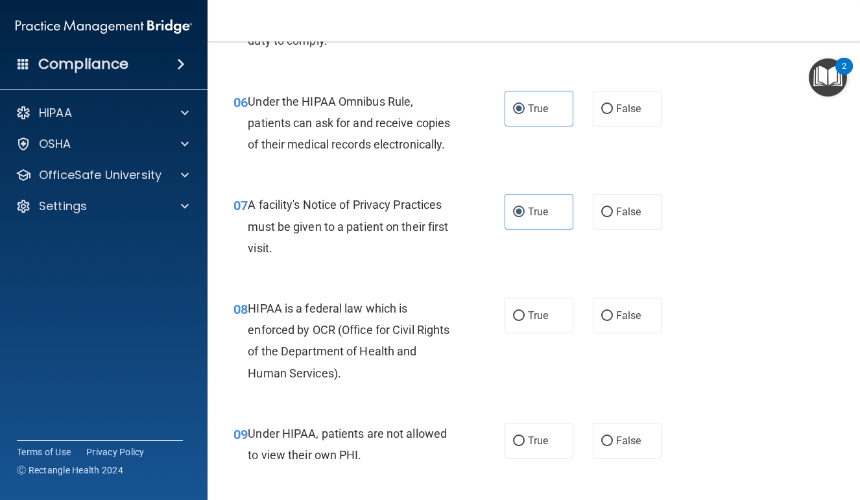
scroll to position [802, 0]
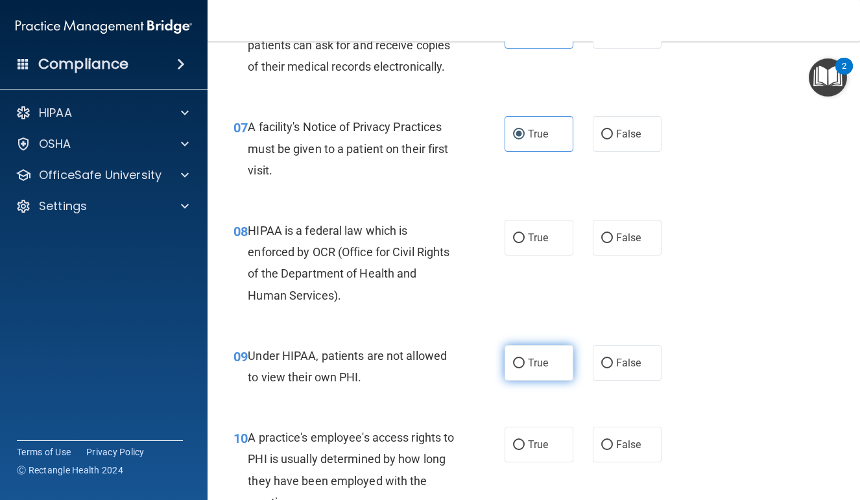
click at [540, 381] on label "True" at bounding box center [539, 363] width 69 height 36
click at [525, 369] on input "True" at bounding box center [519, 364] width 12 height 10
radio input "true"
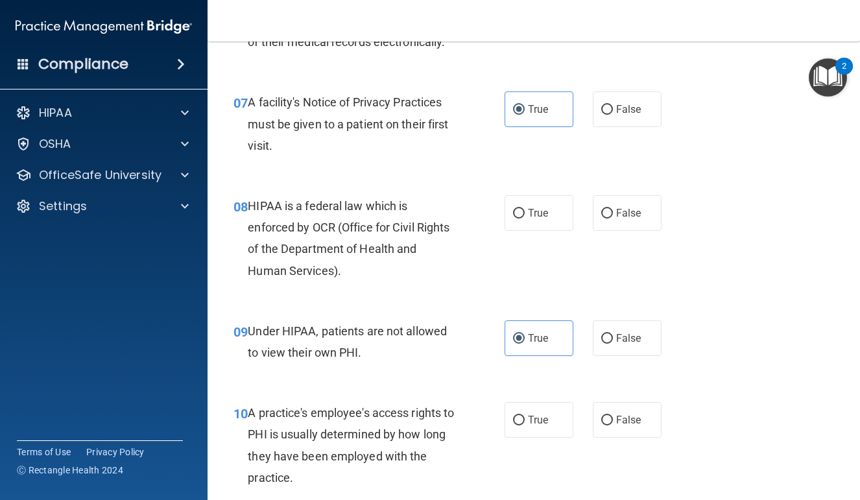
scroll to position [830, 0]
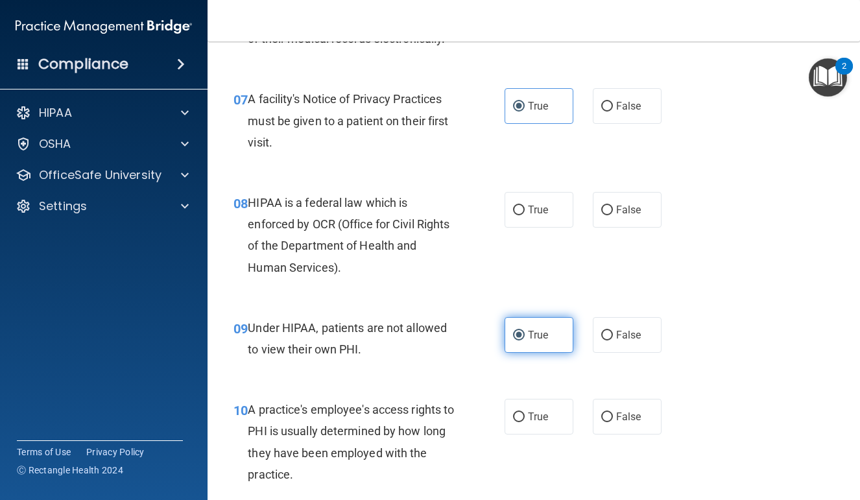
click at [537, 341] on span "True" at bounding box center [538, 335] width 20 height 12
click at [525, 341] on input "True" at bounding box center [519, 336] width 12 height 10
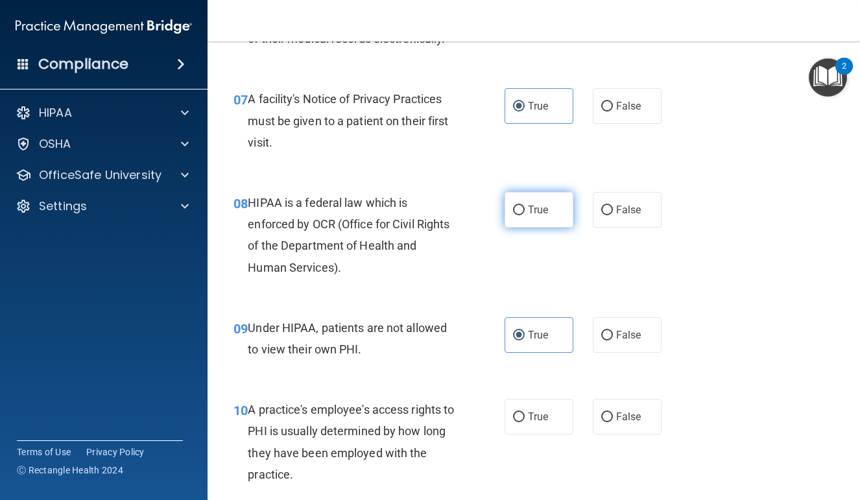
click at [536, 228] on label "True" at bounding box center [539, 210] width 69 height 36
click at [525, 215] on input "True" at bounding box center [519, 211] width 12 height 10
radio input "true"
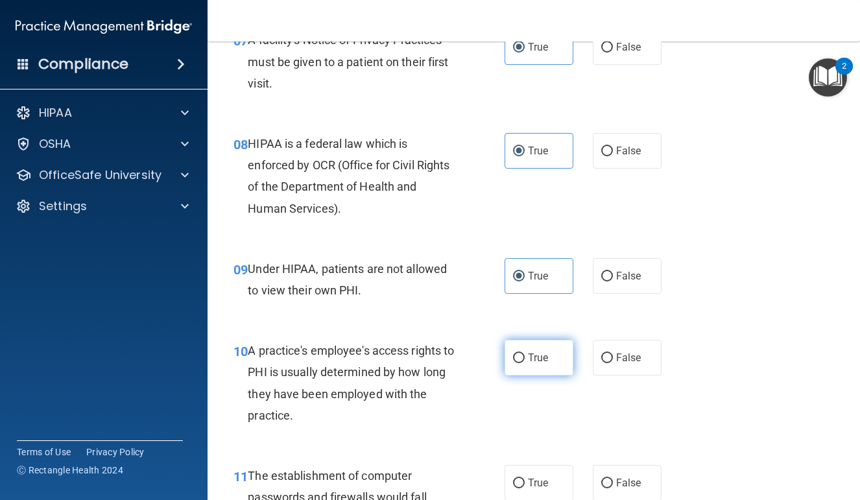
click at [548, 364] on span "True" at bounding box center [538, 358] width 20 height 12
click at [525, 363] on input "True" at bounding box center [519, 359] width 12 height 10
radio input "true"
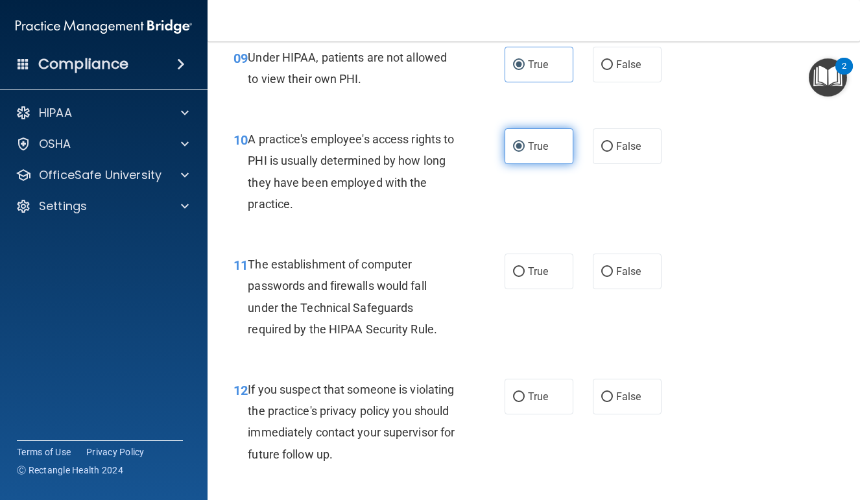
scroll to position [1121, 0]
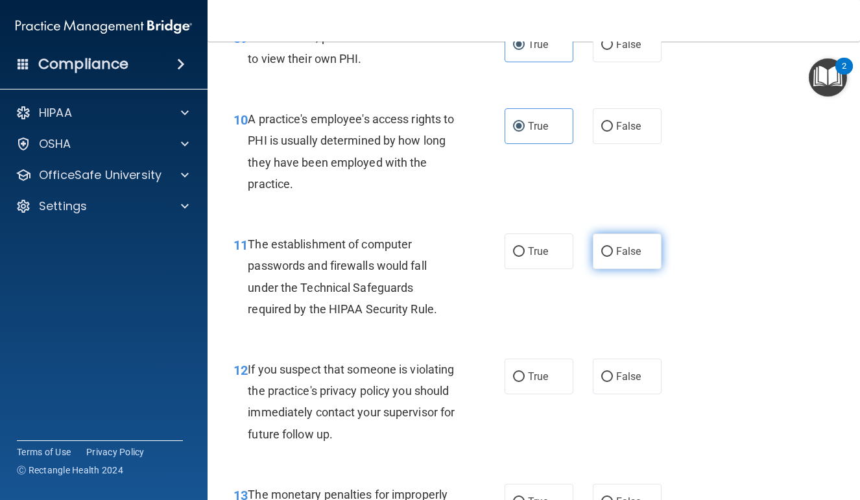
click at [631, 269] on label "False" at bounding box center [627, 252] width 69 height 36
click at [613, 257] on input "False" at bounding box center [608, 252] width 12 height 10
radio input "true"
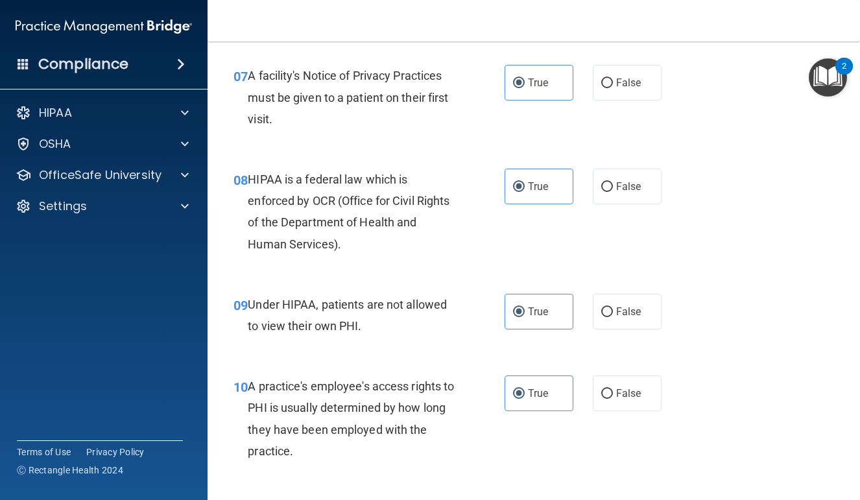
scroll to position [851, 0]
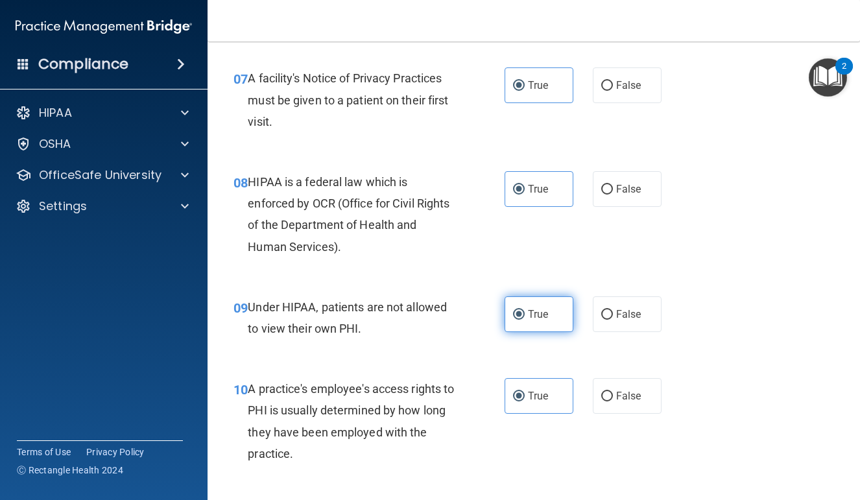
click at [535, 332] on label "True" at bounding box center [539, 315] width 69 height 36
click at [525, 320] on input "True" at bounding box center [519, 315] width 12 height 10
click at [612, 320] on input "False" at bounding box center [608, 315] width 12 height 10
radio input "true"
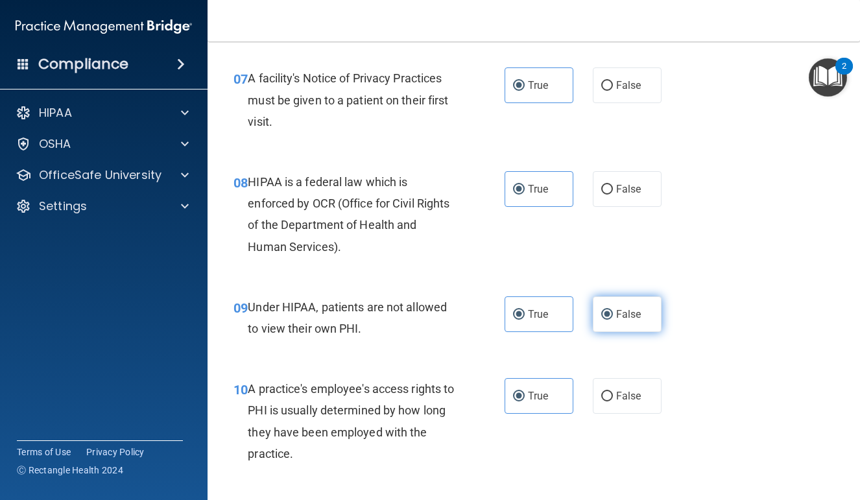
radio input "false"
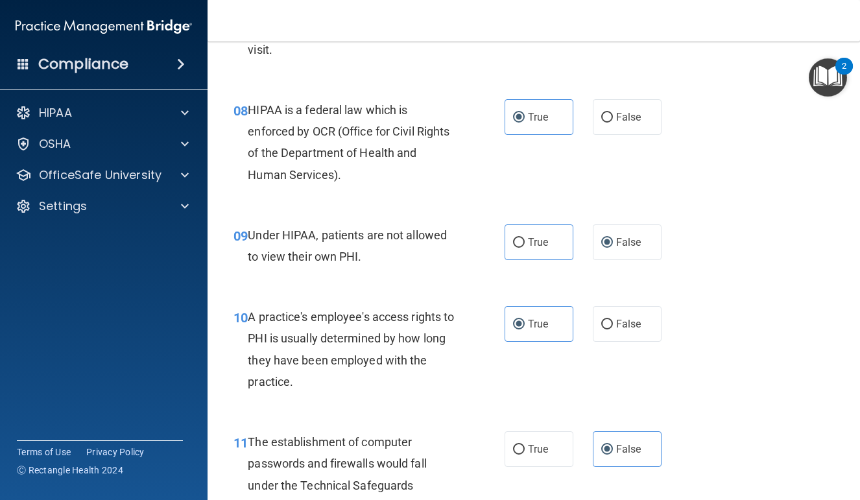
scroll to position [922, 0]
click at [622, 331] on span "False" at bounding box center [628, 325] width 25 height 12
click at [613, 330] on input "False" at bounding box center [608, 326] width 12 height 10
radio input "true"
radio input "false"
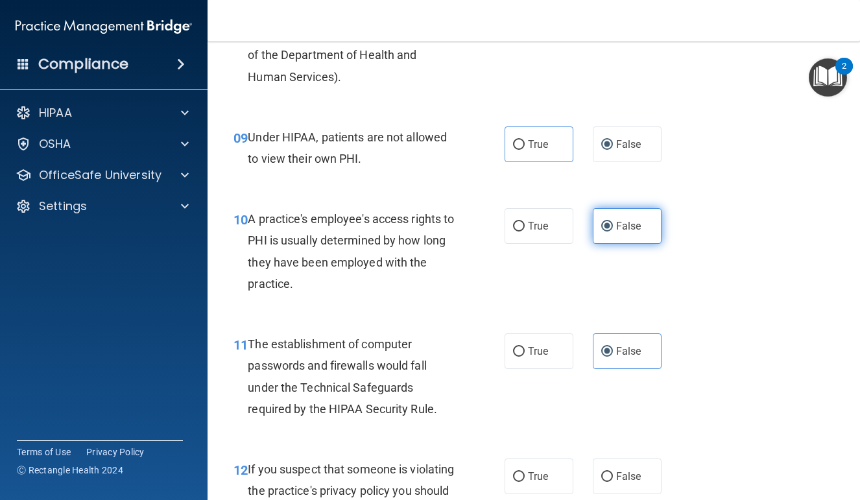
scroll to position [1023, 0]
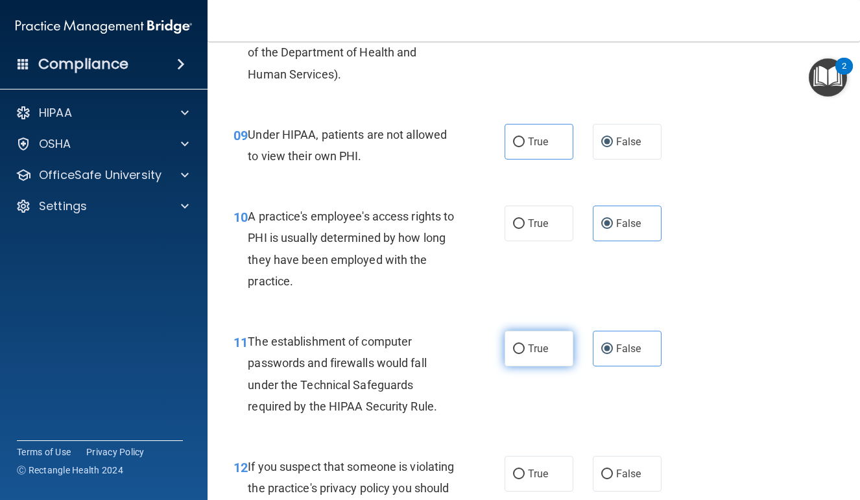
click at [543, 355] on span "True" at bounding box center [538, 349] width 20 height 12
click at [525, 354] on input "True" at bounding box center [519, 350] width 12 height 10
radio input "true"
radio input "false"
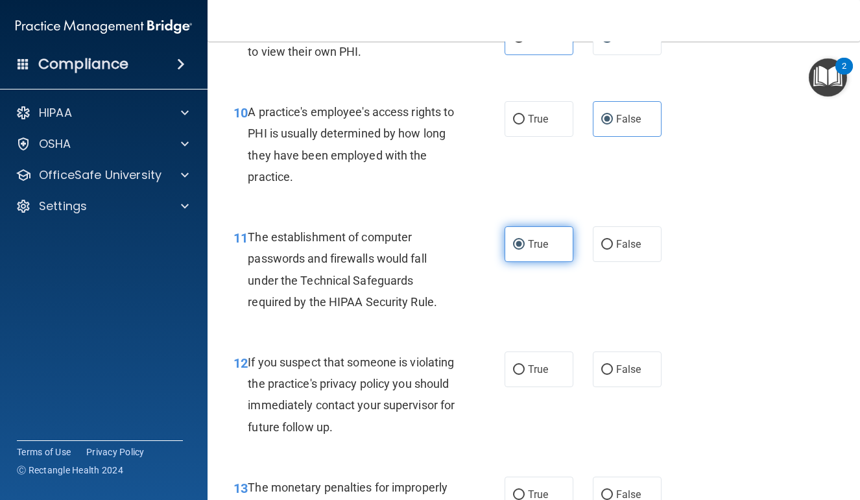
scroll to position [1142, 0]
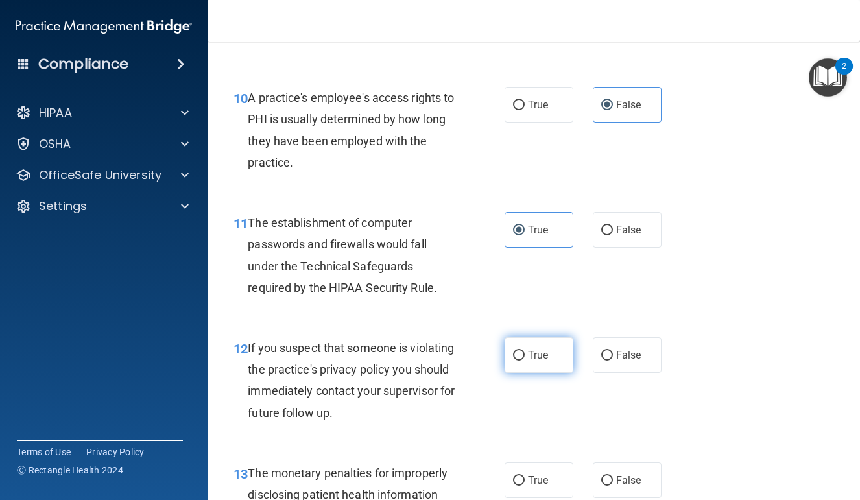
click at [548, 361] on span "True" at bounding box center [538, 355] width 20 height 12
click at [525, 361] on input "True" at bounding box center [519, 356] width 12 height 10
radio input "true"
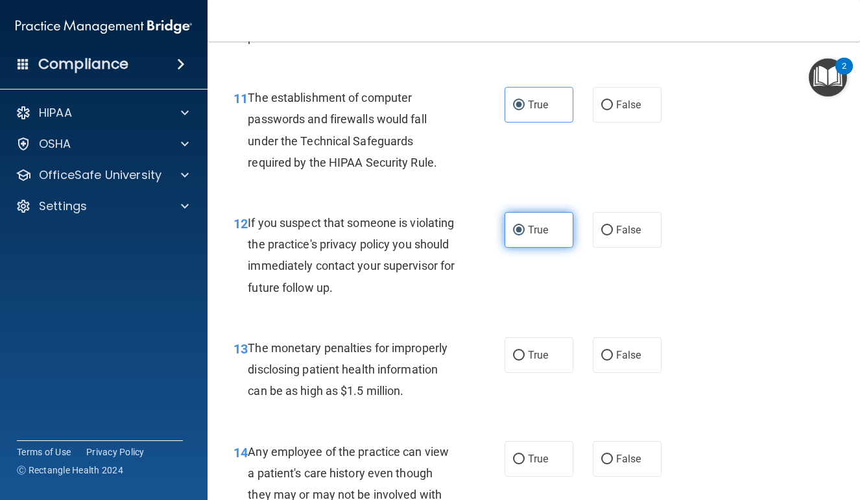
scroll to position [1271, 0]
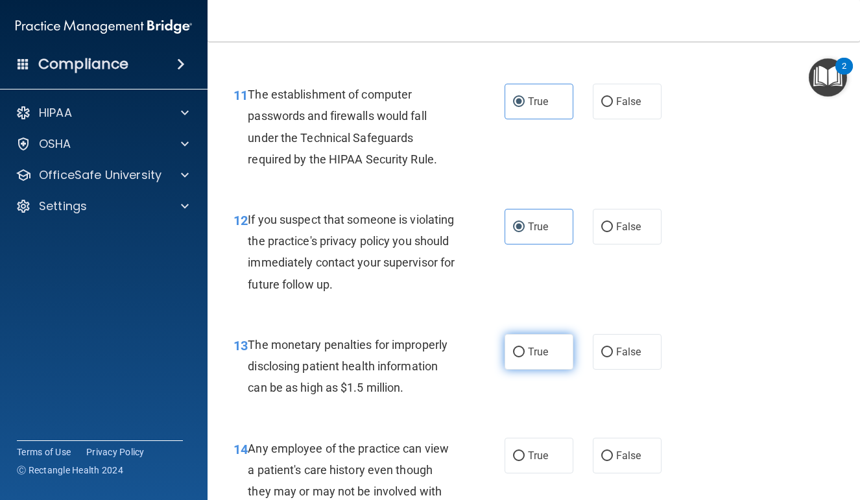
click at [543, 358] on span "True" at bounding box center [538, 352] width 20 height 12
click at [525, 358] on input "True" at bounding box center [519, 353] width 12 height 10
radio input "true"
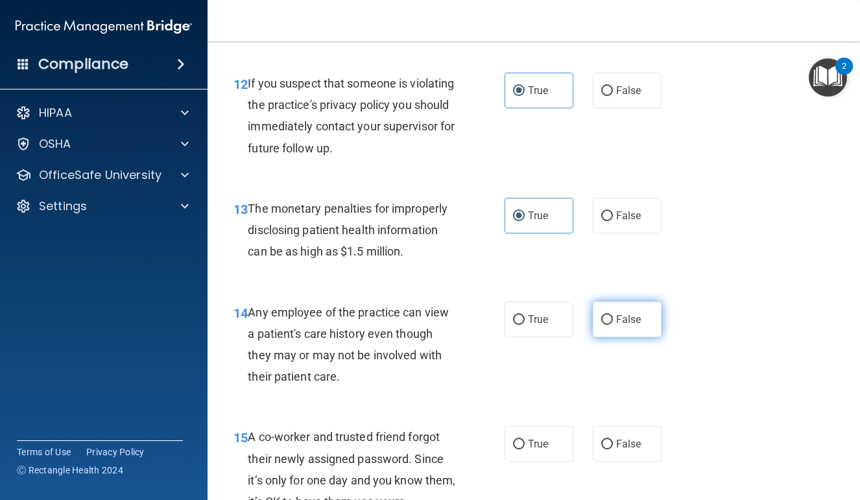
click at [618, 326] on span "False" at bounding box center [628, 319] width 25 height 12
click at [613, 325] on input "False" at bounding box center [608, 320] width 12 height 10
radio input "true"
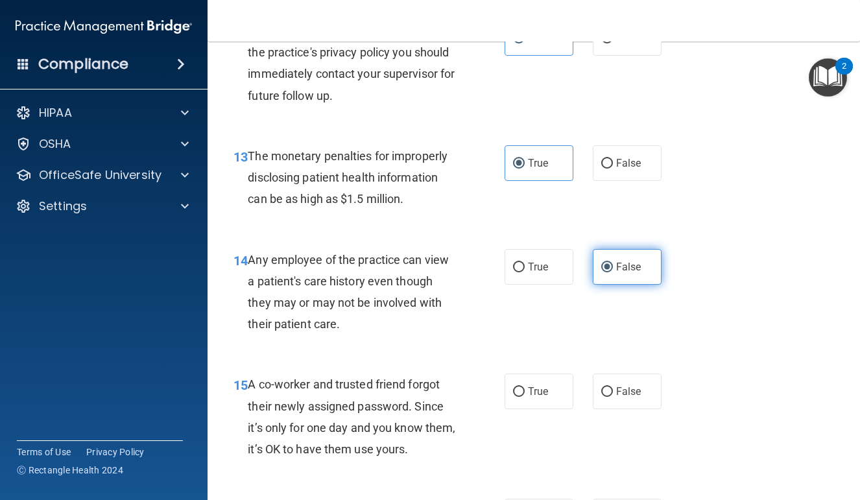
scroll to position [1487, 0]
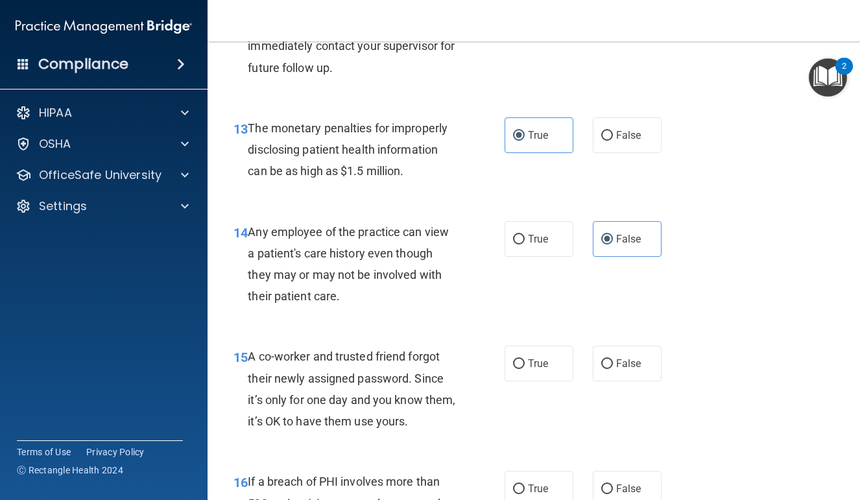
click at [632, 356] on div "15 A co-worker and trusted friend forgot their newly assigned password. Since i…" at bounding box center [534, 392] width 620 height 125
click at [632, 370] on span "False" at bounding box center [628, 364] width 25 height 12
click at [613, 369] on input "False" at bounding box center [608, 365] width 12 height 10
radio input "true"
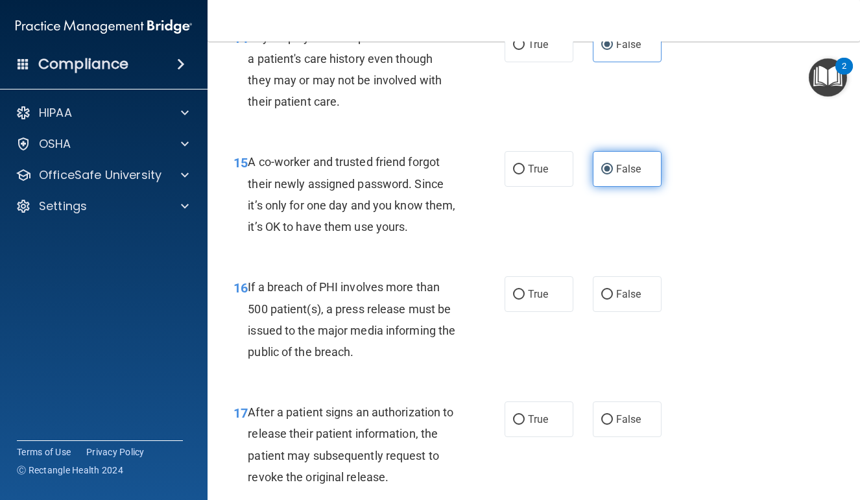
scroll to position [1697, 0]
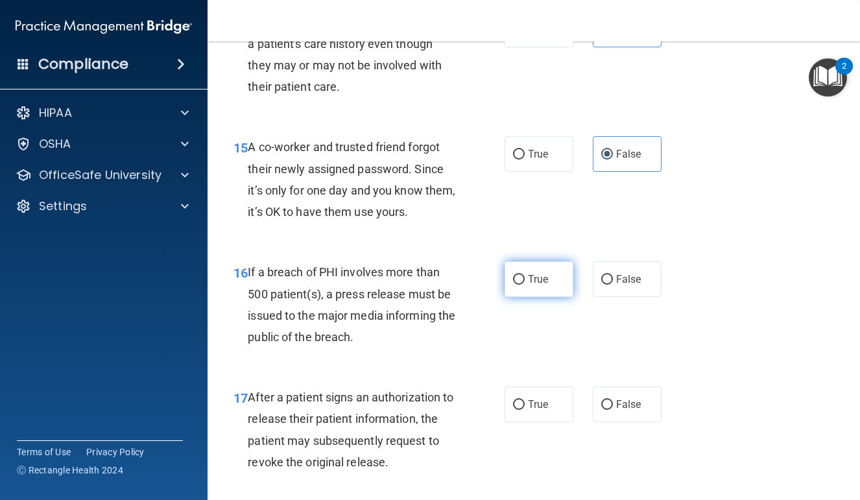
click at [526, 278] on label "True" at bounding box center [539, 280] width 69 height 36
click at [525, 278] on input "True" at bounding box center [519, 280] width 12 height 10
radio input "true"
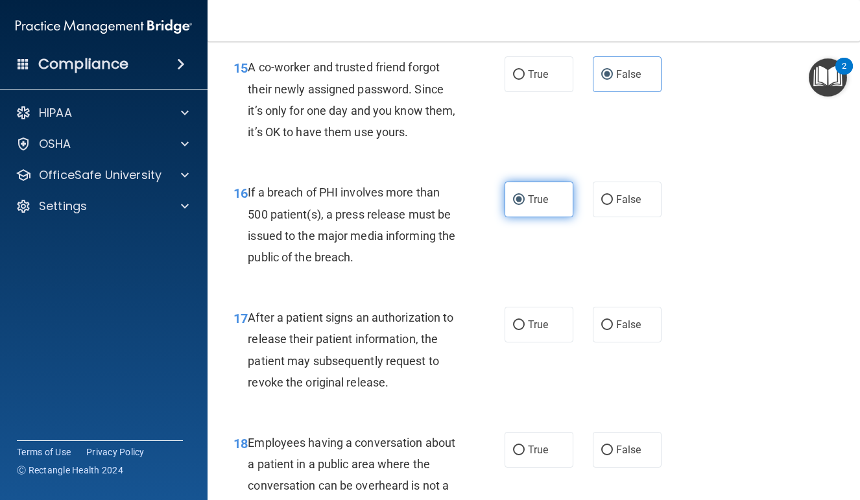
scroll to position [1778, 0]
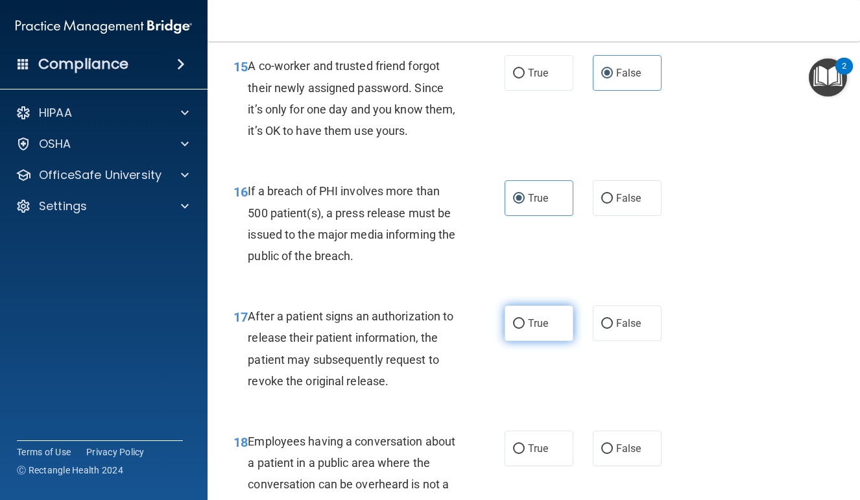
click at [546, 326] on label "True" at bounding box center [539, 324] width 69 height 36
click at [525, 326] on input "True" at bounding box center [519, 324] width 12 height 10
radio input "true"
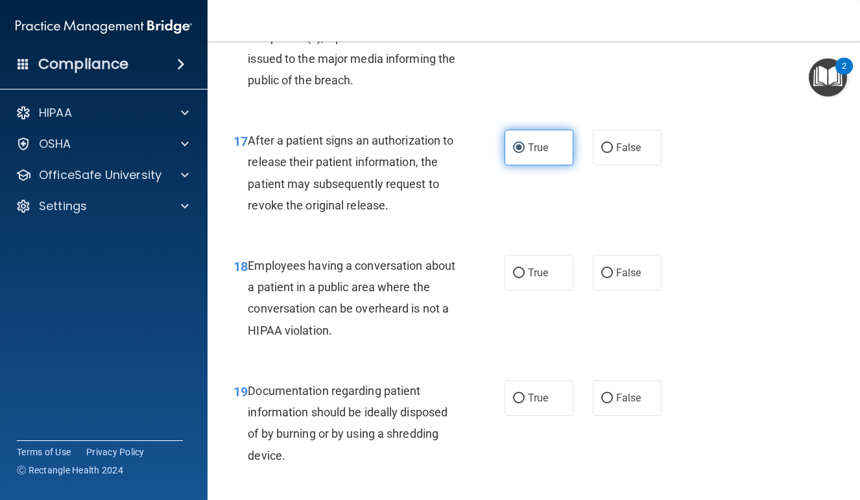
scroll to position [1965, 0]
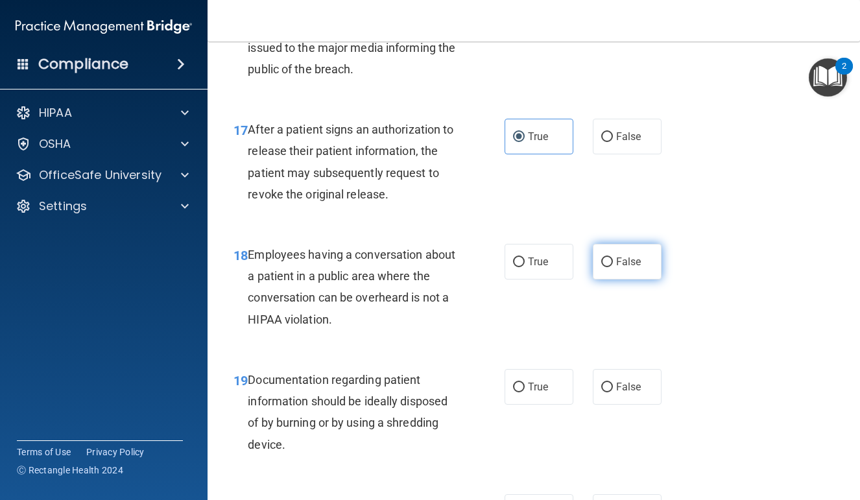
click at [640, 268] on span "False" at bounding box center [628, 262] width 25 height 12
click at [613, 267] on input "False" at bounding box center [608, 263] width 12 height 10
radio input "true"
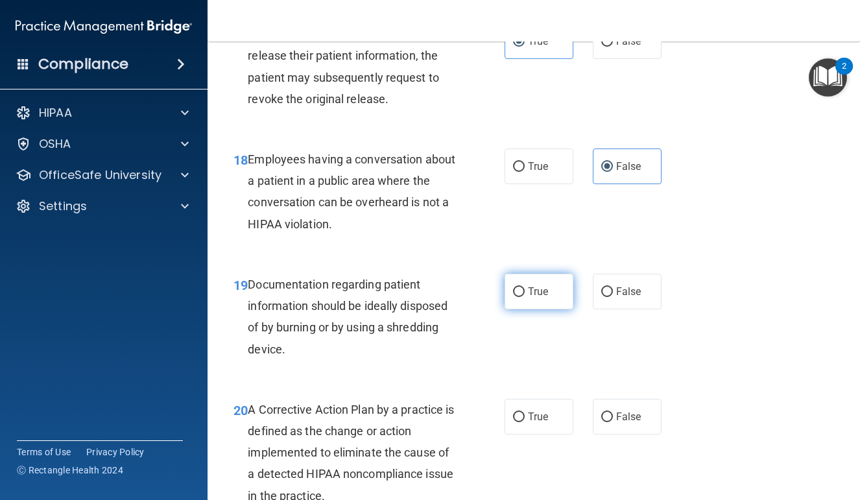
scroll to position [2062, 0]
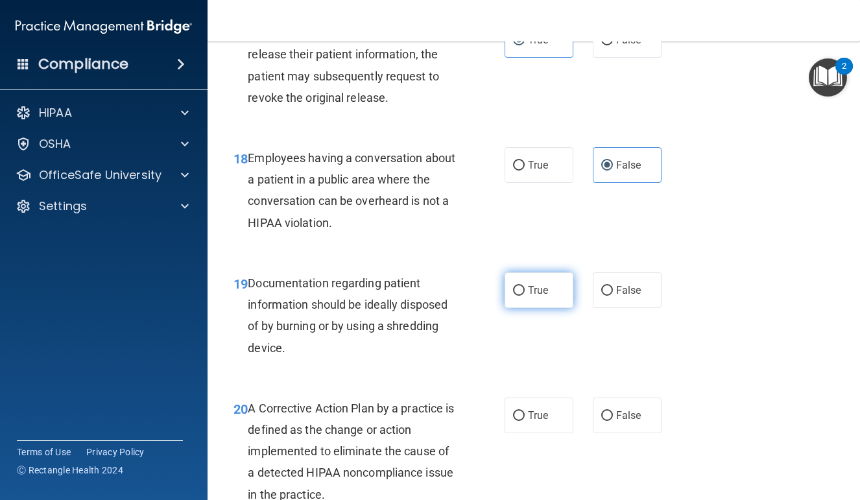
click at [546, 297] on span "True" at bounding box center [538, 290] width 20 height 12
click at [525, 296] on input "True" at bounding box center [519, 291] width 12 height 10
radio input "true"
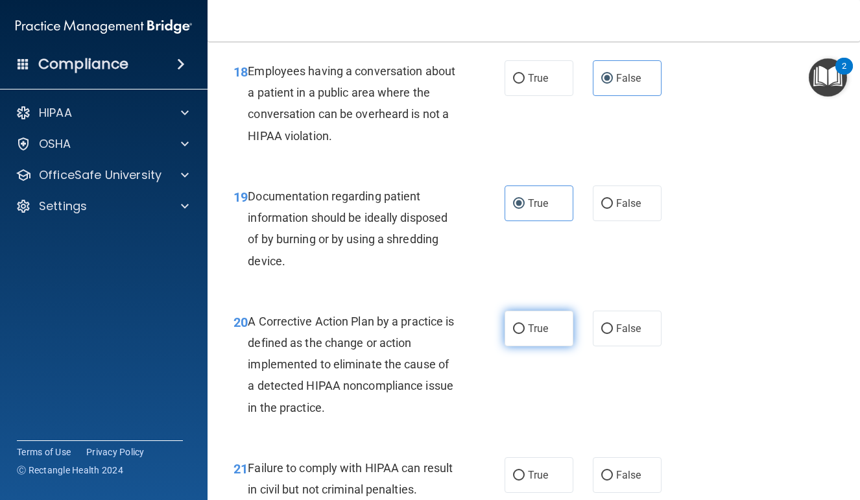
click at [533, 335] on span "True" at bounding box center [538, 329] width 20 height 12
click at [525, 334] on input "True" at bounding box center [519, 329] width 12 height 10
radio input "true"
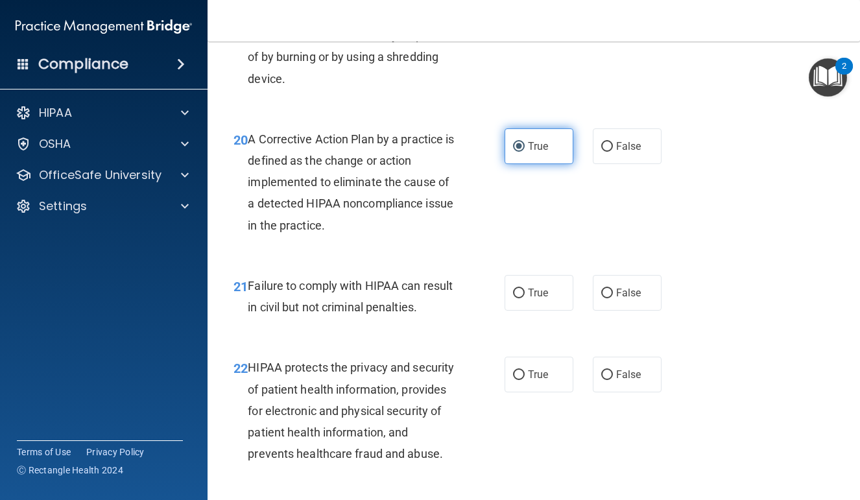
scroll to position [2332, 0]
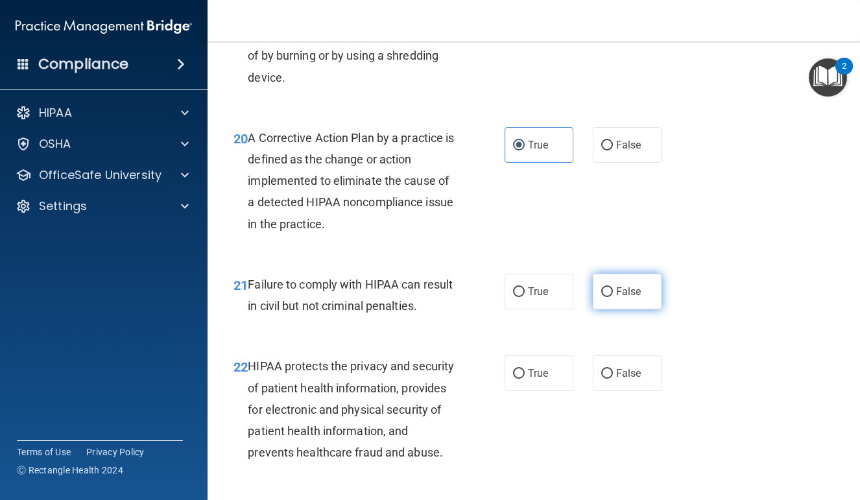
click at [622, 291] on label "False" at bounding box center [627, 292] width 69 height 36
click at [613, 291] on input "False" at bounding box center [608, 292] width 12 height 10
radio input "true"
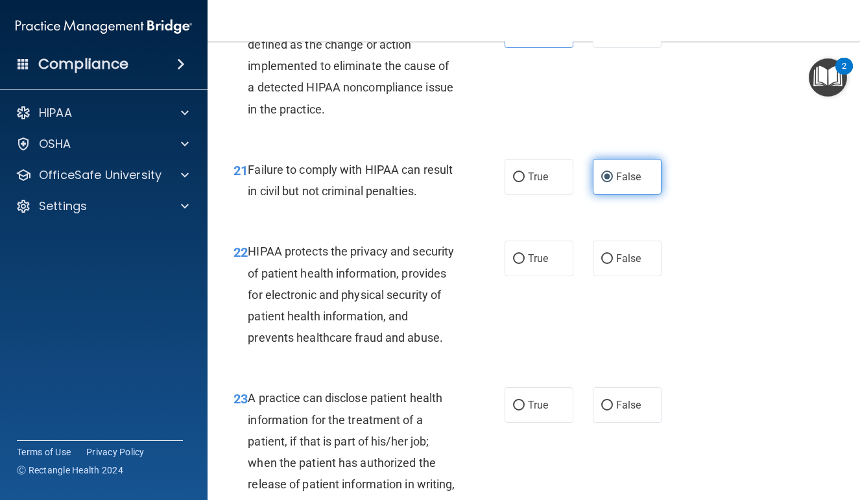
scroll to position [2453, 0]
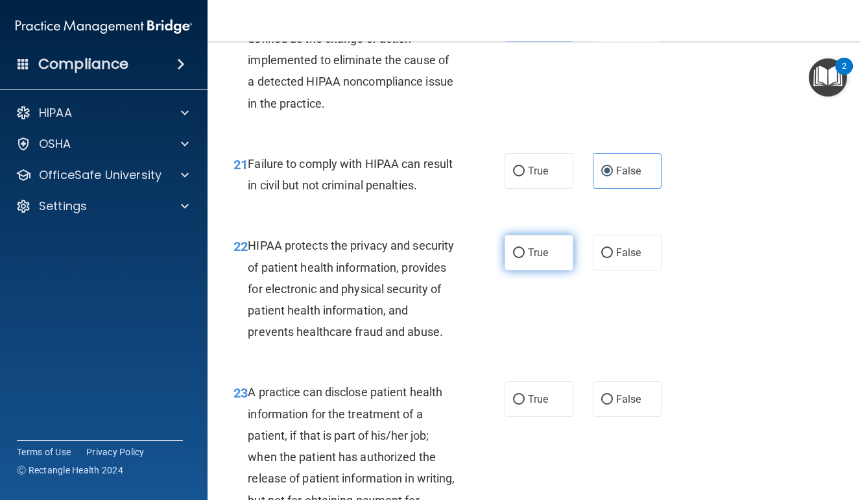
click at [533, 271] on label "True" at bounding box center [539, 253] width 69 height 36
click at [525, 258] on input "True" at bounding box center [519, 254] width 12 height 10
radio input "true"
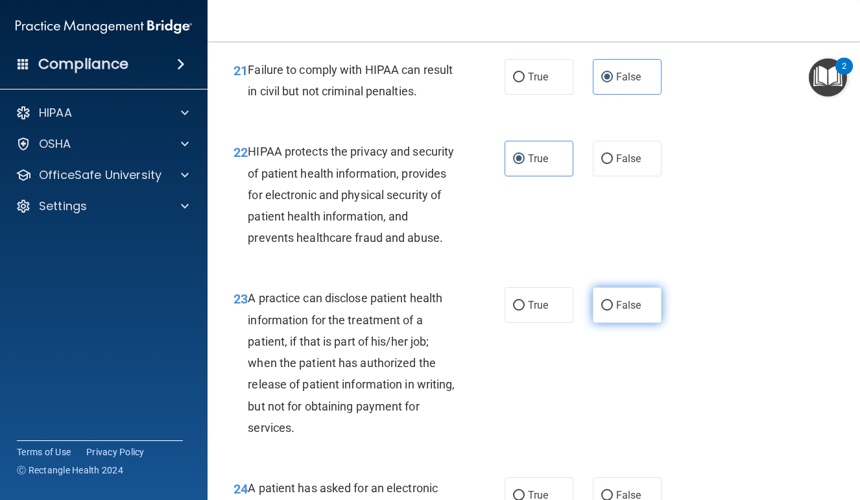
click at [620, 311] on span "False" at bounding box center [628, 305] width 25 height 12
click at [613, 311] on input "False" at bounding box center [608, 306] width 12 height 10
radio input "true"
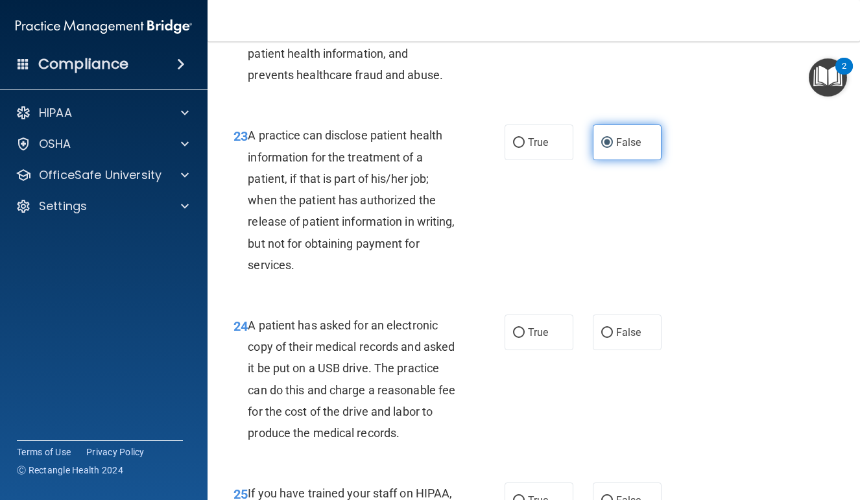
scroll to position [2711, 0]
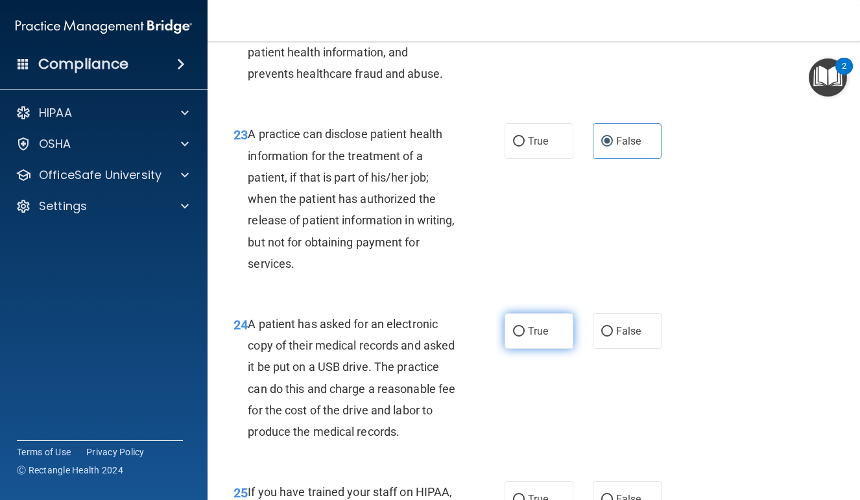
click at [558, 334] on label "True" at bounding box center [539, 331] width 69 height 36
click at [525, 334] on input "True" at bounding box center [519, 332] width 12 height 10
radio input "true"
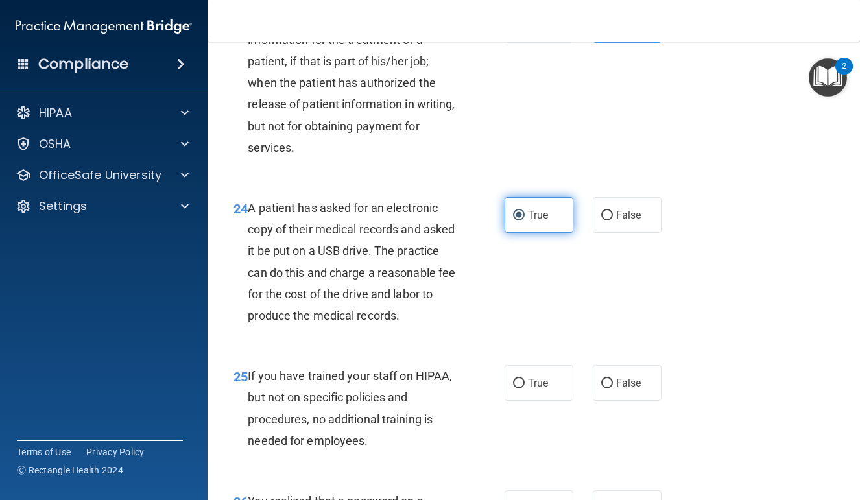
scroll to position [2831, 0]
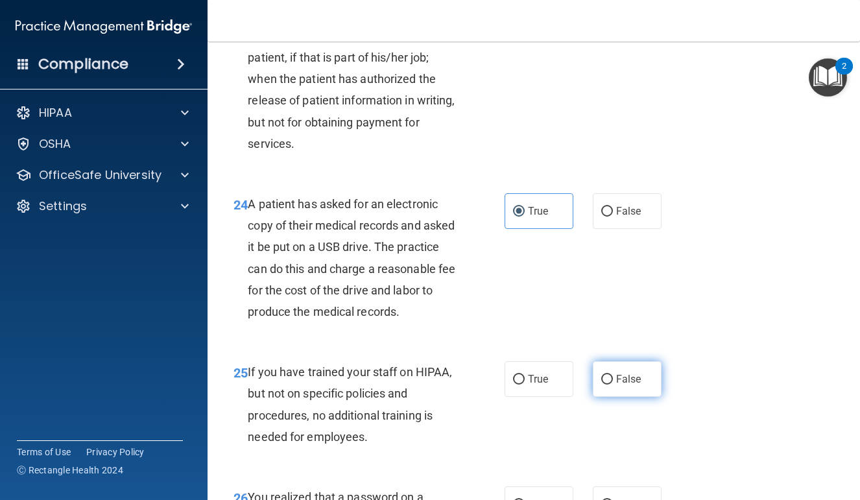
click at [636, 385] on span "False" at bounding box center [628, 379] width 25 height 12
click at [613, 385] on input "False" at bounding box center [608, 380] width 12 height 10
radio input "true"
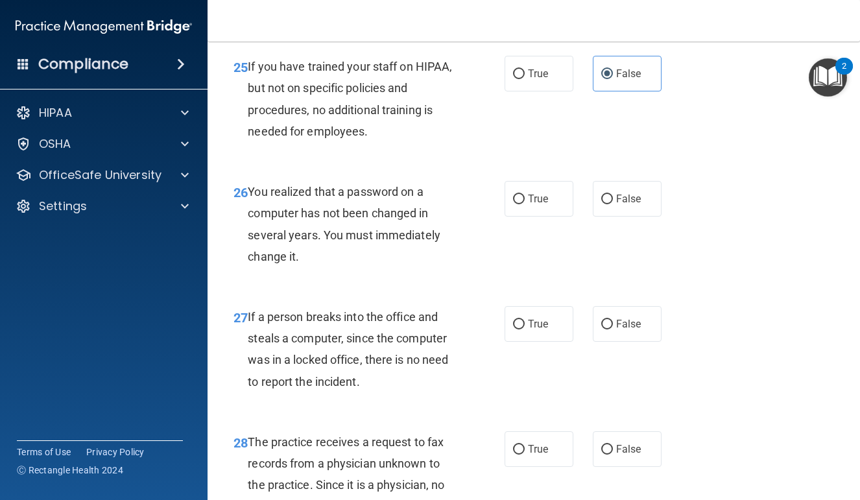
scroll to position [3154, 0]
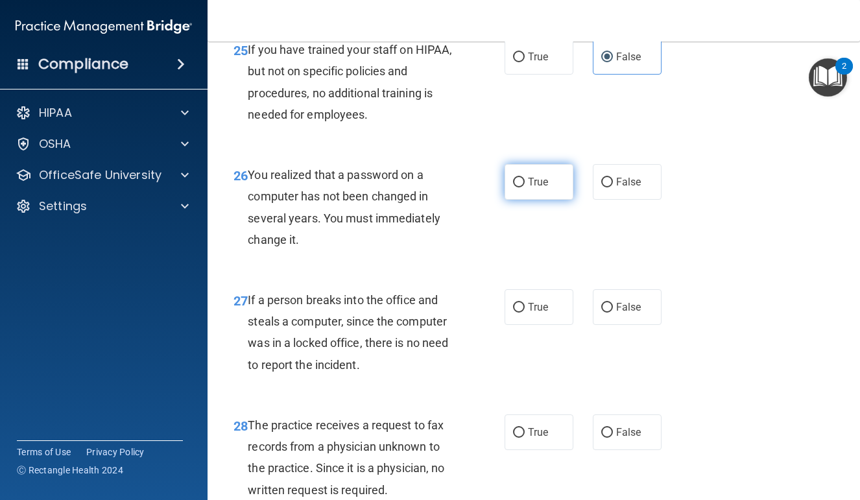
click at [554, 200] on label "True" at bounding box center [539, 182] width 69 height 36
click at [525, 188] on input "True" at bounding box center [519, 183] width 12 height 10
radio input "true"
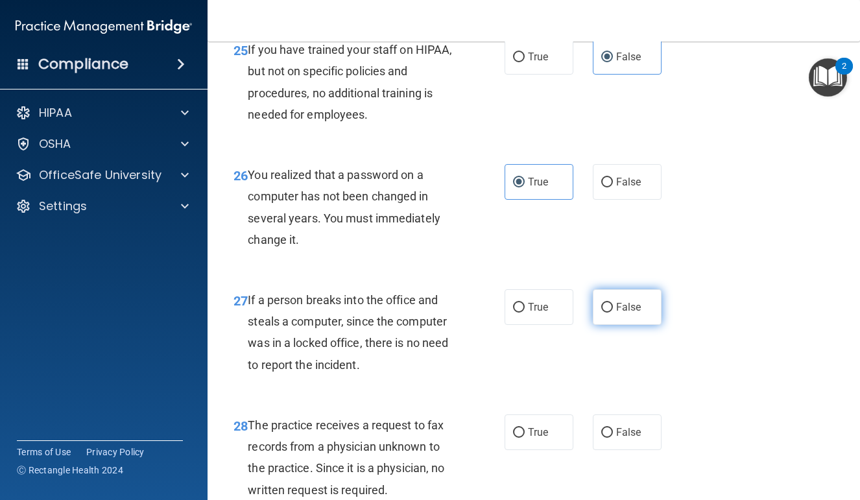
click at [627, 325] on label "False" at bounding box center [627, 307] width 69 height 36
click at [613, 313] on input "False" at bounding box center [608, 308] width 12 height 10
radio input "true"
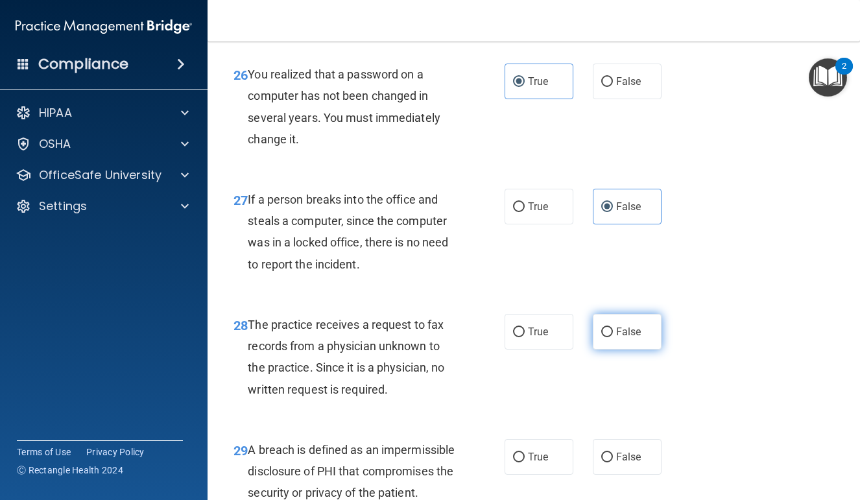
scroll to position [3254, 0]
click at [631, 339] on span "False" at bounding box center [628, 332] width 25 height 12
click at [613, 338] on input "False" at bounding box center [608, 333] width 12 height 10
radio input "true"
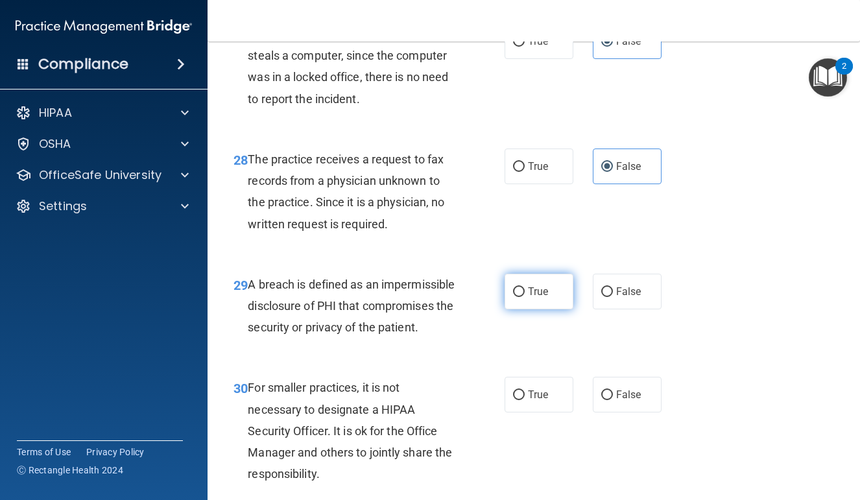
click at [550, 310] on label "True" at bounding box center [539, 292] width 69 height 36
click at [525, 297] on input "True" at bounding box center [519, 292] width 12 height 10
radio input "true"
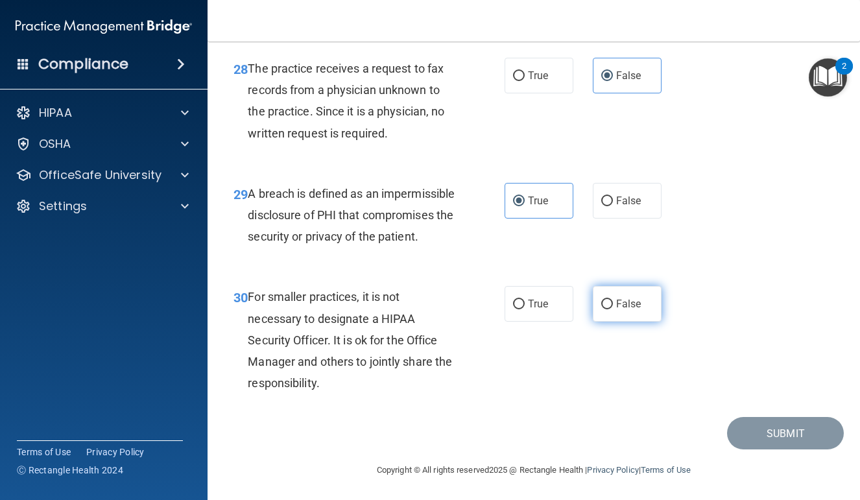
click at [625, 322] on label "False" at bounding box center [627, 304] width 69 height 36
click at [613, 310] on input "False" at bounding box center [608, 305] width 12 height 10
radio input "true"
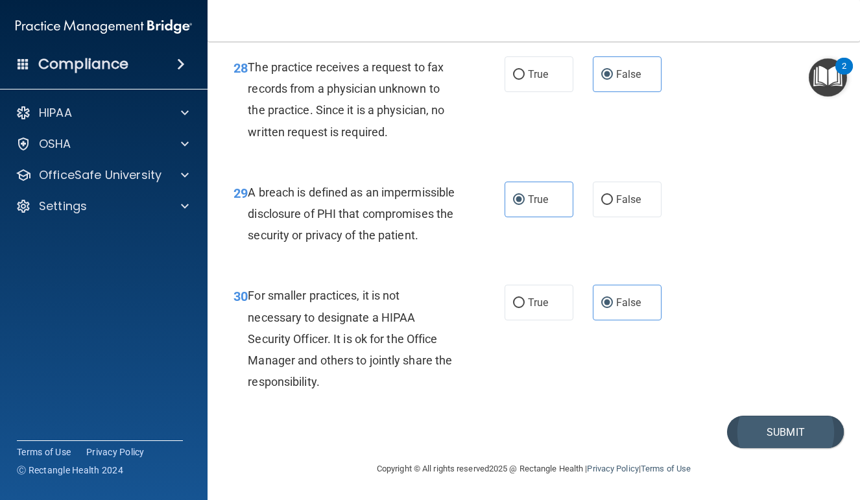
scroll to position [3558, 0]
click at [761, 432] on button "Submit" at bounding box center [785, 432] width 117 height 33
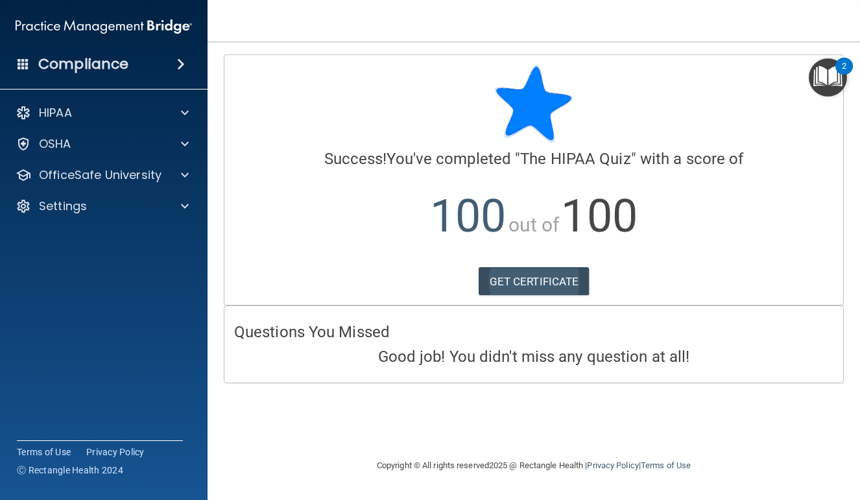
click at [576, 281] on link "GET CERTIFICATE" at bounding box center [534, 281] width 111 height 29
click at [186, 114] on span at bounding box center [185, 113] width 8 height 16
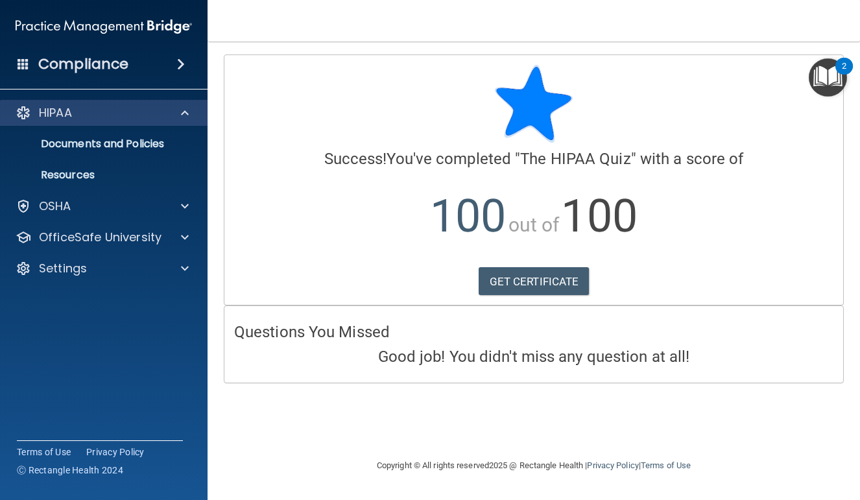
click at [145, 116] on div "HIPAA" at bounding box center [86, 113] width 161 height 16
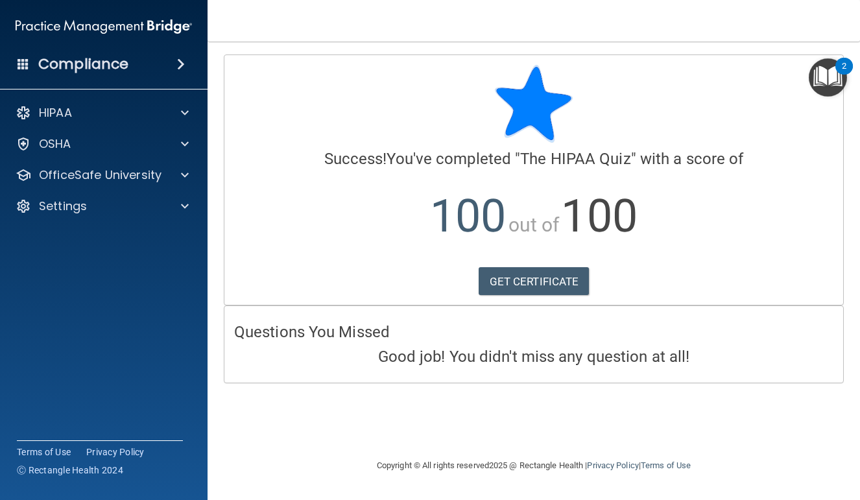
click at [831, 80] on img "Open Resource Center, 2 new notifications" at bounding box center [828, 77] width 38 height 38
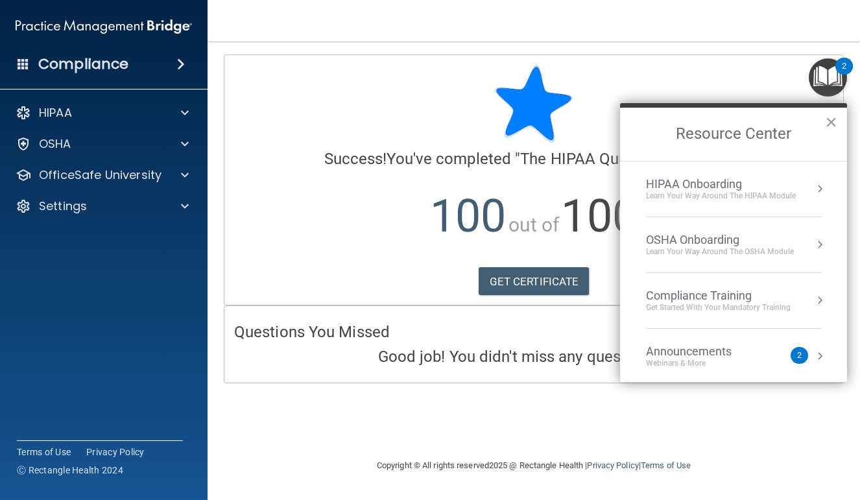
click at [731, 301] on div "Compliance Training" at bounding box center [718, 296] width 145 height 14
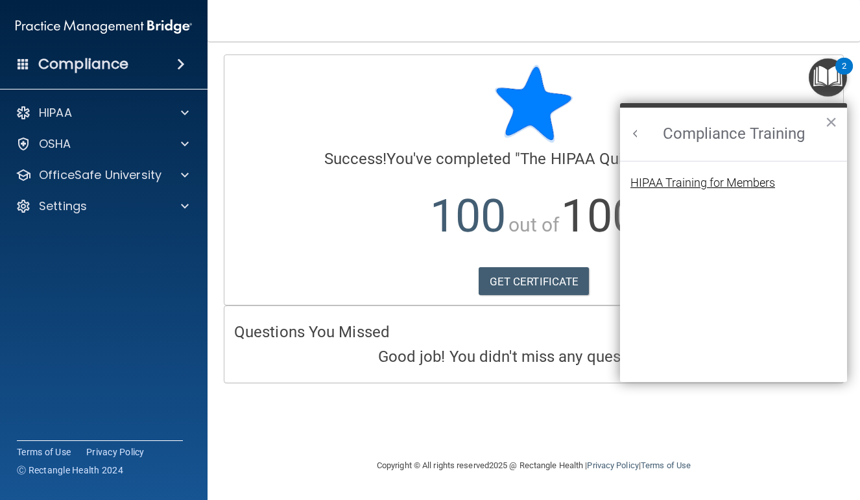
click at [701, 182] on div "HIPAA Training for Members" at bounding box center [703, 183] width 145 height 12
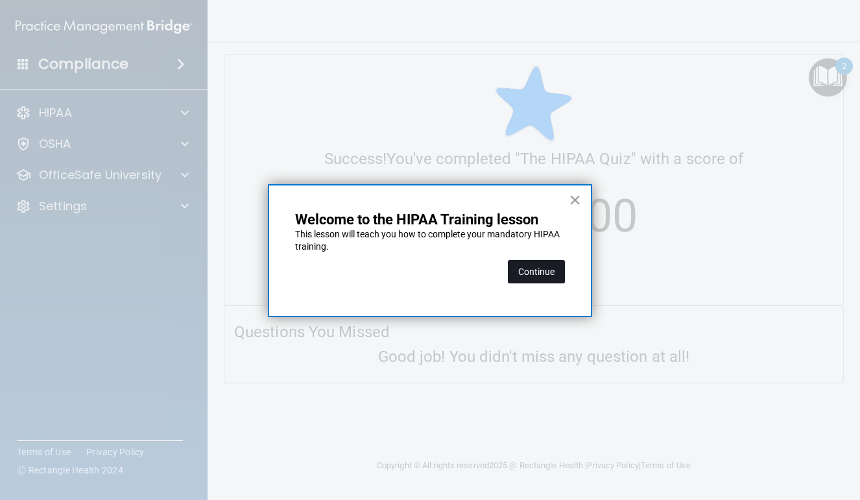
click at [543, 268] on button "Continue" at bounding box center [536, 271] width 57 height 23
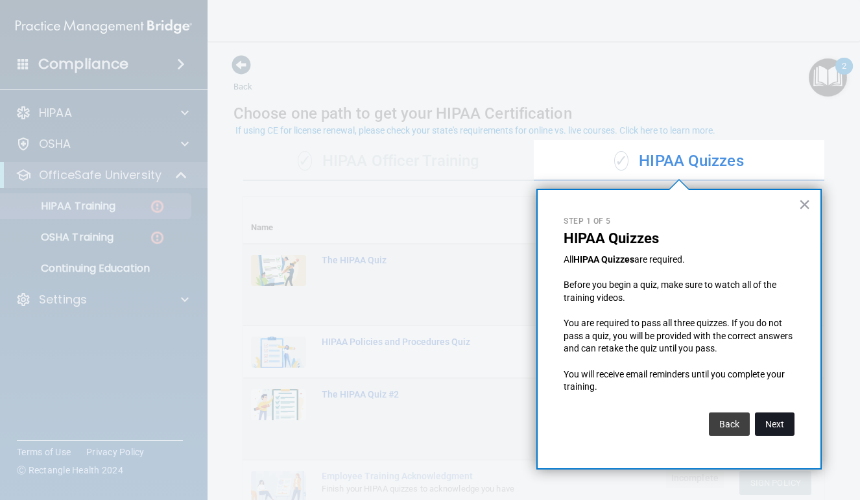
click at [778, 413] on button "Next" at bounding box center [775, 424] width 40 height 23
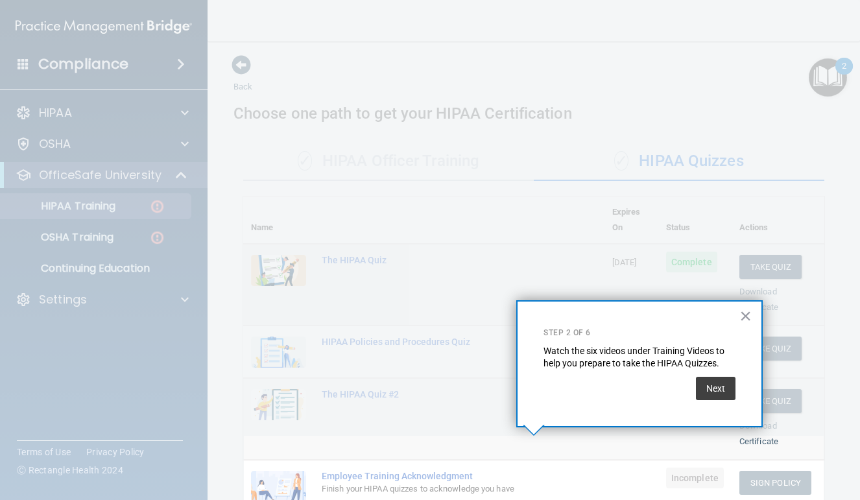
scroll to position [141, 0]
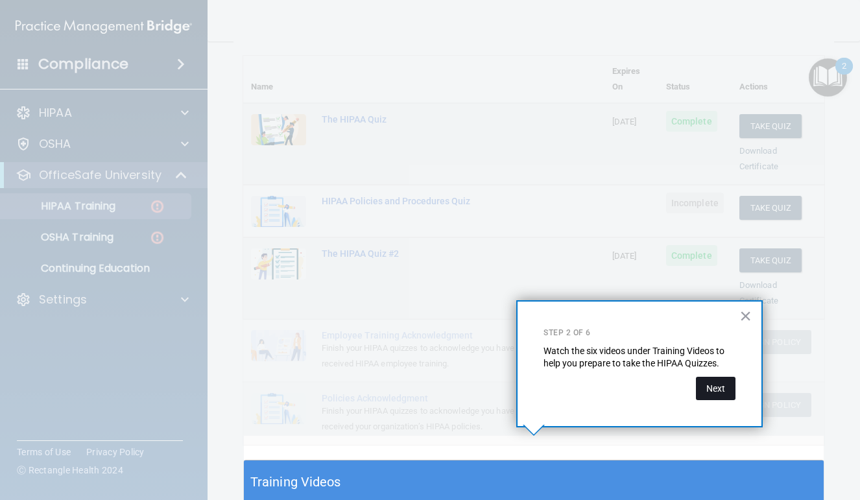
click at [722, 386] on button "Next" at bounding box center [716, 388] width 40 height 23
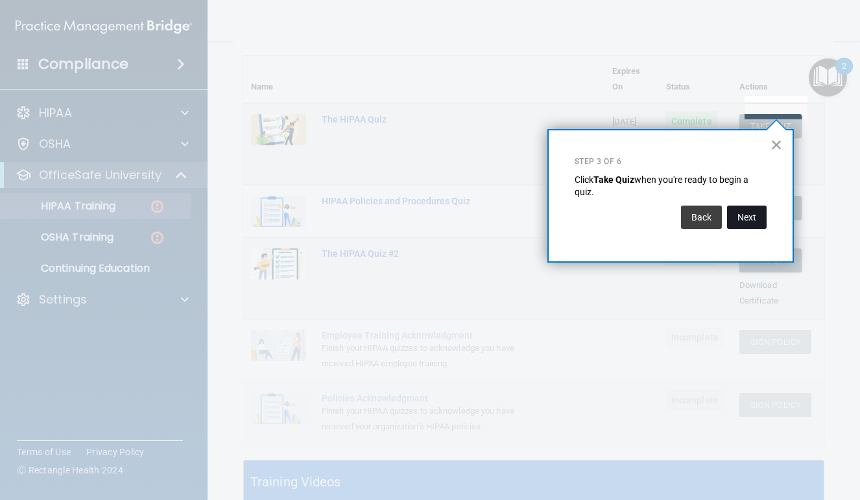
click at [751, 219] on button "Next" at bounding box center [747, 217] width 40 height 23
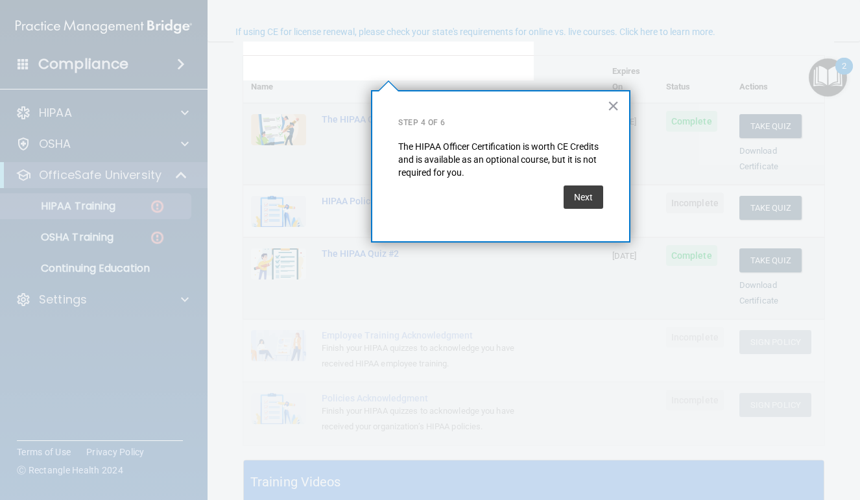
scroll to position [99, 0]
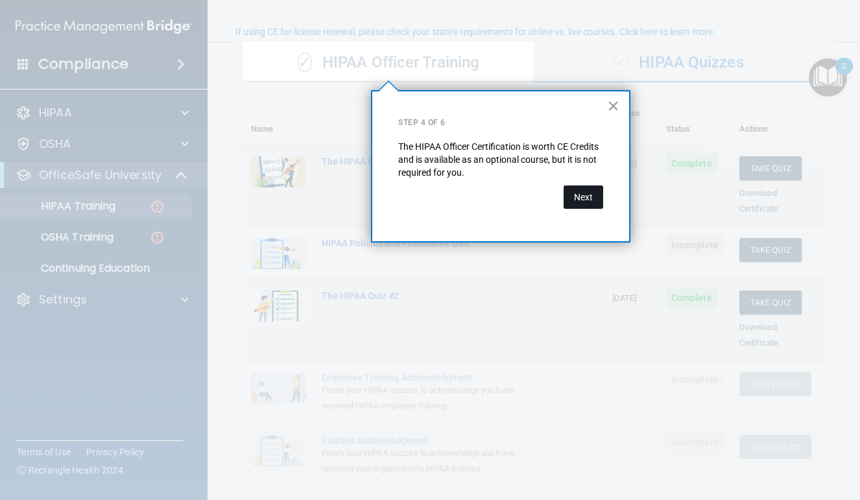
click at [600, 200] on button "Next" at bounding box center [584, 197] width 40 height 23
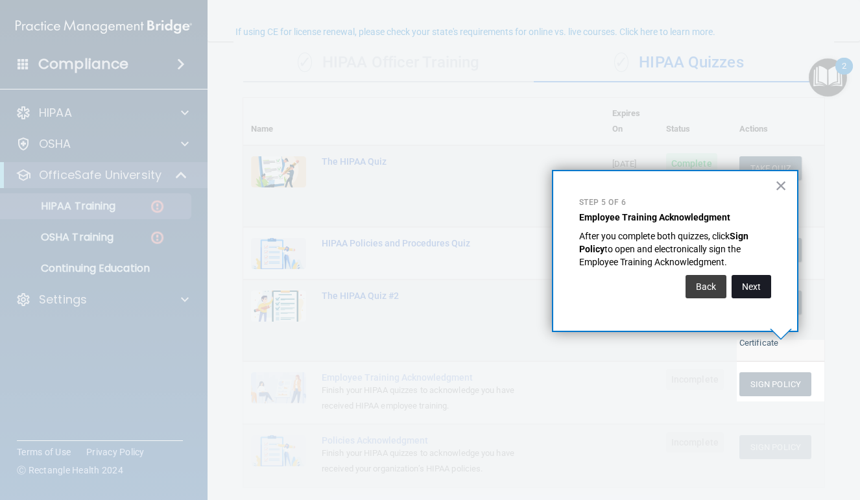
click at [748, 289] on button "Next" at bounding box center [752, 286] width 40 height 23
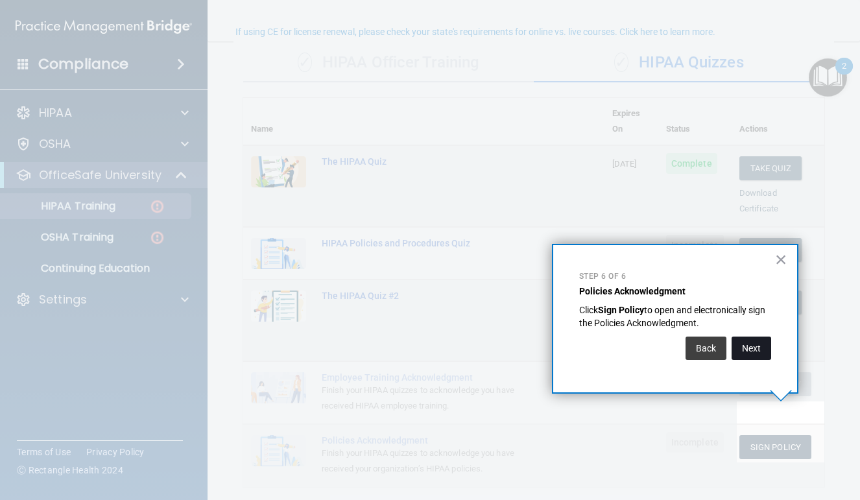
click at [755, 341] on button "Next" at bounding box center [752, 348] width 40 height 23
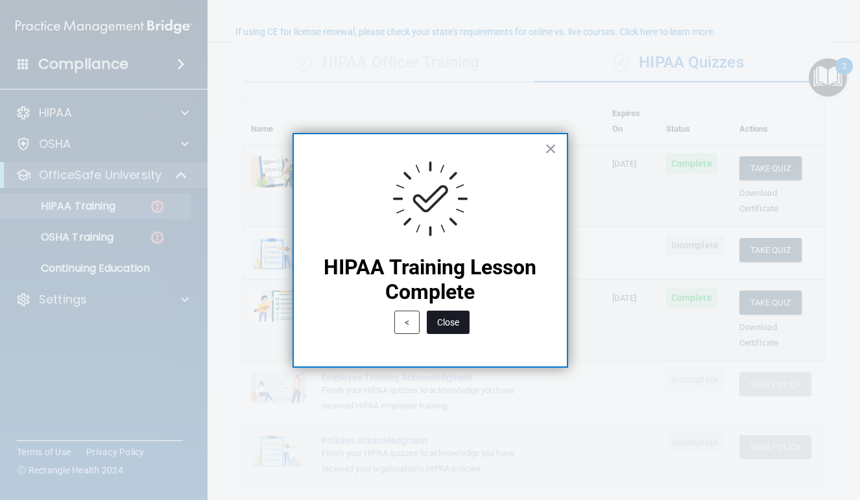
click at [462, 319] on button "Close" at bounding box center [448, 322] width 43 height 23
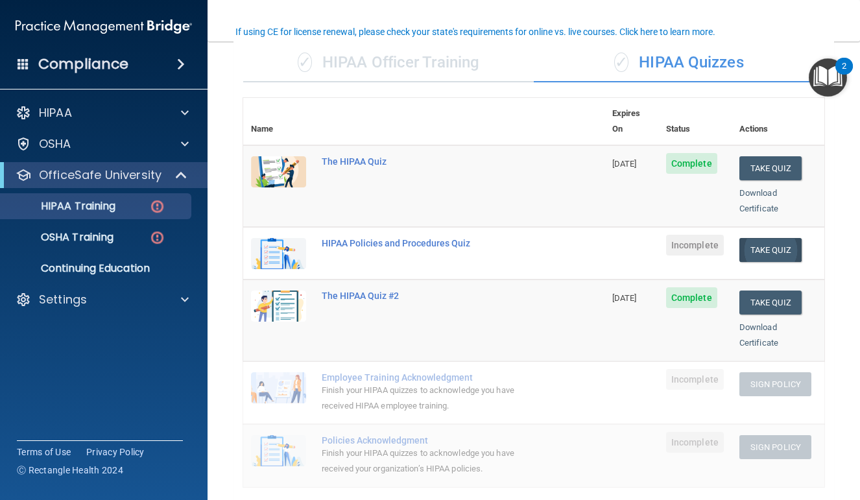
click at [772, 241] on button "Take Quiz" at bounding box center [771, 250] width 62 height 24
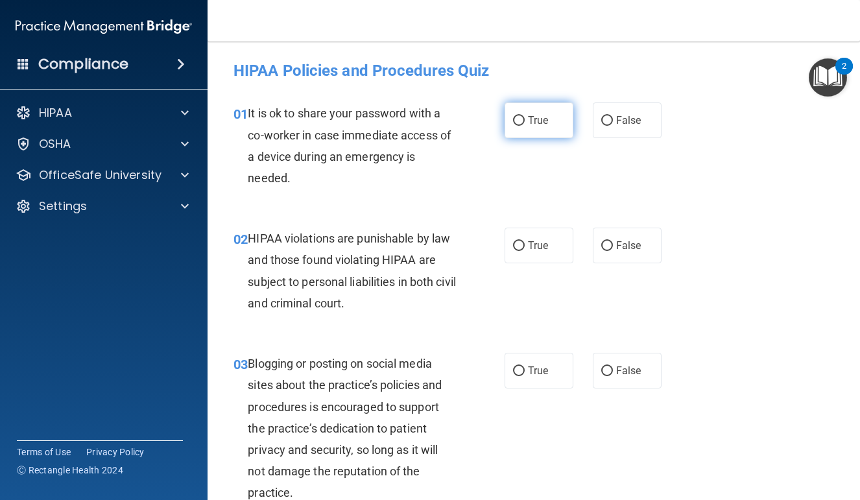
click at [552, 122] on label "True" at bounding box center [539, 121] width 69 height 36
click at [525, 122] on input "True" at bounding box center [519, 121] width 12 height 10
radio input "true"
click at [552, 122] on label "True" at bounding box center [539, 121] width 69 height 36
click at [525, 122] on input "True" at bounding box center [519, 121] width 12 height 10
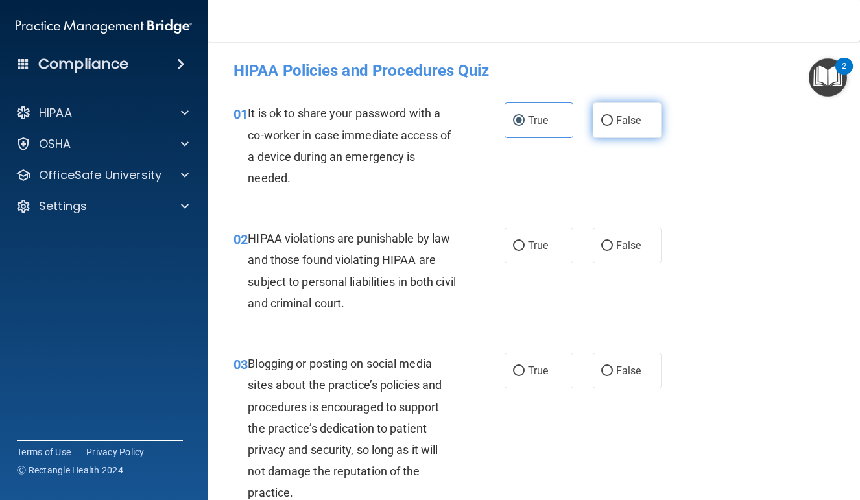
click at [641, 122] on span "False" at bounding box center [628, 120] width 25 height 12
click at [613, 122] on input "False" at bounding box center [608, 121] width 12 height 10
radio input "true"
radio input "false"
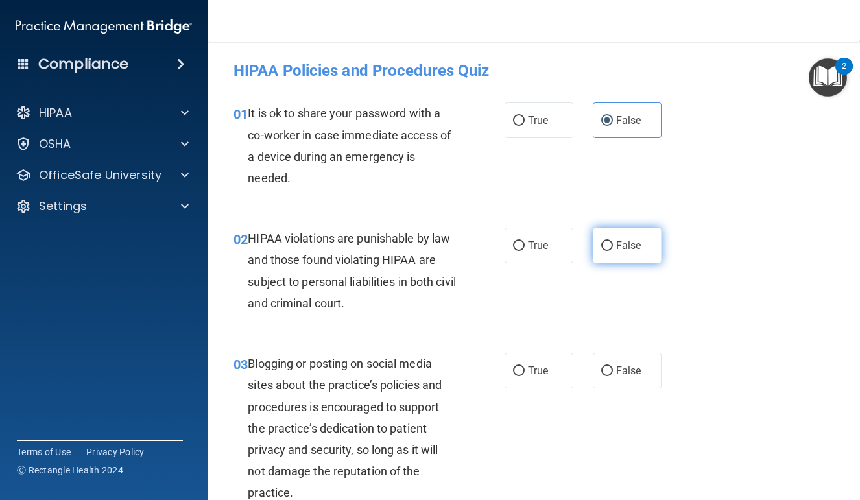
click at [640, 237] on label "False" at bounding box center [627, 246] width 69 height 36
click at [613, 241] on input "False" at bounding box center [608, 246] width 12 height 10
radio input "true"
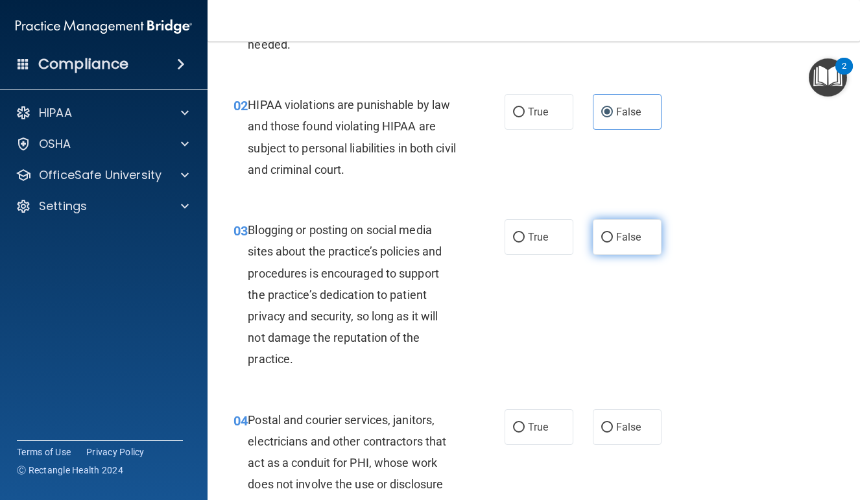
click at [640, 235] on span "False" at bounding box center [628, 237] width 25 height 12
click at [613, 235] on input "False" at bounding box center [608, 238] width 12 height 10
radio input "true"
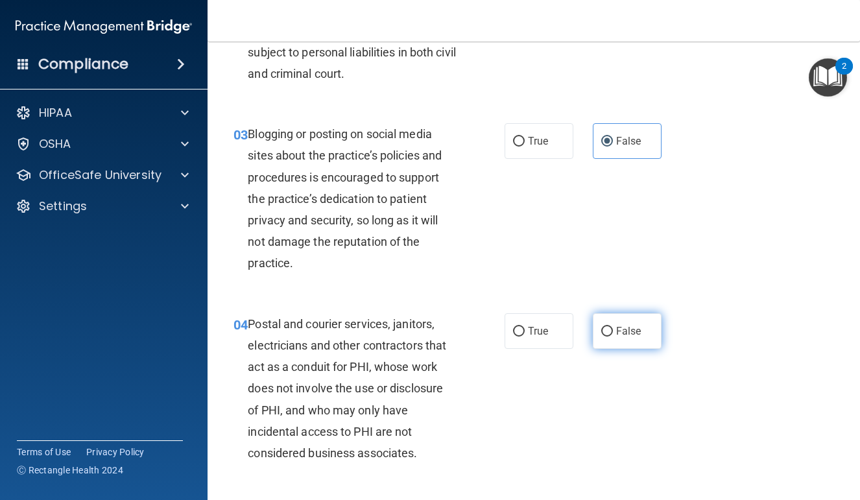
click at [637, 313] on label "False" at bounding box center [627, 331] width 69 height 36
click at [613, 327] on input "False" at bounding box center [608, 332] width 12 height 10
radio input "true"
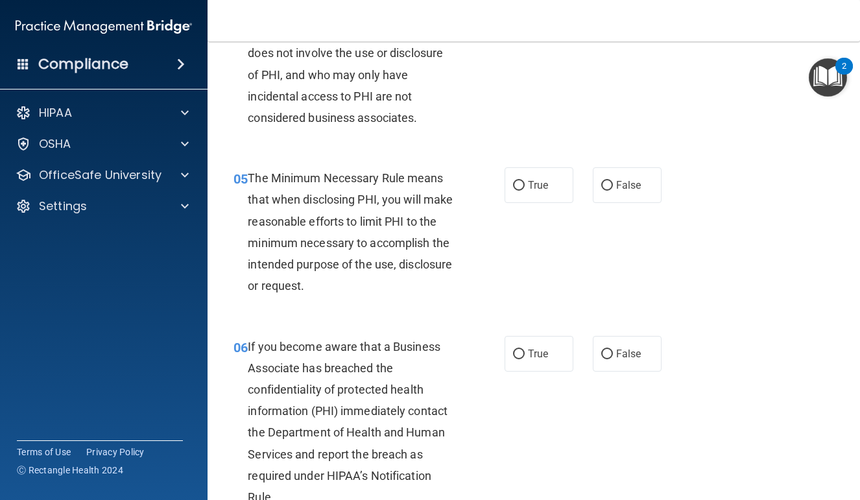
scroll to position [568, 0]
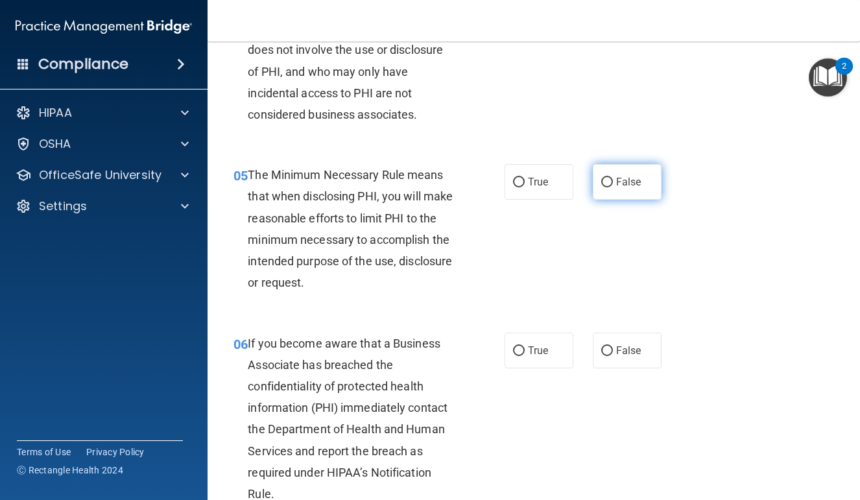
click at [635, 176] on span "False" at bounding box center [628, 182] width 25 height 12
click at [613, 178] on input "False" at bounding box center [608, 183] width 12 height 10
radio input "true"
click at [628, 345] on span "False" at bounding box center [628, 351] width 25 height 12
click at [613, 347] on input "False" at bounding box center [608, 352] width 12 height 10
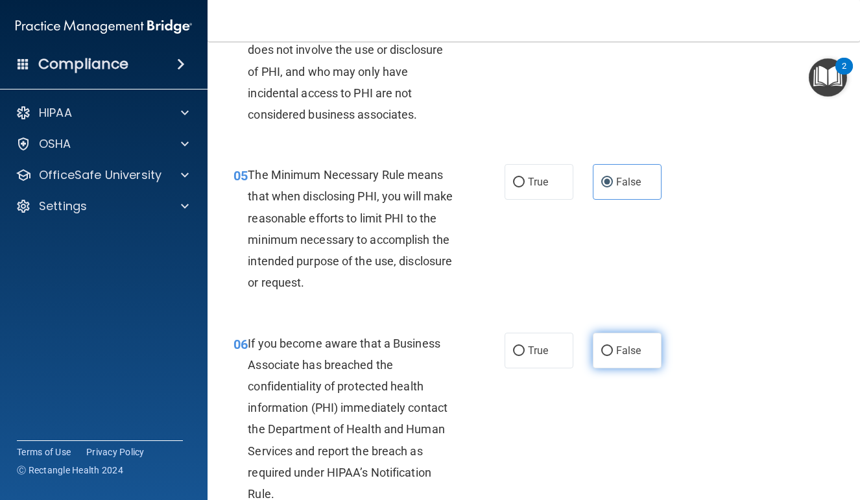
radio input "true"
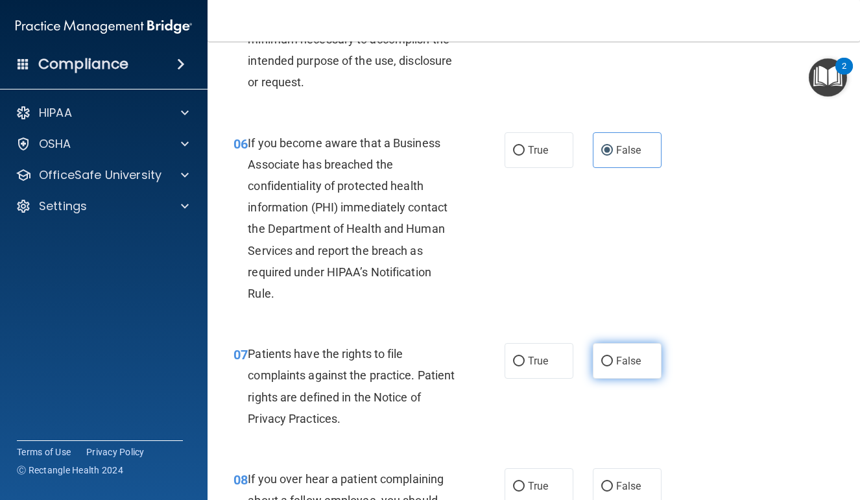
click at [628, 344] on label "False" at bounding box center [627, 361] width 69 height 36
click at [613, 357] on input "False" at bounding box center [608, 362] width 12 height 10
radio input "true"
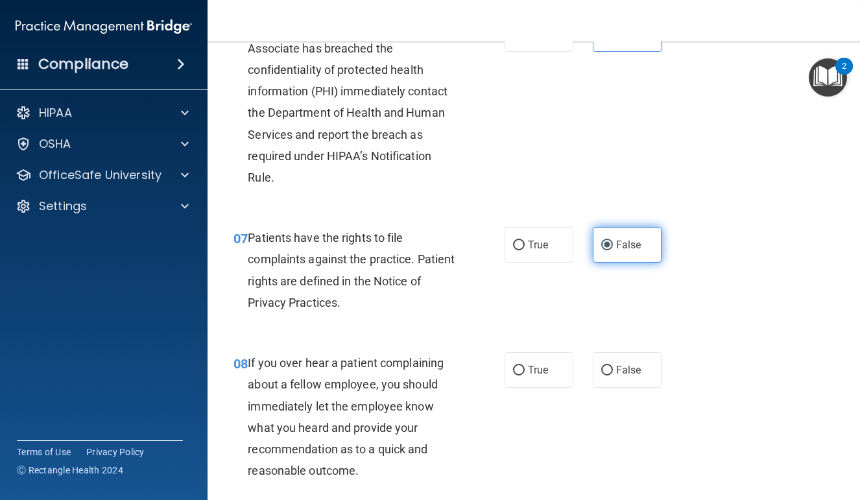
scroll to position [1042, 0]
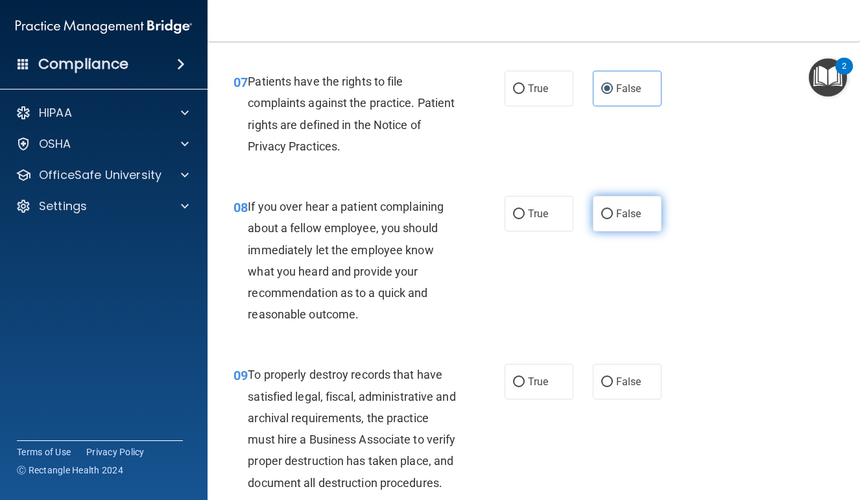
click at [637, 224] on label "False" at bounding box center [627, 214] width 69 height 36
click at [613, 219] on input "False" at bounding box center [608, 215] width 12 height 10
radio input "true"
click at [634, 364] on label "False" at bounding box center [627, 382] width 69 height 36
click at [613, 378] on input "False" at bounding box center [608, 383] width 12 height 10
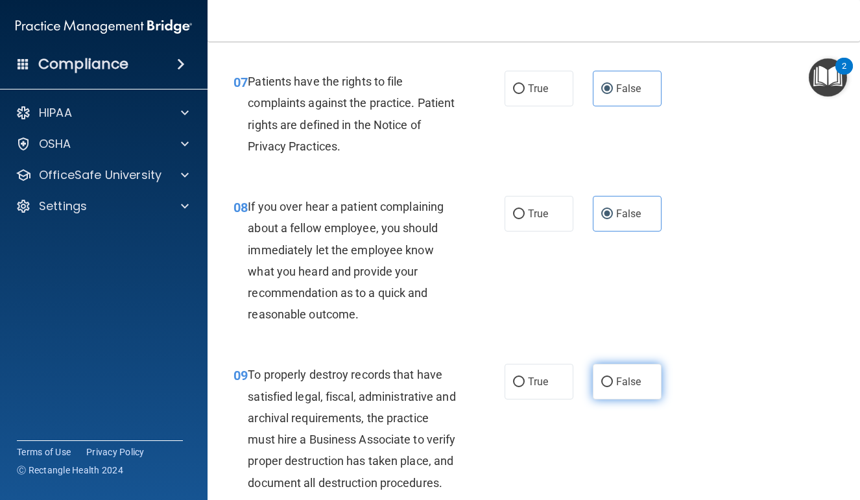
radio input "true"
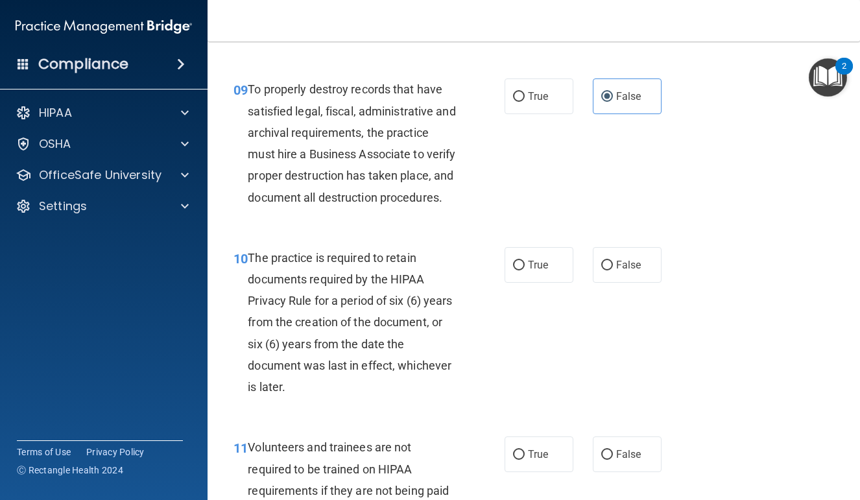
scroll to position [1345, 0]
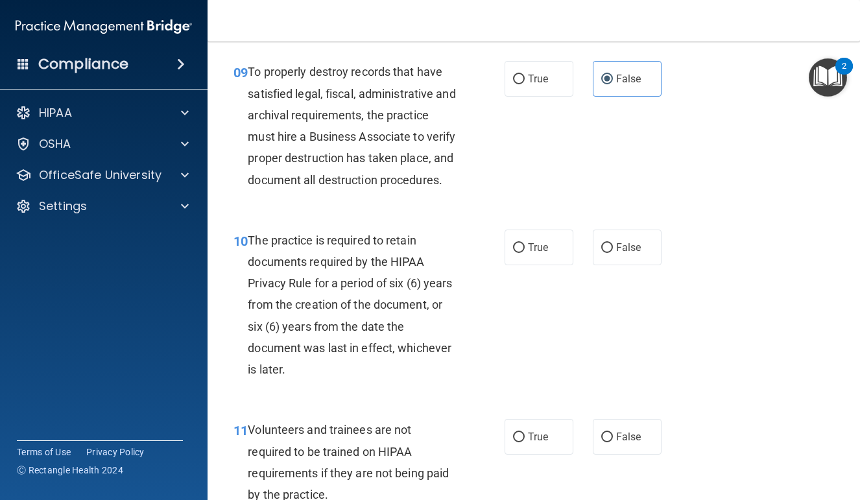
click at [633, 280] on div "10 The practice is required to retain documents required by the HIPAA Privacy R…" at bounding box center [534, 308] width 620 height 190
click at [633, 254] on span "False" at bounding box center [628, 247] width 25 height 12
click at [613, 253] on input "False" at bounding box center [608, 248] width 12 height 10
radio input "true"
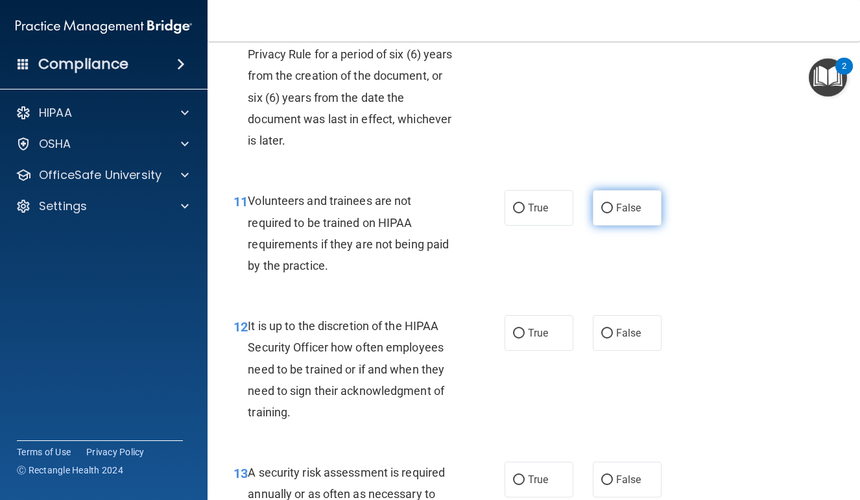
click at [632, 214] on span "False" at bounding box center [628, 208] width 25 height 12
click at [613, 213] on input "False" at bounding box center [608, 209] width 12 height 10
radio input "true"
click at [632, 339] on span "False" at bounding box center [628, 333] width 25 height 12
click at [613, 339] on input "False" at bounding box center [608, 334] width 12 height 10
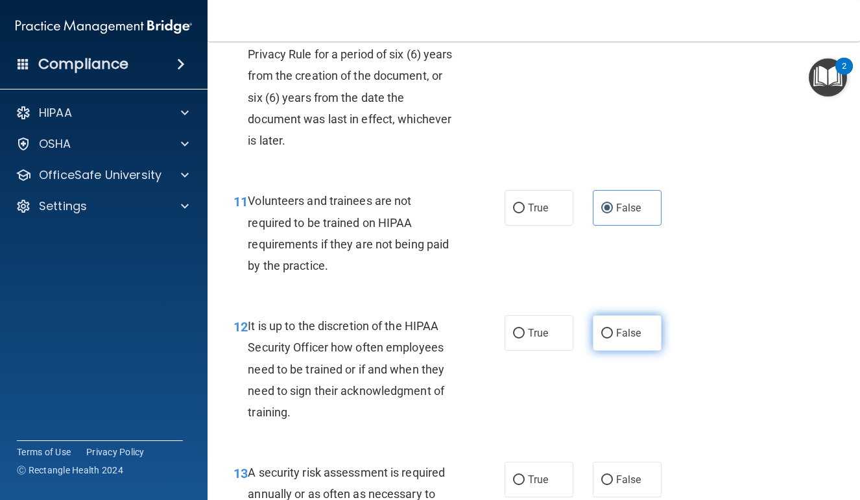
radio input "true"
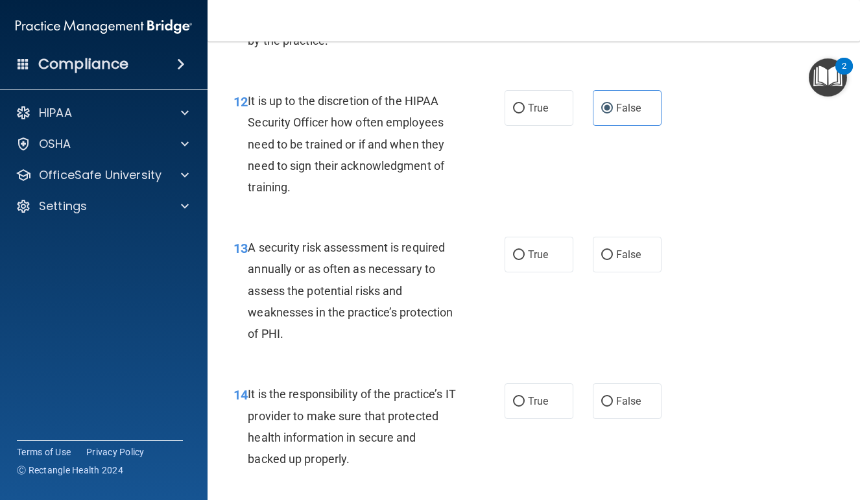
scroll to position [1799, 0]
click at [633, 260] on span "False" at bounding box center [628, 254] width 25 height 12
click at [613, 260] on input "False" at bounding box center [608, 255] width 12 height 10
radio input "true"
click at [629, 419] on label "False" at bounding box center [627, 401] width 69 height 36
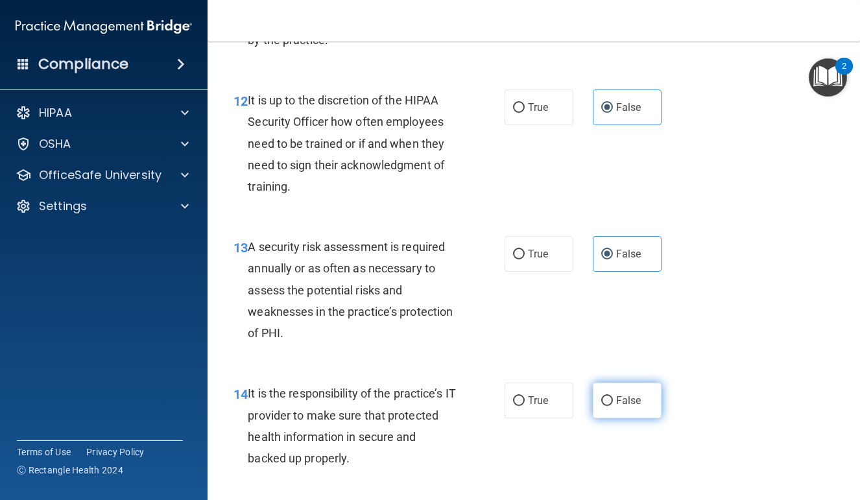
click at [613, 406] on input "False" at bounding box center [608, 401] width 12 height 10
radio input "true"
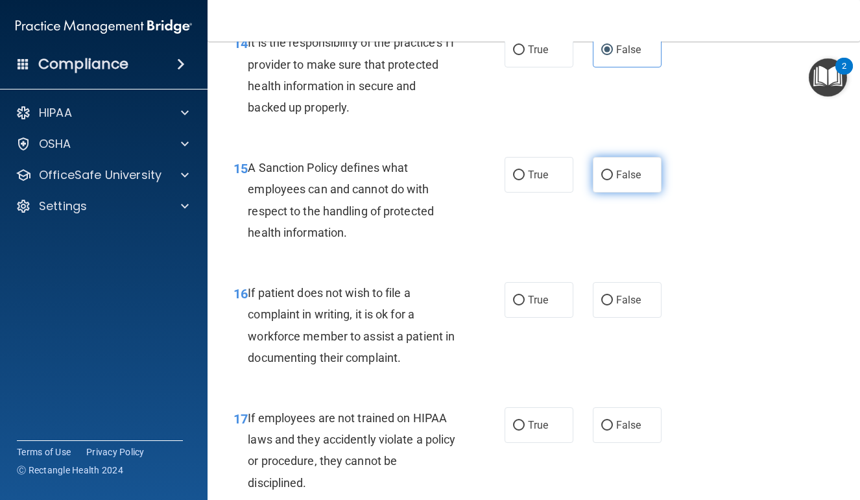
click at [637, 173] on label "False" at bounding box center [627, 175] width 69 height 36
click at [613, 173] on input "False" at bounding box center [608, 176] width 12 height 10
radio input "true"
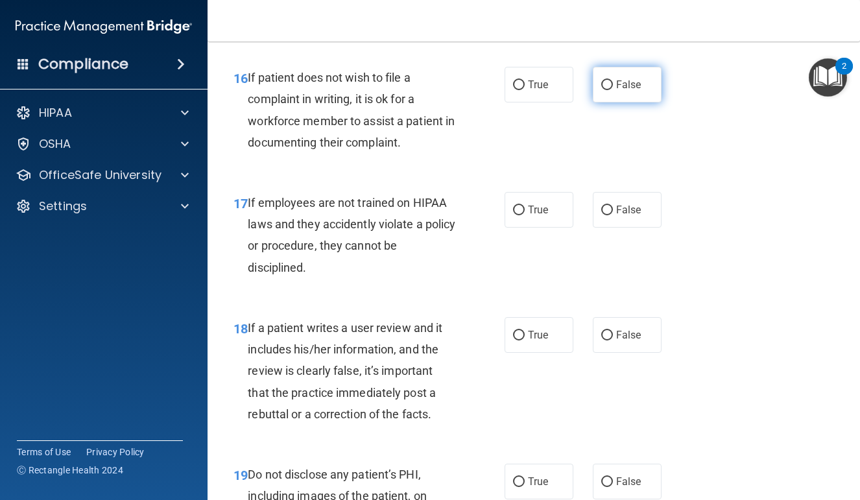
click at [639, 102] on label "False" at bounding box center [627, 85] width 69 height 36
click at [613, 90] on input "False" at bounding box center [608, 85] width 12 height 10
radio input "true"
click at [643, 197] on div "17 If employees are not trained on HIPAA laws and they accidently violate a pol…" at bounding box center [534, 238] width 620 height 125
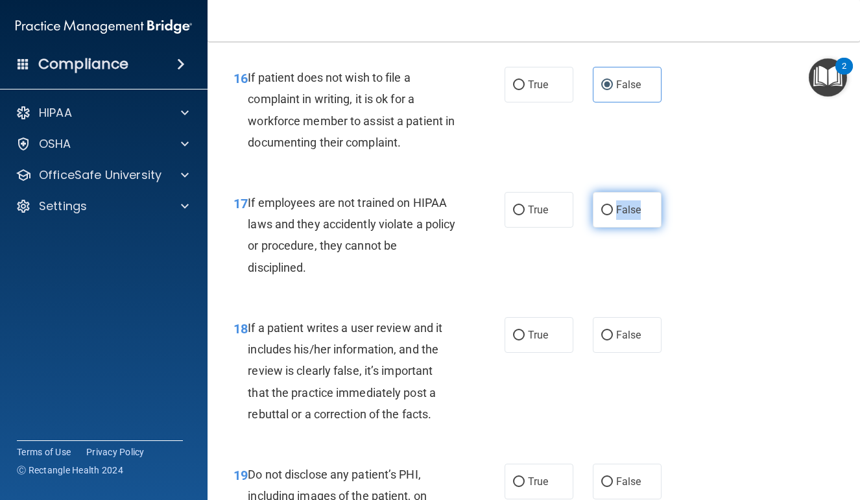
click at [646, 210] on label "False" at bounding box center [627, 210] width 69 height 36
click at [613, 210] on input "False" at bounding box center [608, 211] width 12 height 10
radio input "true"
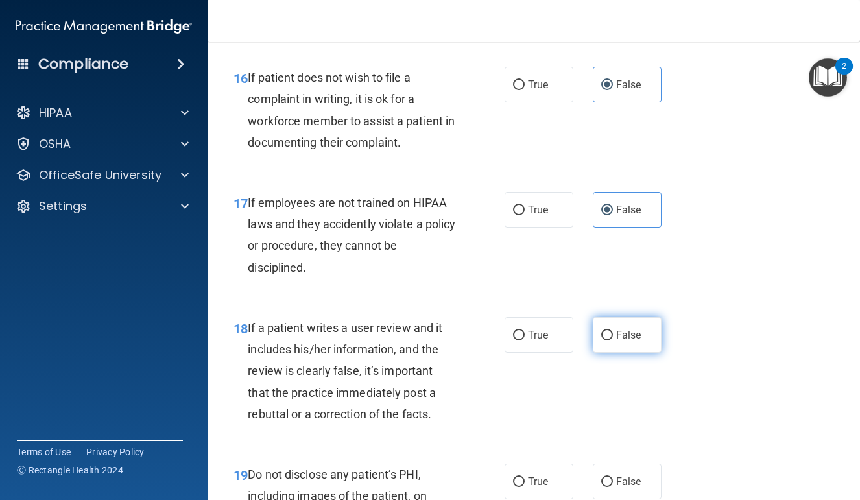
click at [648, 329] on label "False" at bounding box center [627, 335] width 69 height 36
click at [613, 331] on input "False" at bounding box center [608, 336] width 12 height 10
radio input "true"
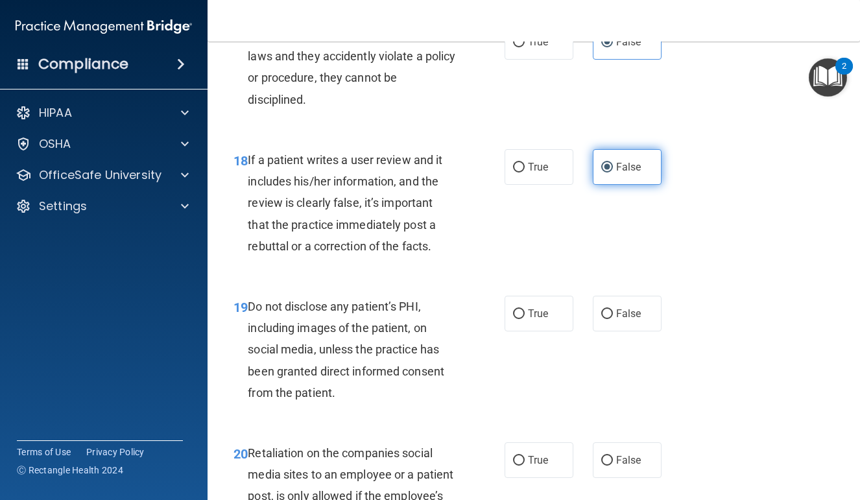
scroll to position [2556, 0]
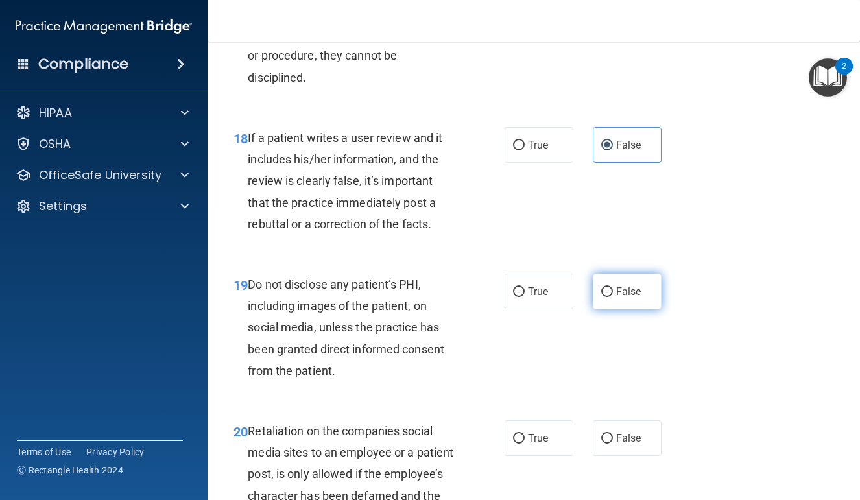
click at [639, 309] on label "False" at bounding box center [627, 292] width 69 height 36
click at [613, 297] on input "False" at bounding box center [608, 292] width 12 height 10
radio input "true"
click at [638, 433] on label "False" at bounding box center [627, 439] width 69 height 36
click at [613, 434] on input "False" at bounding box center [608, 439] width 12 height 10
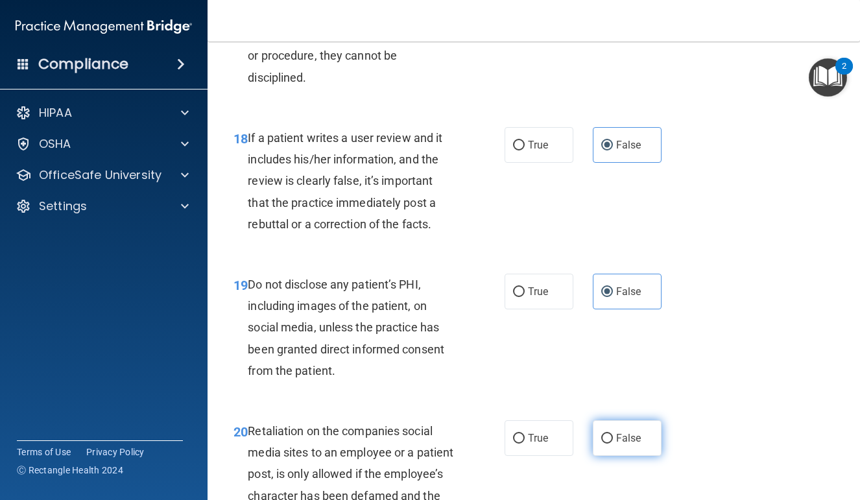
radio input "true"
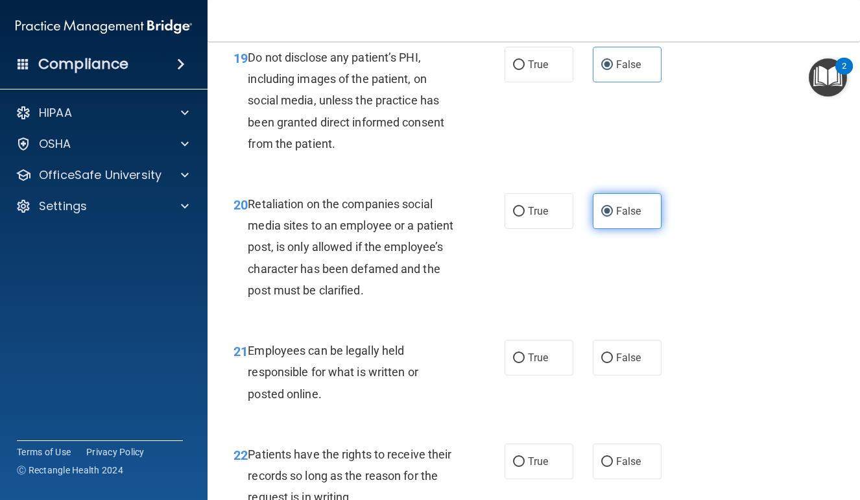
scroll to position [2848, 0]
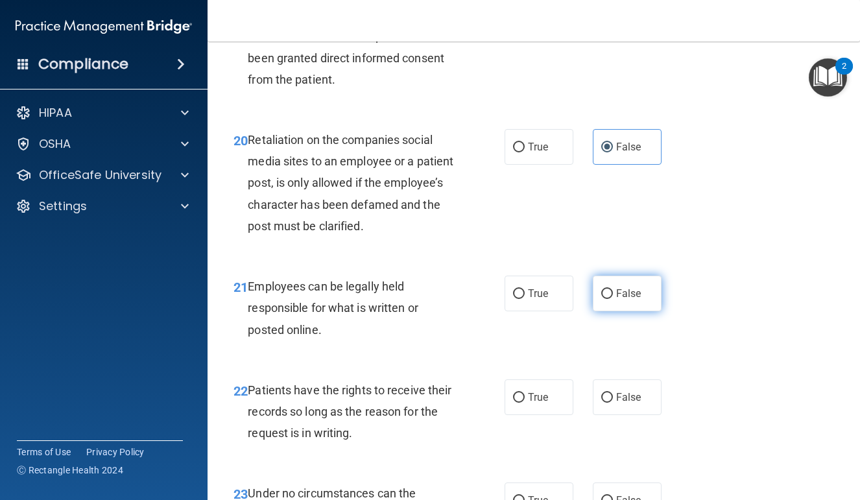
click at [634, 298] on span "False" at bounding box center [628, 293] width 25 height 12
click at [613, 298] on input "False" at bounding box center [608, 294] width 12 height 10
radio input "true"
click at [634, 415] on label "False" at bounding box center [627, 398] width 69 height 36
click at [613, 403] on input "False" at bounding box center [608, 398] width 12 height 10
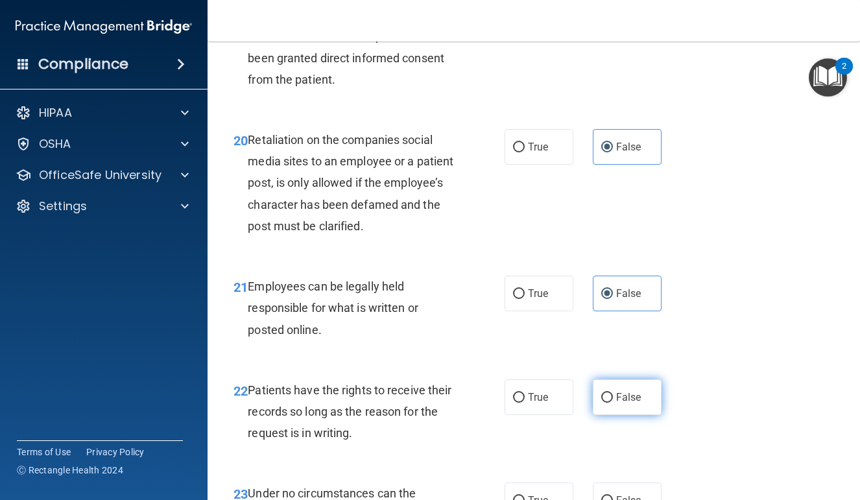
radio input "true"
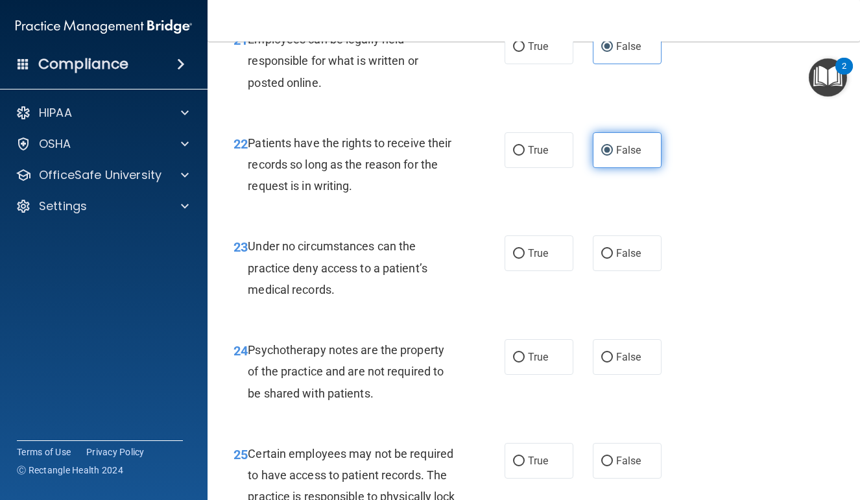
scroll to position [3100, 0]
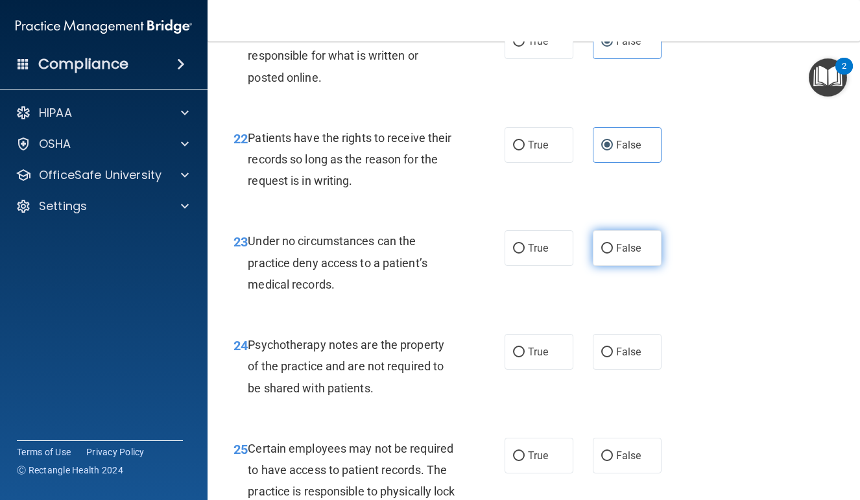
click at [633, 254] on span "False" at bounding box center [628, 248] width 25 height 12
click at [613, 254] on input "False" at bounding box center [608, 249] width 12 height 10
radio input "true"
click at [641, 358] on span "False" at bounding box center [628, 352] width 25 height 12
click at [613, 358] on input "False" at bounding box center [608, 353] width 12 height 10
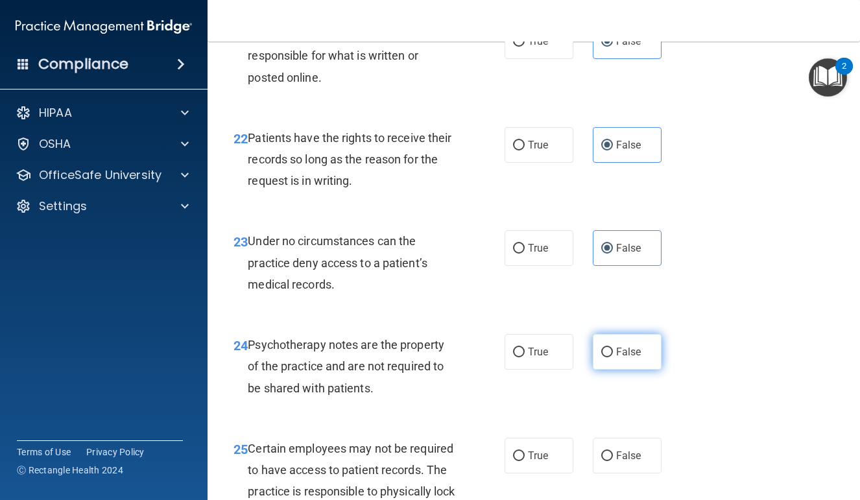
radio input "true"
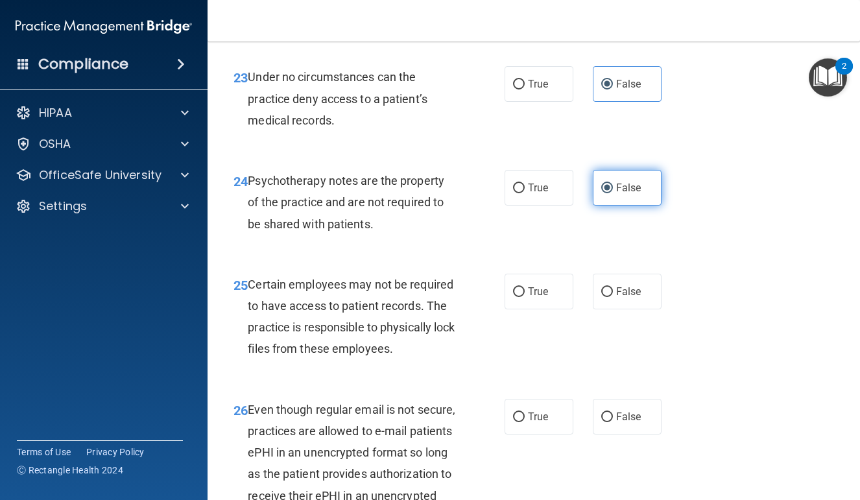
scroll to position [3276, 0]
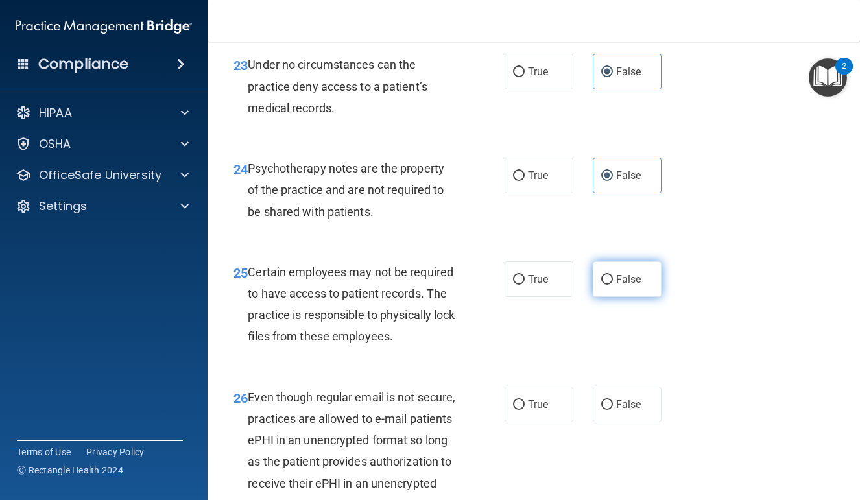
click at [639, 286] on span "False" at bounding box center [628, 279] width 25 height 12
click at [613, 285] on input "False" at bounding box center [608, 280] width 12 height 10
radio input "true"
click at [637, 403] on span "False" at bounding box center [628, 404] width 25 height 12
click at [613, 403] on input "False" at bounding box center [608, 405] width 12 height 10
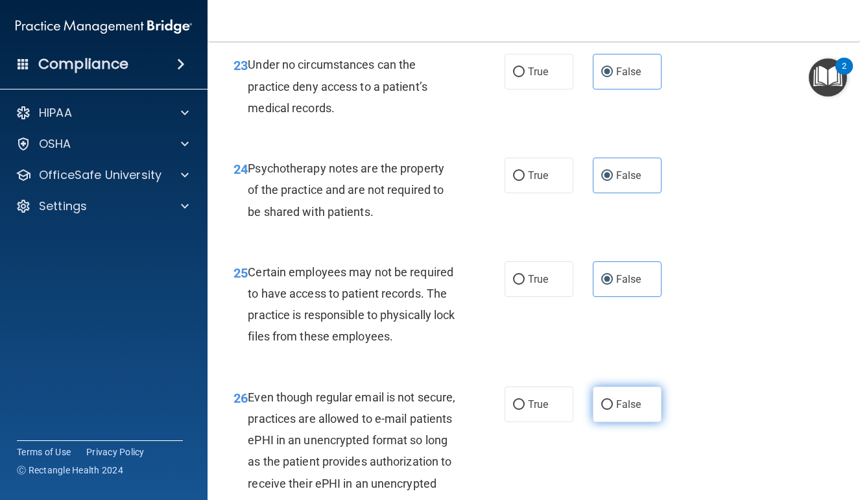
radio input "true"
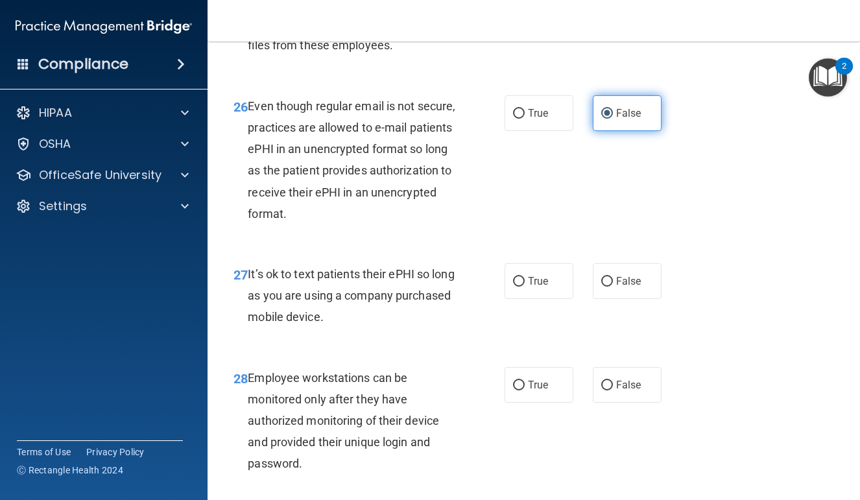
scroll to position [3609, 0]
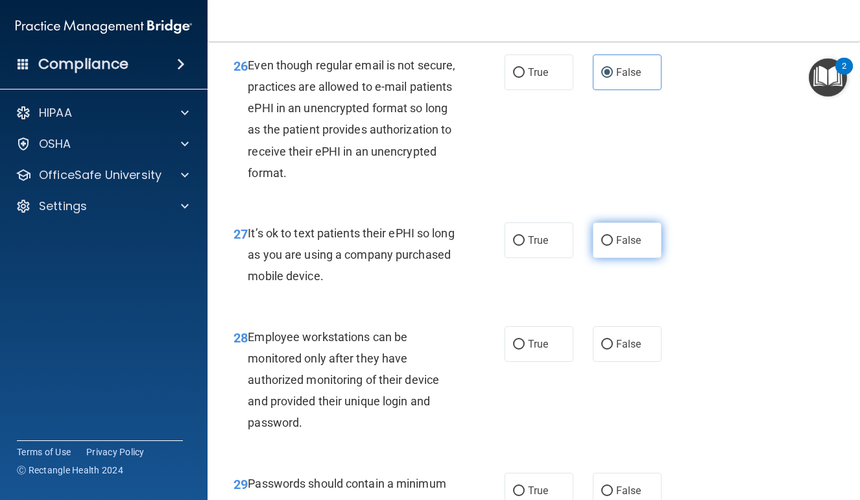
click at [632, 258] on label "False" at bounding box center [627, 241] width 69 height 36
click at [613, 246] on input "False" at bounding box center [608, 241] width 12 height 10
radio input "true"
click at [632, 355] on label "False" at bounding box center [627, 344] width 69 height 36
click at [613, 350] on input "False" at bounding box center [608, 345] width 12 height 10
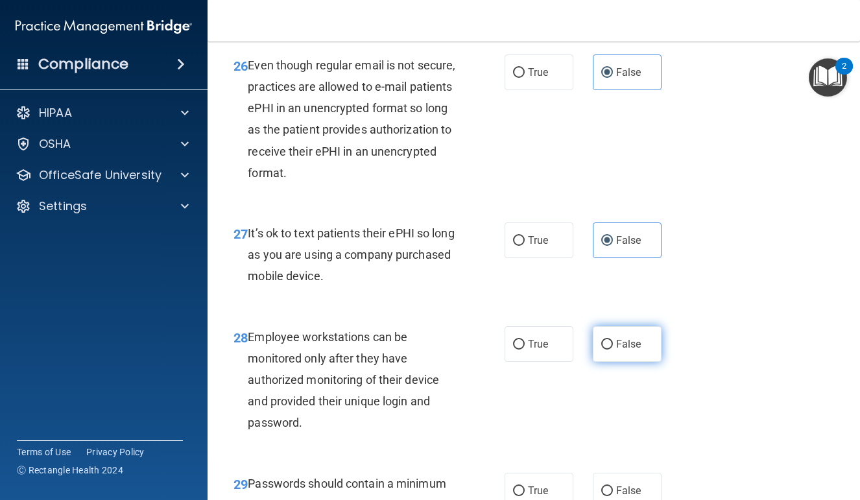
radio input "true"
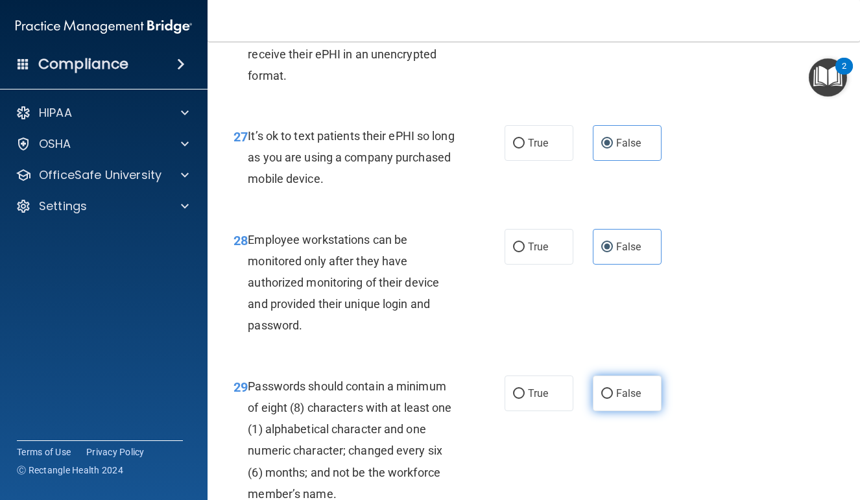
click at [628, 388] on label "False" at bounding box center [627, 394] width 69 height 36
click at [613, 389] on input "False" at bounding box center [608, 394] width 12 height 10
radio input "true"
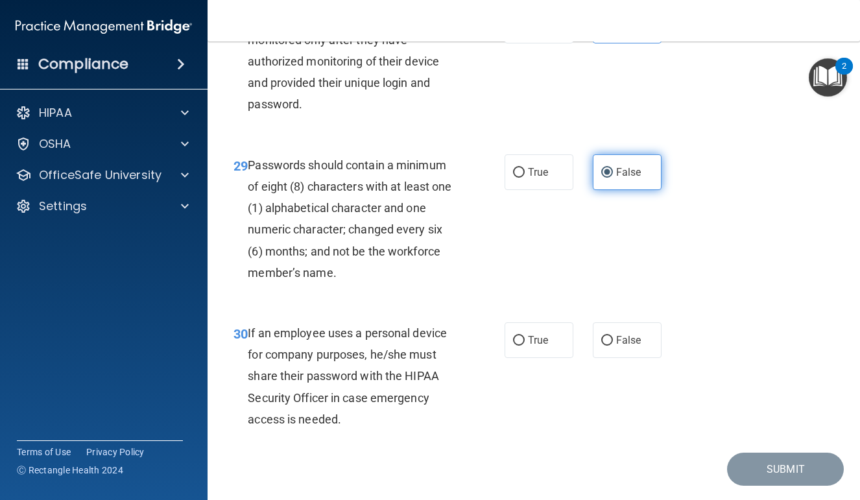
scroll to position [3954, 0]
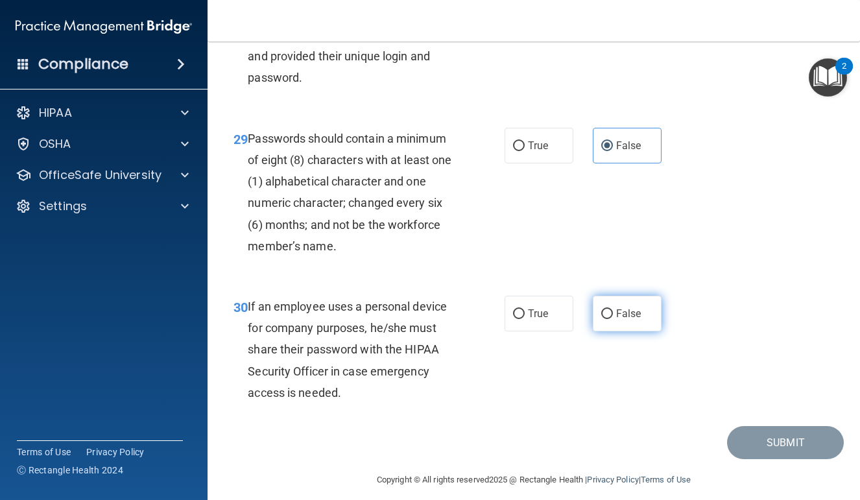
click at [633, 317] on span "False" at bounding box center [628, 314] width 25 height 12
click at [613, 317] on input "False" at bounding box center [608, 315] width 12 height 10
radio input "true"
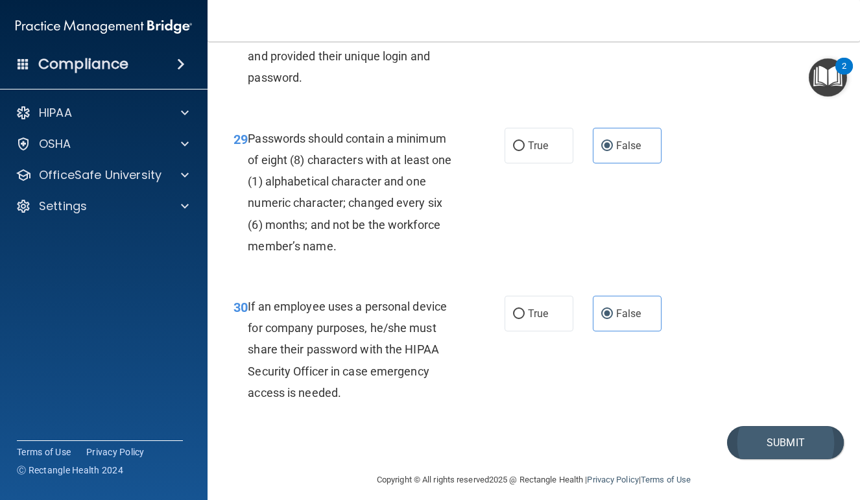
click at [757, 429] on button "Submit" at bounding box center [785, 442] width 117 height 33
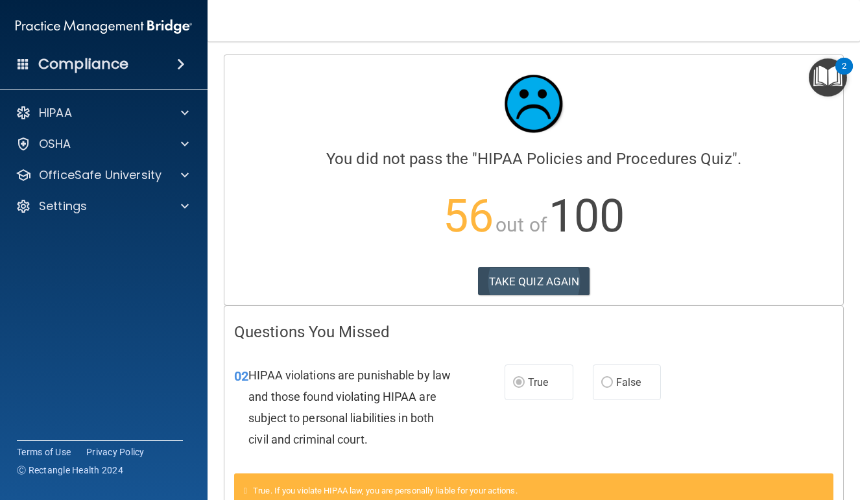
click at [572, 277] on button "TAKE QUIZ AGAIN" at bounding box center [534, 281] width 112 height 29
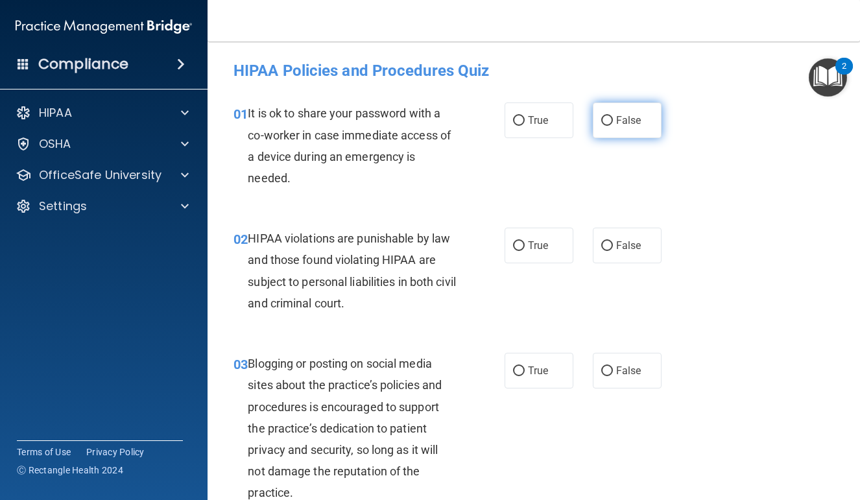
click at [627, 122] on span "False" at bounding box center [628, 120] width 25 height 12
click at [613, 122] on input "False" at bounding box center [608, 121] width 12 height 10
radio input "true"
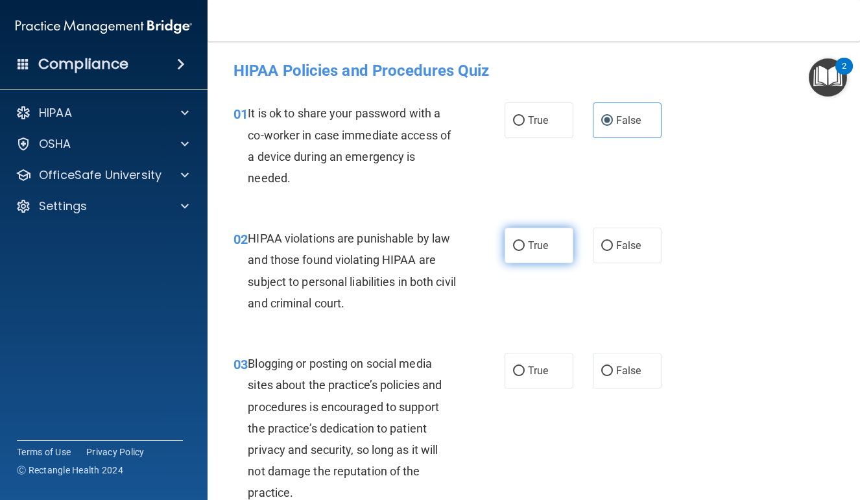
click at [544, 256] on label "True" at bounding box center [539, 246] width 69 height 36
click at [525, 251] on input "True" at bounding box center [519, 246] width 12 height 10
radio input "true"
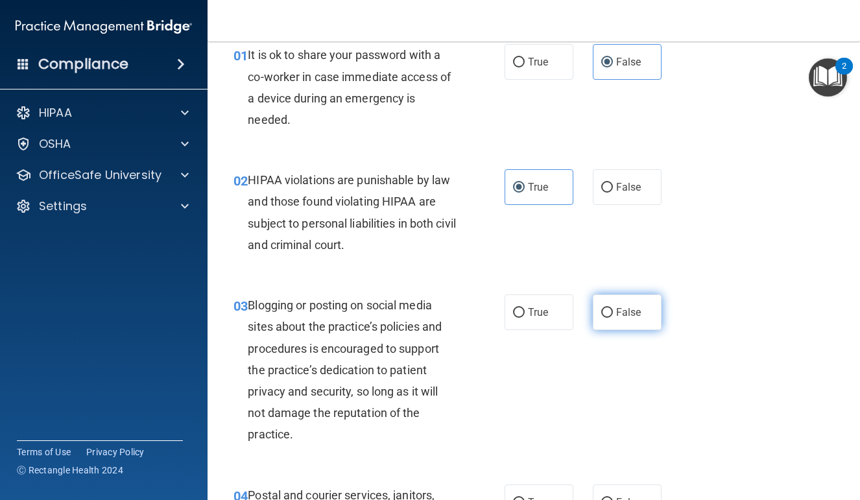
click at [608, 302] on label "False" at bounding box center [627, 313] width 69 height 36
click at [608, 308] on input "False" at bounding box center [608, 313] width 12 height 10
radio input "true"
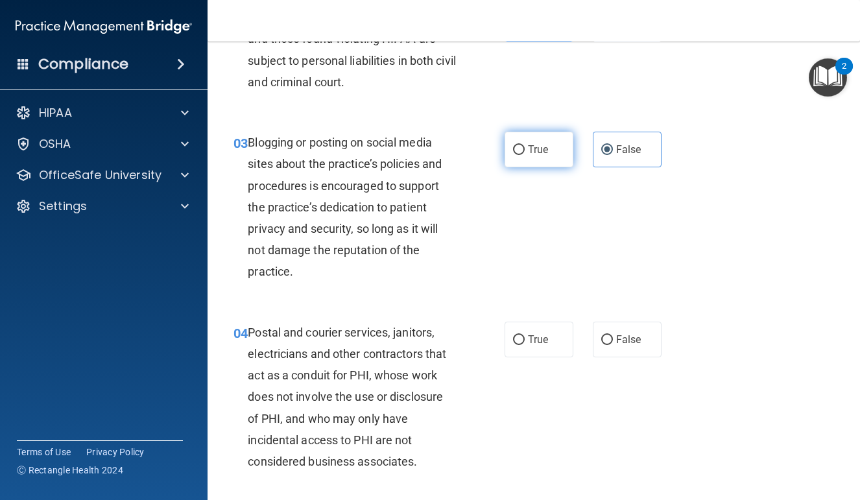
scroll to position [224, 0]
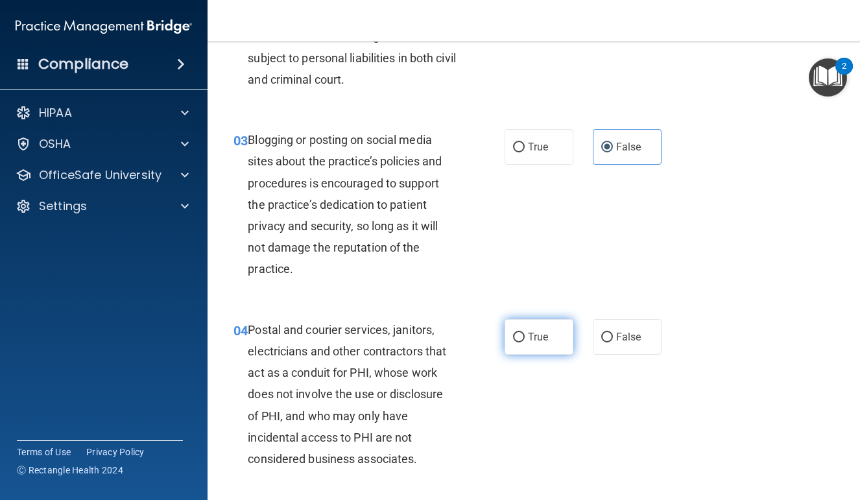
click at [536, 327] on label "True" at bounding box center [539, 337] width 69 height 36
click at [525, 333] on input "True" at bounding box center [519, 338] width 12 height 10
radio input "true"
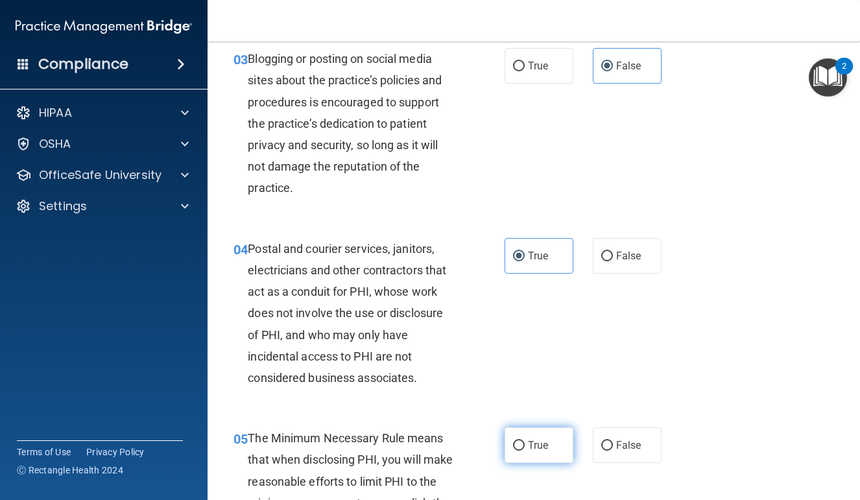
click at [539, 439] on span "True" at bounding box center [538, 445] width 20 height 12
click at [525, 441] on input "True" at bounding box center [519, 446] width 12 height 10
radio input "true"
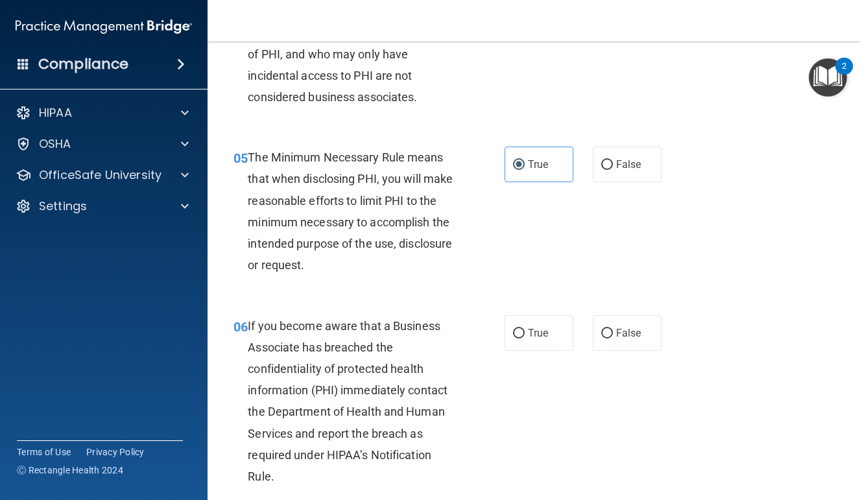
scroll to position [623, 0]
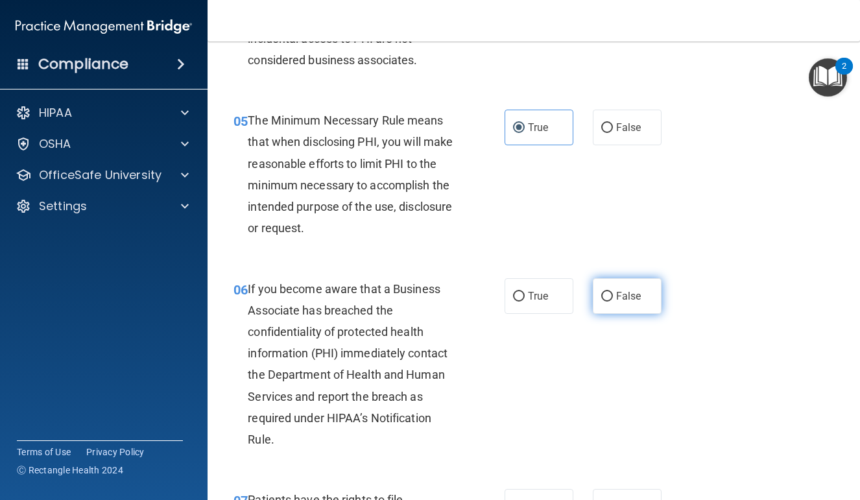
click at [624, 305] on label "False" at bounding box center [627, 296] width 69 height 36
click at [613, 302] on input "False" at bounding box center [608, 297] width 12 height 10
radio input "true"
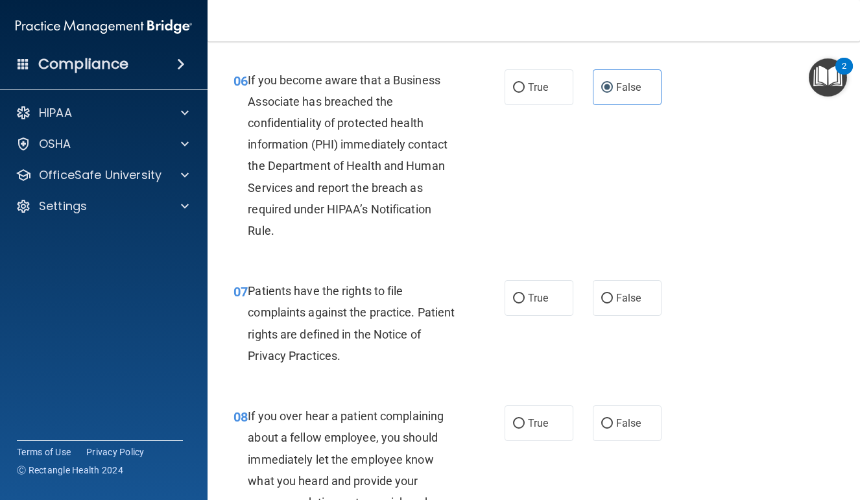
scroll to position [834, 0]
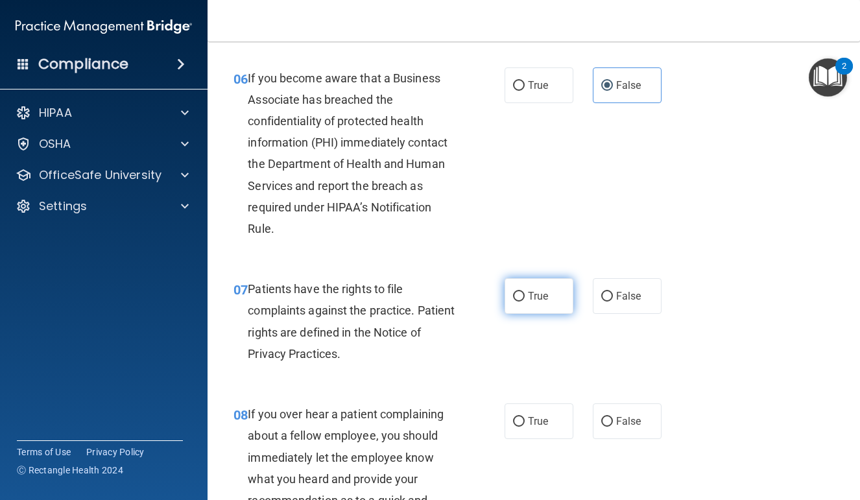
click at [531, 290] on span "True" at bounding box center [538, 296] width 20 height 12
click at [525, 292] on input "True" at bounding box center [519, 297] width 12 height 10
radio input "true"
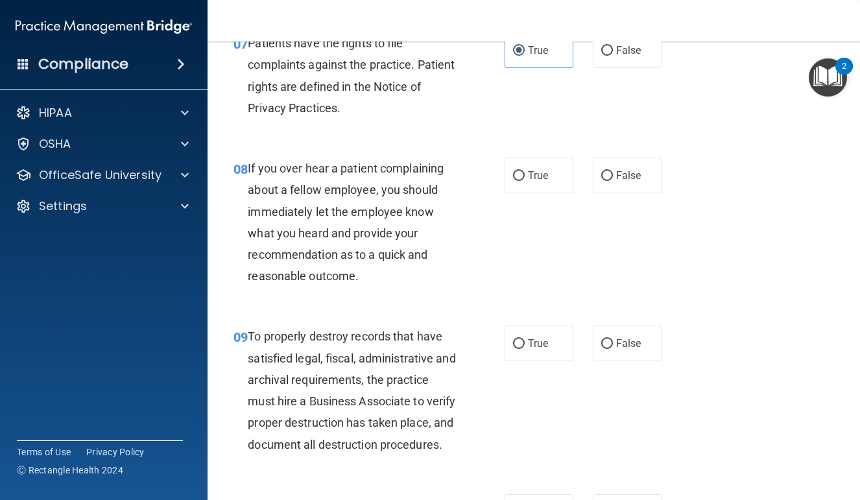
scroll to position [1079, 0]
click at [602, 172] on input "False" at bounding box center [608, 177] width 12 height 10
radio input "true"
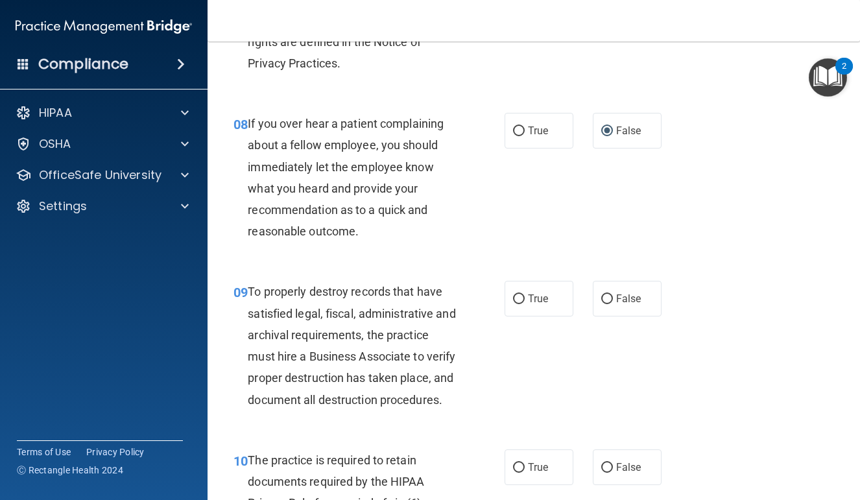
scroll to position [1127, 0]
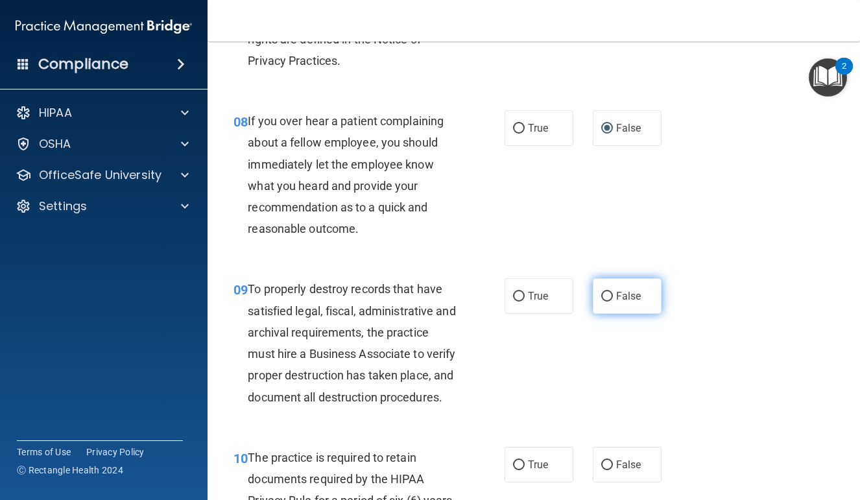
click at [628, 278] on label "False" at bounding box center [627, 296] width 69 height 36
click at [613, 292] on input "False" at bounding box center [608, 297] width 12 height 10
radio input "true"
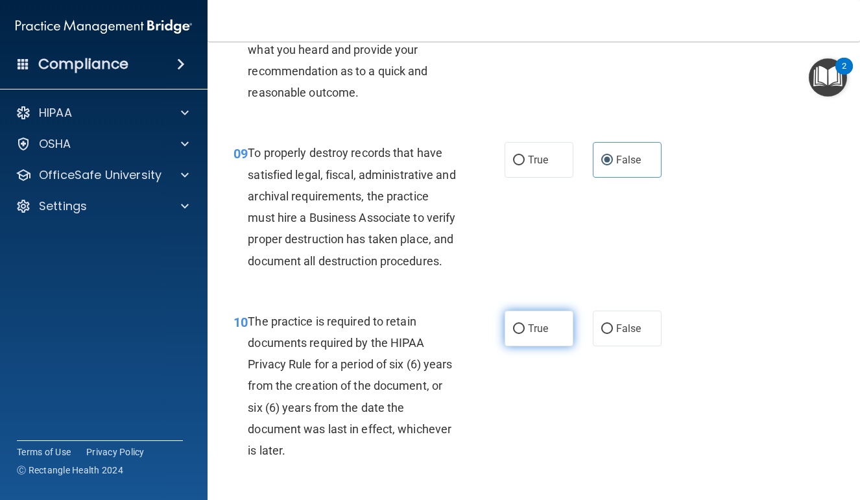
click at [537, 328] on label "True" at bounding box center [539, 329] width 69 height 36
click at [525, 328] on input "True" at bounding box center [519, 329] width 12 height 10
radio input "true"
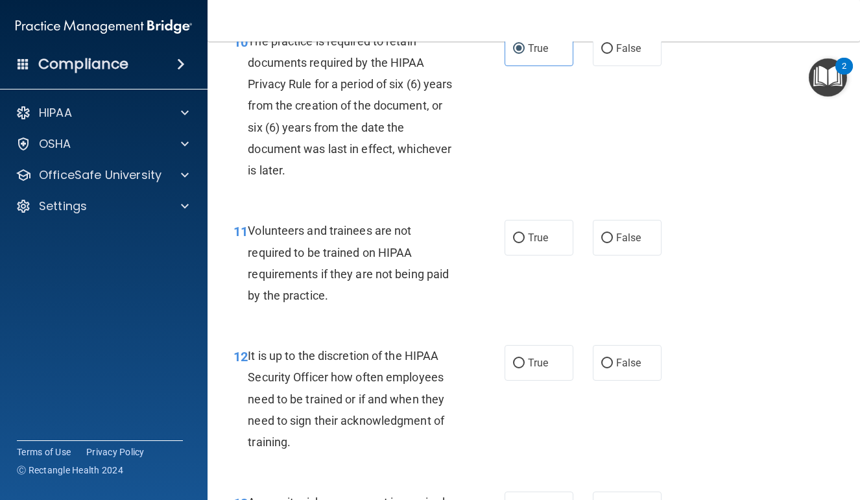
scroll to position [1561, 0]
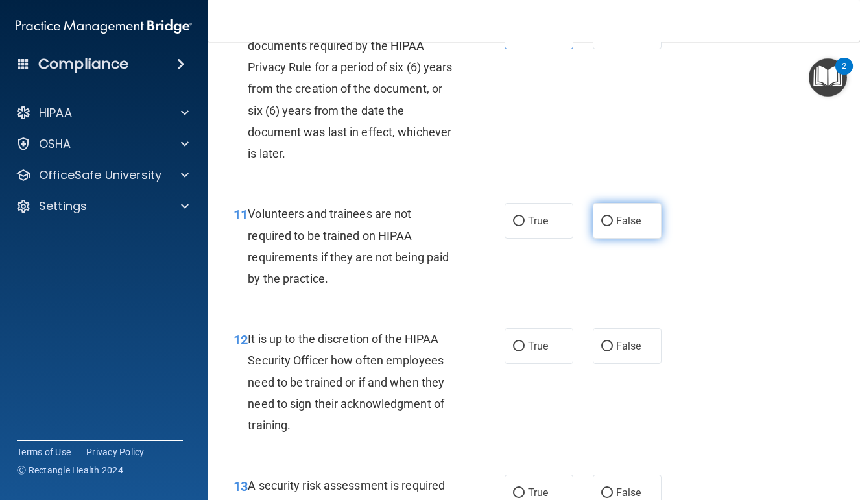
click at [637, 227] on span "False" at bounding box center [628, 221] width 25 height 12
click at [613, 226] on input "False" at bounding box center [608, 222] width 12 height 10
radio input "true"
click at [629, 352] on span "False" at bounding box center [628, 346] width 25 height 12
click at [613, 352] on input "False" at bounding box center [608, 347] width 12 height 10
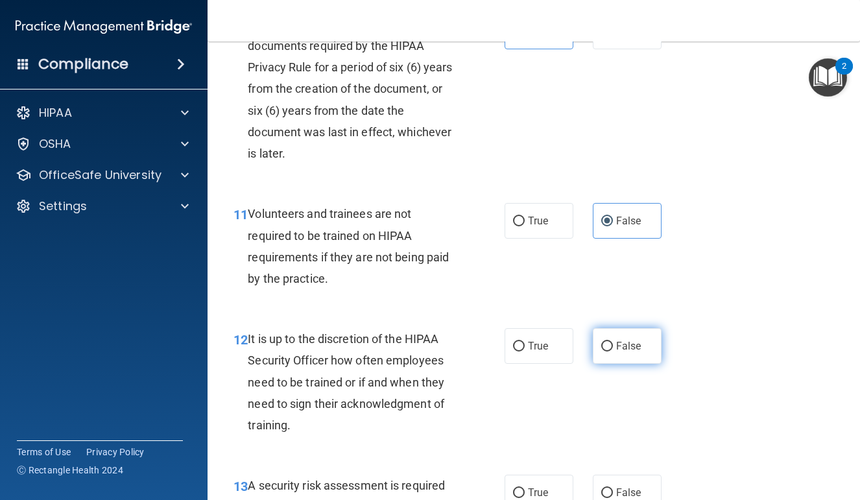
radio input "true"
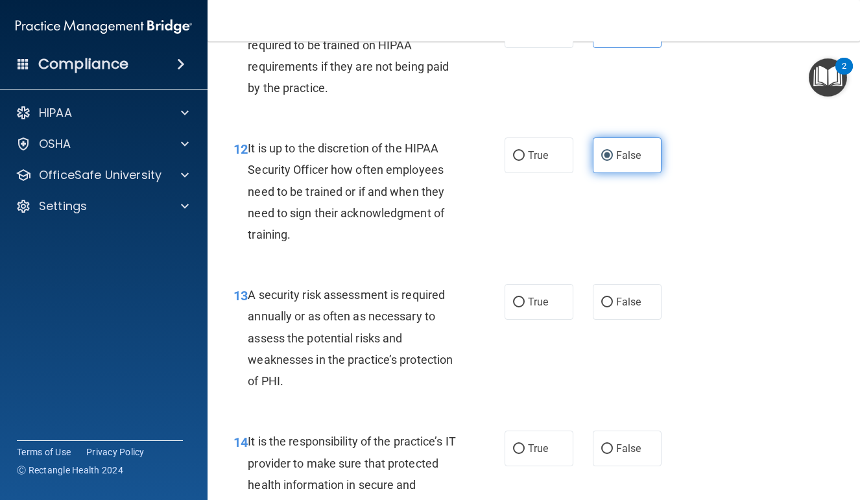
scroll to position [1769, 0]
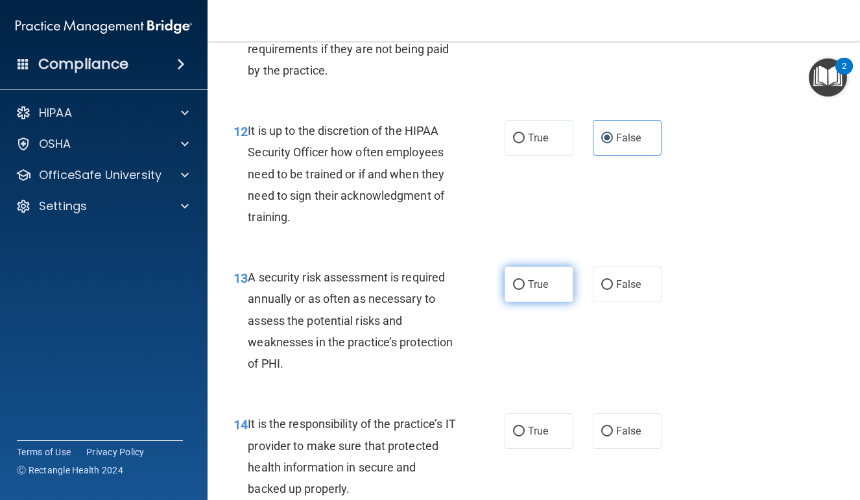
click at [520, 302] on label "True" at bounding box center [539, 285] width 69 height 36
click at [520, 290] on input "True" at bounding box center [519, 285] width 12 height 10
radio input "true"
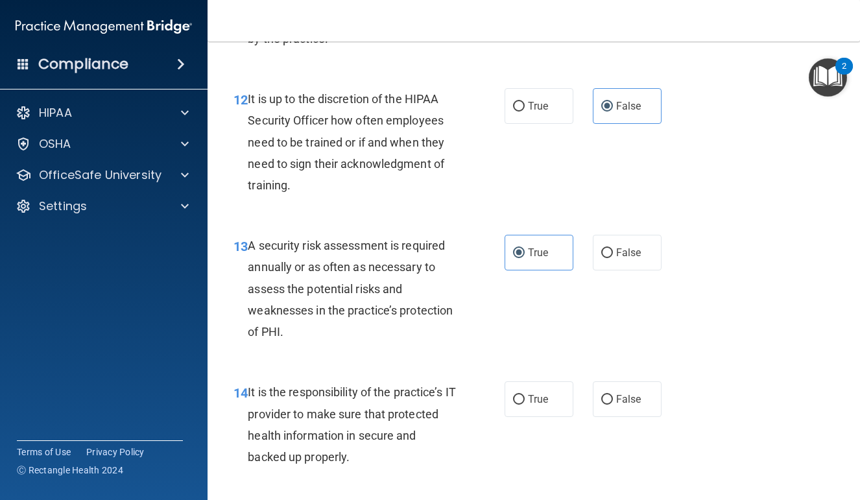
scroll to position [1860, 0]
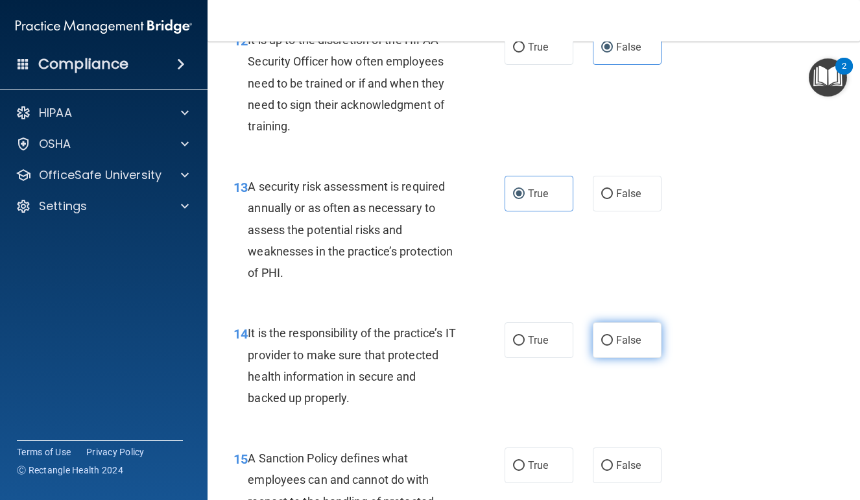
click at [624, 347] on span "False" at bounding box center [628, 340] width 25 height 12
click at [613, 346] on input "False" at bounding box center [608, 341] width 12 height 10
radio input "true"
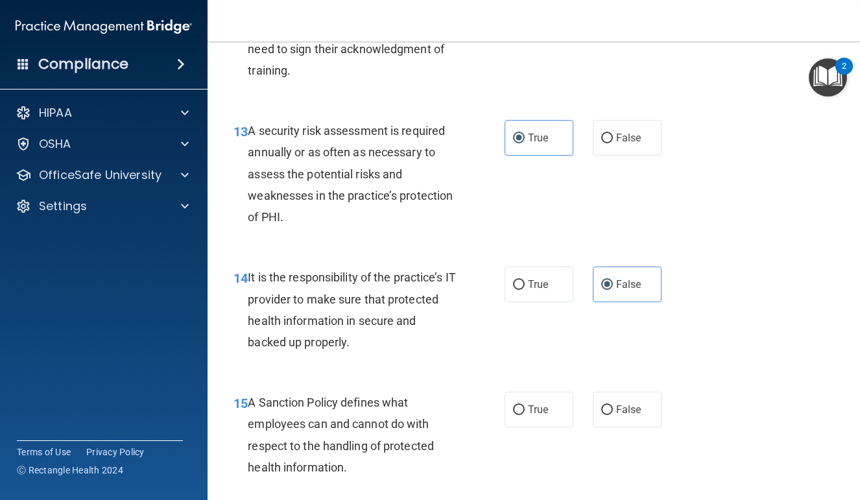
scroll to position [1974, 0]
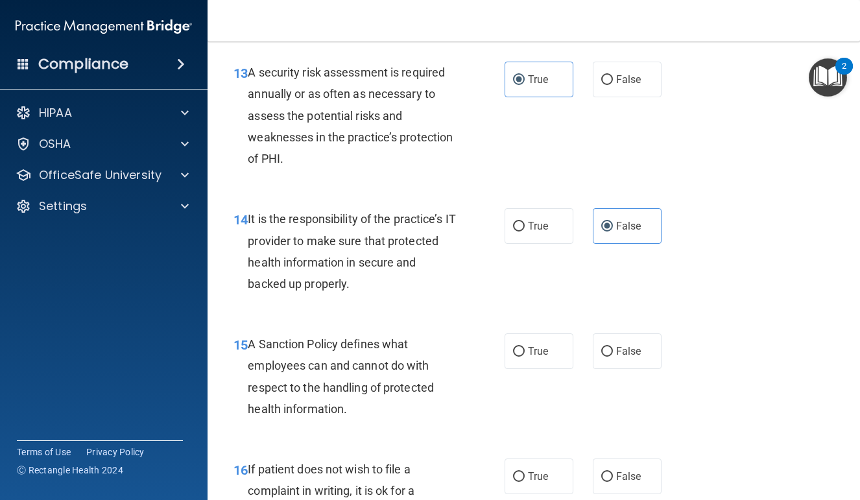
click at [627, 339] on div "15 A Sanction Policy defines what employees can and cannot do with respect to t…" at bounding box center [534, 379] width 620 height 125
click at [627, 356] on span "False" at bounding box center [628, 351] width 25 height 12
click at [613, 356] on input "False" at bounding box center [608, 352] width 12 height 10
radio input "true"
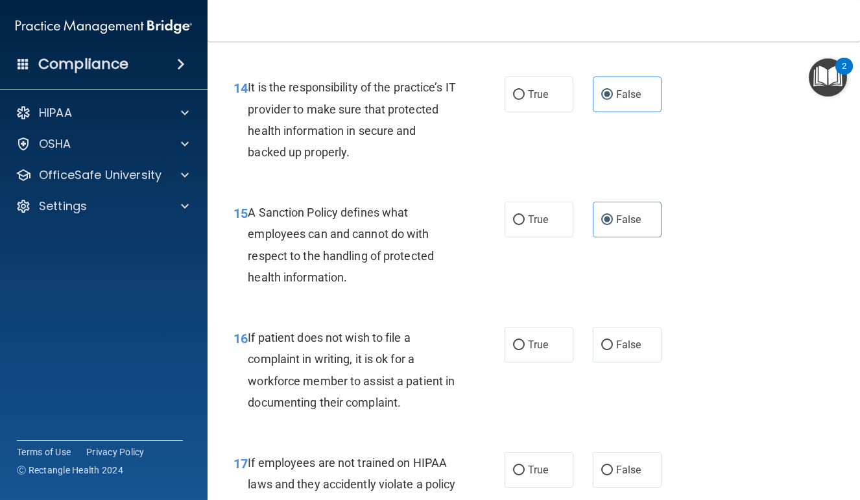
scroll to position [2373, 0]
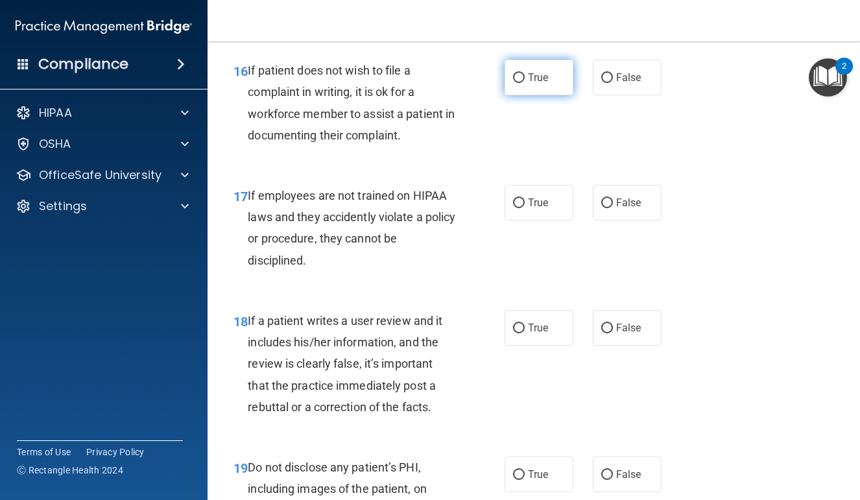
click at [540, 95] on label "True" at bounding box center [539, 78] width 69 height 36
click at [525, 83] on input "True" at bounding box center [519, 78] width 12 height 10
radio input "true"
click at [629, 209] on span "False" at bounding box center [628, 203] width 25 height 12
click at [613, 208] on input "False" at bounding box center [608, 204] width 12 height 10
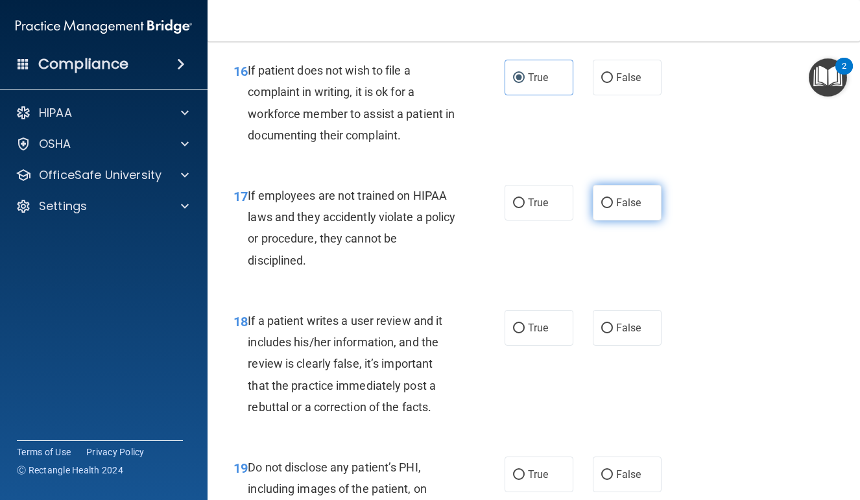
radio input "true"
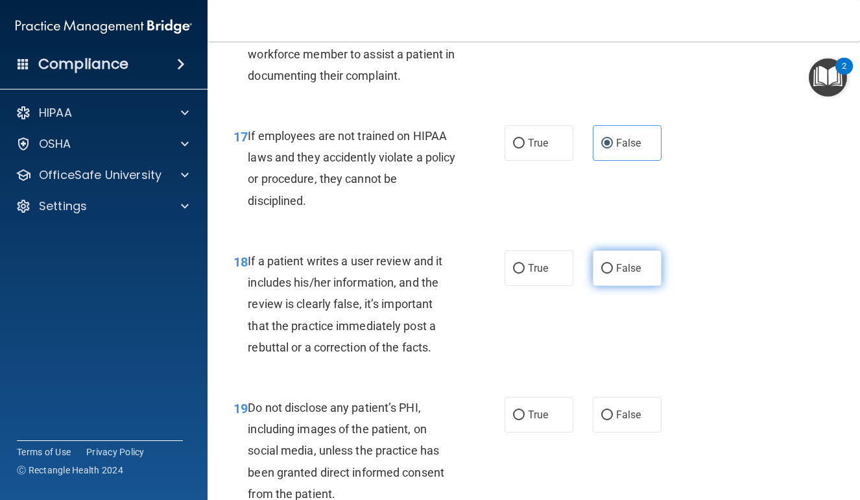
scroll to position [2433, 0]
click at [627, 265] on label "False" at bounding box center [627, 268] width 69 height 36
click at [613, 265] on input "False" at bounding box center [608, 268] width 12 height 10
radio input "true"
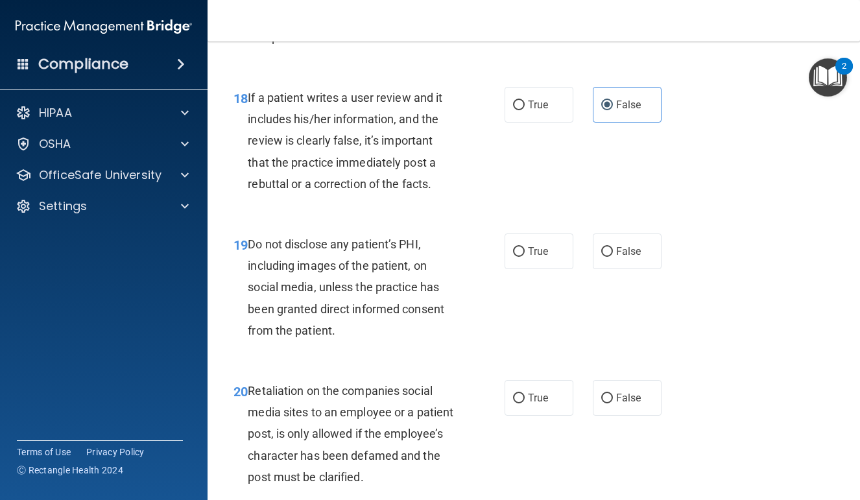
scroll to position [2598, 0]
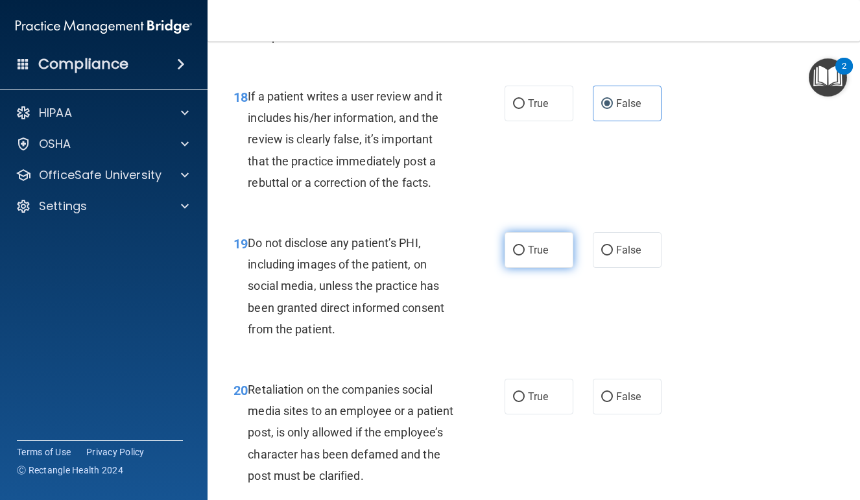
click at [525, 261] on label "True" at bounding box center [539, 250] width 69 height 36
click at [525, 256] on input "True" at bounding box center [519, 251] width 12 height 10
radio input "true"
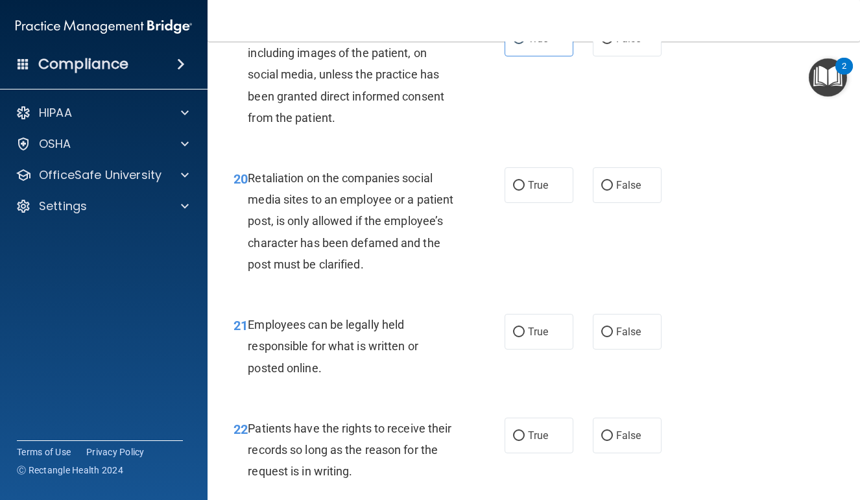
scroll to position [2814, 0]
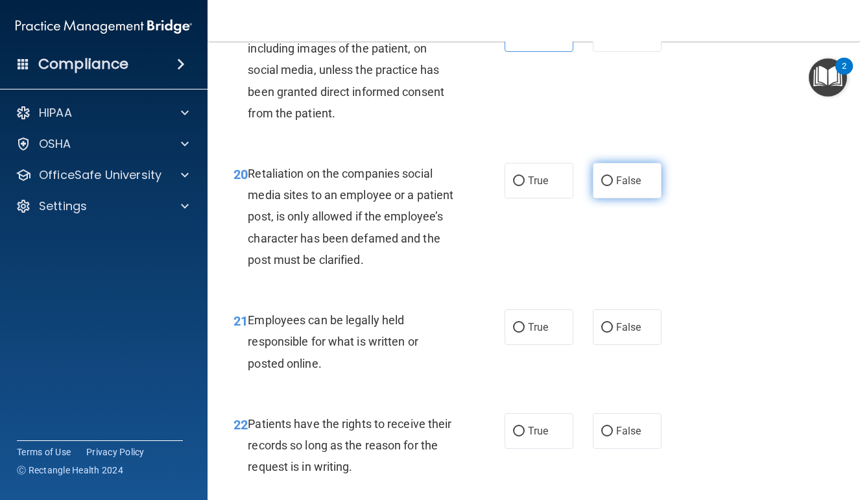
click at [624, 194] on label "False" at bounding box center [627, 181] width 69 height 36
click at [613, 186] on input "False" at bounding box center [608, 182] width 12 height 10
radio input "true"
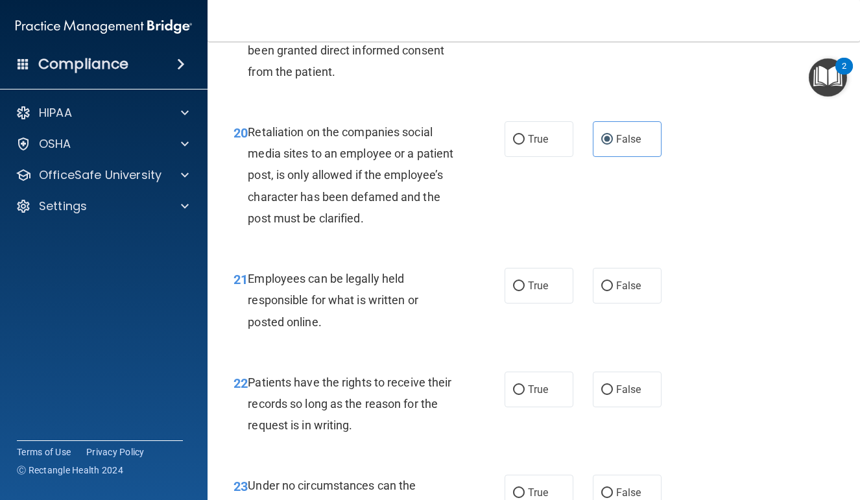
scroll to position [2857, 0]
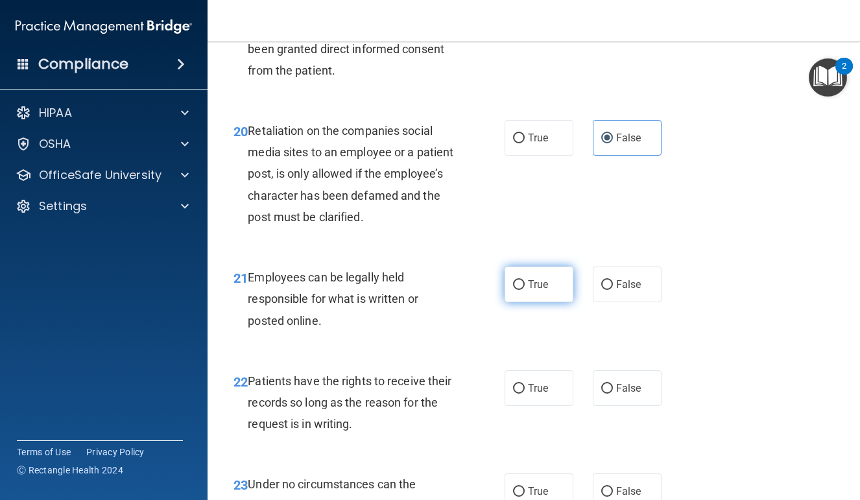
click at [570, 295] on label "True" at bounding box center [539, 285] width 69 height 36
click at [525, 290] on input "True" at bounding box center [519, 285] width 12 height 10
radio input "true"
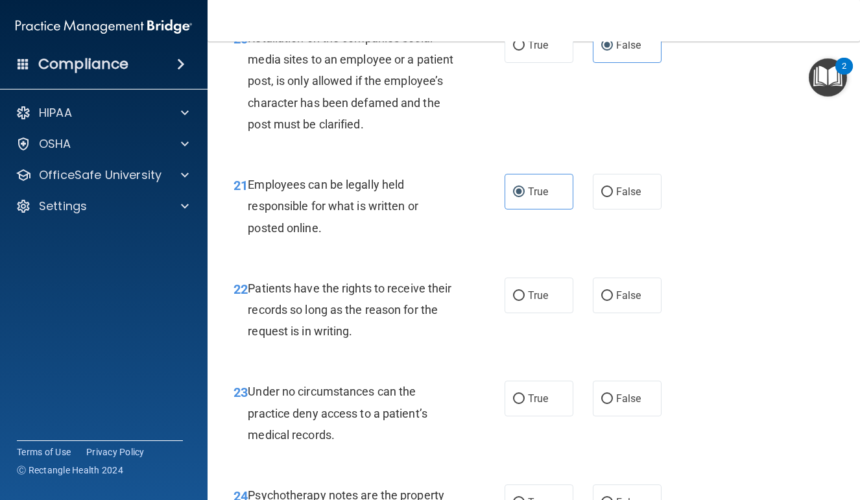
scroll to position [2951, 0]
click at [607, 296] on input "False" at bounding box center [608, 295] width 12 height 10
radio input "true"
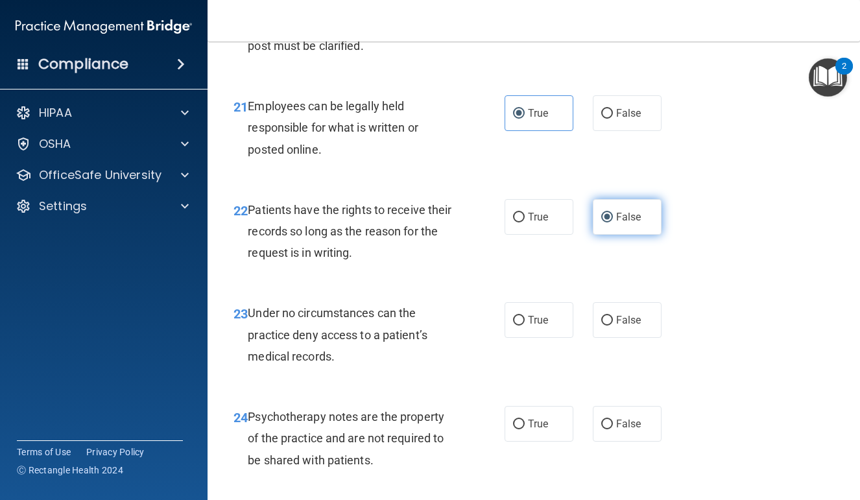
scroll to position [3031, 0]
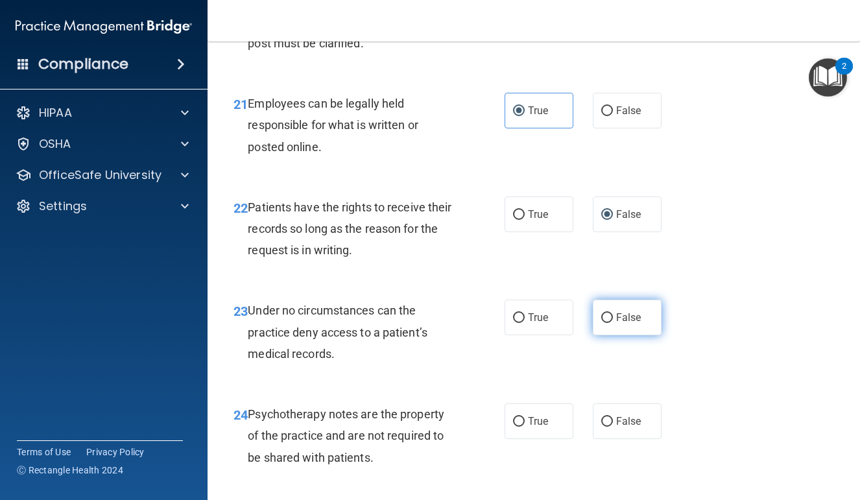
click at [633, 324] on span "False" at bounding box center [628, 317] width 25 height 12
click at [613, 323] on input "False" at bounding box center [608, 318] width 12 height 10
radio input "true"
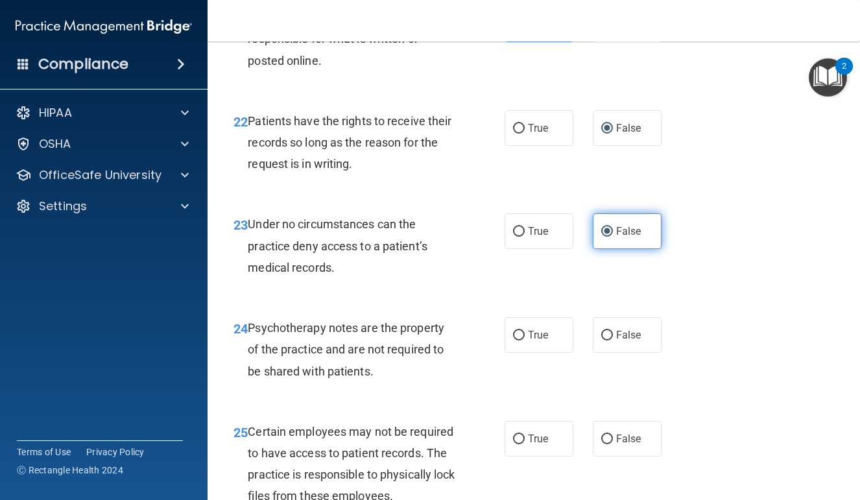
scroll to position [3127, 0]
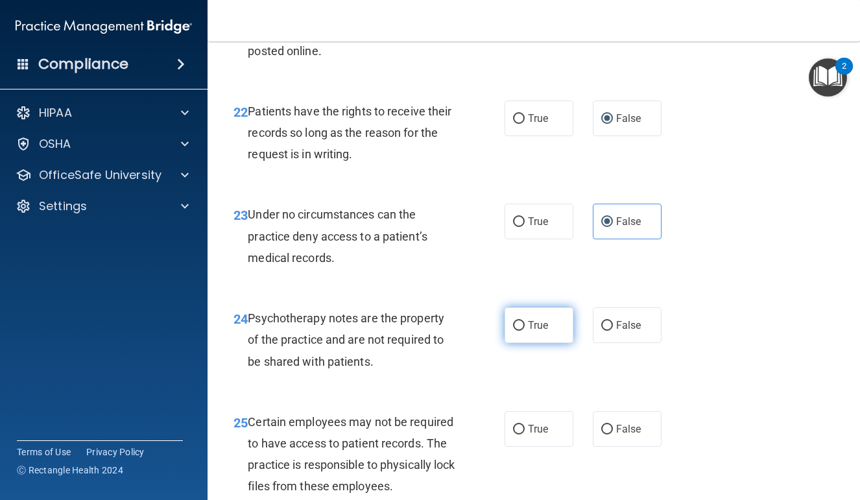
click at [537, 341] on label "True" at bounding box center [539, 326] width 69 height 36
click at [525, 331] on input "True" at bounding box center [519, 326] width 12 height 10
radio input "true"
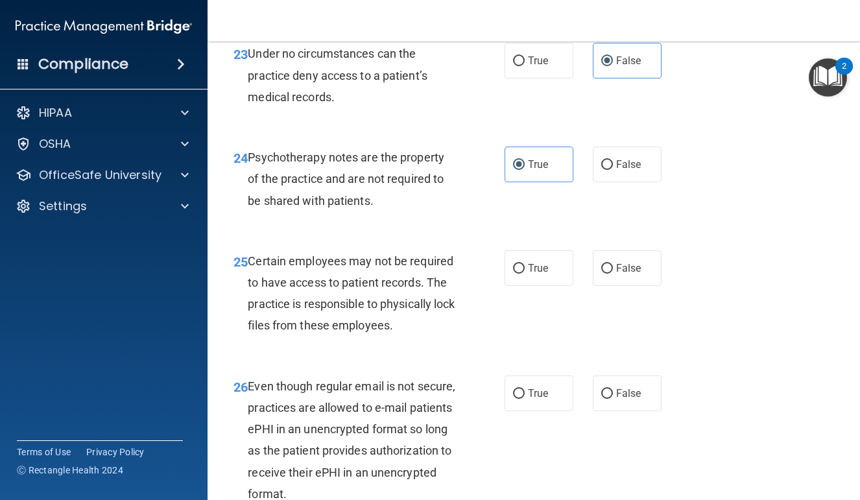
scroll to position [3291, 0]
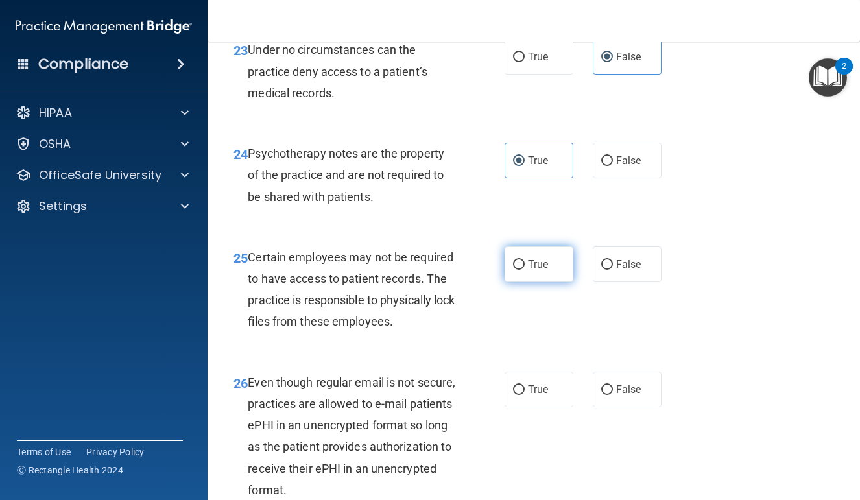
click at [537, 282] on label "True" at bounding box center [539, 265] width 69 height 36
click at [525, 270] on input "True" at bounding box center [519, 265] width 12 height 10
radio input "true"
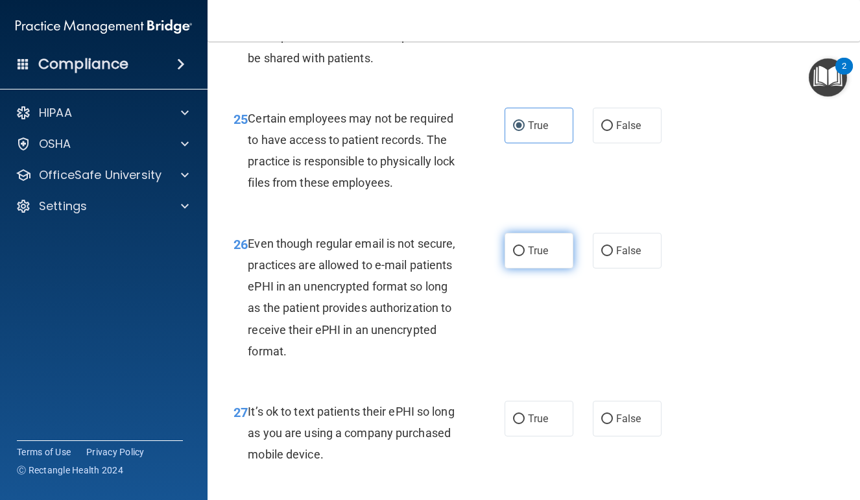
click at [543, 257] on span "True" at bounding box center [538, 251] width 20 height 12
click at [525, 256] on input "True" at bounding box center [519, 252] width 12 height 10
radio input "true"
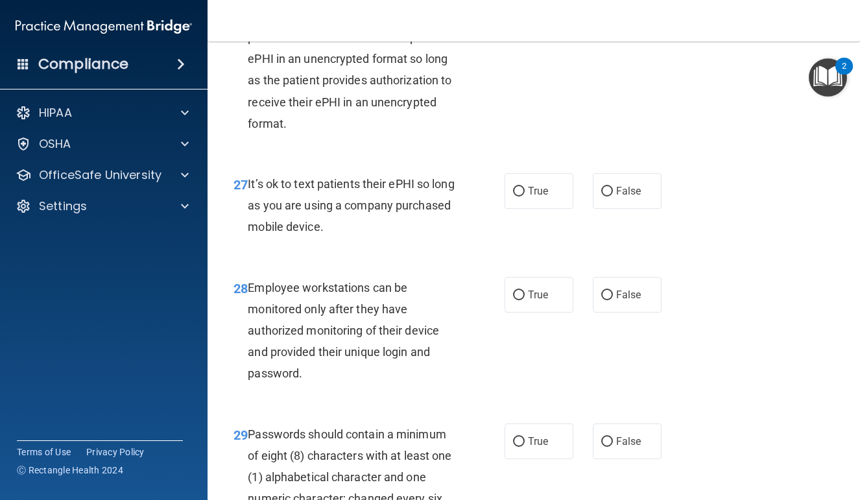
scroll to position [3686, 0]
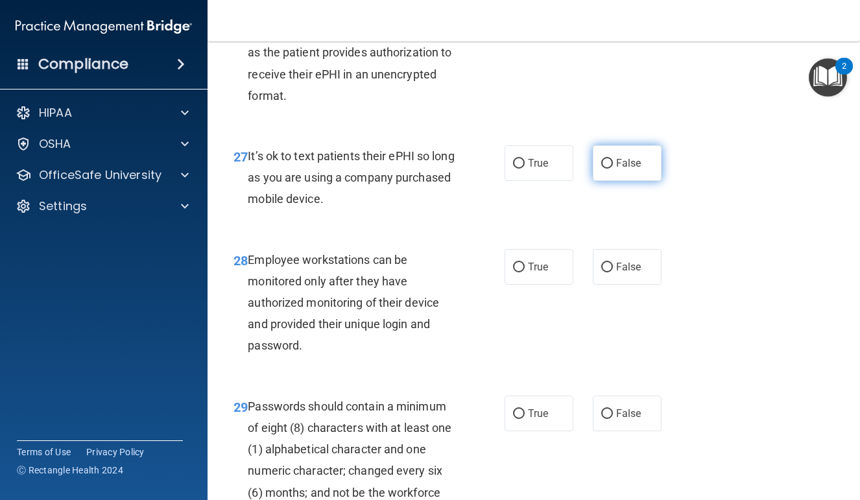
click at [622, 169] on span "False" at bounding box center [628, 163] width 25 height 12
click at [613, 169] on input "False" at bounding box center [608, 164] width 12 height 10
radio input "true"
click at [653, 269] on label "False" at bounding box center [627, 267] width 69 height 36
click at [613, 269] on input "False" at bounding box center [608, 268] width 12 height 10
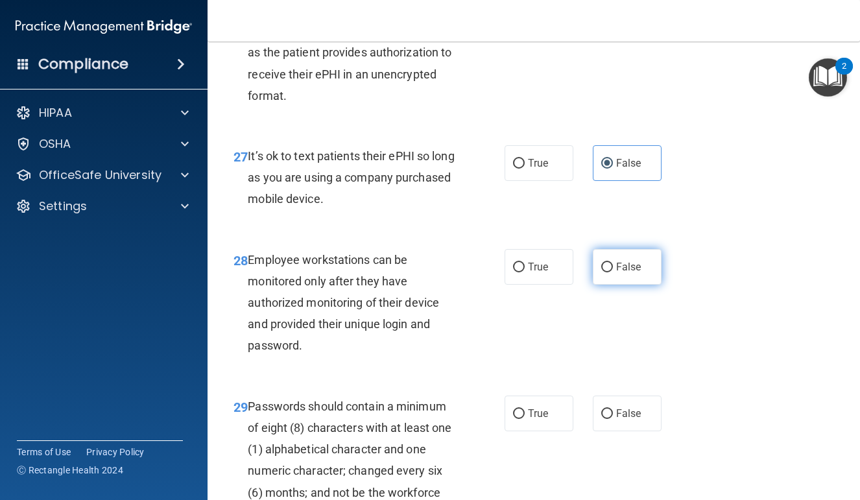
radio input "true"
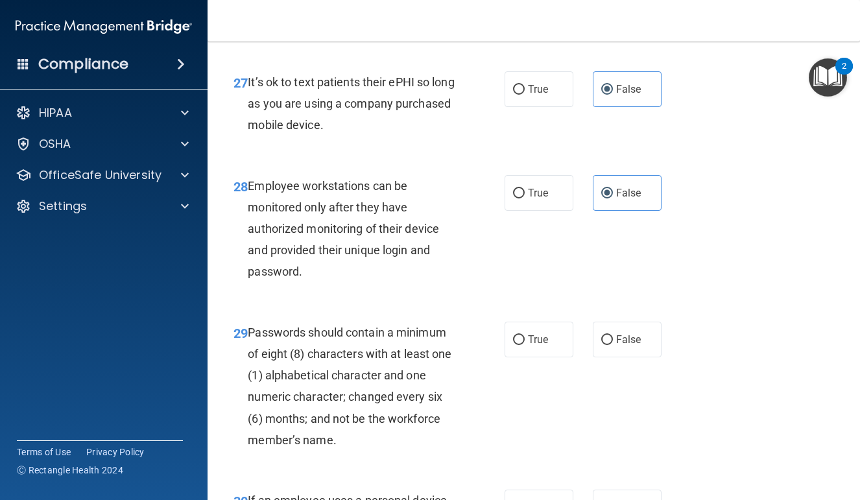
scroll to position [3825, 0]
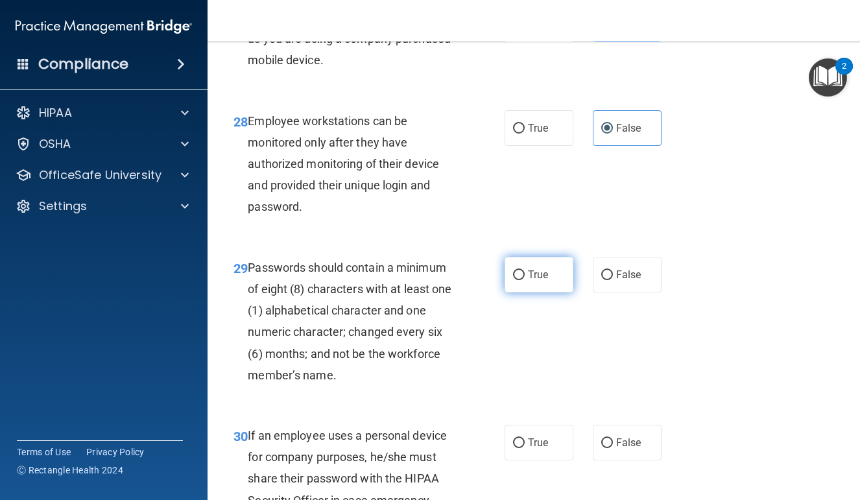
click at [541, 286] on label "True" at bounding box center [539, 275] width 69 height 36
click at [525, 280] on input "True" at bounding box center [519, 276] width 12 height 10
radio input "true"
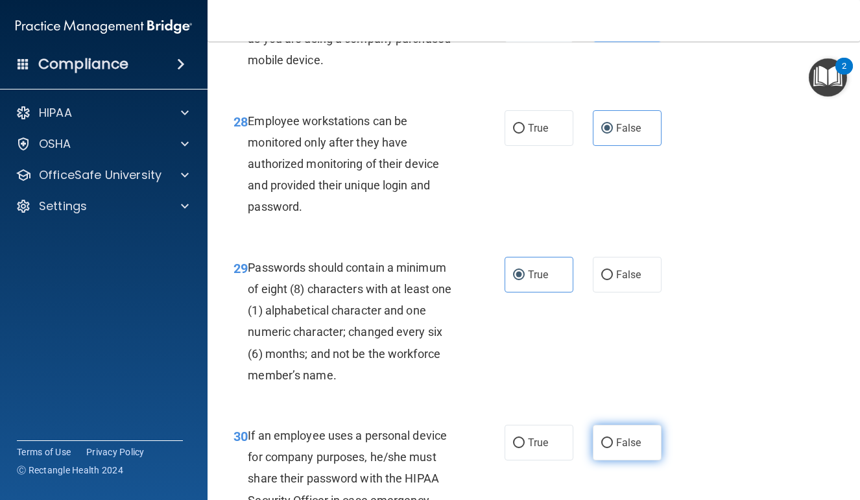
click at [634, 451] on label "False" at bounding box center [627, 443] width 69 height 36
click at [613, 448] on input "False" at bounding box center [608, 444] width 12 height 10
radio input "true"
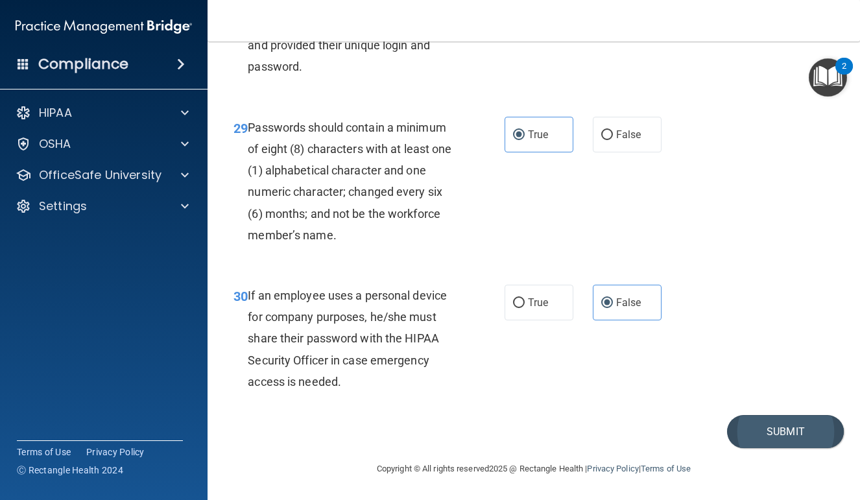
click at [762, 434] on button "Submit" at bounding box center [785, 431] width 117 height 33
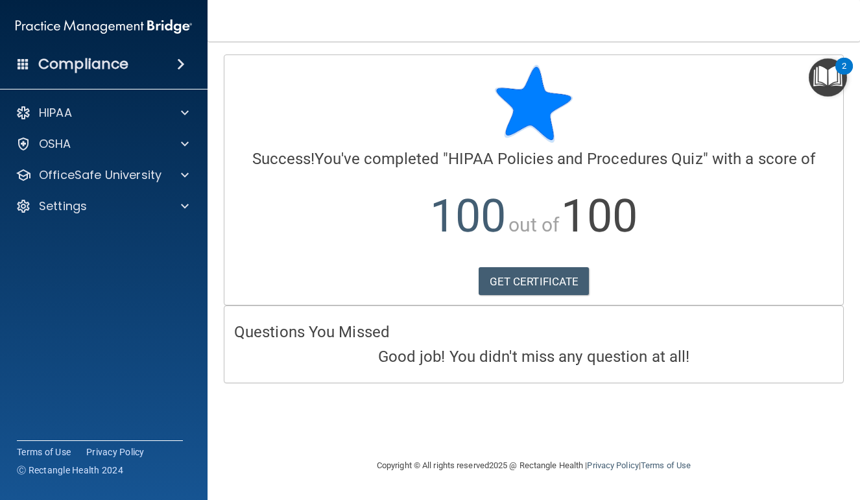
click at [820, 71] on img "Open Resource Center, 2 new notifications" at bounding box center [828, 77] width 38 height 38
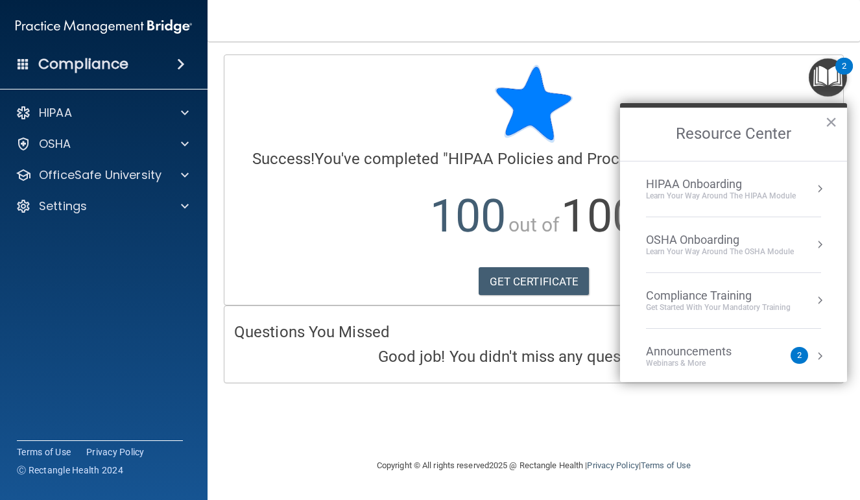
click at [750, 306] on div "Get Started with your mandatory training" at bounding box center [718, 307] width 145 height 11
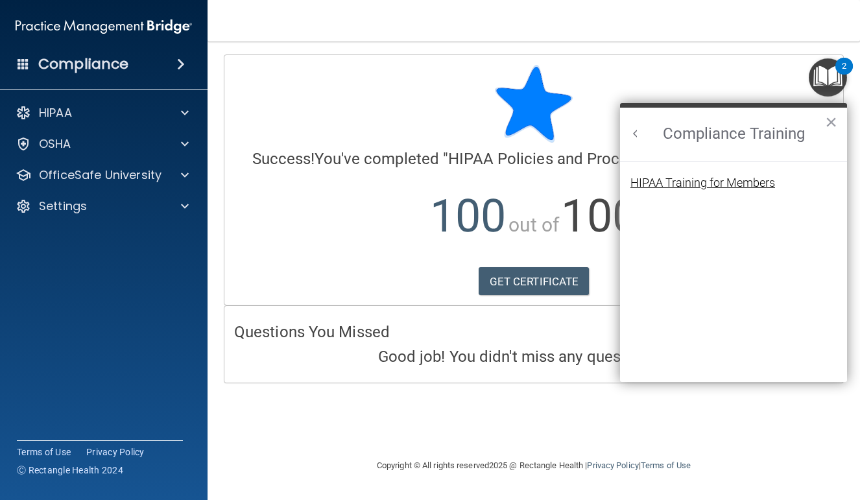
click at [707, 188] on div "HIPAA Training for Members" at bounding box center [703, 183] width 145 height 12
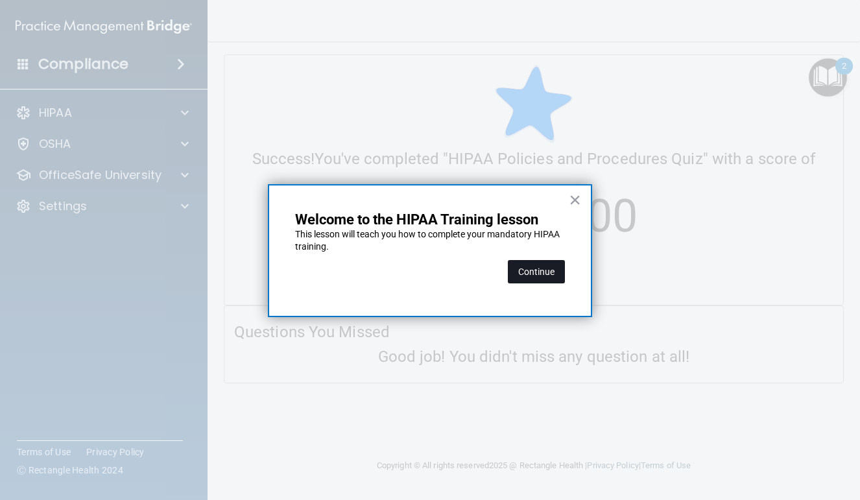
click at [552, 262] on button "Continue" at bounding box center [536, 271] width 57 height 23
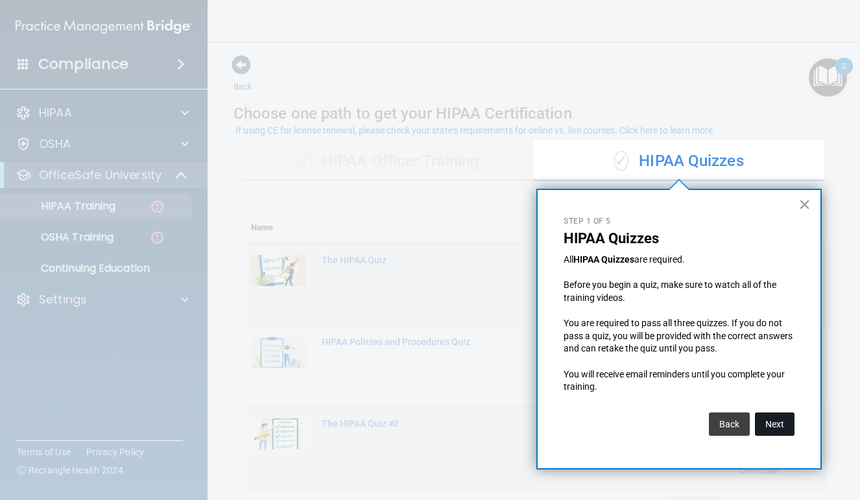
click at [783, 424] on button "Next" at bounding box center [775, 424] width 40 height 23
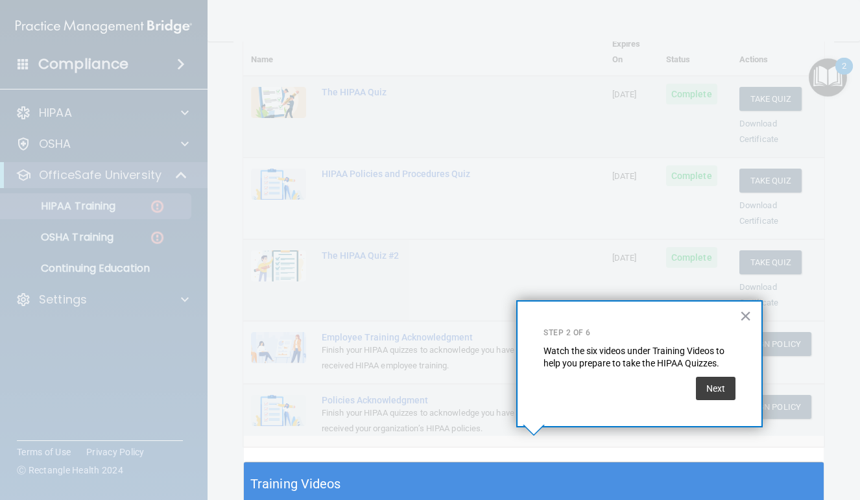
click at [722, 402] on div "× Step 2 of 6 Watch the six videos under Training Videos to help you prepare to…" at bounding box center [640, 363] width 247 height 127
click at [722, 391] on button "Next" at bounding box center [716, 388] width 40 height 23
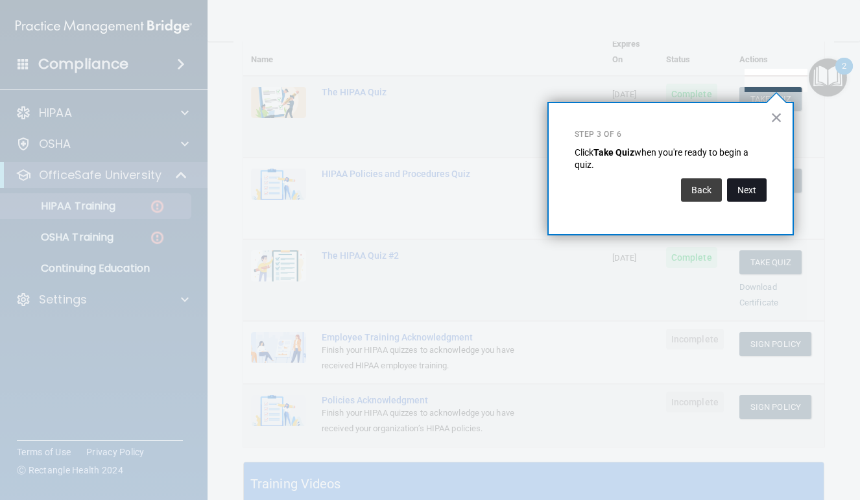
click at [755, 197] on button "Next" at bounding box center [747, 189] width 40 height 23
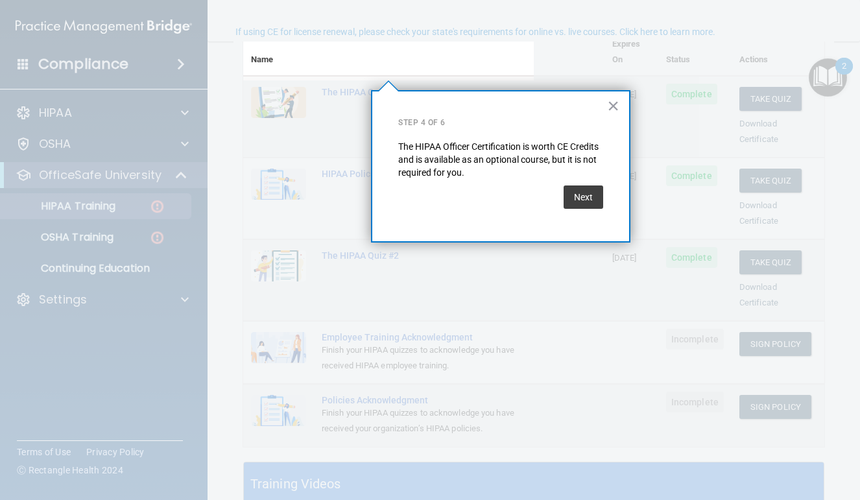
scroll to position [99, 0]
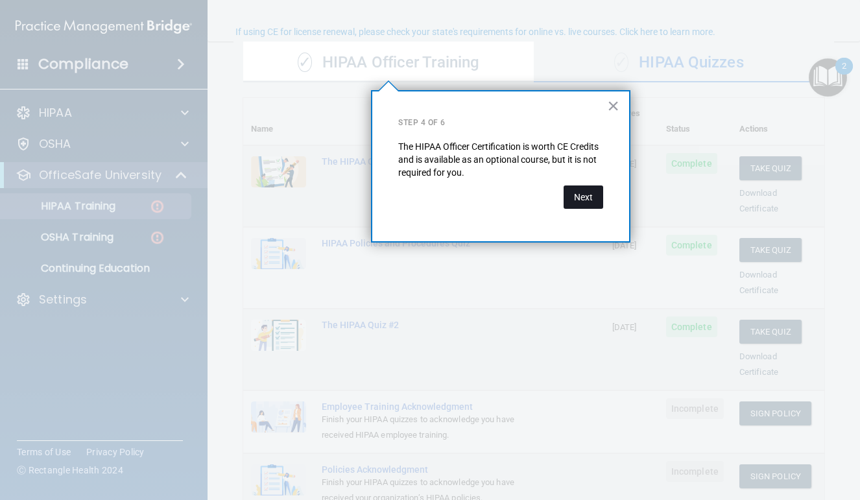
click at [589, 186] on button "Next" at bounding box center [584, 197] width 40 height 23
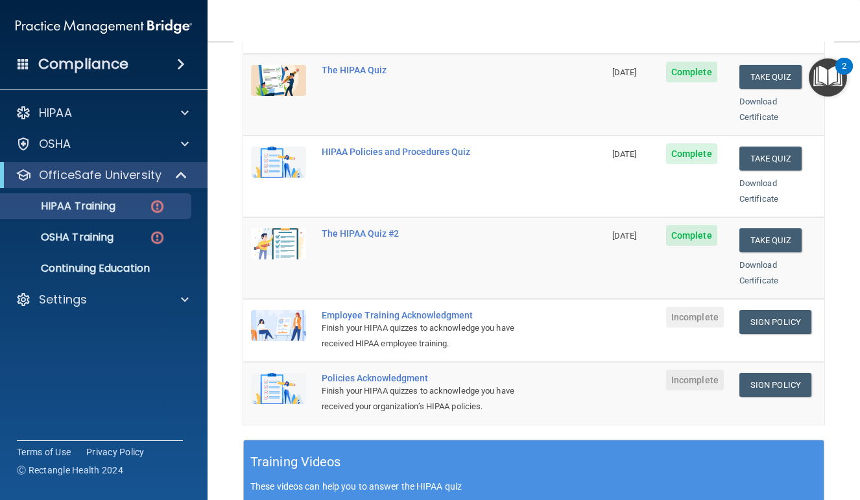
scroll to position [199, 0]
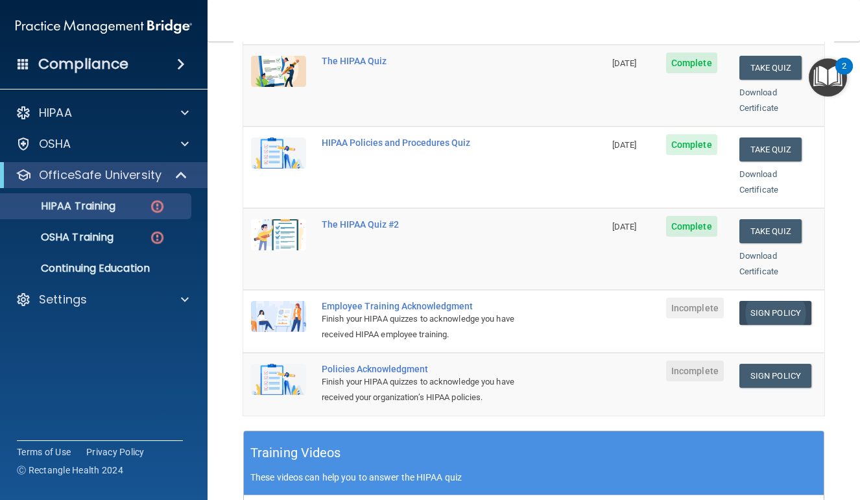
click at [795, 301] on link "Sign Policy" at bounding box center [776, 313] width 72 height 24
click at [777, 364] on link "Sign Policy" at bounding box center [776, 376] width 72 height 24
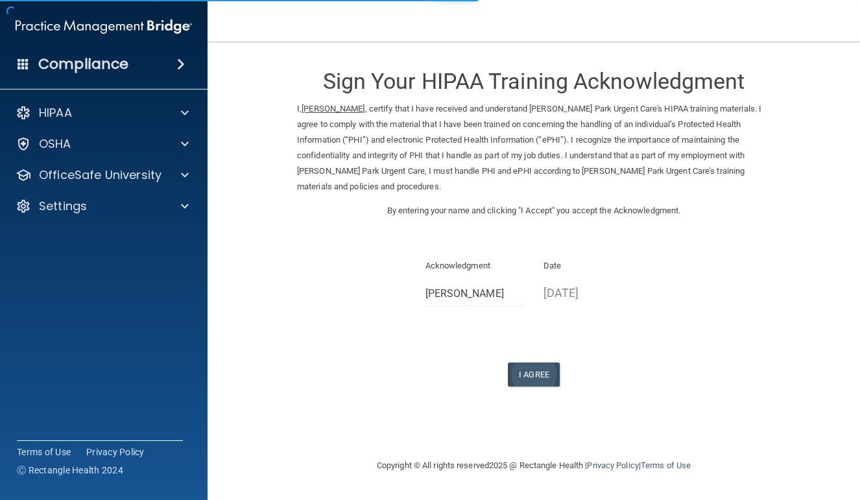
click at [544, 363] on button "I Agree" at bounding box center [534, 375] width 52 height 24
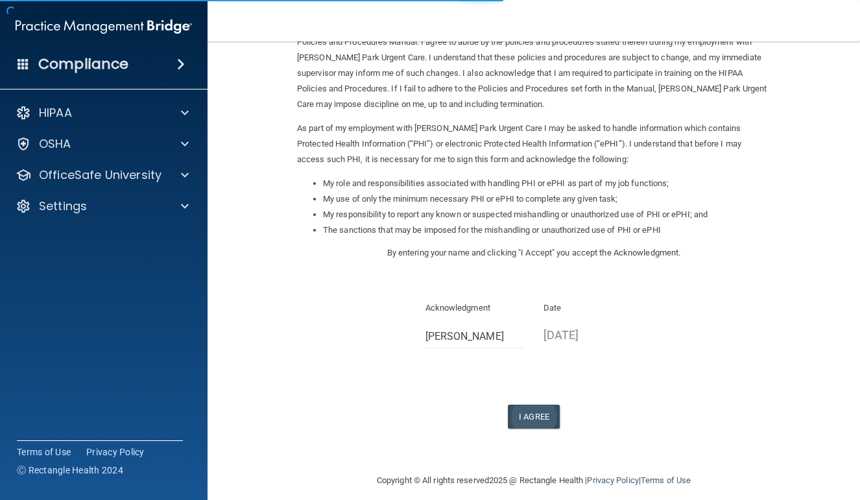
scroll to position [82, 0]
click at [541, 406] on button "I Agree" at bounding box center [534, 418] width 52 height 24
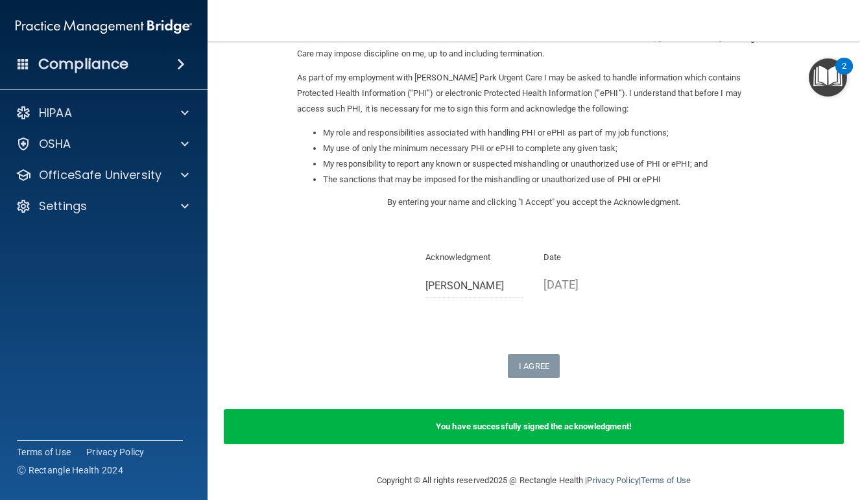
scroll to position [132, 0]
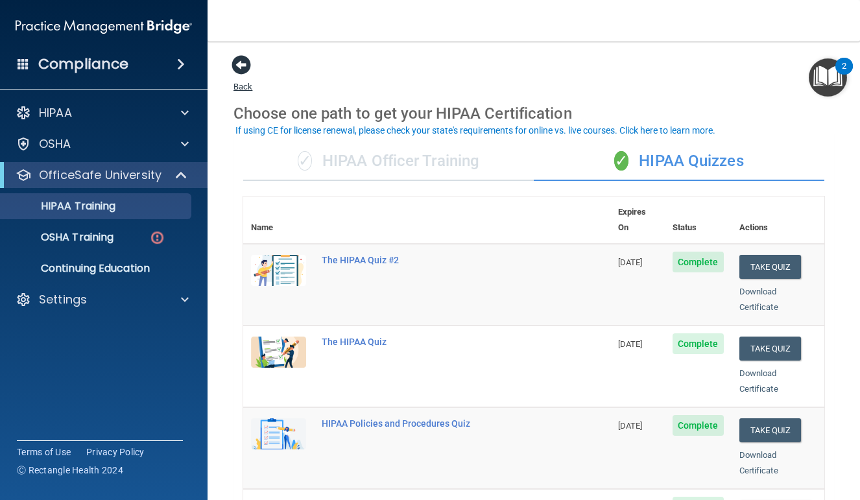
click at [247, 66] on span at bounding box center [241, 64] width 19 height 19
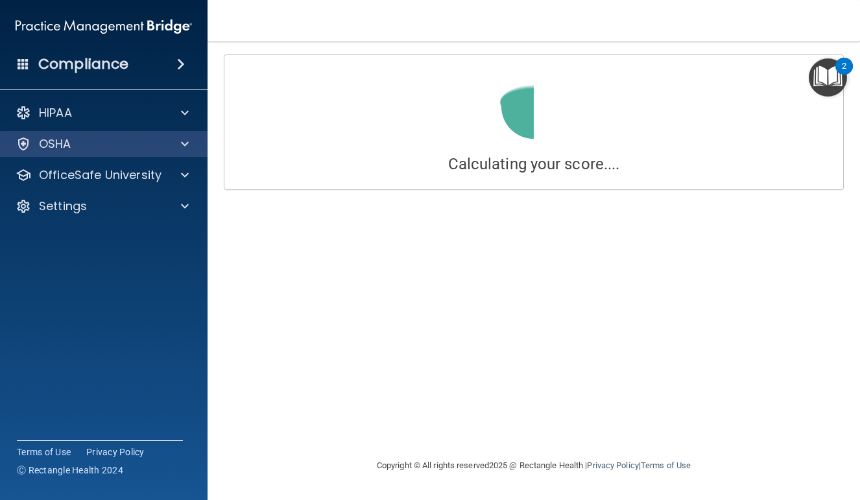
click at [165, 142] on div "OSHA" at bounding box center [86, 144] width 161 height 16
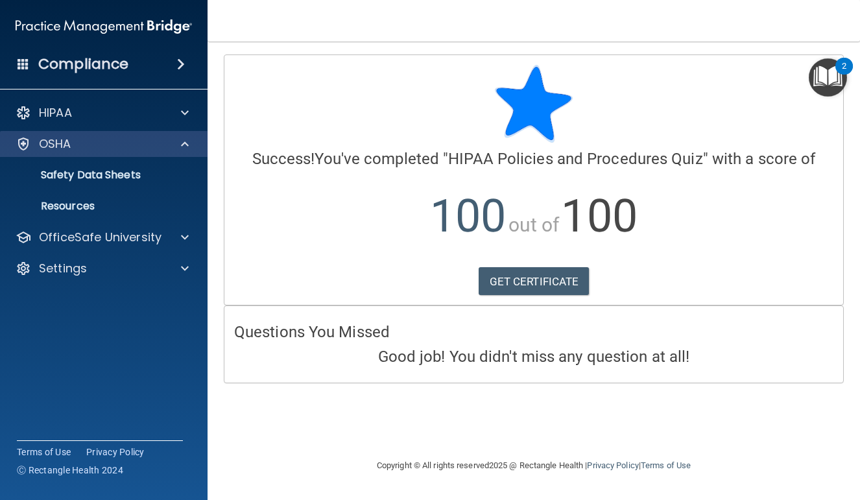
click at [168, 155] on div "OSHA" at bounding box center [104, 144] width 208 height 26
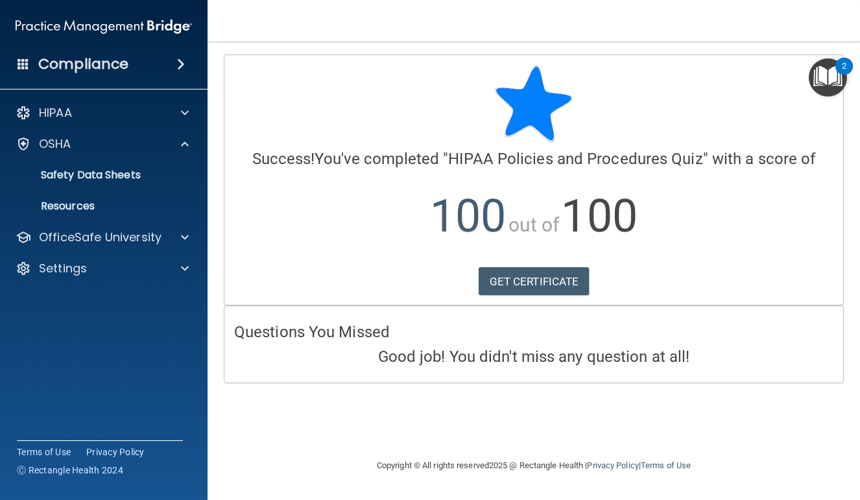
click at [824, 76] on img "Open Resource Center, 2 new notifications" at bounding box center [828, 77] width 38 height 38
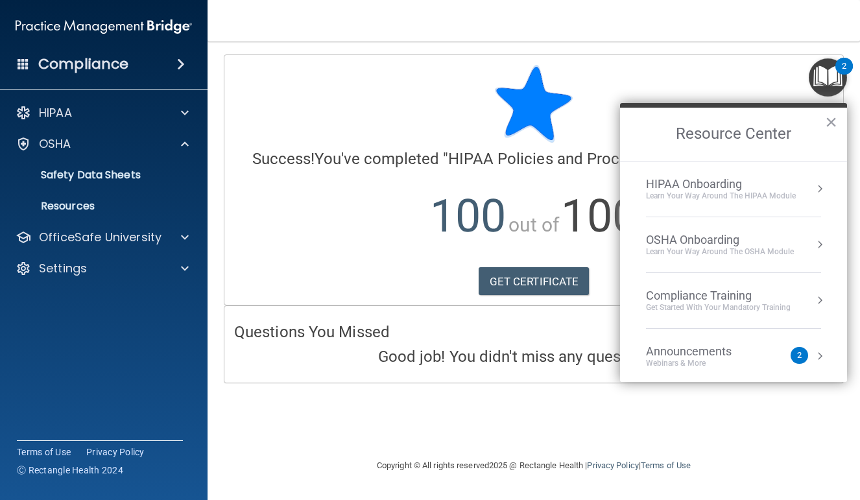
click at [729, 302] on div "Get Started with your mandatory training" at bounding box center [718, 307] width 145 height 11
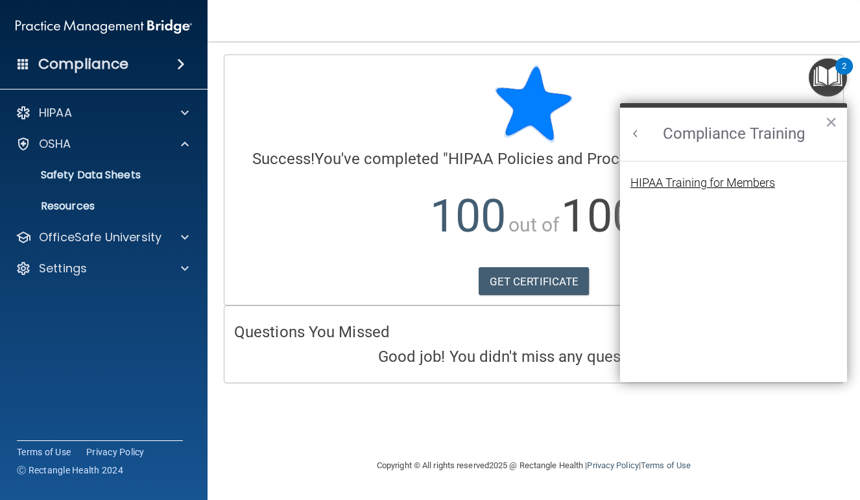
click at [707, 186] on div "HIPAA Training for Members" at bounding box center [703, 183] width 145 height 12
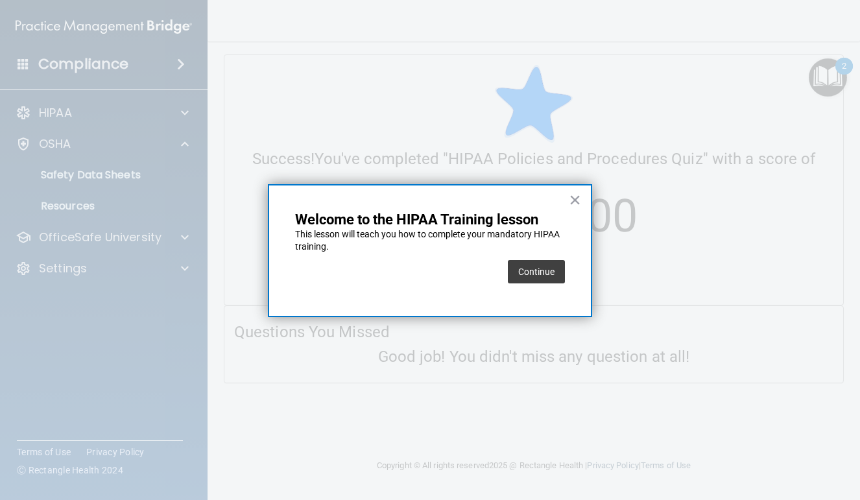
click at [545, 254] on div "Continue" at bounding box center [536, 272] width 57 height 36
click at [545, 271] on button "Continue" at bounding box center [536, 271] width 57 height 23
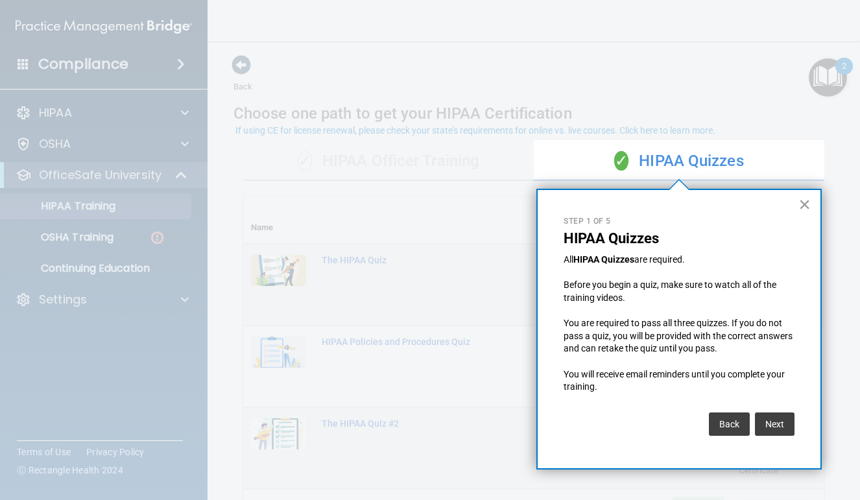
click at [803, 209] on button "×" at bounding box center [805, 204] width 12 height 21
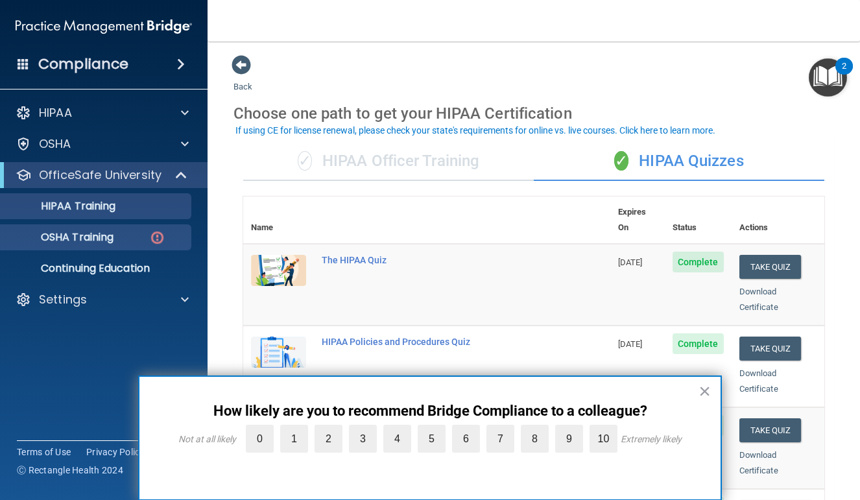
click at [100, 235] on p "OSHA Training" at bounding box center [60, 237] width 105 height 13
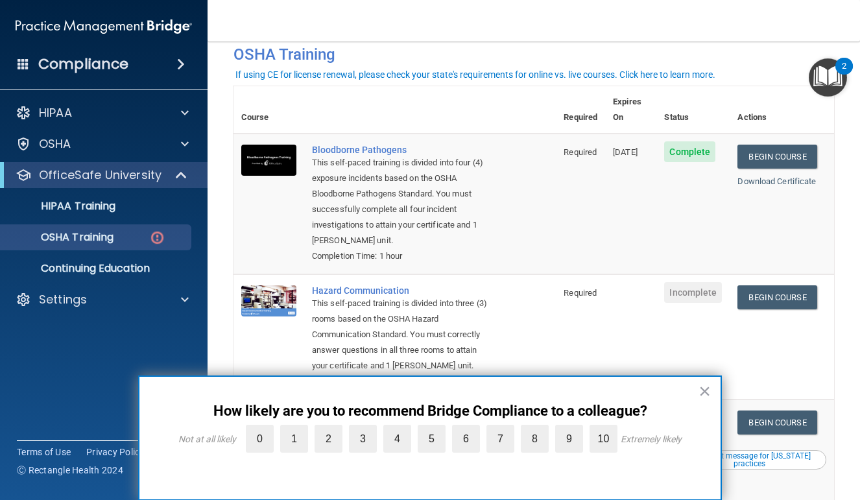
scroll to position [65, 0]
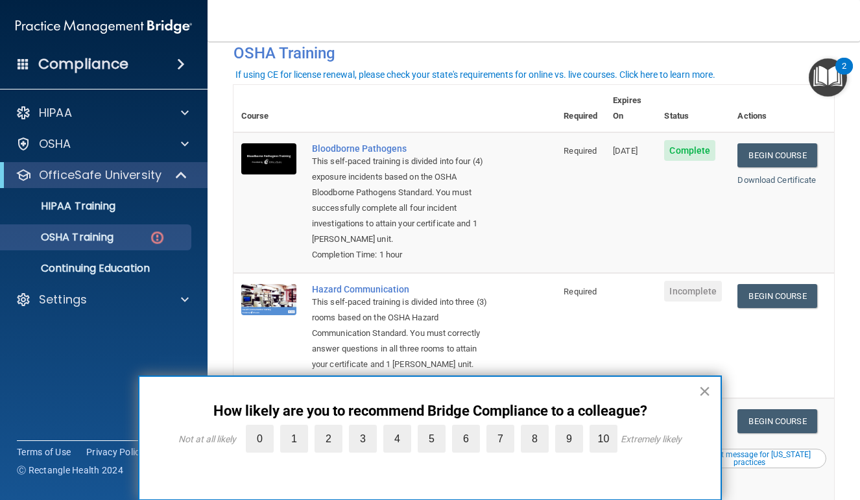
click at [701, 389] on button "×" at bounding box center [705, 391] width 12 height 21
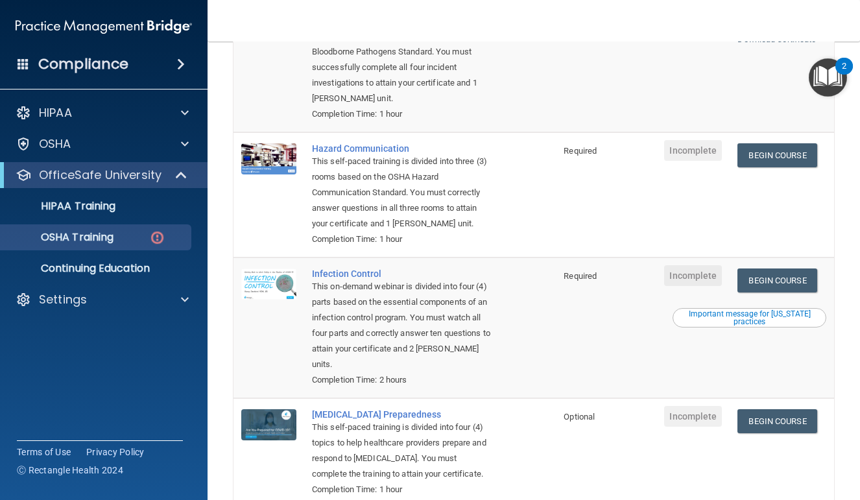
scroll to position [212, 0]
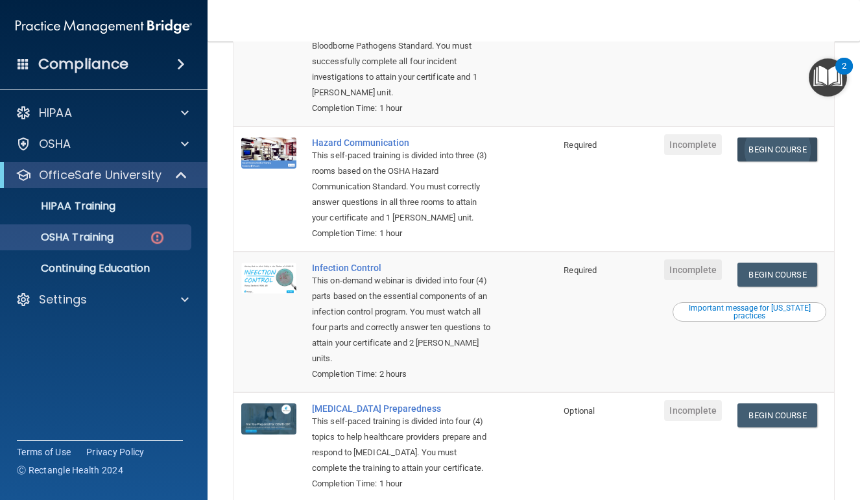
click at [793, 138] on link "Begin Course" at bounding box center [777, 150] width 79 height 24
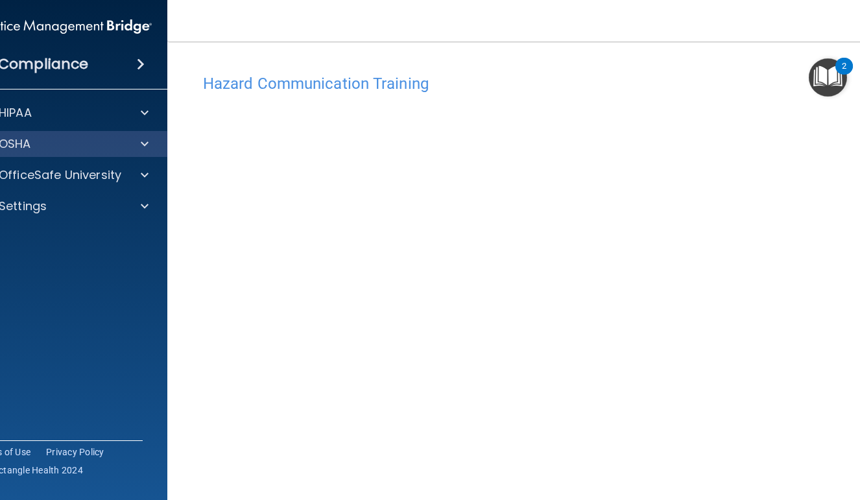
click at [132, 140] on div at bounding box center [143, 144] width 32 height 16
click at [91, 148] on div "OSHA" at bounding box center [46, 144] width 161 height 16
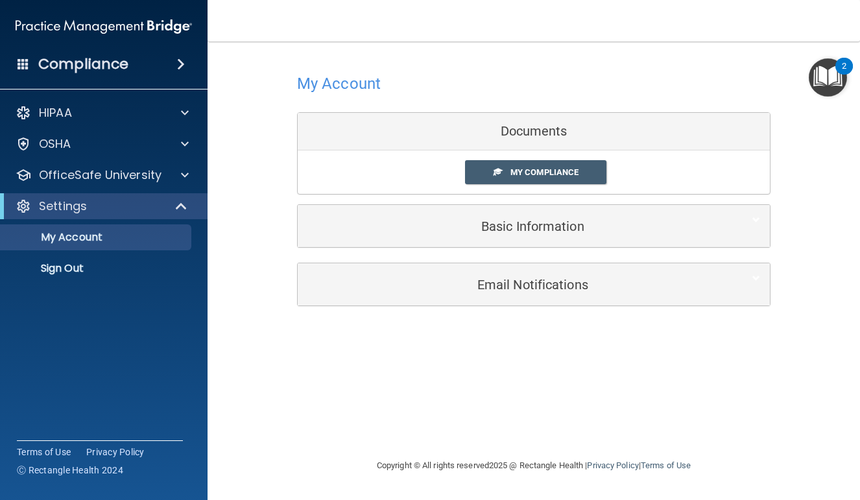
click at [835, 75] on img "Open Resource Center, 2 new notifications" at bounding box center [828, 77] width 38 height 38
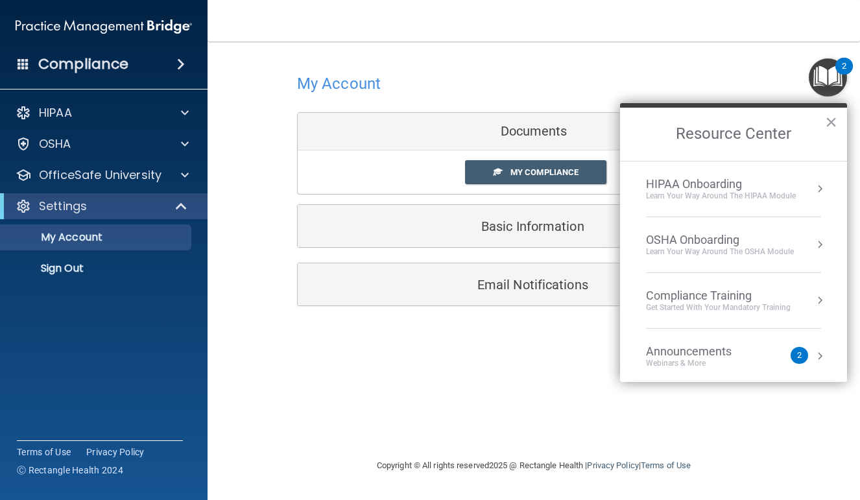
click at [789, 237] on div "OSHA Onboarding" at bounding box center [720, 240] width 148 height 14
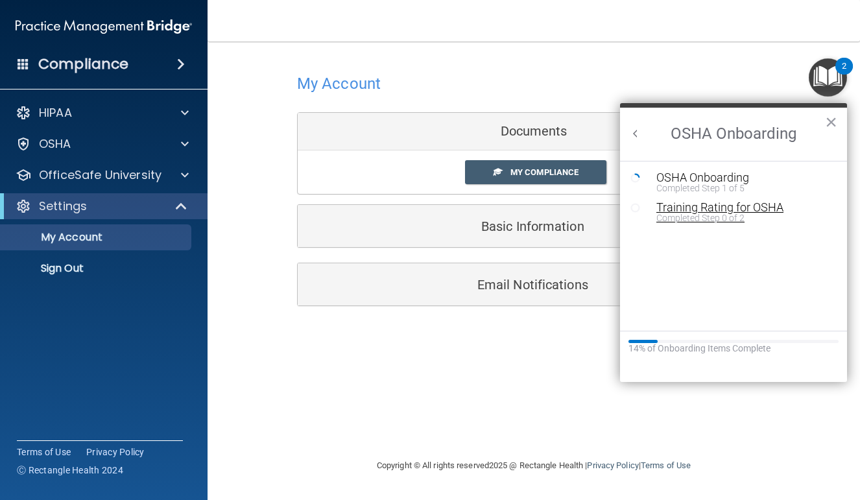
click at [766, 215] on div "Completed Step 0 of 2" at bounding box center [744, 217] width 174 height 9
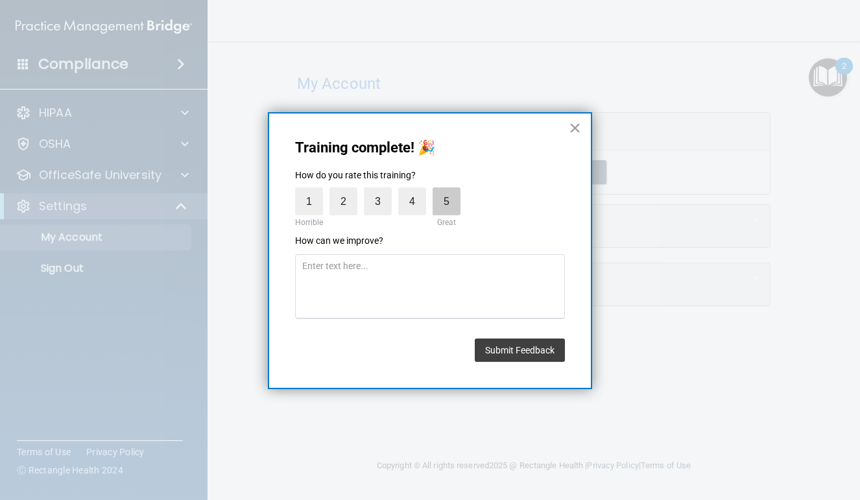
click at [450, 204] on label "5" at bounding box center [447, 202] width 28 height 28
click at [417, 191] on input "5" at bounding box center [417, 191] width 0 height 0
click at [538, 352] on button "Submit Feedback" at bounding box center [520, 350] width 90 height 23
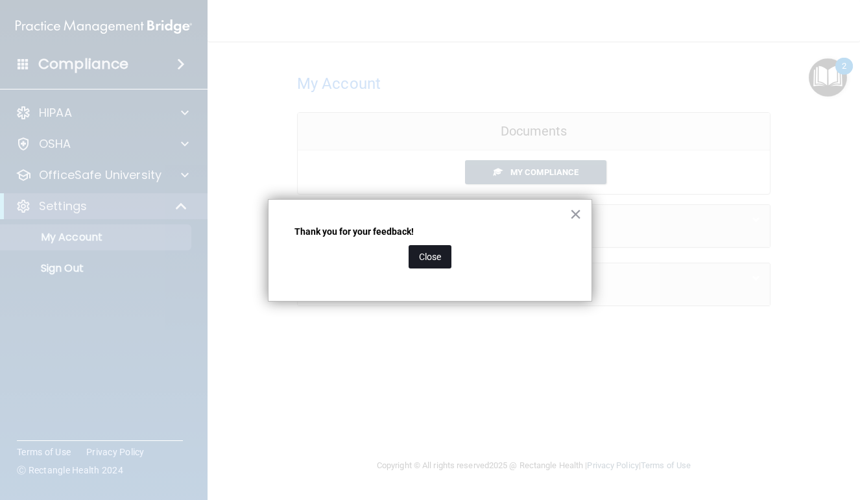
click at [430, 255] on button "Close" at bounding box center [430, 256] width 43 height 23
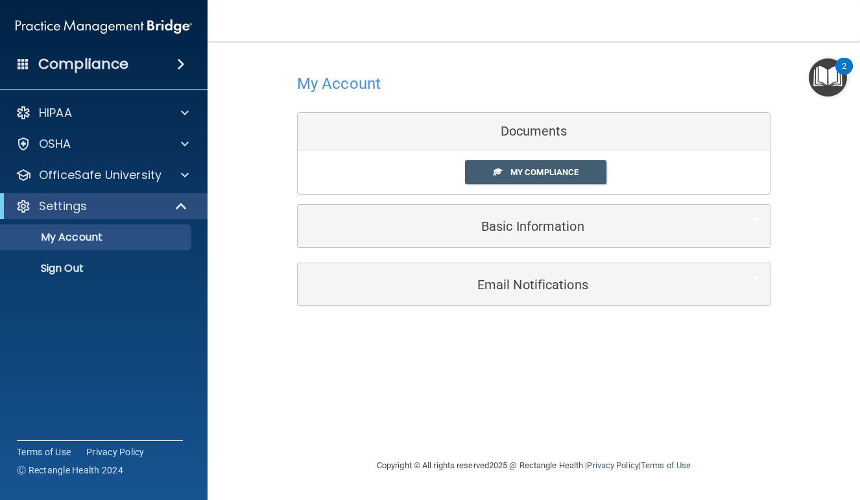
click at [842, 86] on img "Open Resource Center, 2 new notifications" at bounding box center [828, 77] width 38 height 38
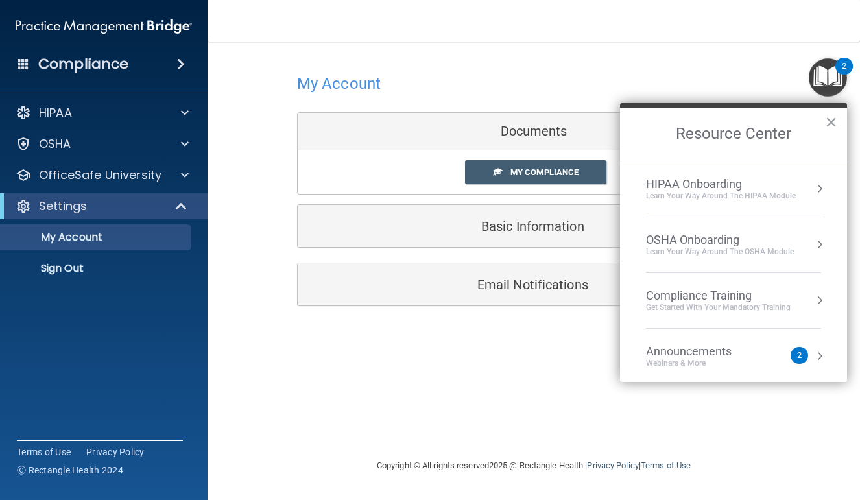
scroll to position [30, 0]
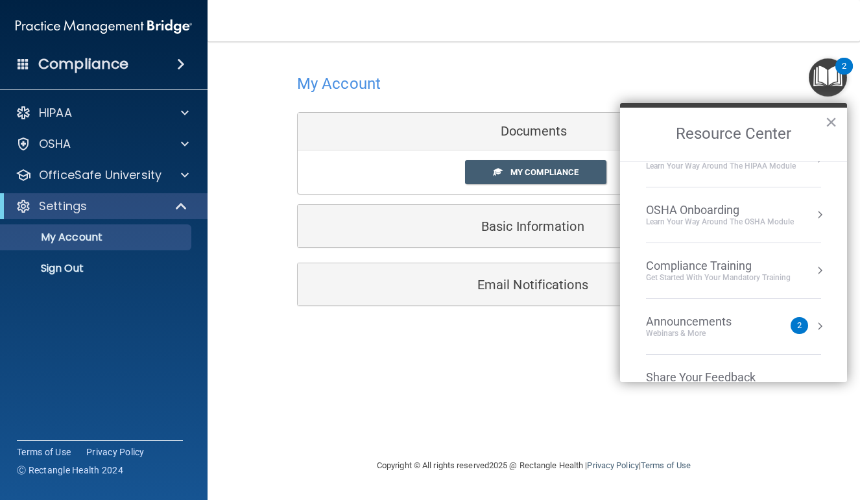
click at [788, 273] on div "Get Started with your mandatory training" at bounding box center [718, 278] width 145 height 11
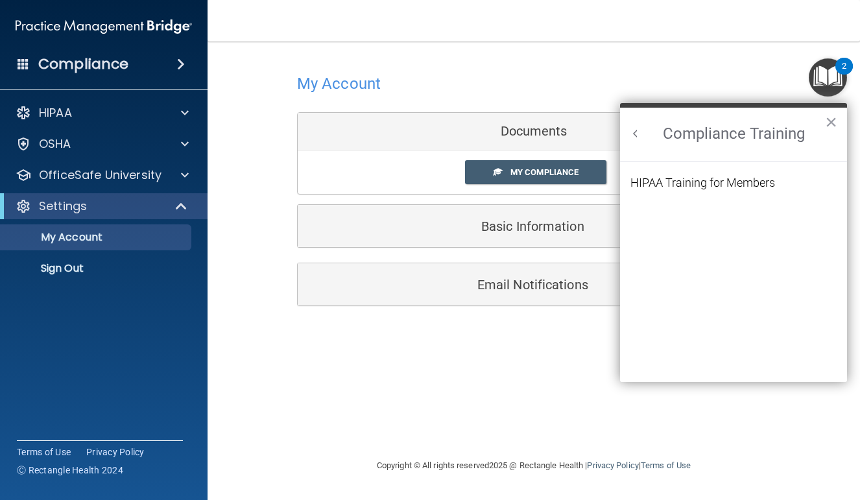
scroll to position [0, 0]
click at [725, 191] on li "HIPAA Training for Members" at bounding box center [734, 190] width 206 height 27
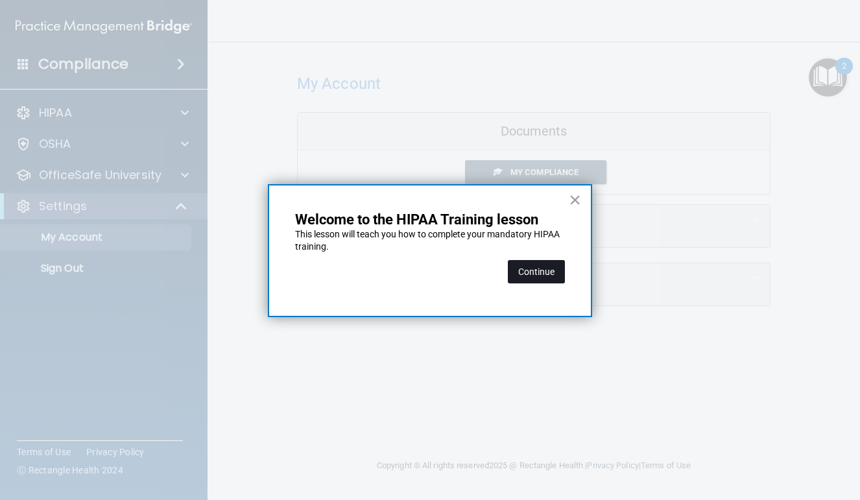
click at [547, 268] on button "Continue" at bounding box center [536, 271] width 57 height 23
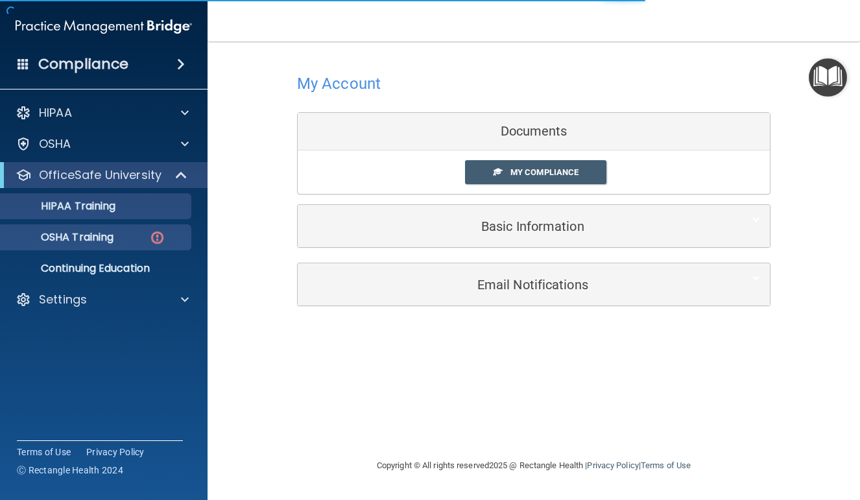
click at [128, 247] on link "OSHA Training" at bounding box center [89, 238] width 204 height 26
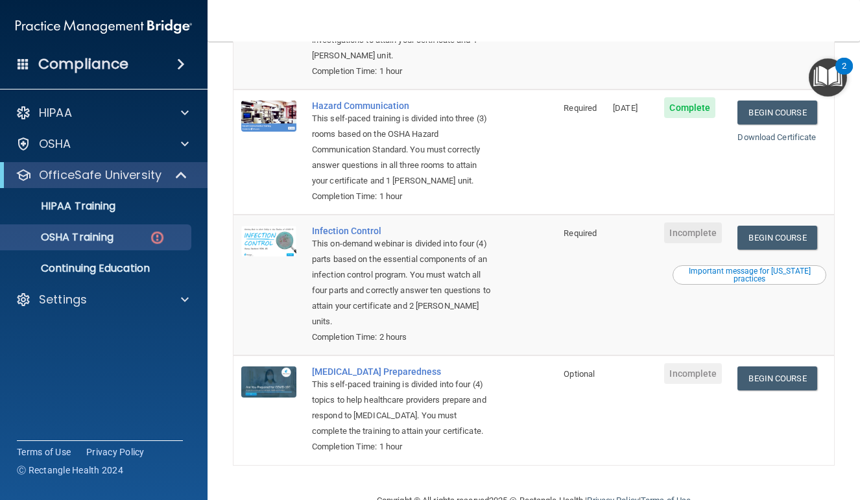
scroll to position [248, 0]
click at [796, 226] on link "Begin Course" at bounding box center [777, 238] width 79 height 24
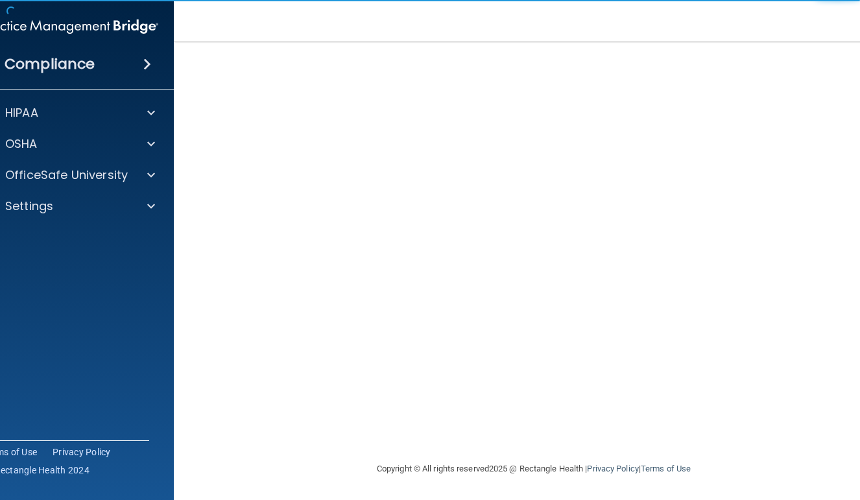
scroll to position [55, 0]
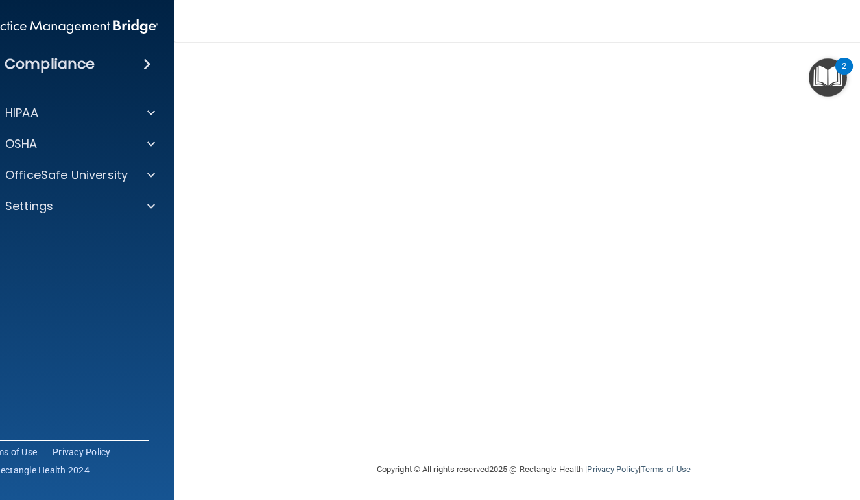
click at [825, 80] on img "Open Resource Center, 2 new notifications" at bounding box center [828, 77] width 38 height 38
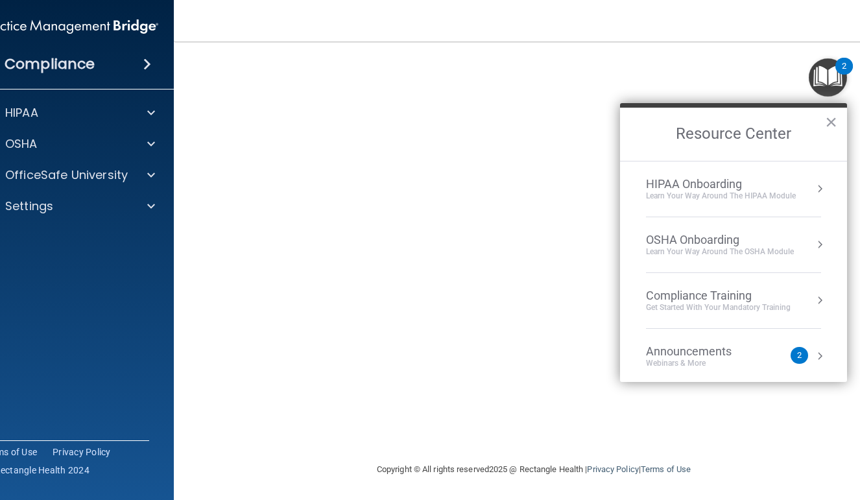
click at [788, 241] on div "OSHA Onboarding" at bounding box center [720, 240] width 148 height 14
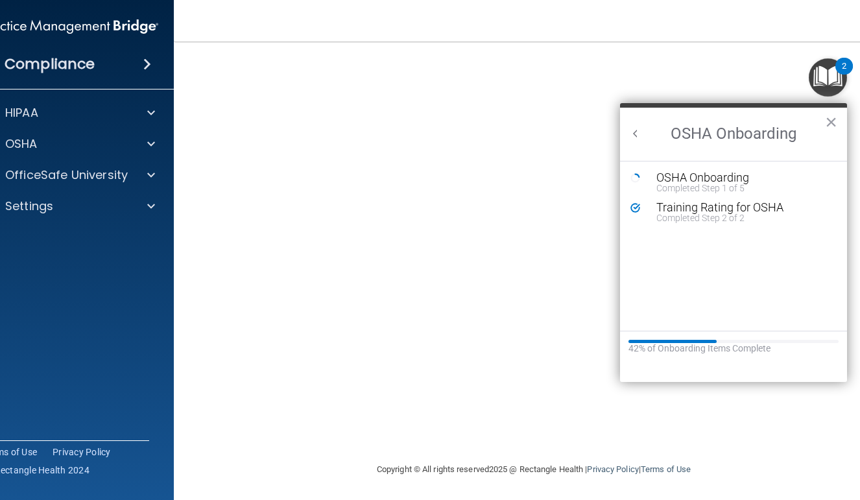
scroll to position [0, 0]
click at [831, 130] on button "×" at bounding box center [831, 122] width 12 height 21
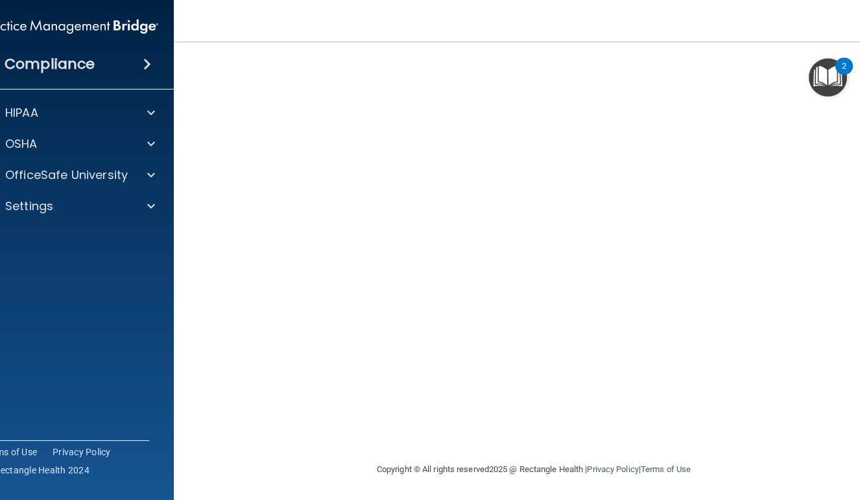
click at [833, 82] on img "Open Resource Center, 2 new notifications" at bounding box center [828, 77] width 38 height 38
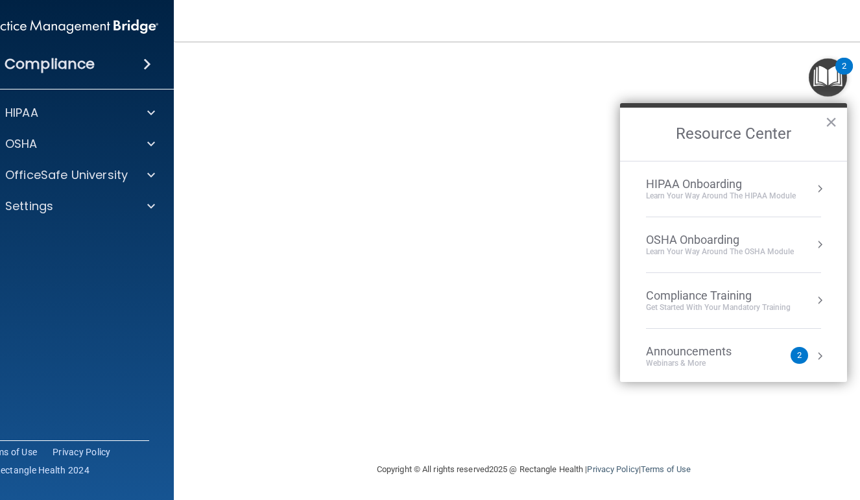
click at [774, 291] on div "Compliance Training" at bounding box center [718, 296] width 145 height 14
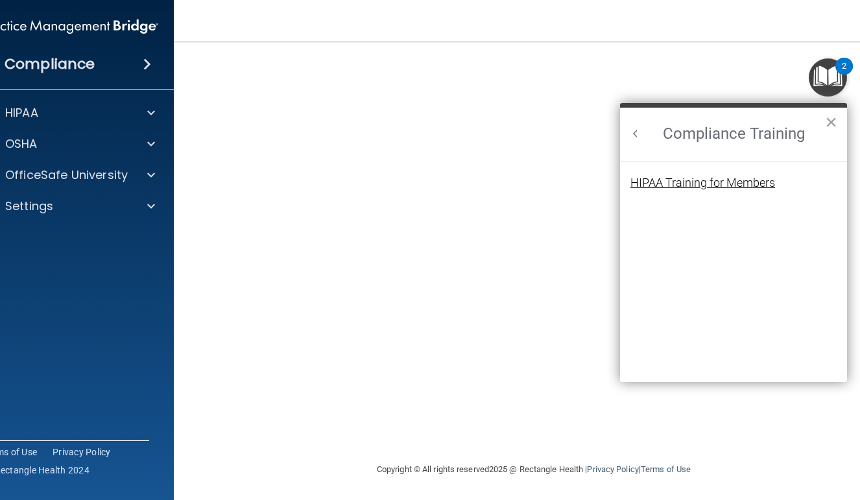
click at [720, 182] on div "HIPAA Training for Members" at bounding box center [703, 183] width 145 height 12
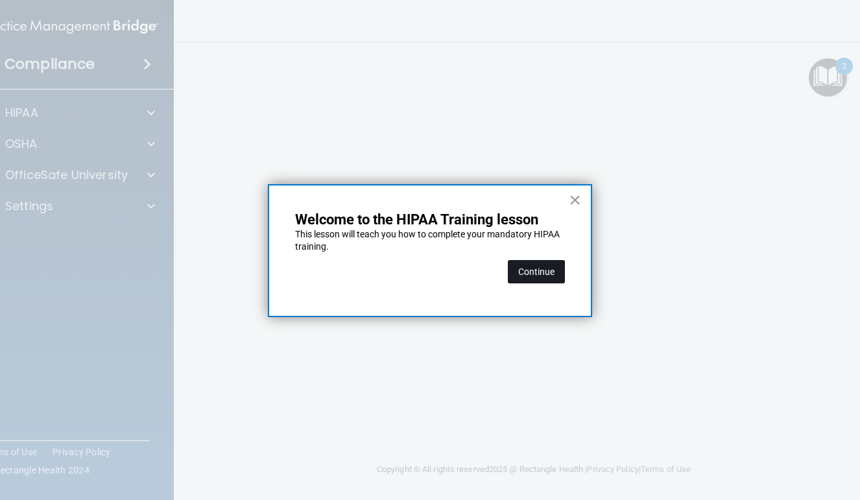
click at [544, 269] on button "Continue" at bounding box center [536, 271] width 57 height 23
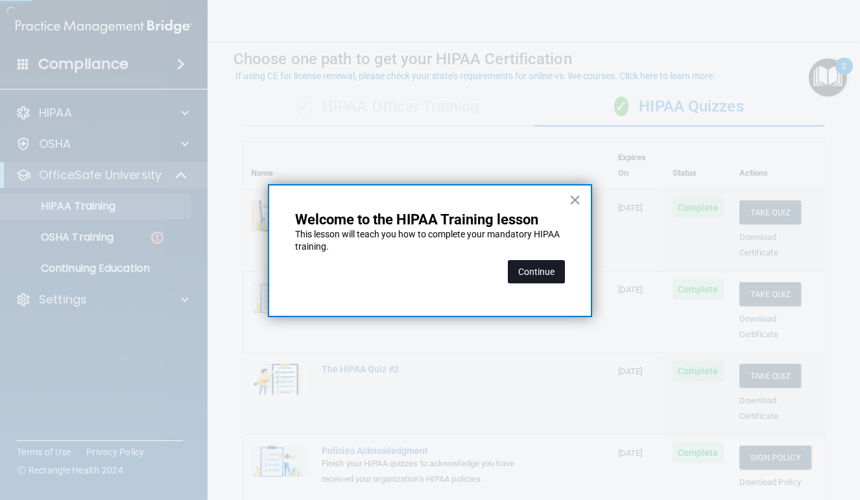
click at [515, 273] on button "Continue" at bounding box center [536, 271] width 57 height 23
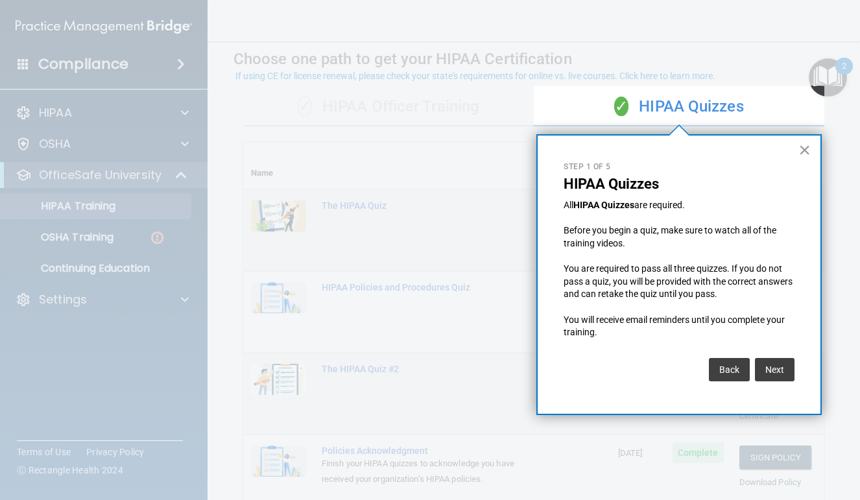
click at [804, 156] on button "×" at bounding box center [805, 150] width 12 height 21
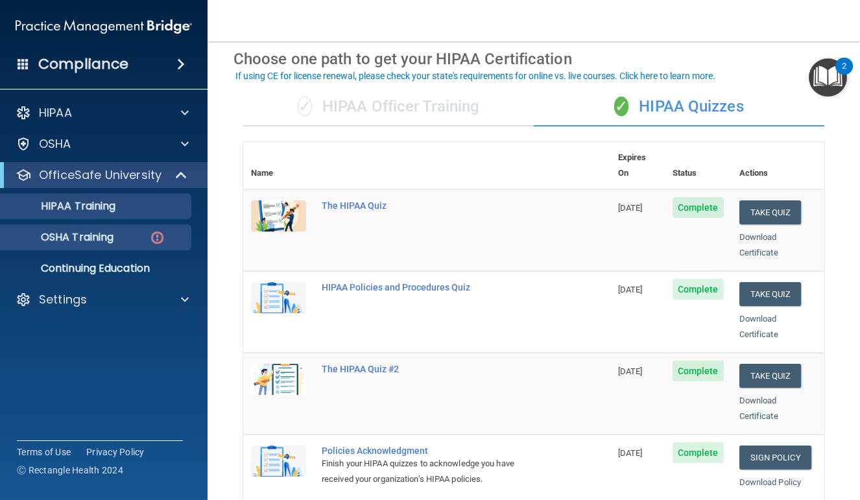
click at [114, 238] on p "OSHA Training" at bounding box center [60, 237] width 105 height 13
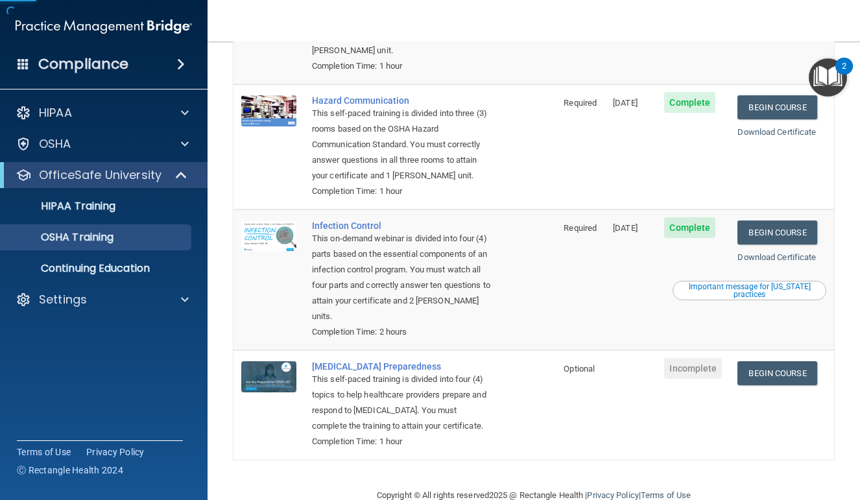
scroll to position [212, 0]
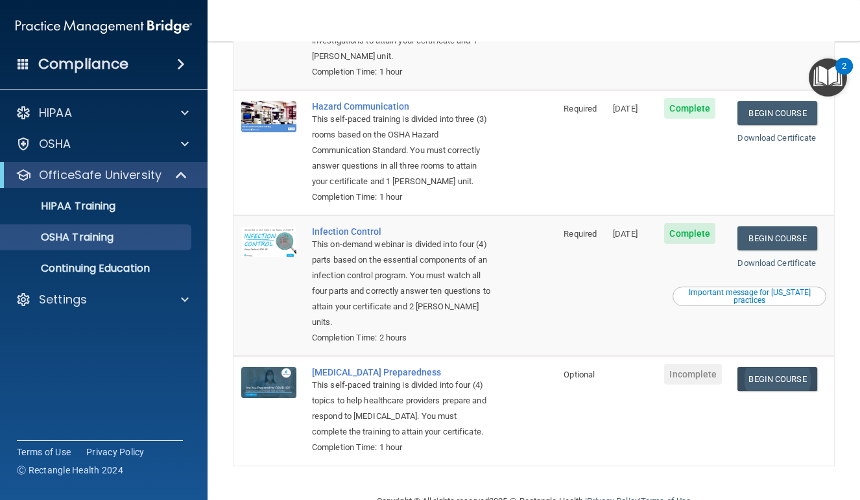
click at [768, 367] on link "Begin Course" at bounding box center [777, 379] width 79 height 24
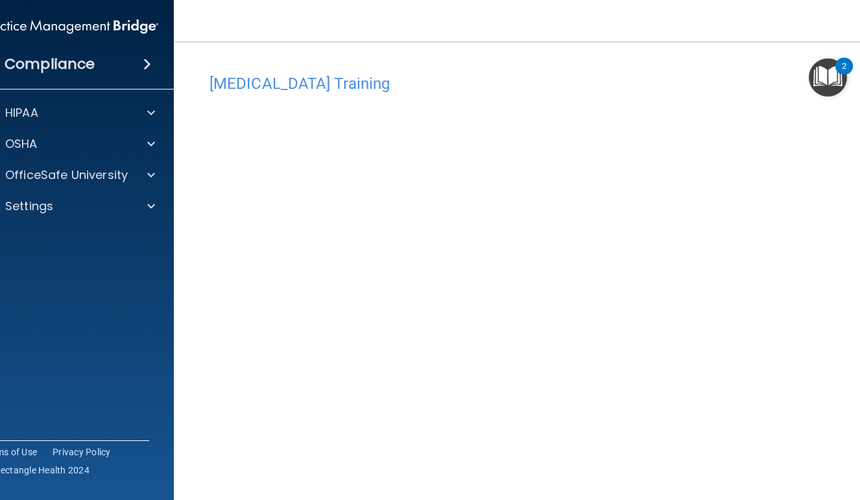
scroll to position [24, 0]
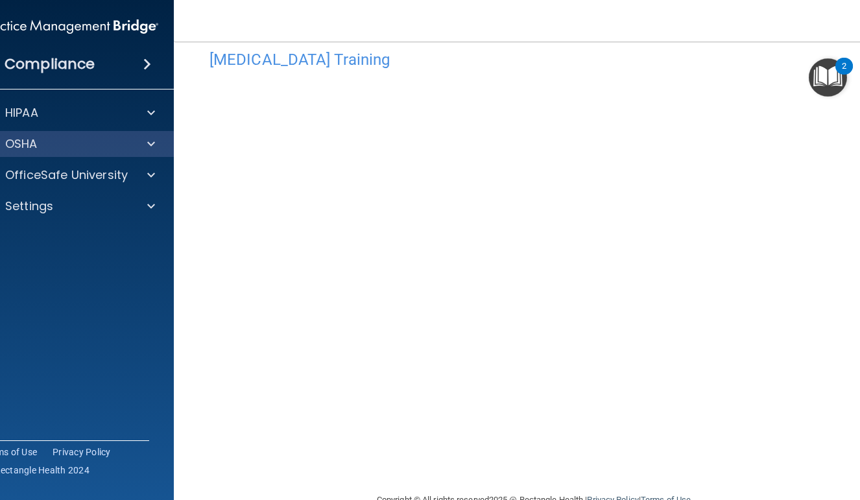
click at [146, 147] on div at bounding box center [149, 144] width 32 height 16
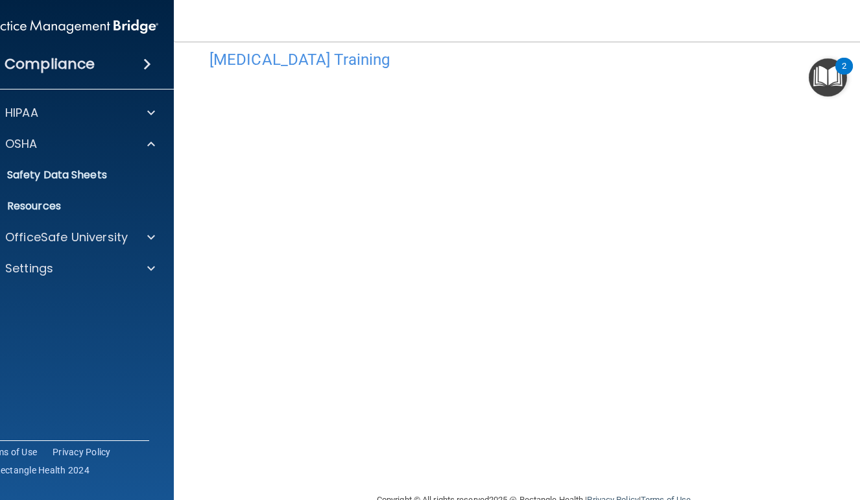
click at [831, 80] on img "Open Resource Center, 2 new notifications" at bounding box center [828, 77] width 38 height 38
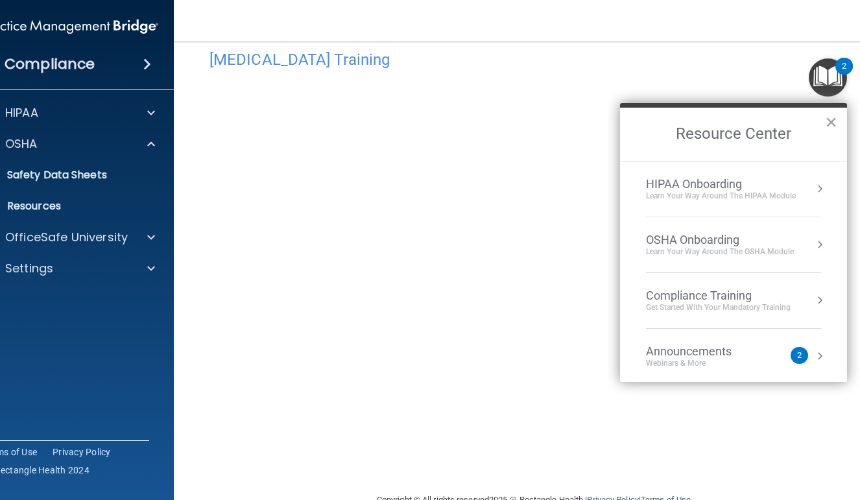
click at [743, 300] on div "Compliance Training" at bounding box center [718, 296] width 145 height 14
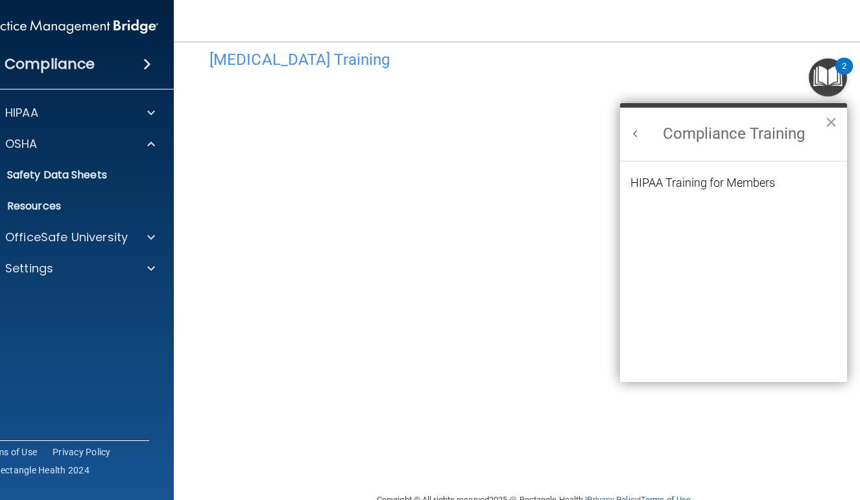
scroll to position [0, 0]
click at [716, 182] on div "HIPAA Training for Members" at bounding box center [703, 183] width 145 height 12
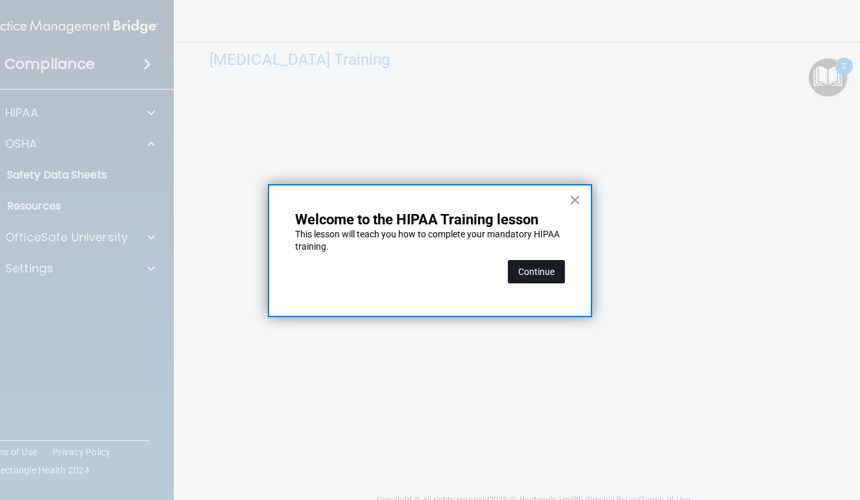
click at [531, 267] on button "Continue" at bounding box center [536, 271] width 57 height 23
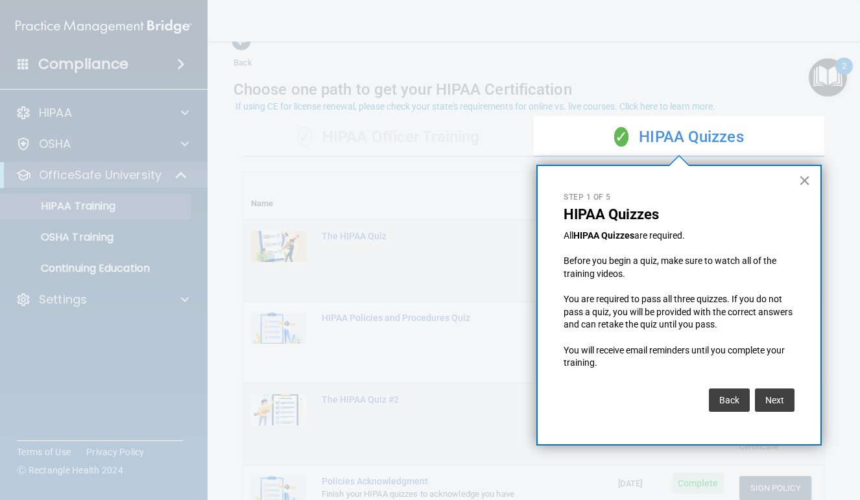
click at [803, 177] on button "×" at bounding box center [805, 180] width 12 height 21
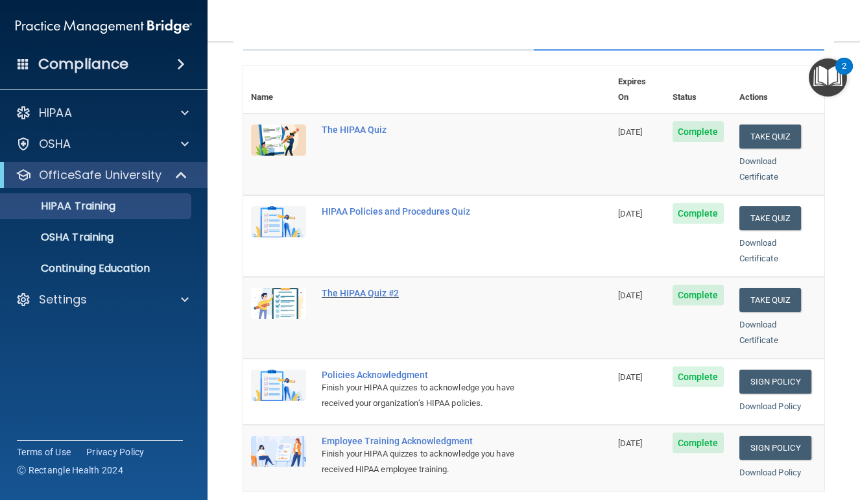
scroll to position [132, 0]
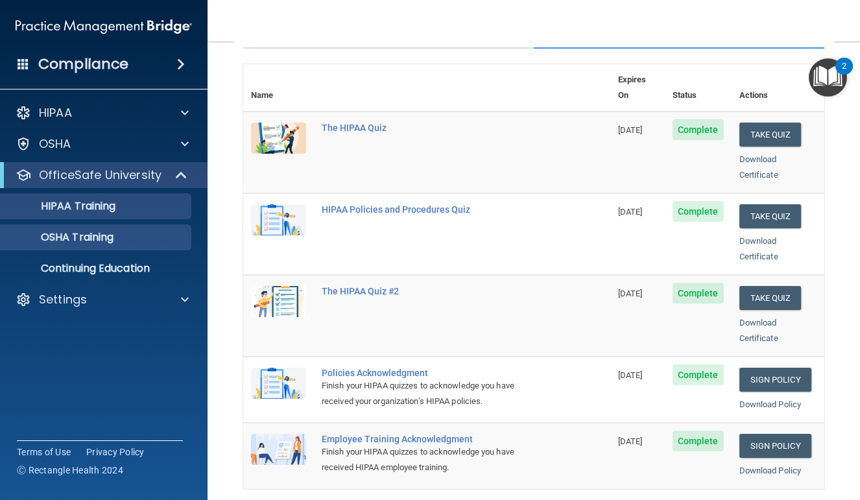
click at [130, 233] on div "OSHA Training" at bounding box center [96, 237] width 177 height 13
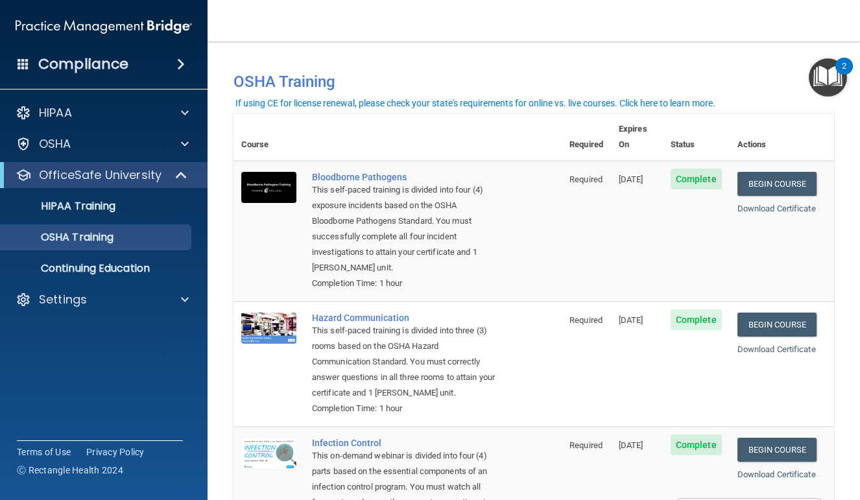
click at [825, 90] on img "Open Resource Center, 2 new notifications" at bounding box center [828, 77] width 38 height 38
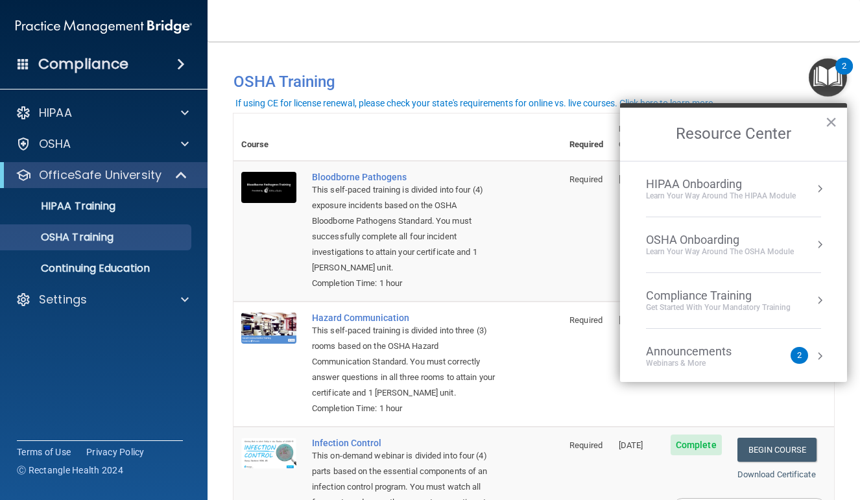
click at [755, 241] on div "OSHA Onboarding" at bounding box center [720, 240] width 148 height 14
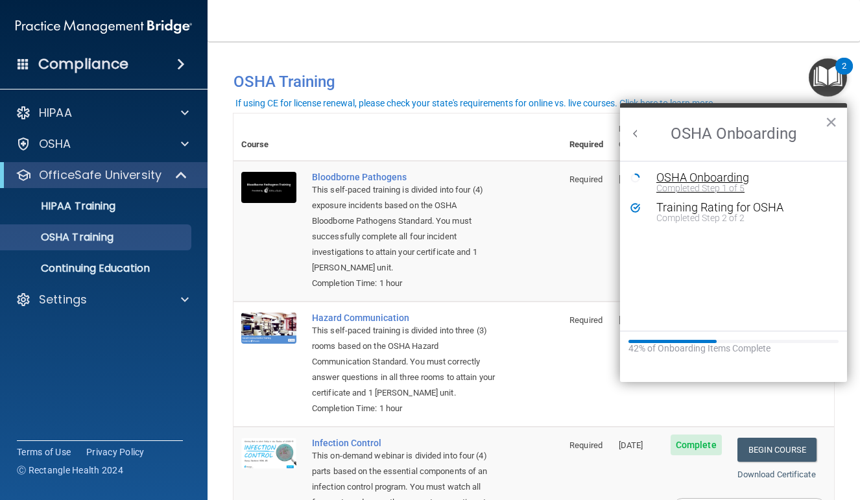
click at [704, 179] on div "OSHA Onboarding" at bounding box center [744, 178] width 174 height 12
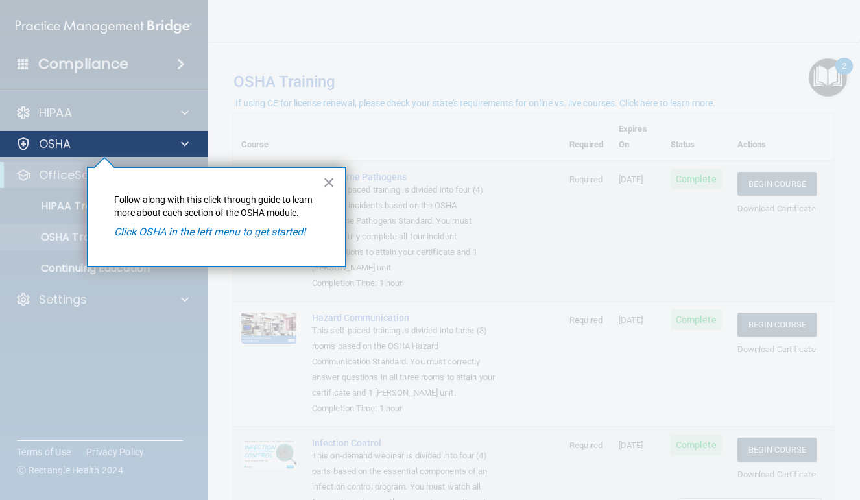
click at [106, 148] on div "OSHA" at bounding box center [86, 144] width 161 height 16
click at [58, 150] on p "OSHA" at bounding box center [55, 144] width 32 height 16
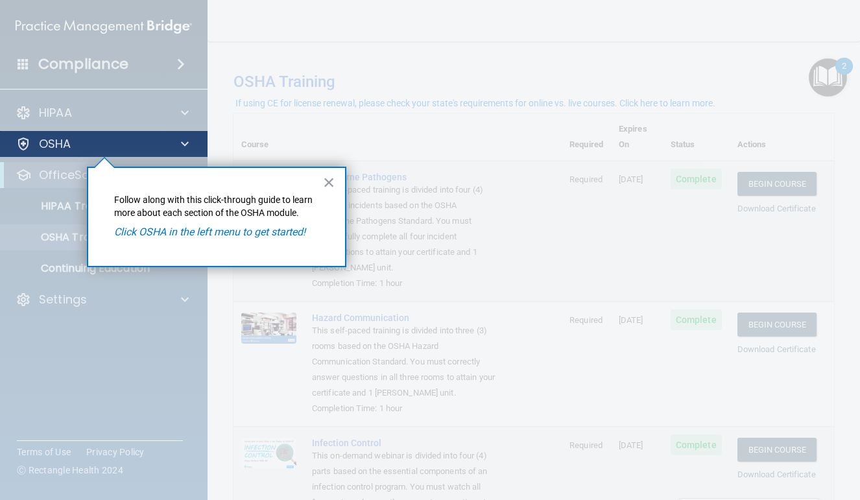
click at [58, 150] on p "OSHA" at bounding box center [55, 144] width 32 height 16
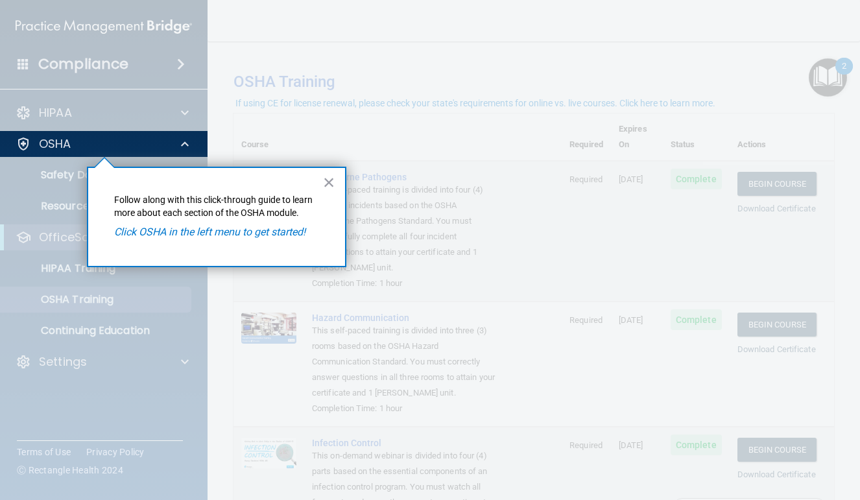
click at [258, 240] on div "× Follow along with this click-through guide to learn more about each section o…" at bounding box center [217, 217] width 260 height 101
click at [256, 236] on em "Click OSHA in the left menu to get started!" at bounding box center [209, 232] width 191 height 12
click at [193, 226] on em "Click OSHA in the left menu to get started!" at bounding box center [209, 232] width 191 height 12
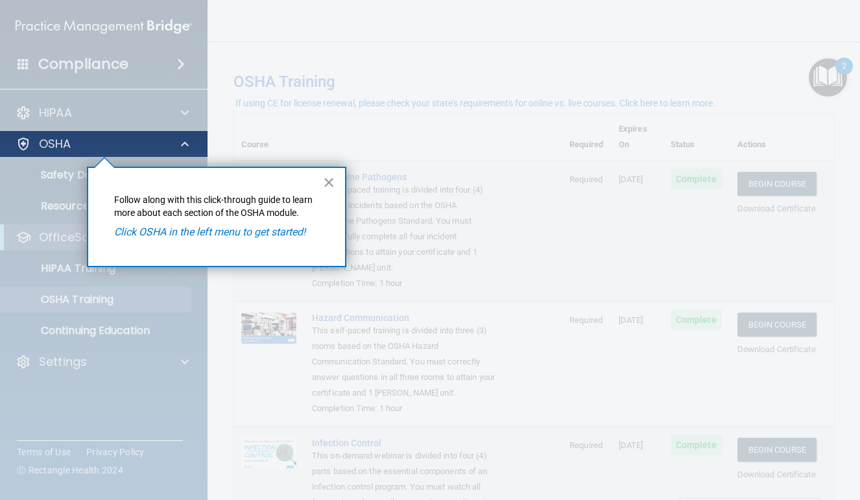
click at [16, 149] on div at bounding box center [24, 144] width 16 height 16
click at [53, 133] on div "OSHA" at bounding box center [104, 144] width 208 height 26
click at [56, 140] on p "OSHA" at bounding box center [55, 144] width 32 height 16
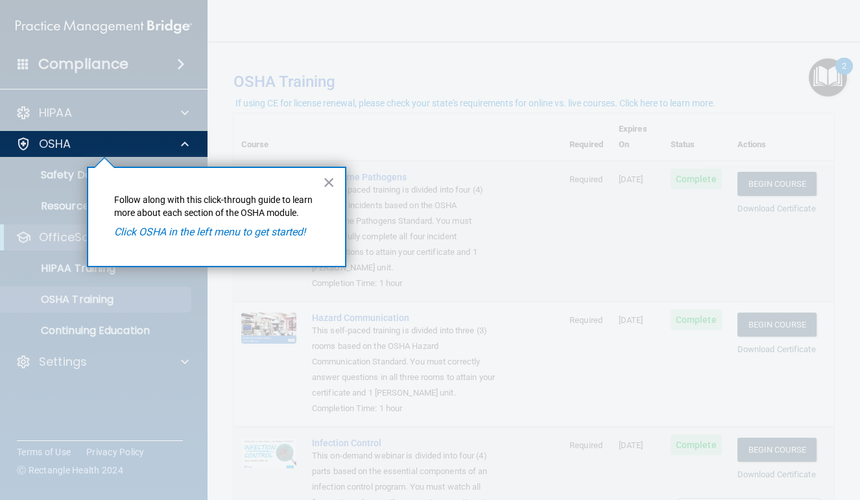
click at [816, 95] on div at bounding box center [534, 250] width 652 height 500
click at [823, 80] on div at bounding box center [534, 250] width 652 height 500
click at [333, 181] on button "×" at bounding box center [329, 182] width 12 height 21
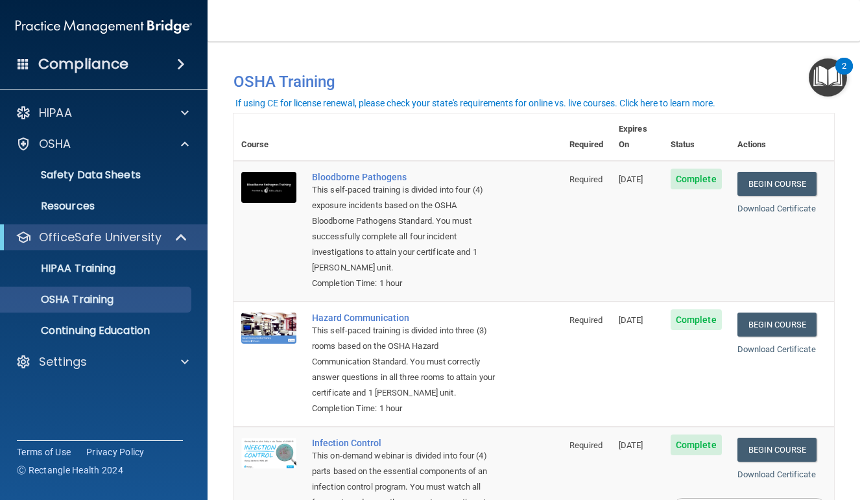
click at [846, 72] on div "2" at bounding box center [844, 74] width 5 height 17
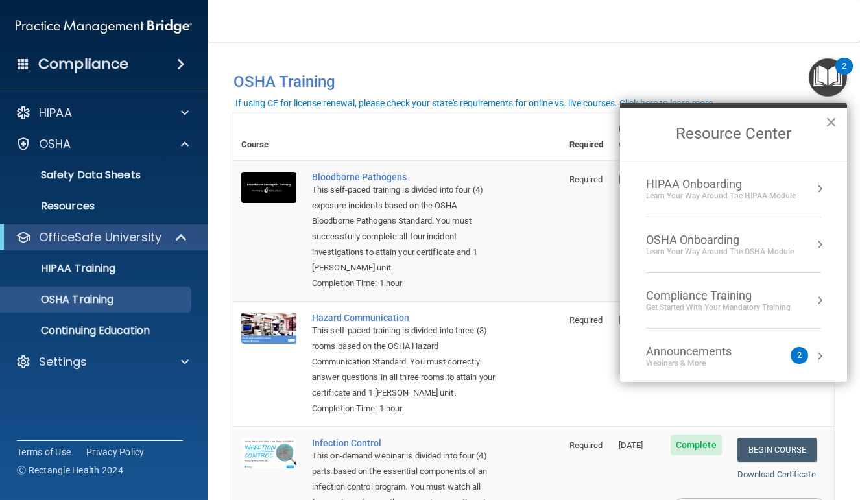
click at [763, 245] on div "OSHA Onboarding" at bounding box center [720, 240] width 148 height 14
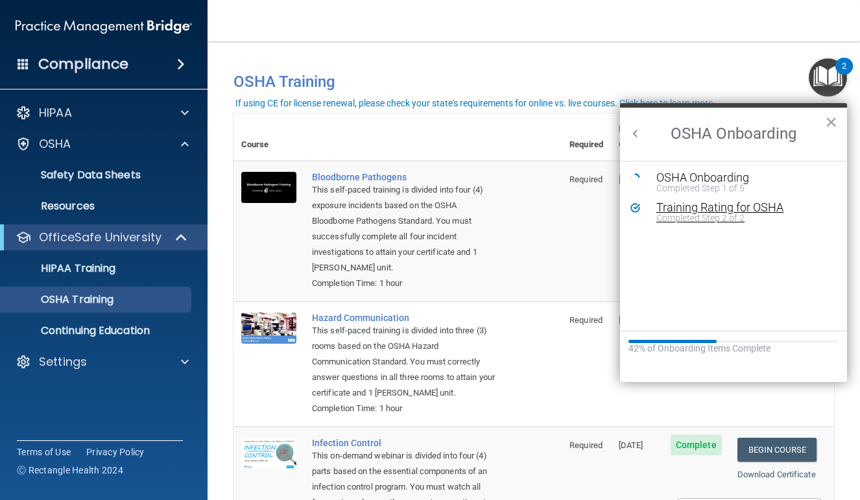
click at [745, 213] on div "Completed Step 2 of 2" at bounding box center [744, 217] width 174 height 9
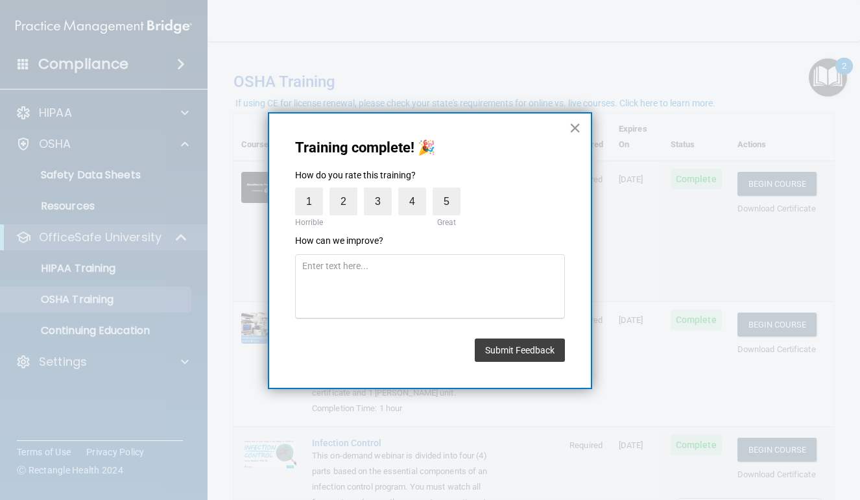
click at [569, 130] on button "×" at bounding box center [575, 127] width 12 height 21
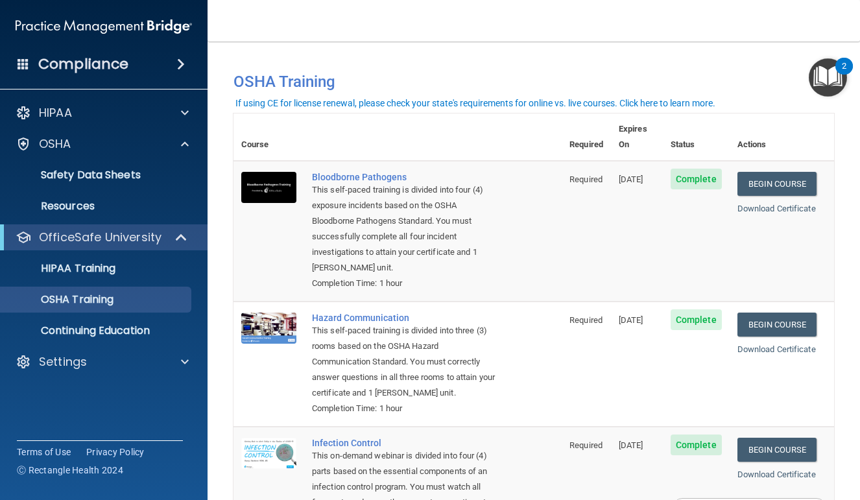
click at [838, 83] on img "Open Resource Center, 2 new notifications" at bounding box center [828, 77] width 38 height 38
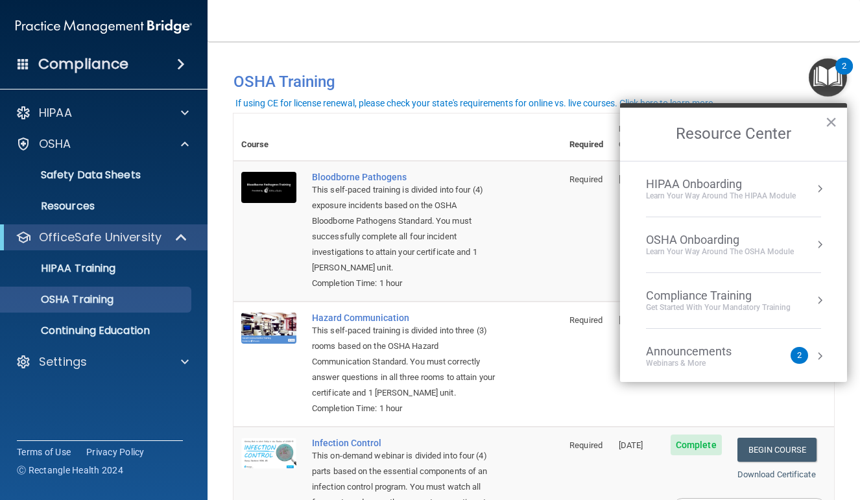
click at [766, 241] on div "OSHA Onboarding" at bounding box center [720, 240] width 148 height 14
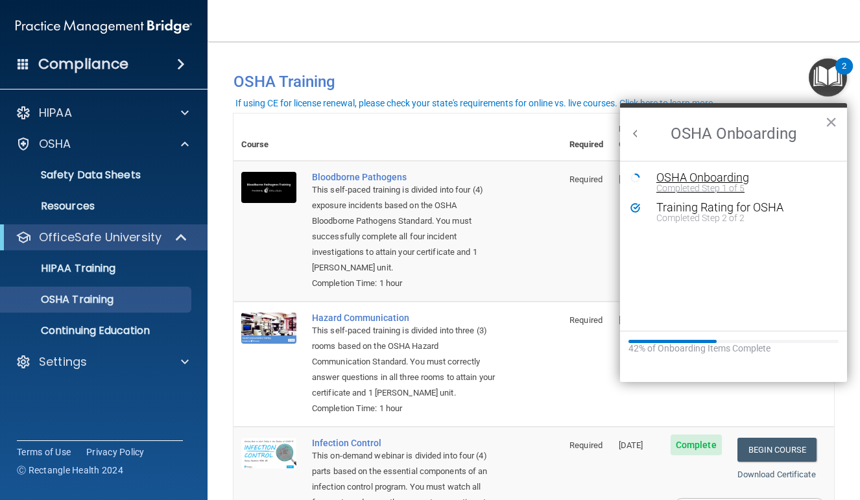
click at [707, 175] on div "OSHA Onboarding" at bounding box center [744, 178] width 174 height 12
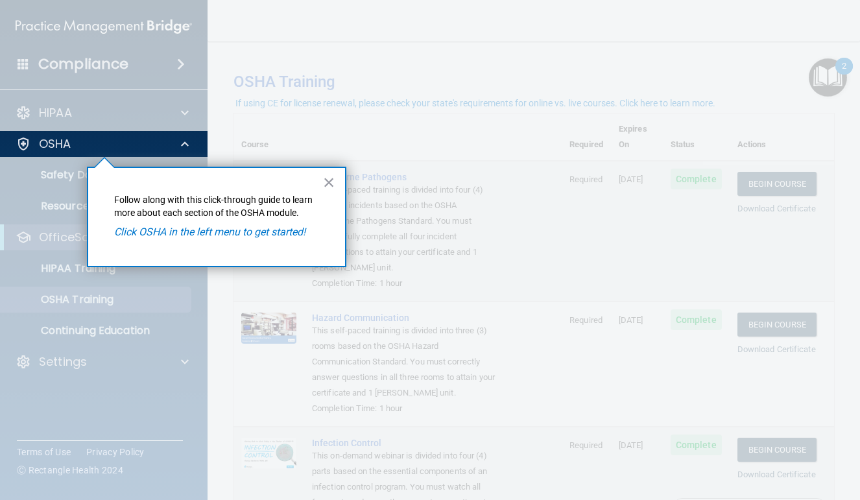
click at [251, 230] on em "Click OSHA in the left menu to get started!" at bounding box center [209, 232] width 191 height 12
click at [175, 222] on div "× Follow along with this click-through guide to learn more about each section o…" at bounding box center [217, 217] width 260 height 101
click at [130, 222] on div "× Follow along with this click-through guide to learn more about each section o…" at bounding box center [217, 217] width 260 height 101
click at [143, 231] on em "Click OSHA in the left menu to get started!" at bounding box center [209, 232] width 191 height 12
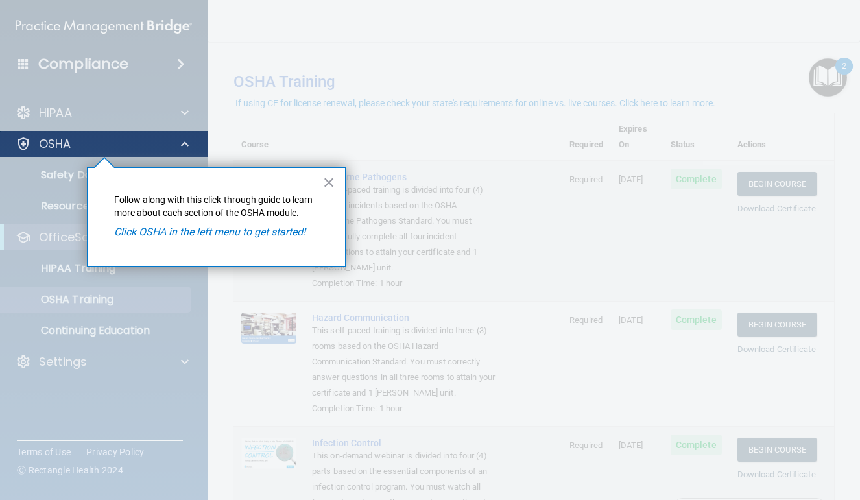
click at [125, 148] on div "OSHA" at bounding box center [86, 144] width 161 height 16
click at [157, 148] on div "OSHA" at bounding box center [86, 144] width 161 height 16
click at [180, 145] on div at bounding box center [183, 144] width 32 height 16
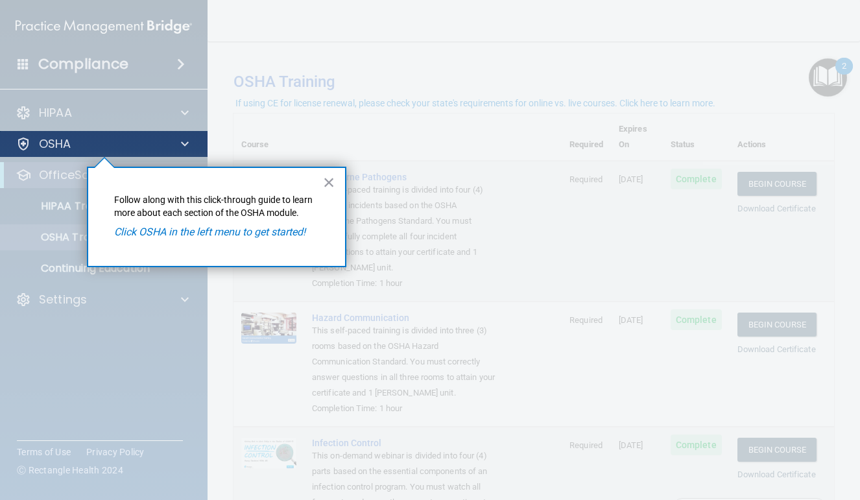
click at [180, 145] on div at bounding box center [183, 144] width 32 height 16
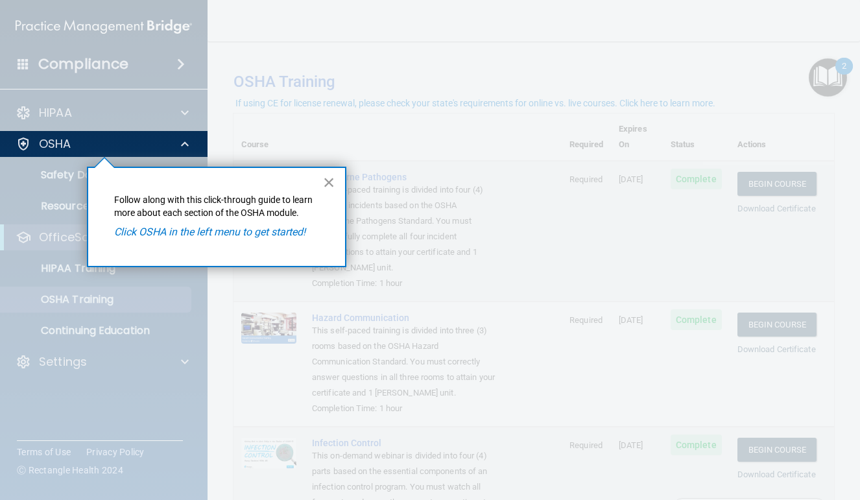
click at [334, 186] on button "×" at bounding box center [329, 182] width 12 height 21
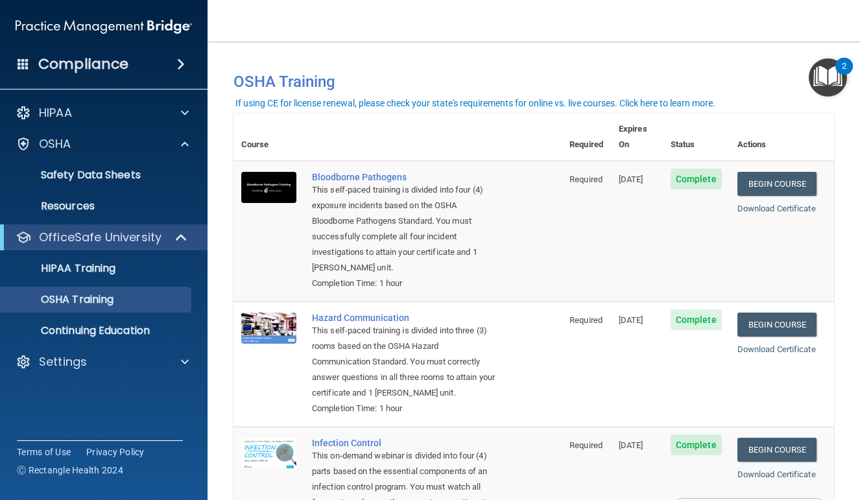
click at [818, 86] on img "Open Resource Center, 2 new notifications" at bounding box center [828, 77] width 38 height 38
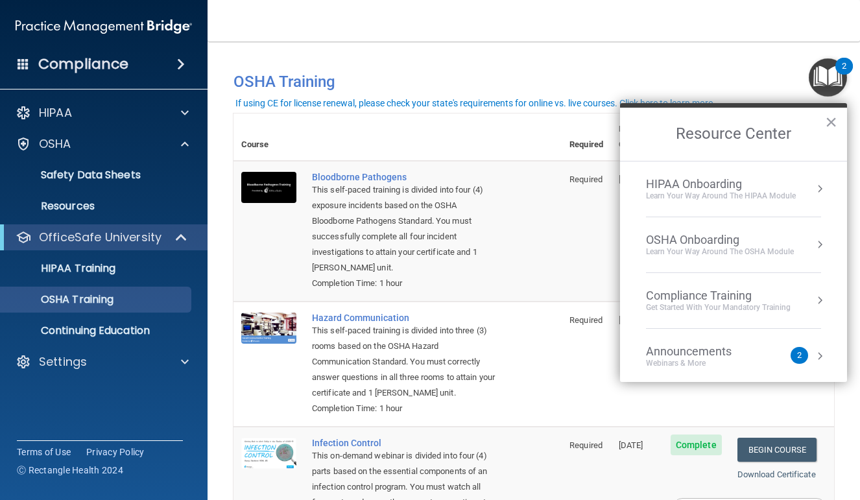
click at [713, 239] on div "OSHA Onboarding" at bounding box center [720, 240] width 148 height 14
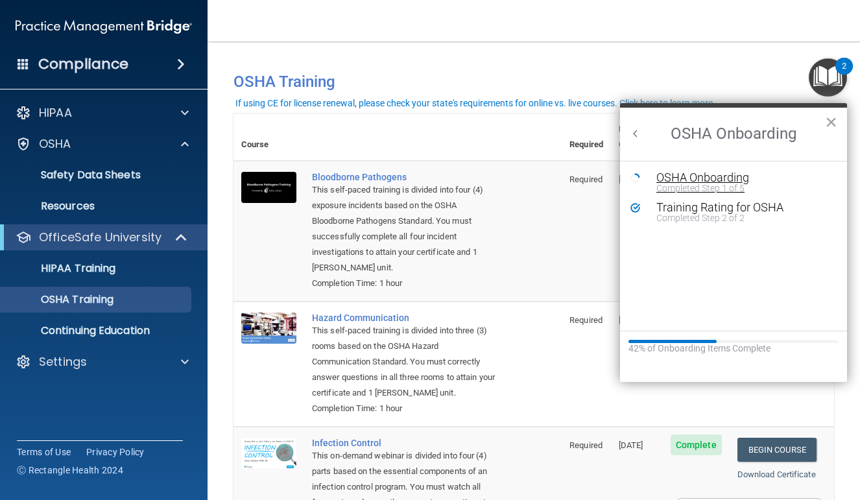
click at [702, 177] on div "OSHA Onboarding" at bounding box center [744, 178] width 174 height 12
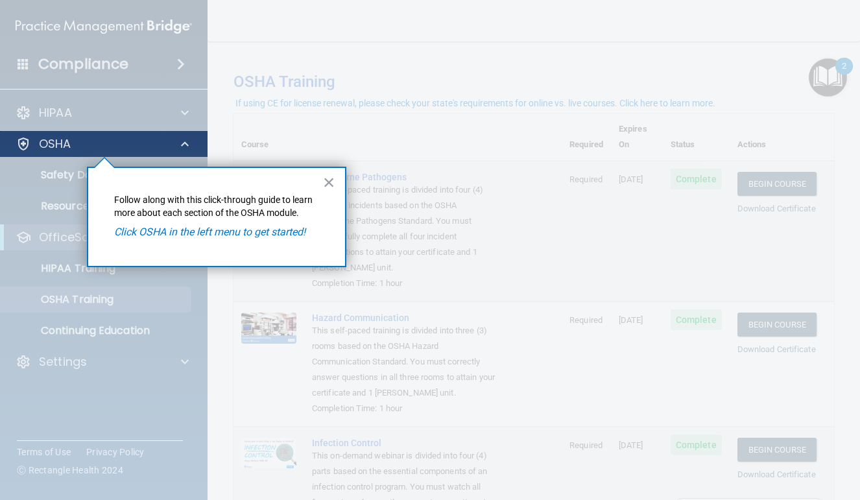
click at [58, 135] on div "OSHA" at bounding box center [104, 144] width 208 height 26
click at [58, 136] on p "OSHA" at bounding box center [55, 144] width 32 height 16
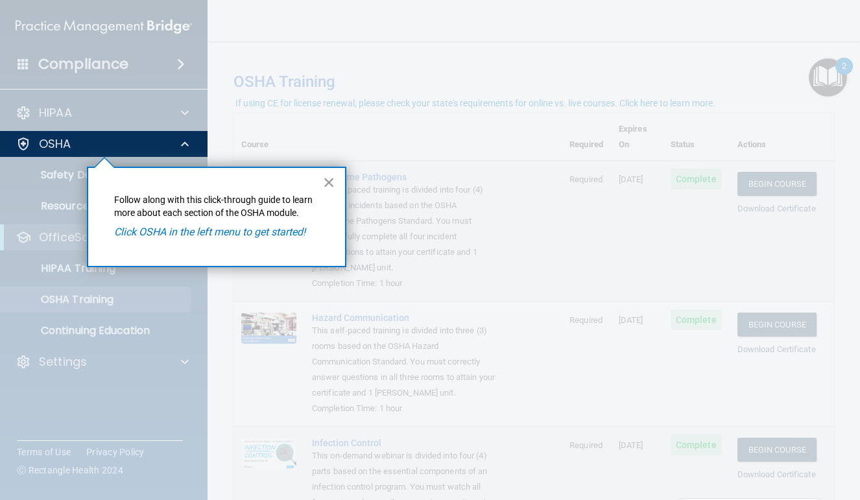
click at [335, 186] on button "×" at bounding box center [329, 182] width 12 height 21
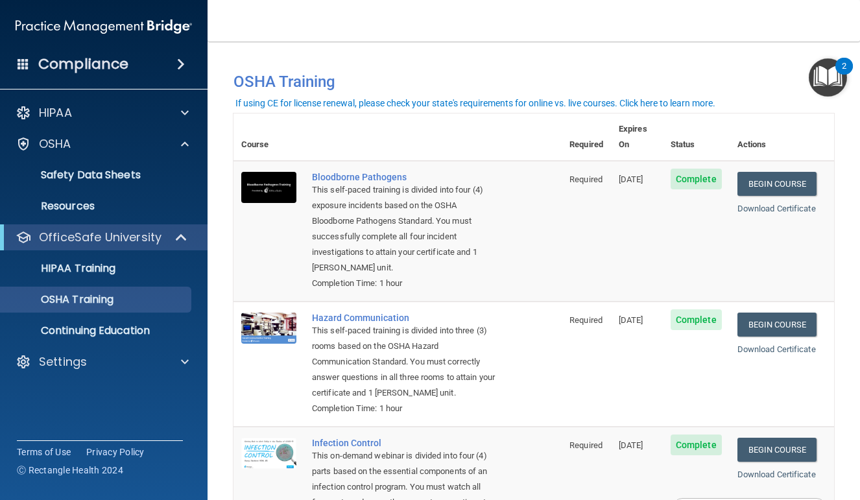
click at [827, 86] on img "Open Resource Center, 2 new notifications" at bounding box center [828, 77] width 38 height 38
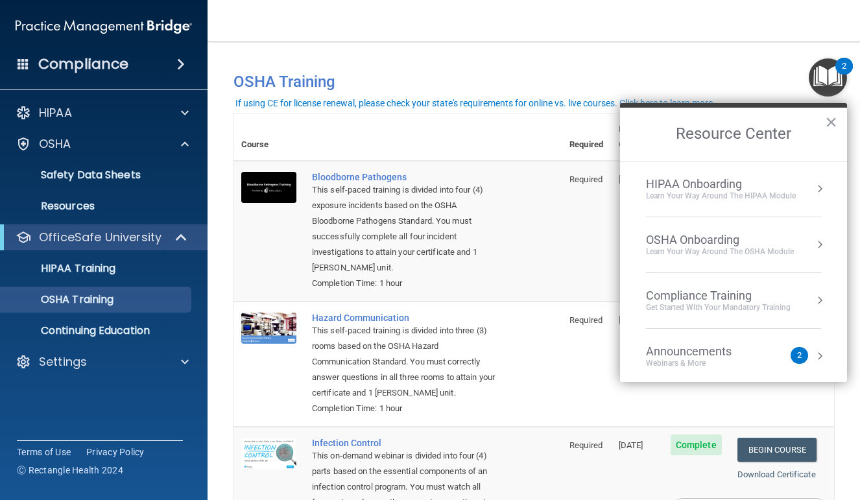
click at [747, 234] on div "OSHA Onboarding" at bounding box center [720, 240] width 148 height 14
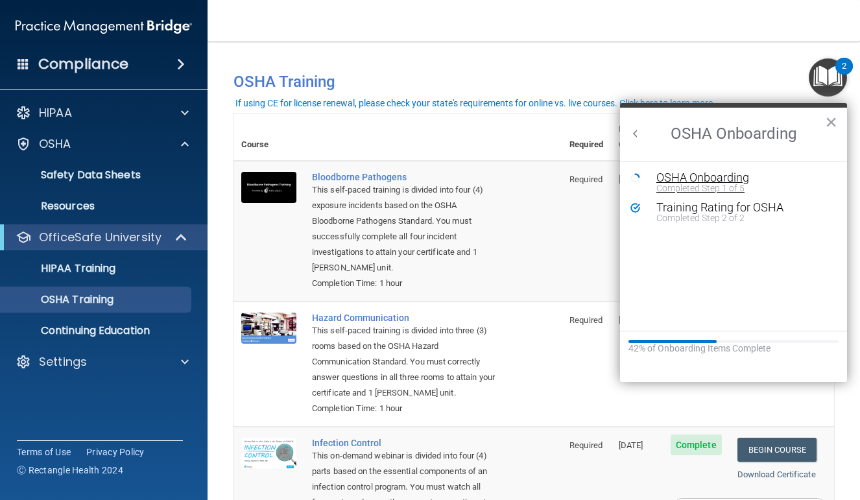
click at [722, 187] on div "Completed Step 1 of 5" at bounding box center [744, 188] width 174 height 9
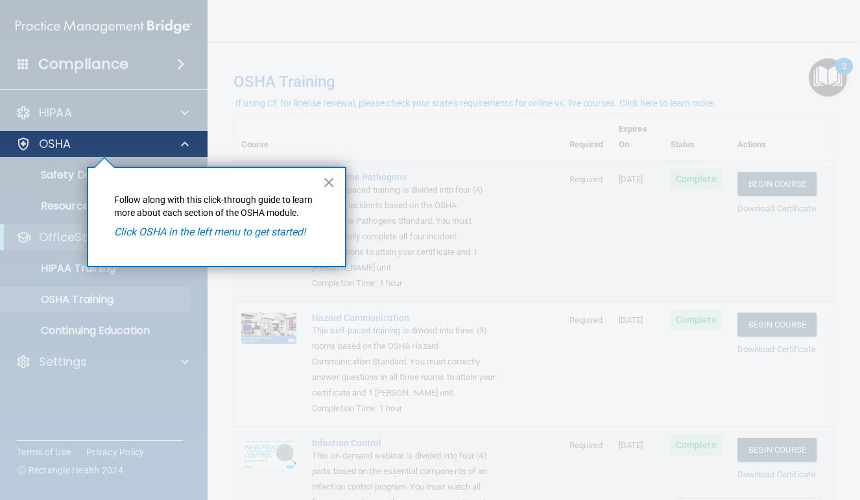
click at [109, 136] on div "OSHA" at bounding box center [104, 144] width 208 height 26
click at [137, 147] on div "OSHA" at bounding box center [86, 144] width 161 height 16
click at [147, 143] on div "OSHA" at bounding box center [86, 144] width 161 height 16
click at [45, 146] on p "OSHA" at bounding box center [55, 144] width 32 height 16
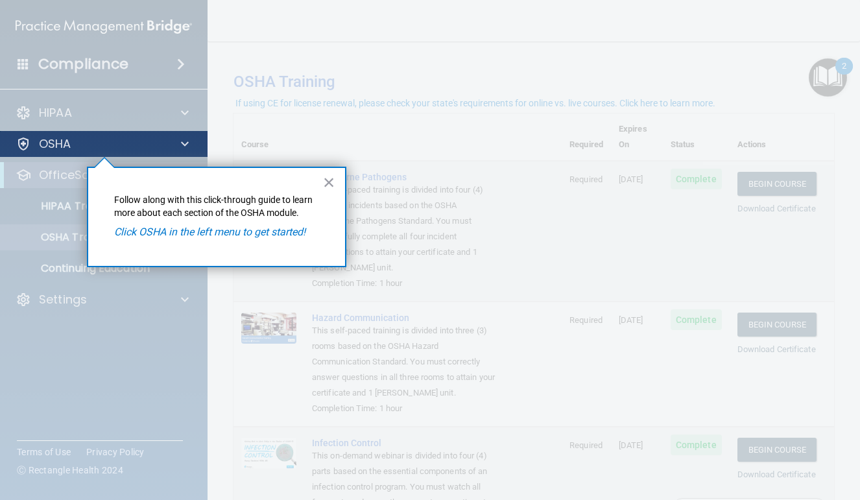
click at [45, 146] on p "OSHA" at bounding box center [55, 144] width 32 height 16
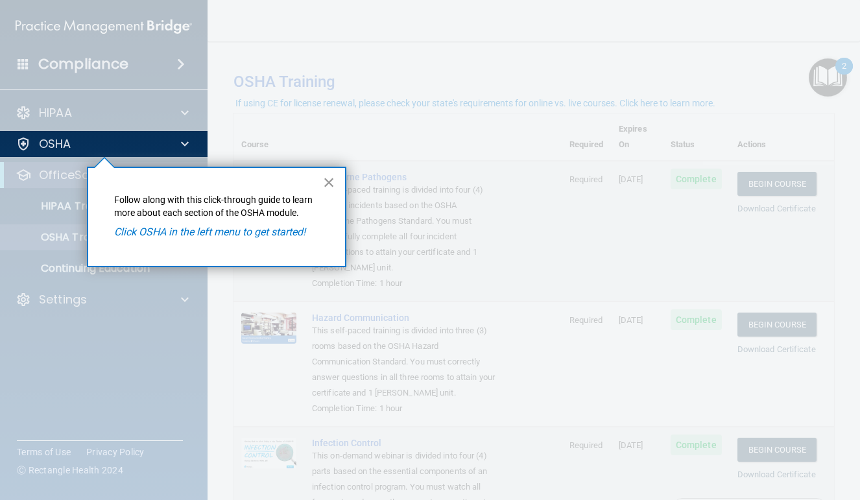
click at [325, 187] on button "×" at bounding box center [329, 182] width 12 height 21
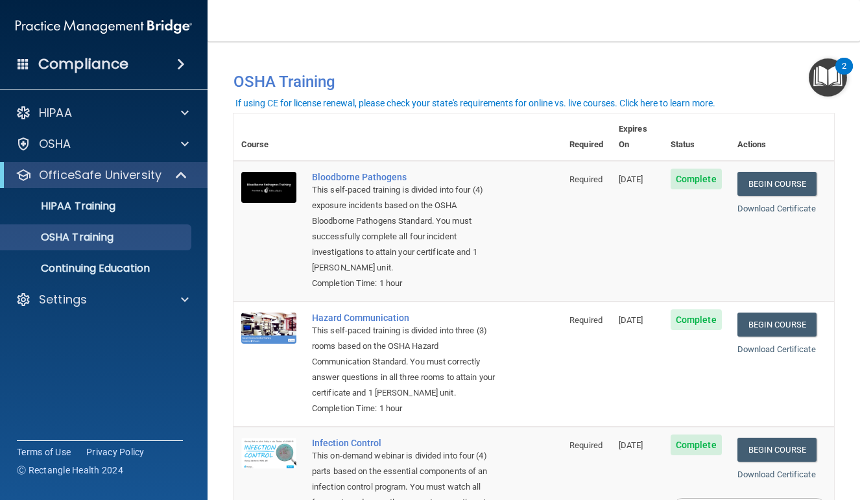
click at [839, 81] on img "Open Resource Center, 2 new notifications" at bounding box center [828, 77] width 38 height 38
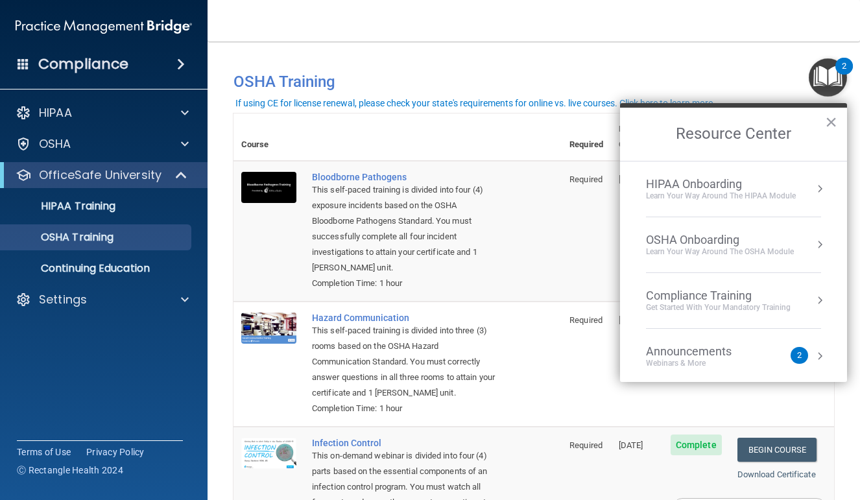
click at [761, 299] on div "Compliance Training" at bounding box center [718, 296] width 145 height 14
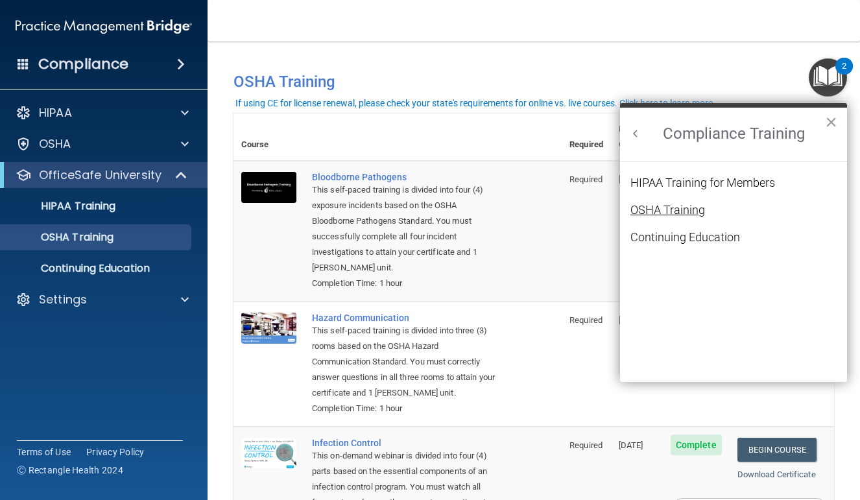
click at [699, 210] on div "OSHA Training" at bounding box center [668, 210] width 75 height 12
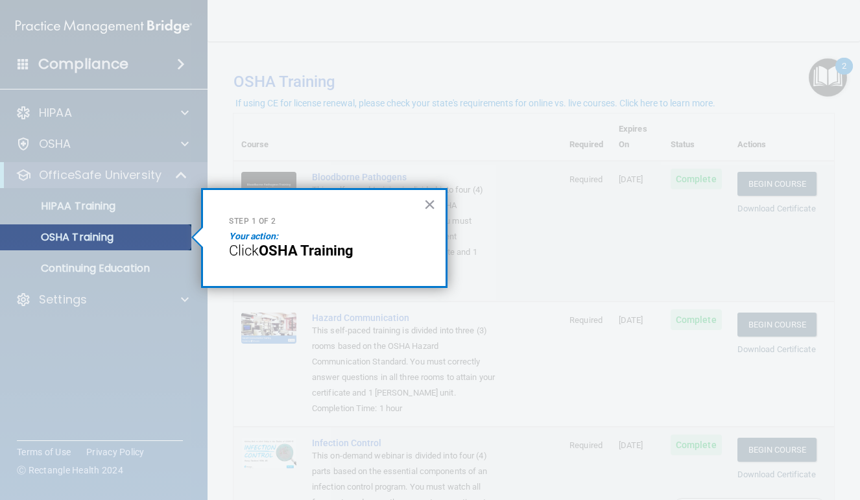
click at [150, 240] on div "OSHA Training" at bounding box center [96, 237] width 177 height 13
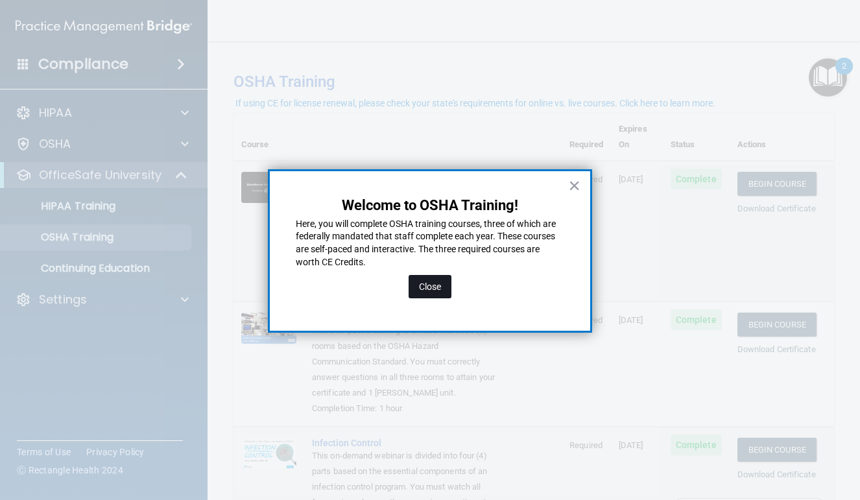
click at [419, 275] on button "Close" at bounding box center [430, 286] width 43 height 23
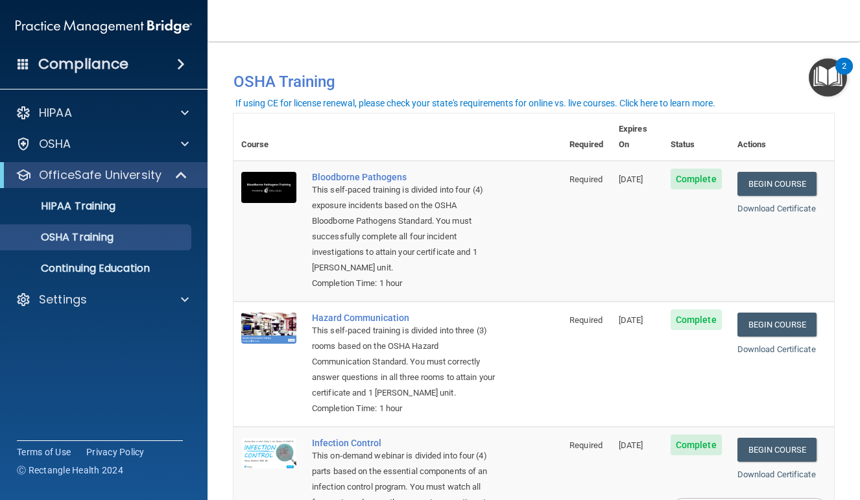
click at [829, 91] on img "Open Resource Center, 2 new notifications" at bounding box center [828, 77] width 38 height 38
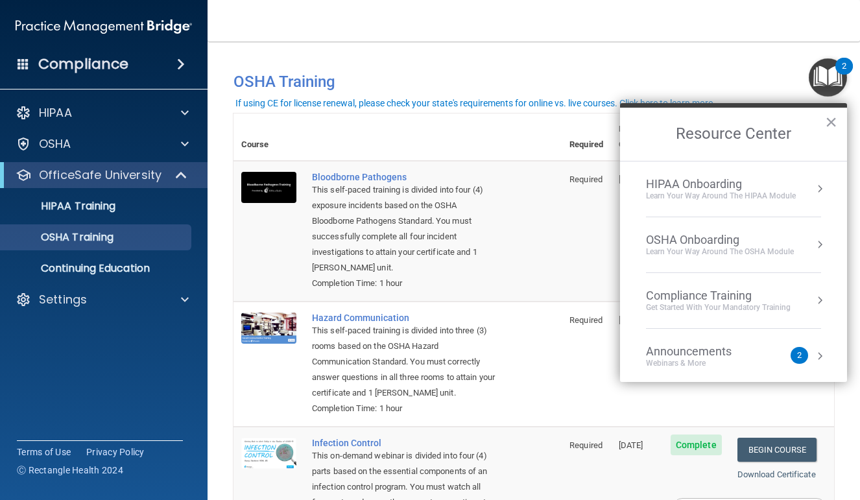
click at [729, 180] on div "HIPAA Onboarding" at bounding box center [721, 184] width 150 height 14
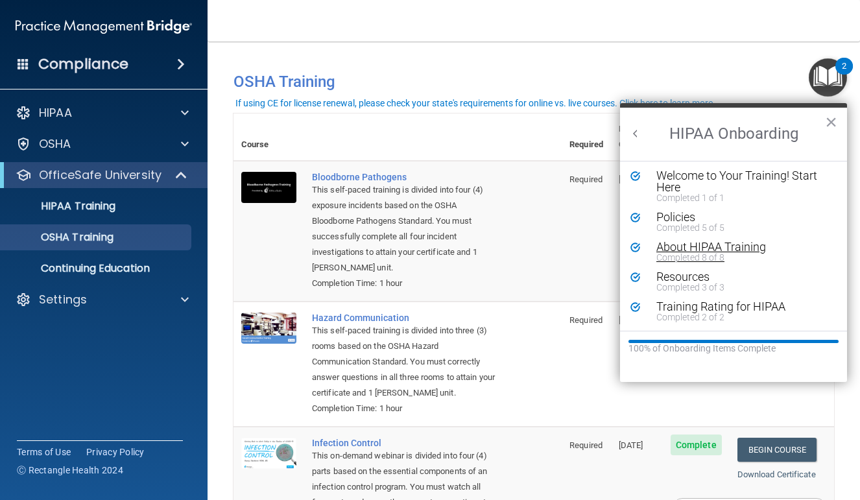
scroll to position [2, 0]
click at [640, 131] on button "Back to Resource Center Home" at bounding box center [635, 133] width 13 height 13
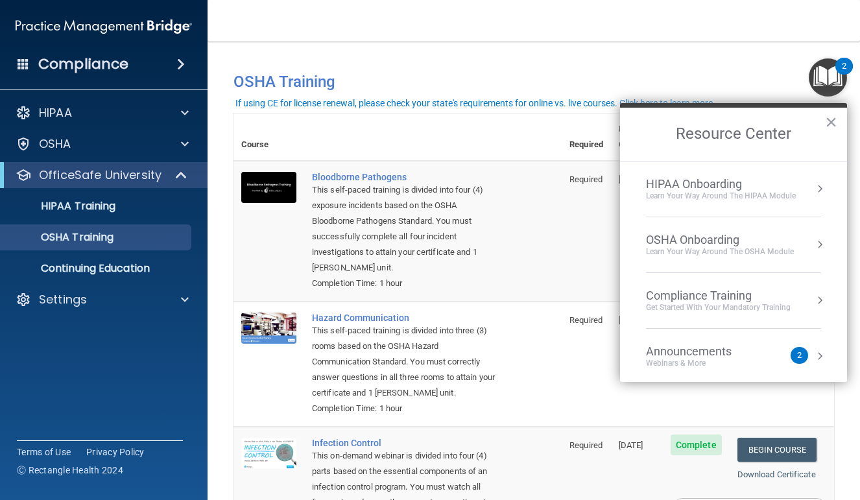
scroll to position [0, 0]
click at [707, 238] on div "OSHA Onboarding" at bounding box center [720, 240] width 148 height 14
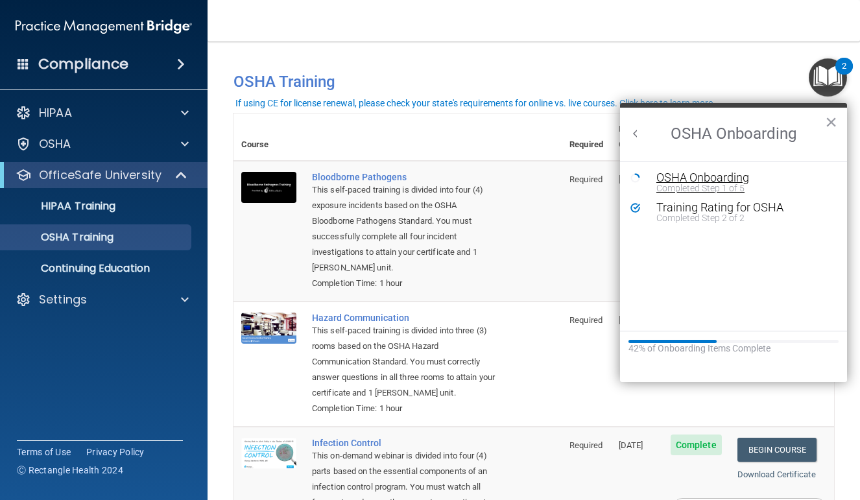
click at [698, 189] on div "Completed Step 1 of 5" at bounding box center [744, 188] width 174 height 9
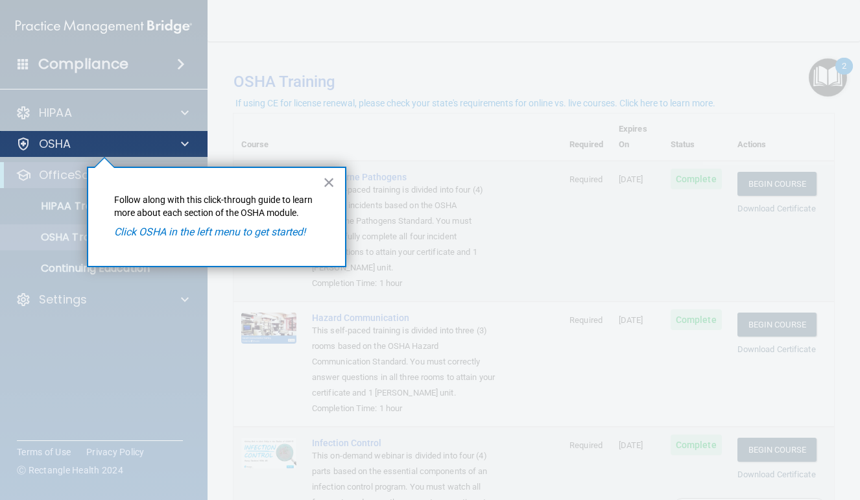
click at [97, 147] on div "OSHA" at bounding box center [86, 144] width 161 height 16
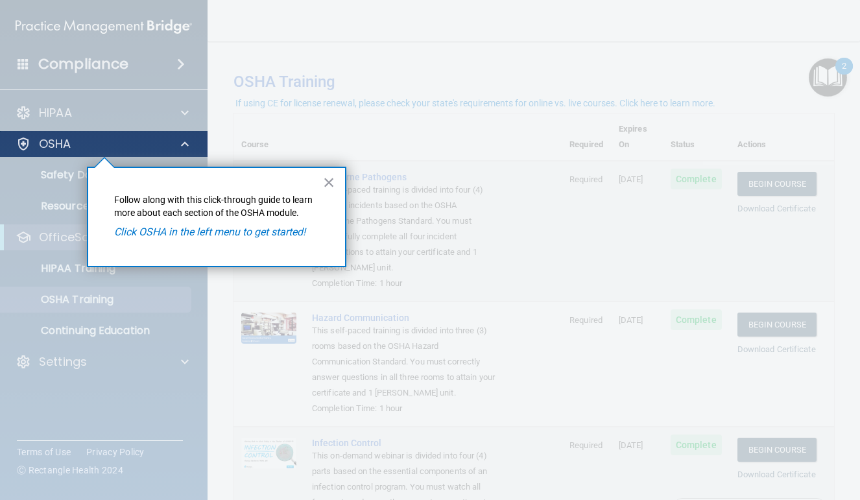
click at [97, 147] on div "OSHA" at bounding box center [86, 144] width 161 height 16
click at [169, 144] on div at bounding box center [183, 144] width 32 height 16
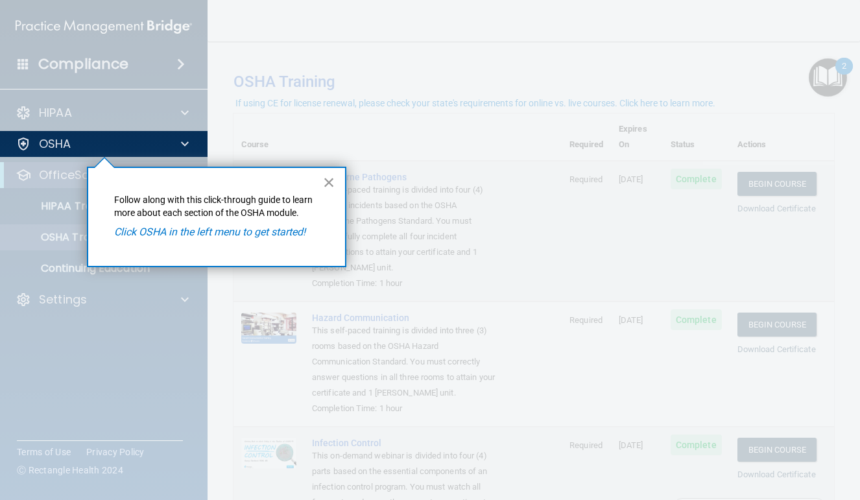
click at [323, 181] on button "×" at bounding box center [329, 182] width 12 height 21
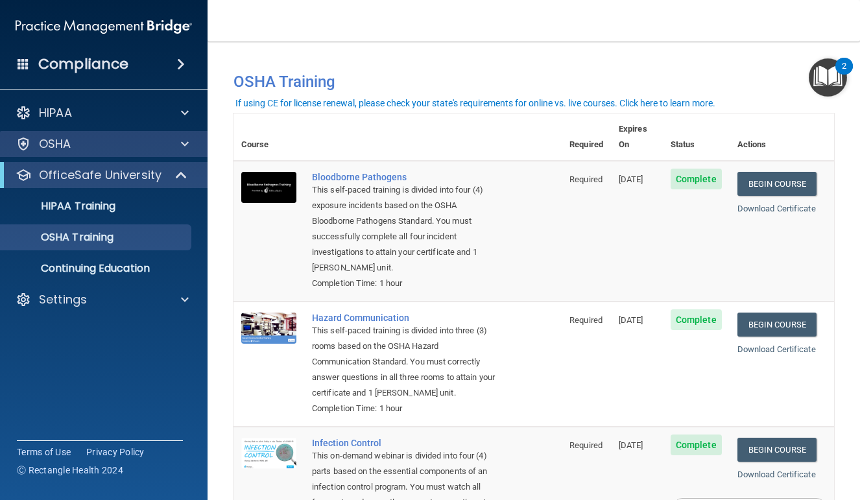
click at [180, 152] on div "OSHA" at bounding box center [104, 144] width 208 height 26
click at [134, 152] on div "OSHA" at bounding box center [104, 144] width 208 height 26
click at [189, 149] on div at bounding box center [183, 144] width 32 height 16
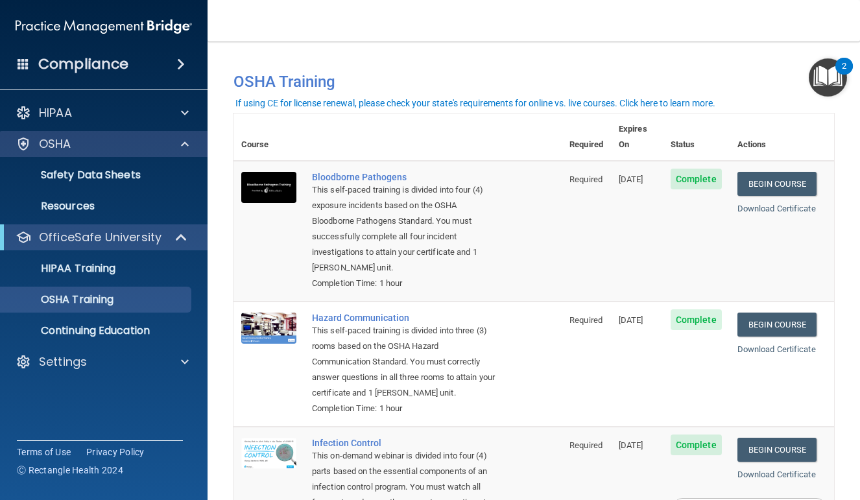
click at [189, 149] on span at bounding box center [185, 144] width 8 height 16
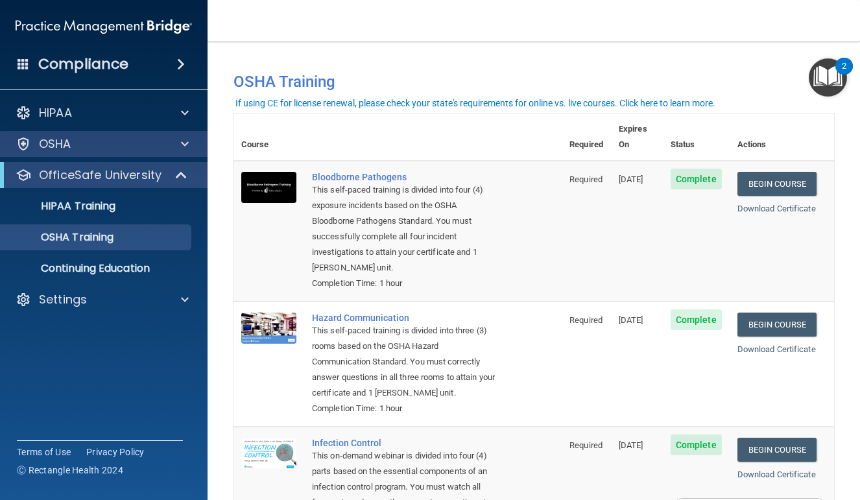
click at [189, 149] on div at bounding box center [183, 144] width 32 height 16
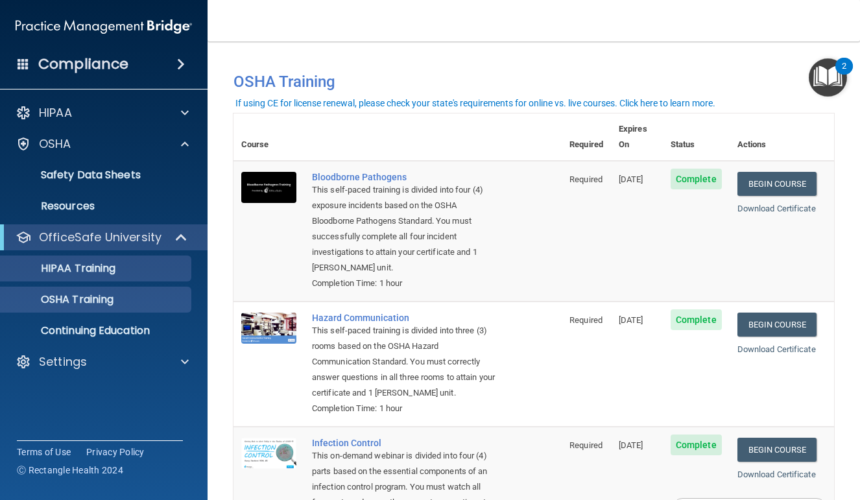
click at [139, 260] on link "HIPAA Training" at bounding box center [89, 269] width 204 height 26
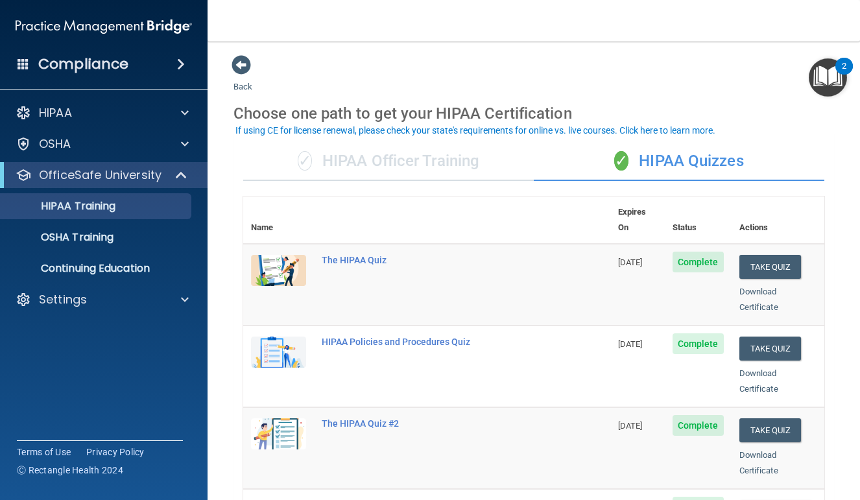
click at [434, 158] on div "✓ HIPAA Officer Training" at bounding box center [388, 161] width 291 height 39
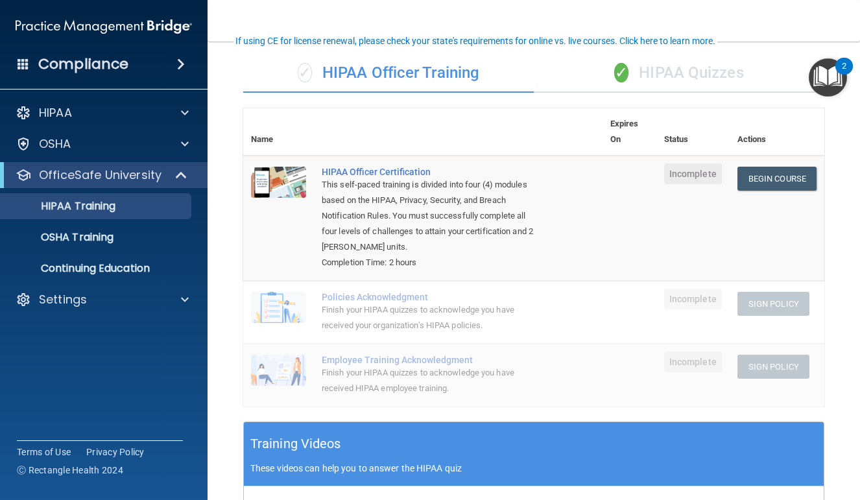
scroll to position [90, 0]
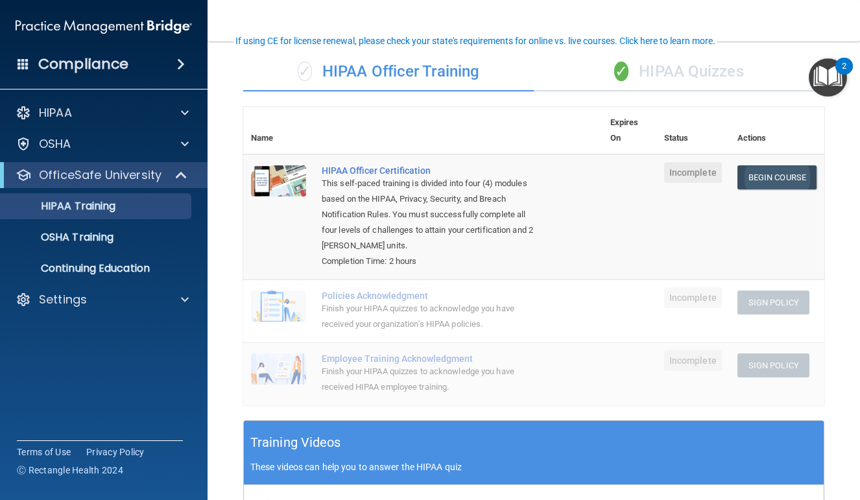
click at [777, 165] on link "Begin Course" at bounding box center [777, 177] width 79 height 24
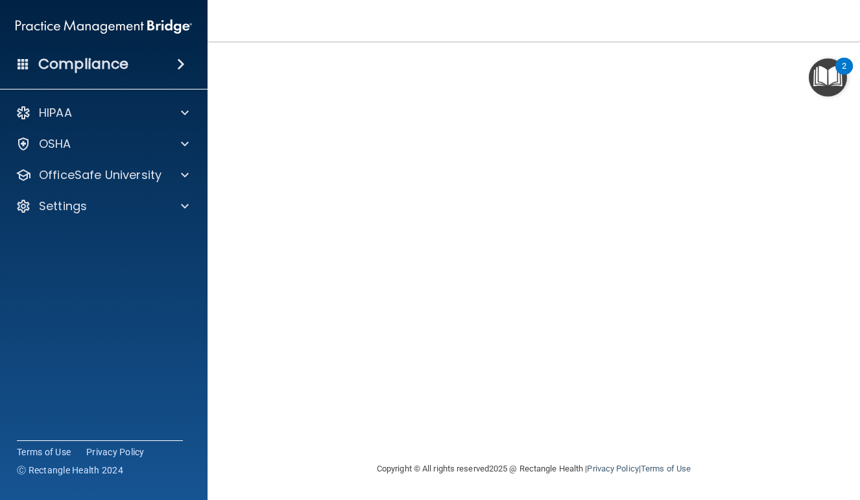
scroll to position [77, 0]
click at [169, 117] on div at bounding box center [183, 113] width 32 height 16
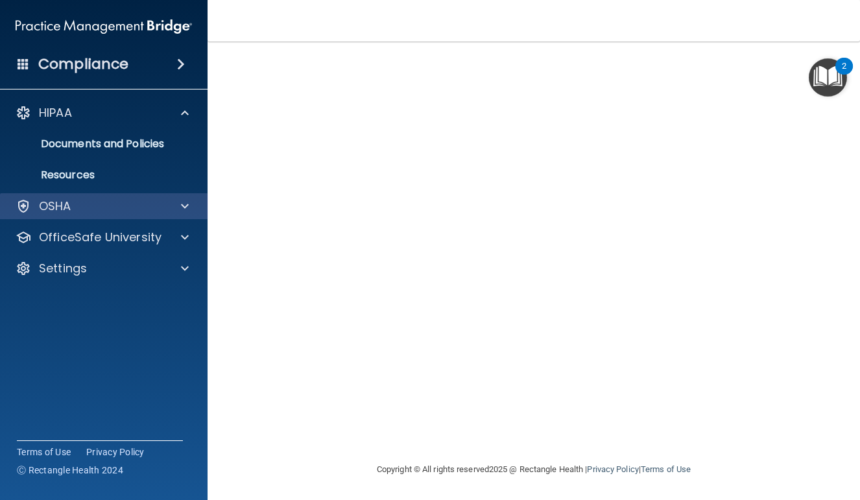
click at [169, 212] on div at bounding box center [183, 207] width 32 height 16
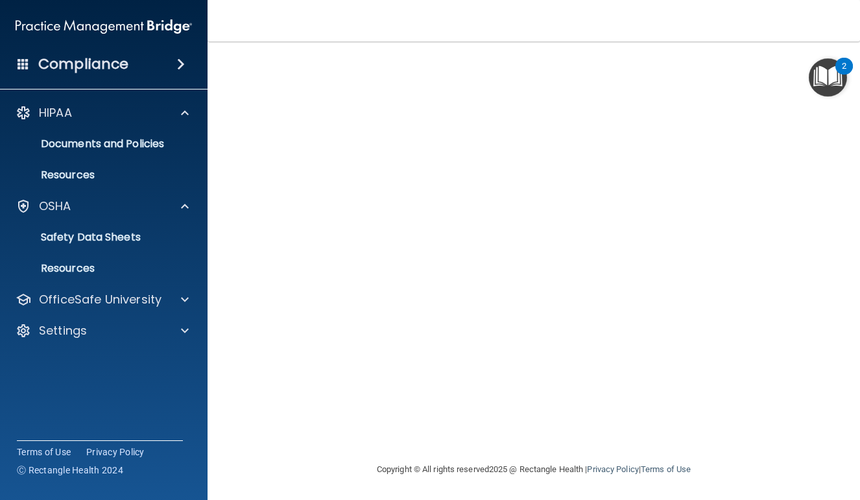
click at [816, 67] on img "Open Resource Center, 2 new notifications" at bounding box center [828, 77] width 38 height 38
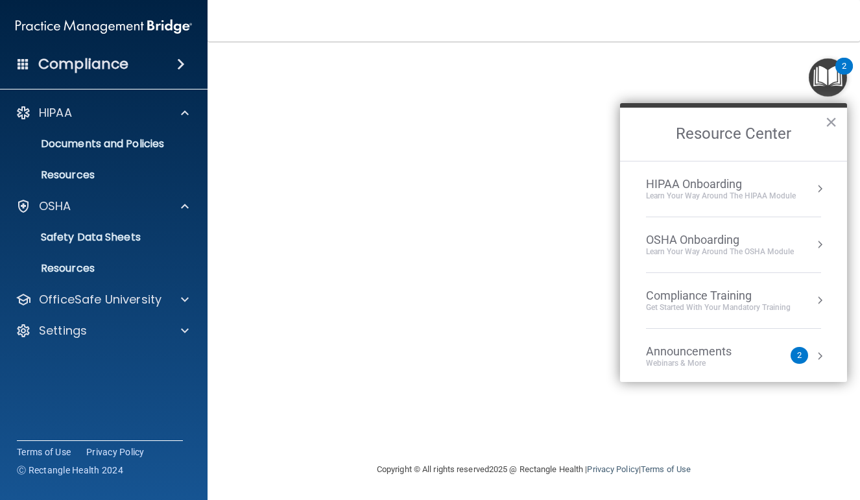
click at [761, 184] on div "HIPAA Onboarding" at bounding box center [721, 184] width 150 height 14
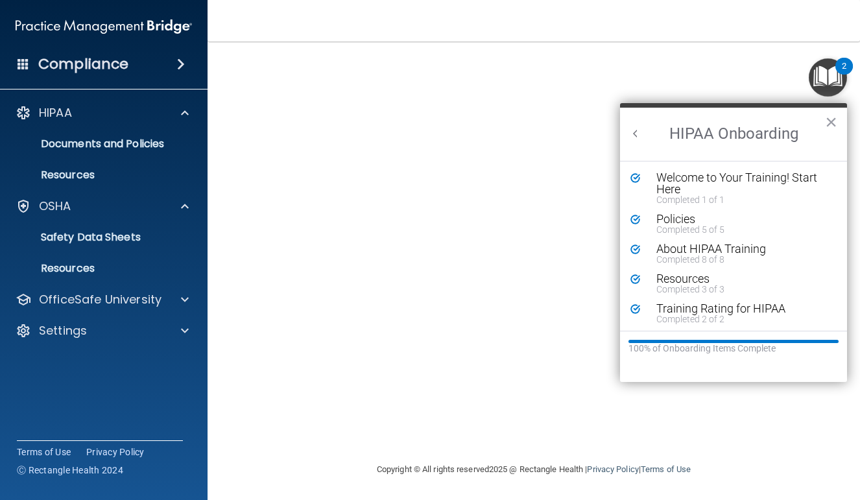
scroll to position [0, 0]
click at [626, 137] on h2 "HIPAA Onboarding" at bounding box center [733, 134] width 227 height 53
click at [629, 127] on button "Back to Resource Center Home" at bounding box center [635, 133] width 13 height 13
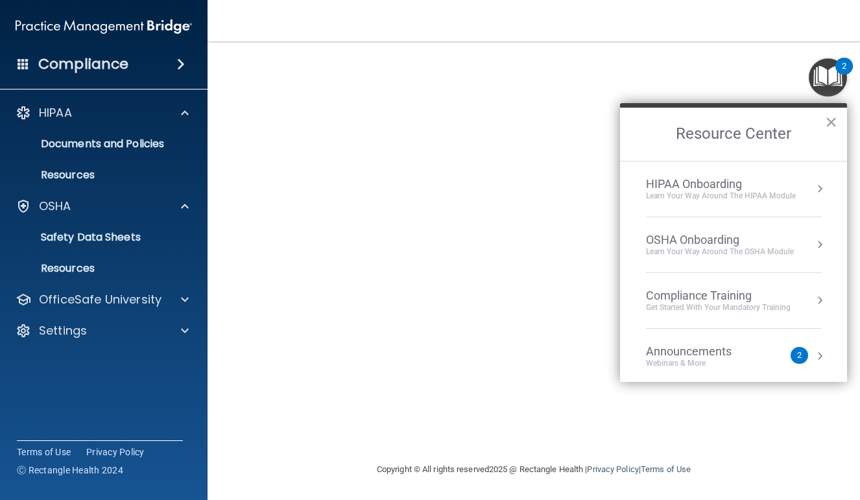
click at [738, 299] on div "Compliance Training" at bounding box center [718, 296] width 145 height 14
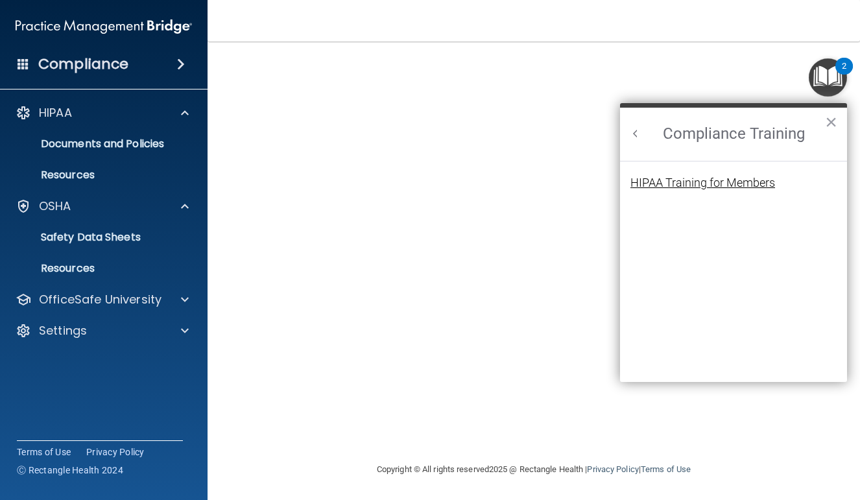
click at [685, 186] on div "HIPAA Training for Members" at bounding box center [703, 183] width 145 height 12
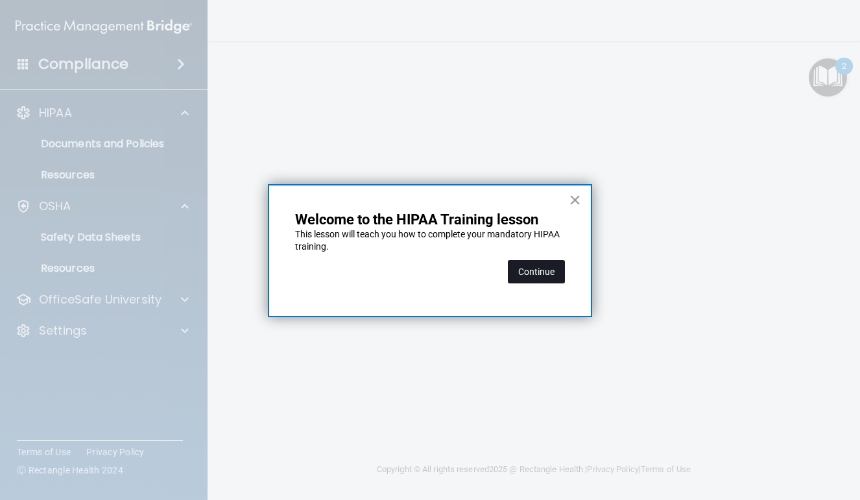
click at [543, 270] on button "Continue" at bounding box center [536, 271] width 57 height 23
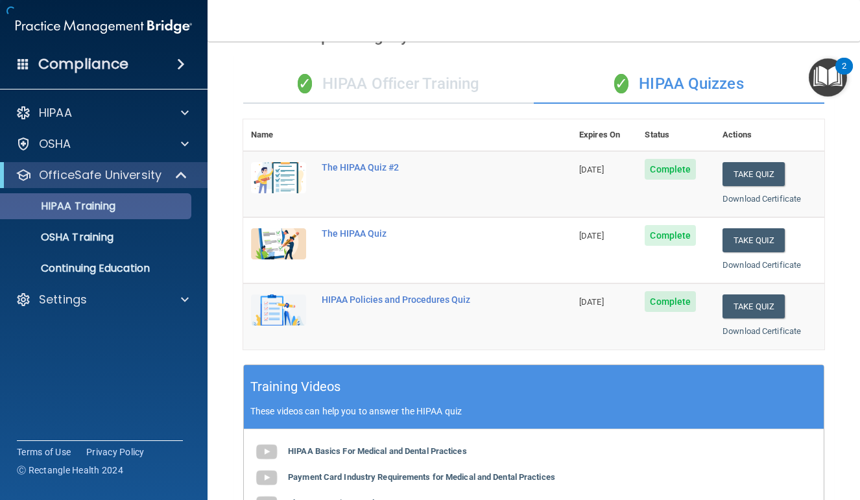
click at [116, 207] on p "HIPAA Training" at bounding box center [61, 206] width 107 height 13
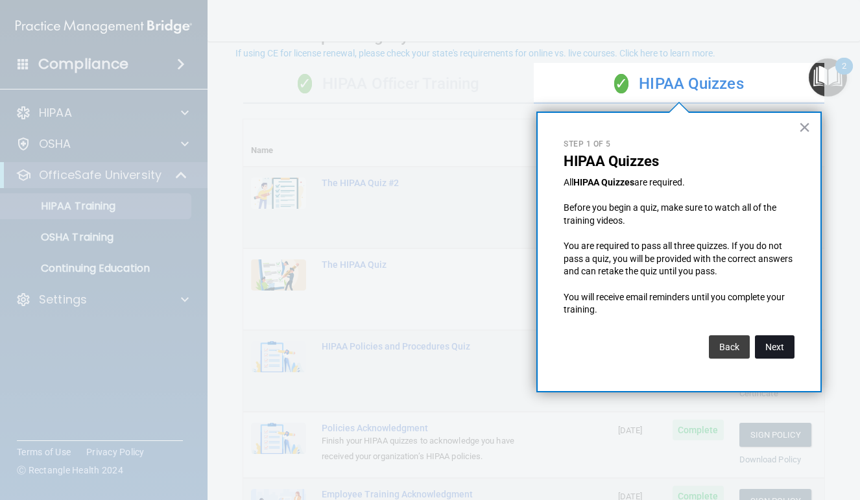
click at [766, 337] on button "Next" at bounding box center [775, 346] width 40 height 23
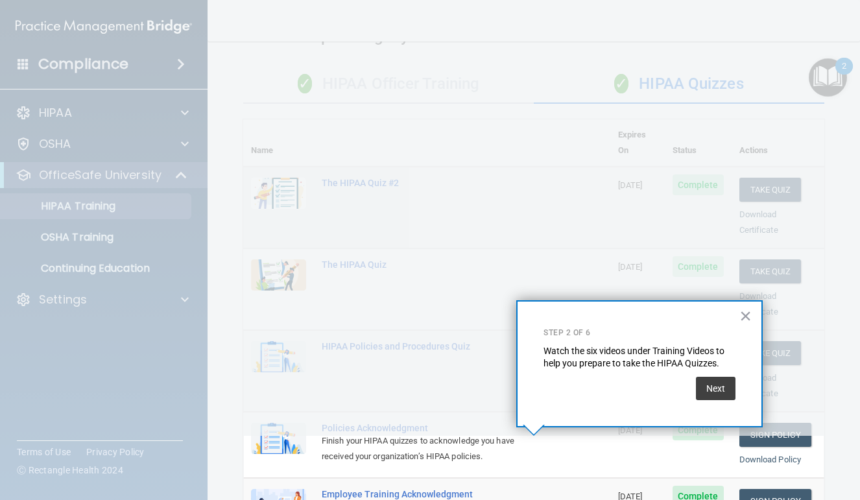
scroll to position [175, 0]
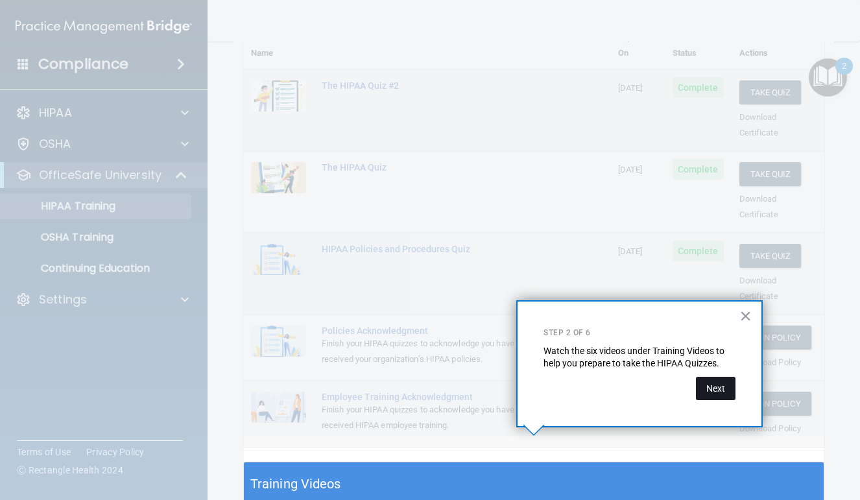
click at [716, 380] on button "Next" at bounding box center [716, 388] width 40 height 23
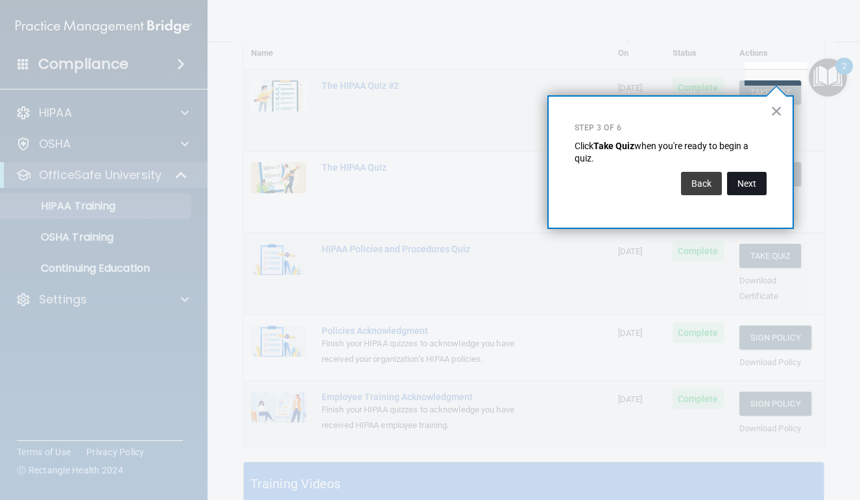
click at [751, 182] on button "Next" at bounding box center [747, 183] width 40 height 23
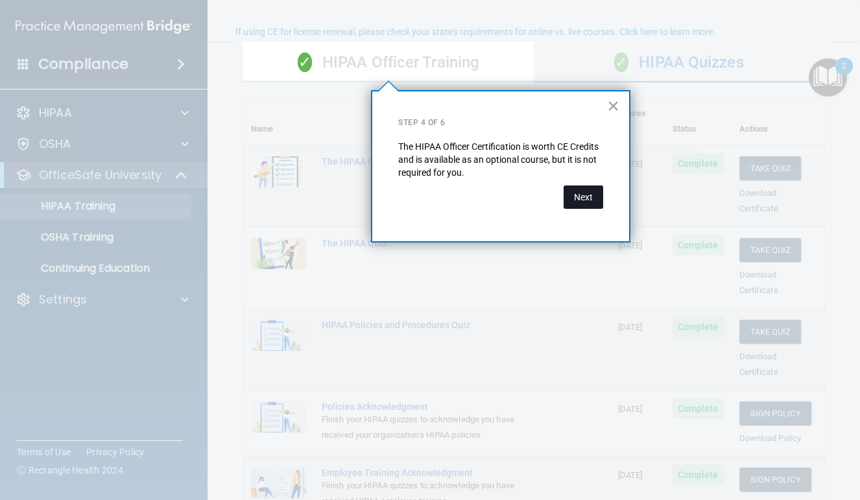
click at [589, 191] on button "Next" at bounding box center [584, 197] width 40 height 23
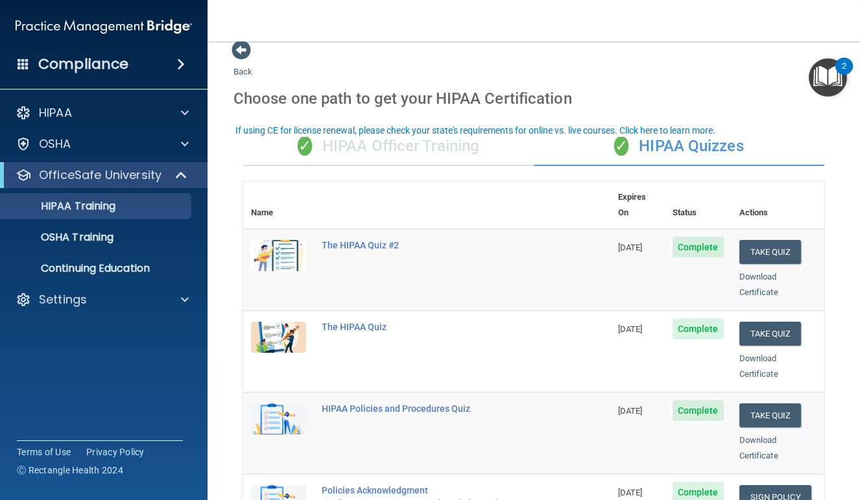
scroll to position [0, 0]
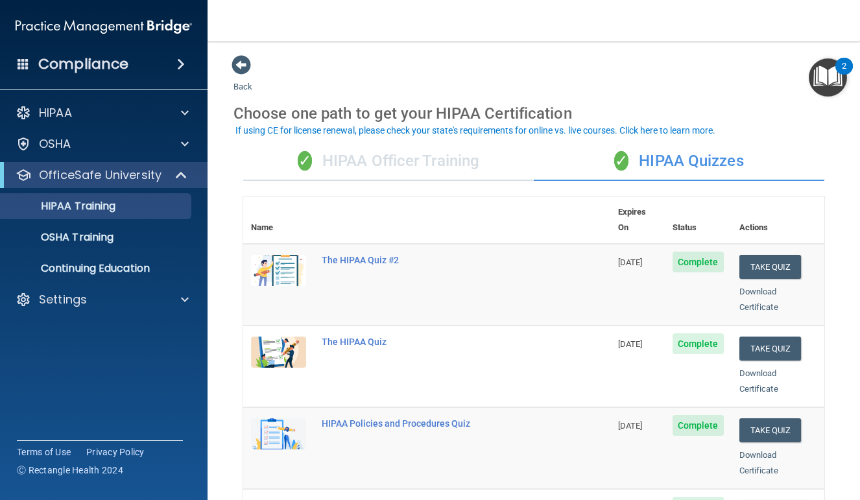
click at [461, 158] on div "✓ HIPAA Officer Training" at bounding box center [388, 161] width 291 height 39
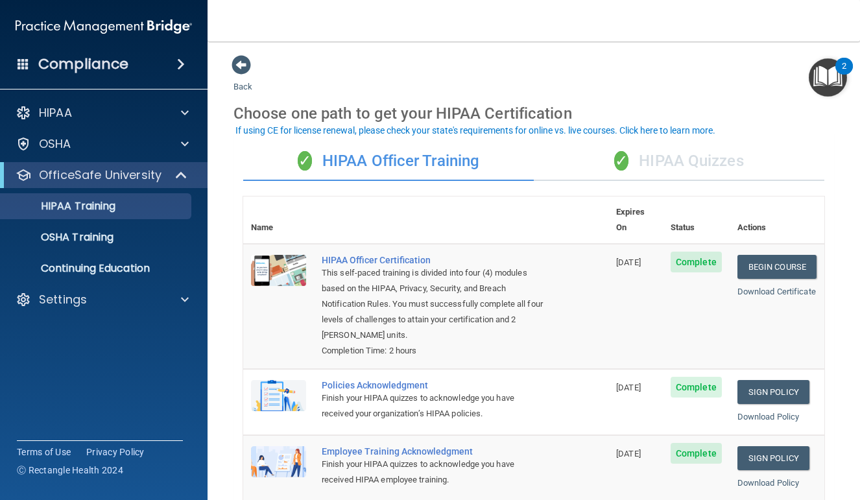
click at [640, 162] on div "✓ HIPAA Quizzes" at bounding box center [679, 161] width 291 height 39
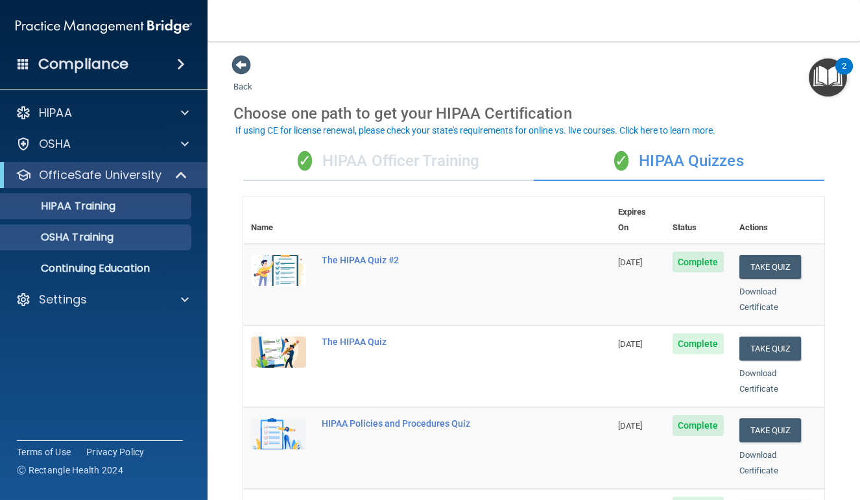
click at [138, 238] on div "OSHA Training" at bounding box center [96, 237] width 177 height 13
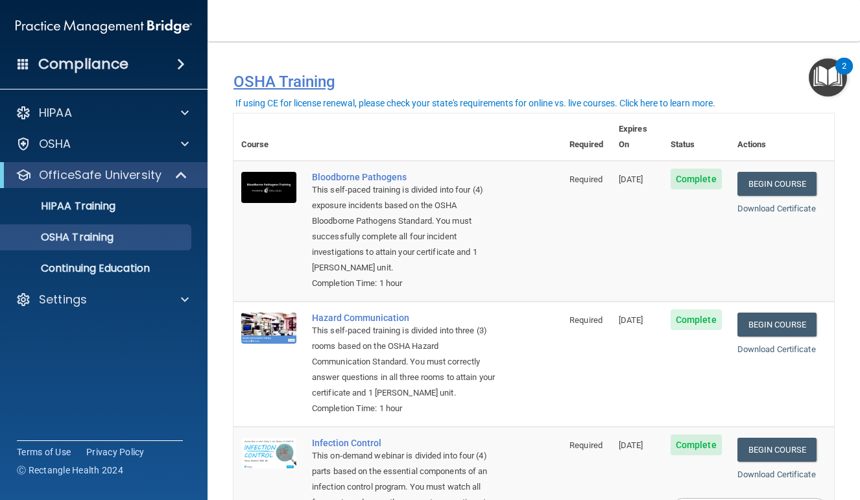
drag, startPoint x: 486, startPoint y: 97, endPoint x: 714, endPoint y: 75, distance: 228.8
click at [714, 75] on body "Compliance HIPAA Documents and Policies Report an Incident Business Associates …" at bounding box center [430, 250] width 860 height 500
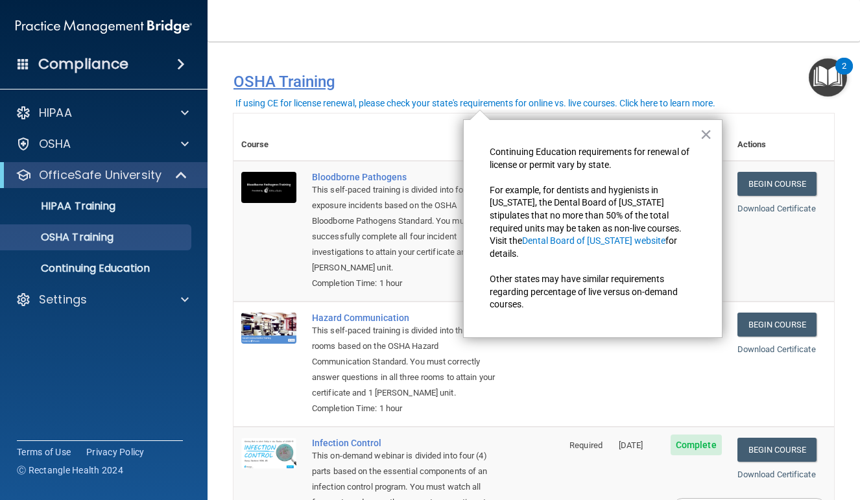
click at [544, 79] on h4 "OSHA Training" at bounding box center [534, 82] width 601 height 18
click at [706, 139] on button "×" at bounding box center [706, 134] width 12 height 21
